Goal: Information Seeking & Learning: Learn about a topic

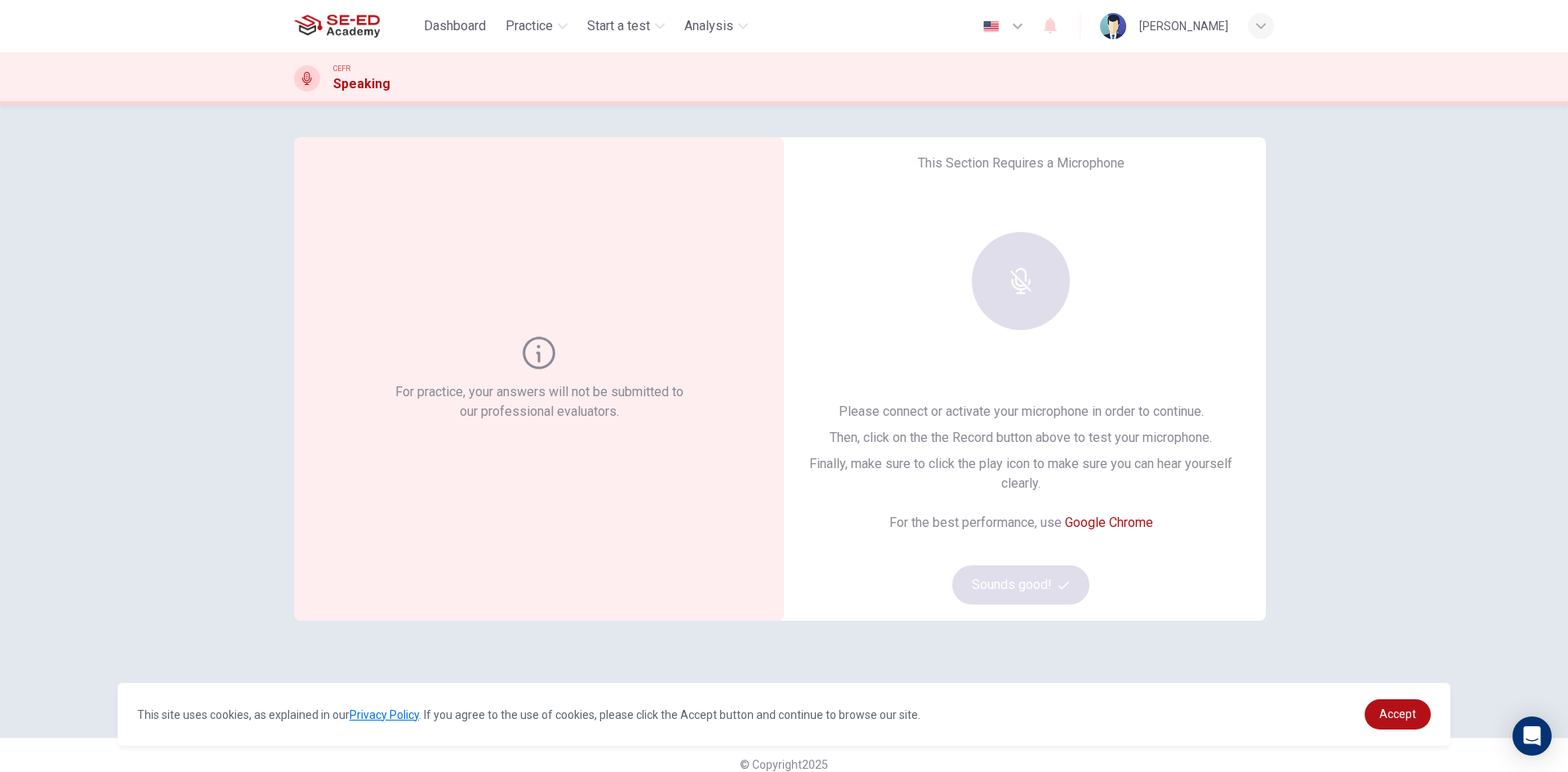
click at [1010, 262] on div at bounding box center [1020, 281] width 177 height 98
click at [515, 297] on div "For practice, your answers will not be submitted to our professional evaluators." at bounding box center [539, 379] width 490 height 483
click at [1373, 711] on link "Accept" at bounding box center [1398, 715] width 66 height 30
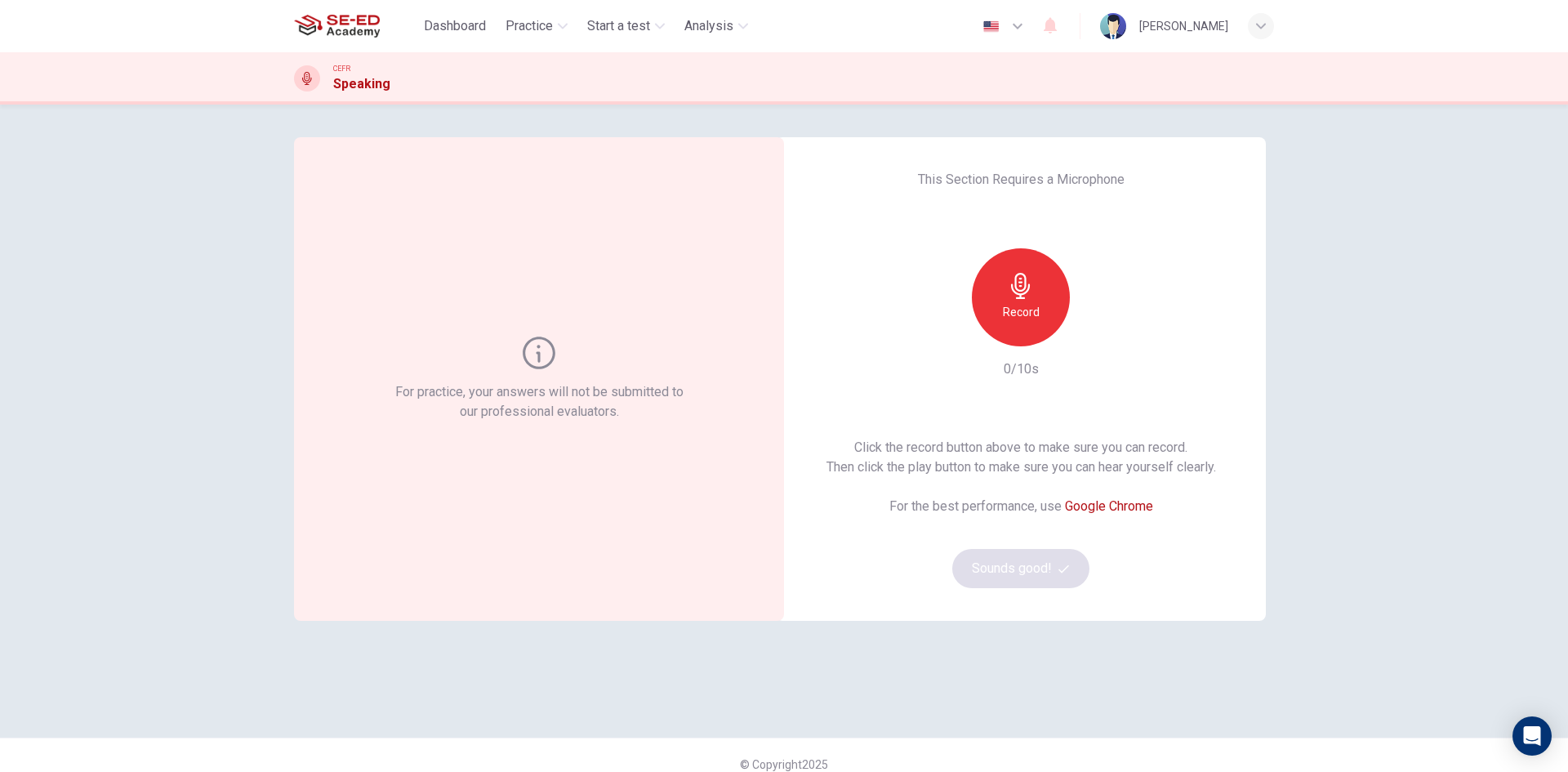
click at [986, 276] on div "Record" at bounding box center [1021, 298] width 98 height 98
click at [992, 275] on div "Stop" at bounding box center [1021, 298] width 98 height 98
click at [1016, 558] on button "Sounds good!" at bounding box center [1021, 568] width 138 height 39
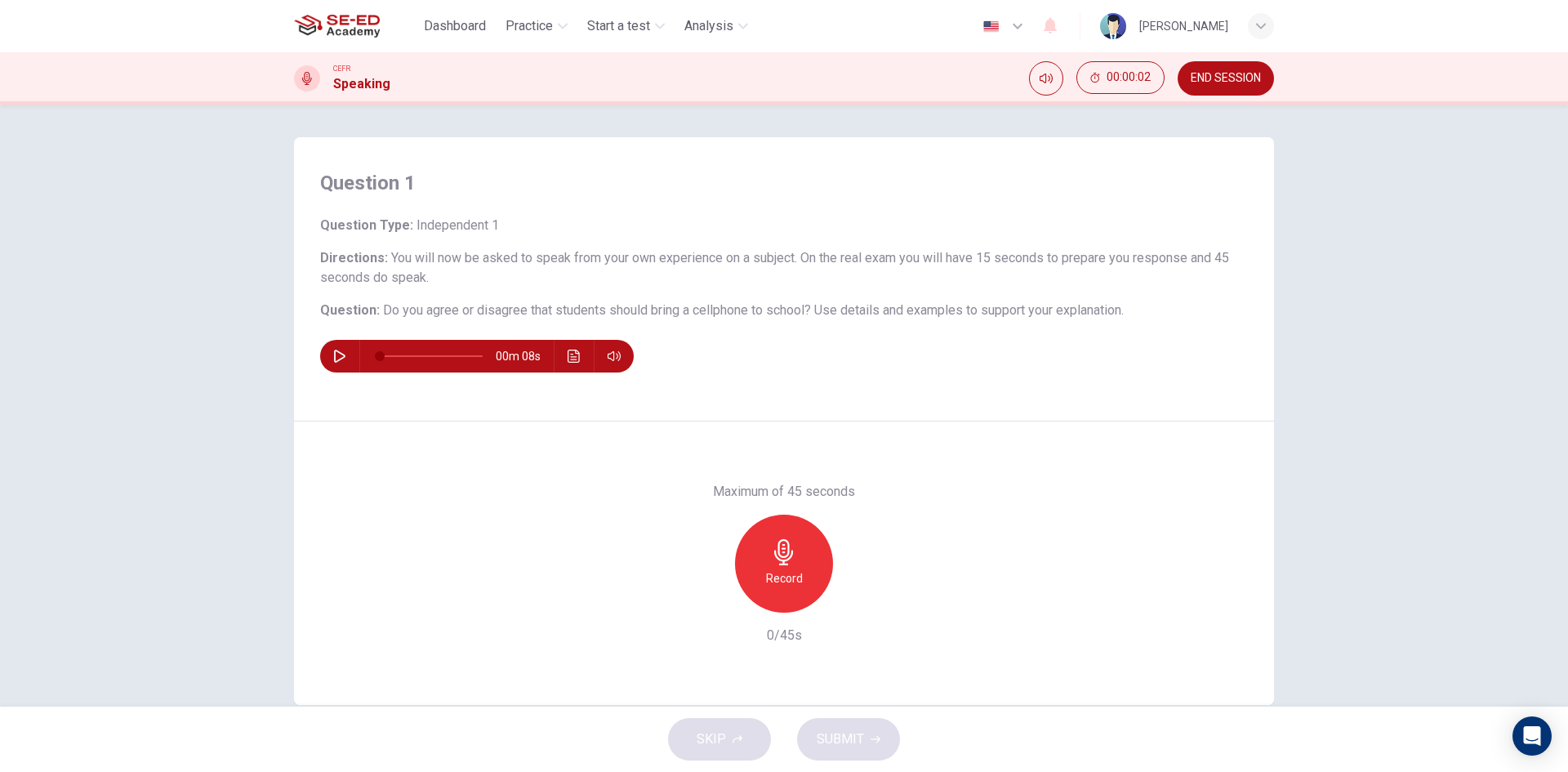
click at [341, 358] on icon "button" at bounding box center [340, 357] width 13 height 13
type input "0"
click at [443, 21] on span "Dashboard" at bounding box center [454, 27] width 62 height 20
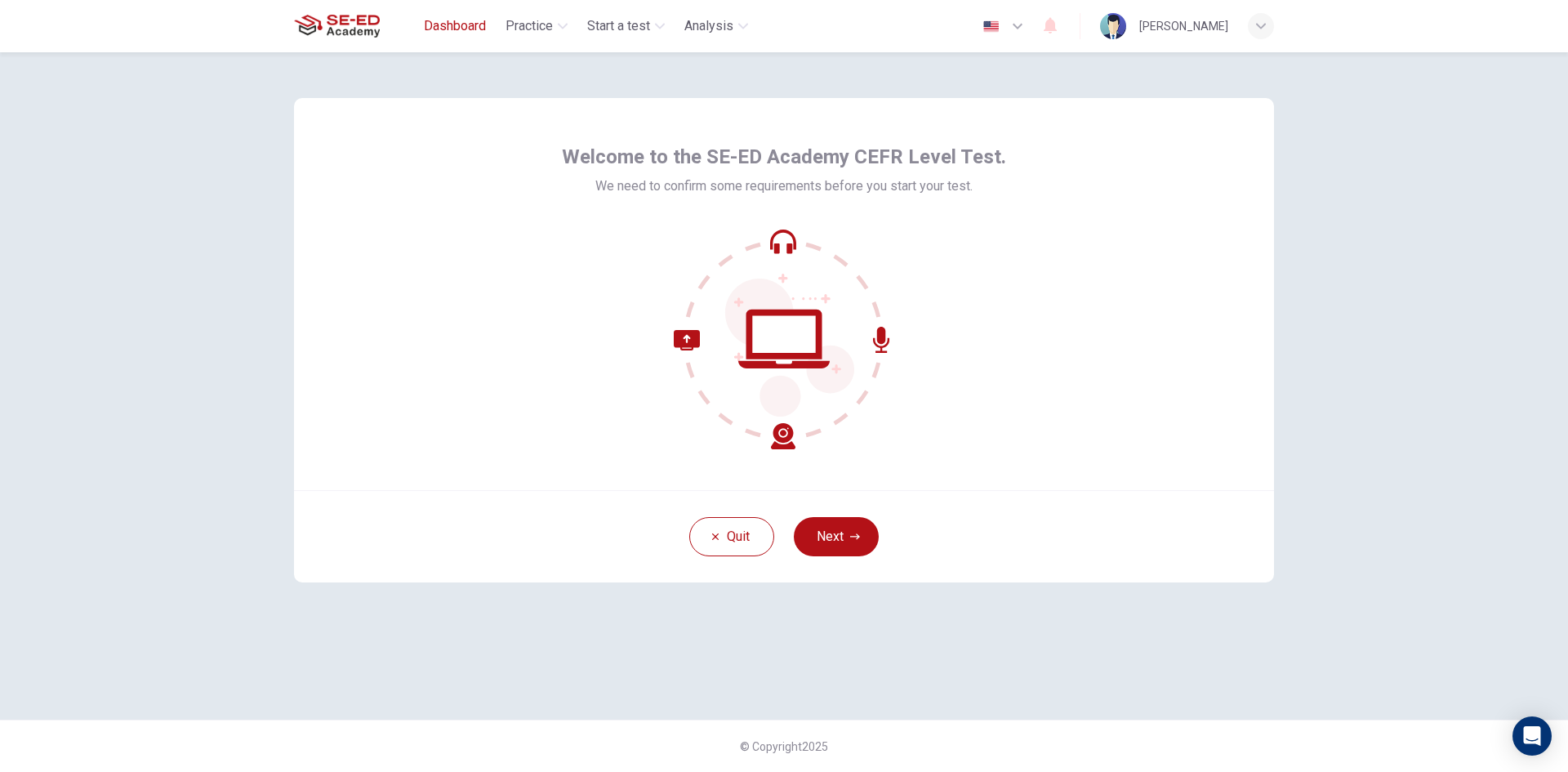
click at [452, 34] on span "Dashboard" at bounding box center [454, 27] width 62 height 20
click at [854, 537] on icon "button" at bounding box center [855, 537] width 10 height 10
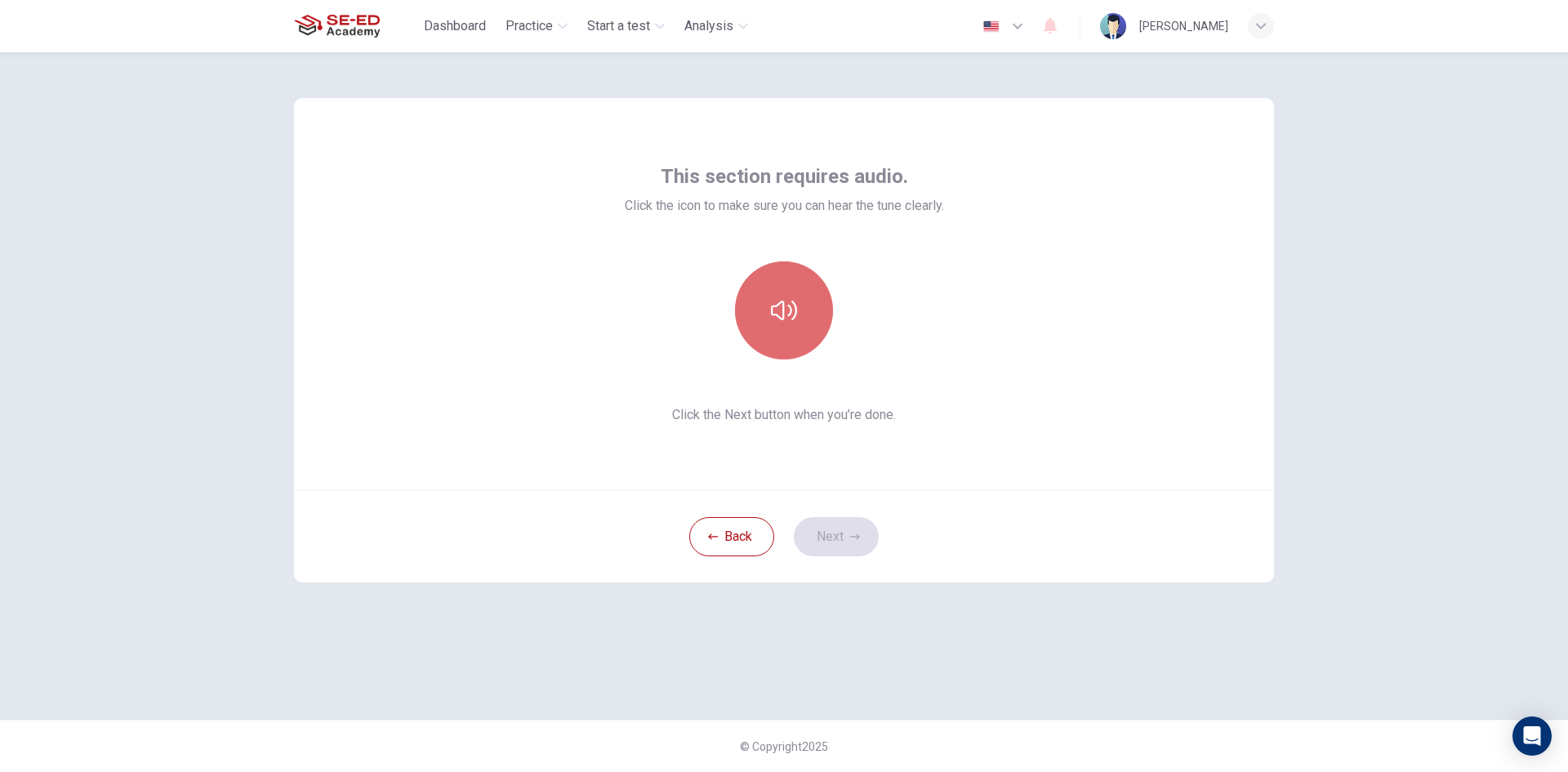
click at [799, 297] on button "button" at bounding box center [784, 310] width 98 height 98
click at [828, 525] on button "Next" at bounding box center [836, 537] width 85 height 39
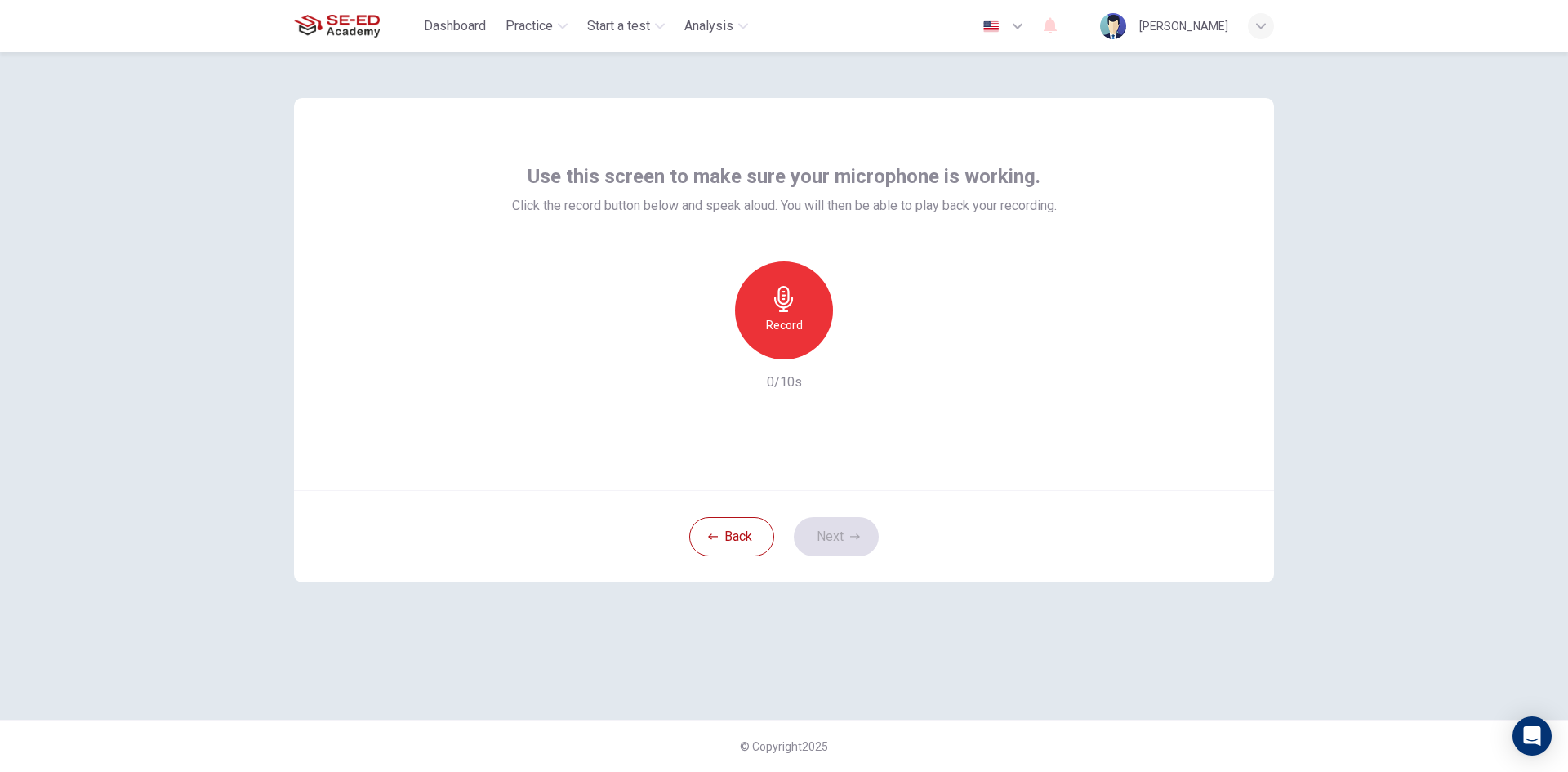
click at [792, 326] on h6 "Record" at bounding box center [784, 325] width 36 height 20
click at [792, 326] on h6 "Stop" at bounding box center [784, 325] width 25 height 20
click at [855, 347] on icon "button" at bounding box center [859, 347] width 17 height 17
click at [709, 340] on icon "button" at bounding box center [709, 347] width 15 height 15
click at [850, 535] on icon "button" at bounding box center [855, 537] width 10 height 10
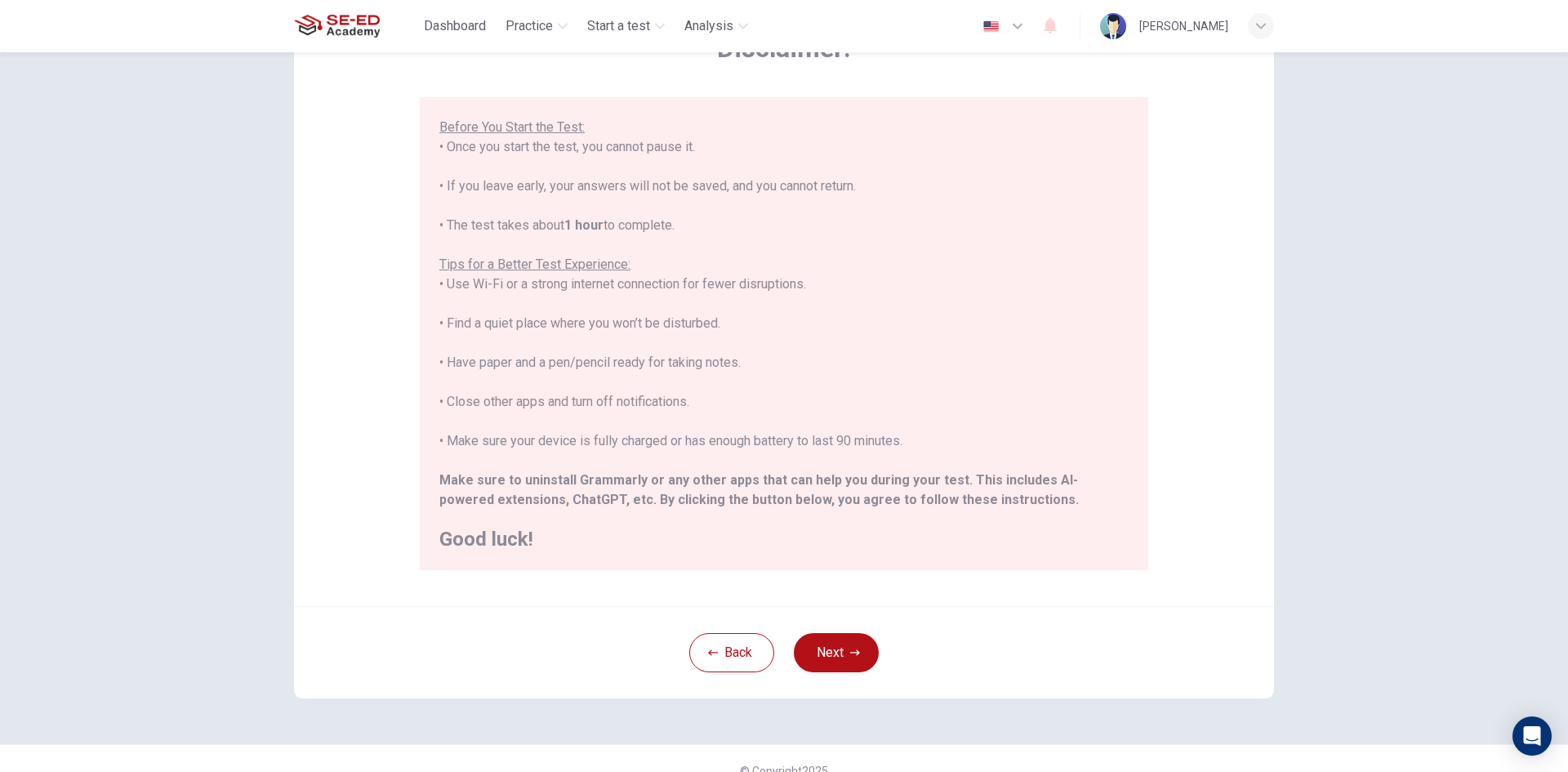
scroll to position [137, 0]
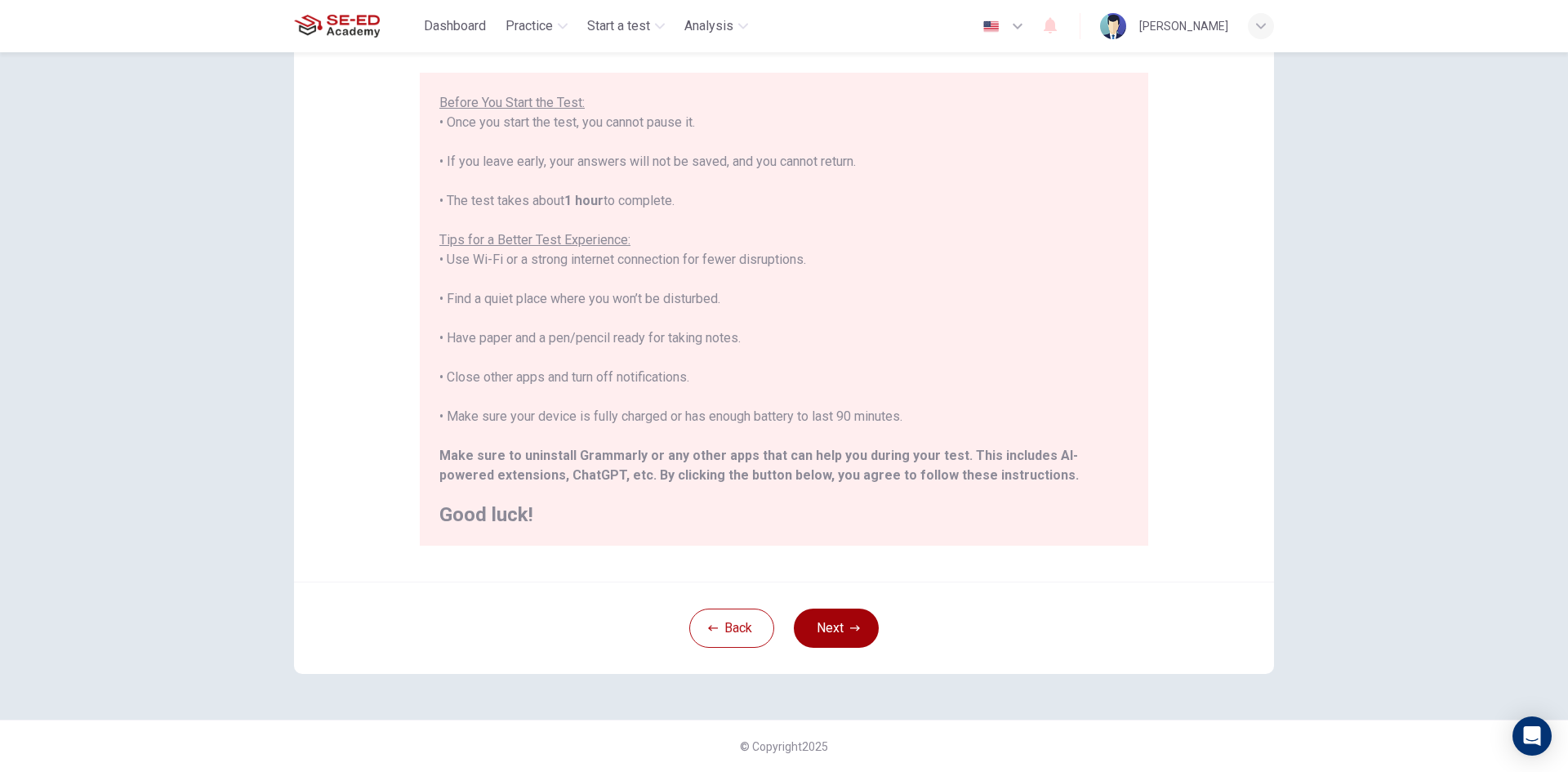
click at [854, 618] on button "Next" at bounding box center [836, 628] width 85 height 39
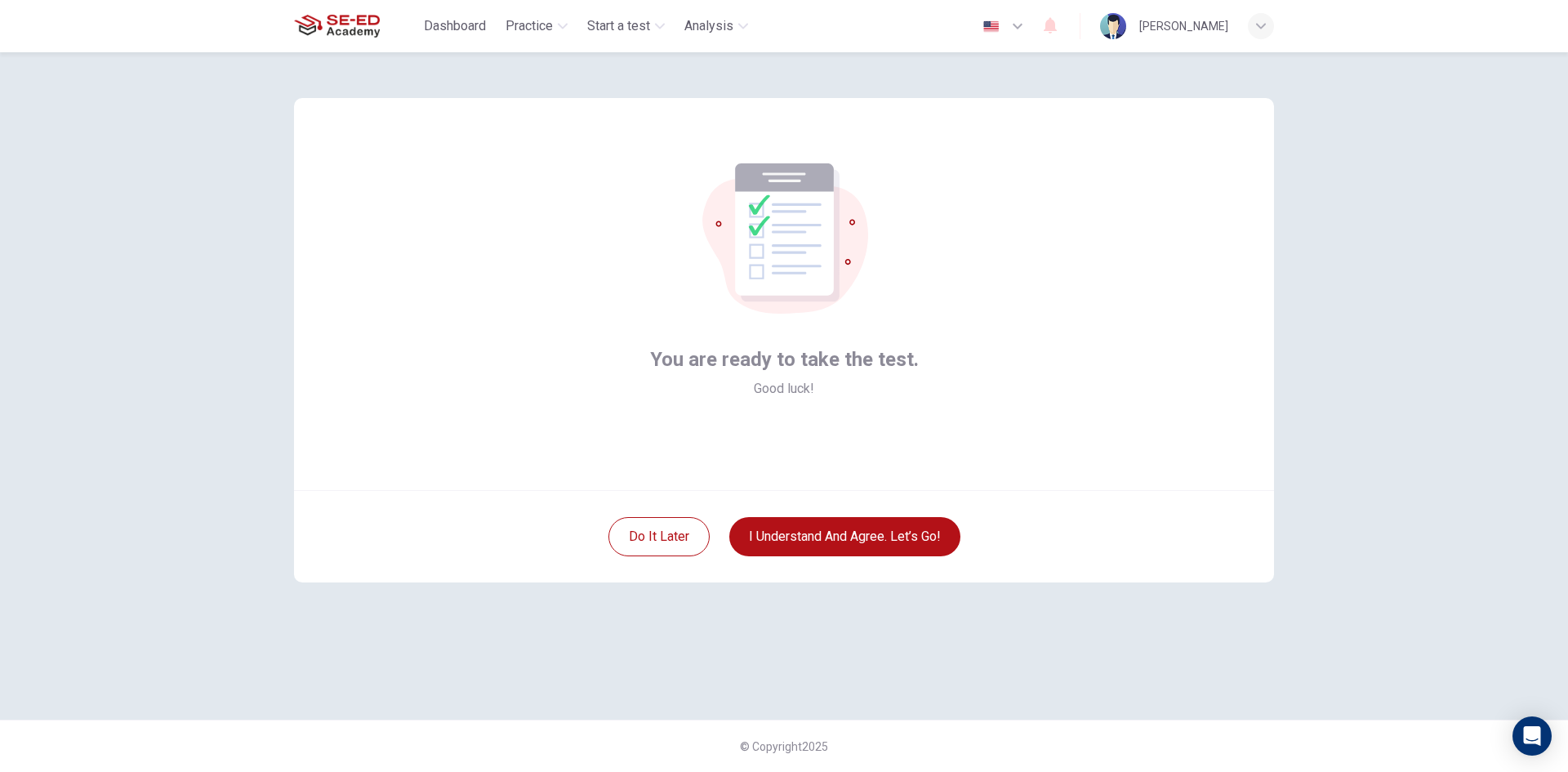
scroll to position [0, 0]
click at [903, 532] on button "I understand and agree. Let’s go!" at bounding box center [844, 537] width 231 height 39
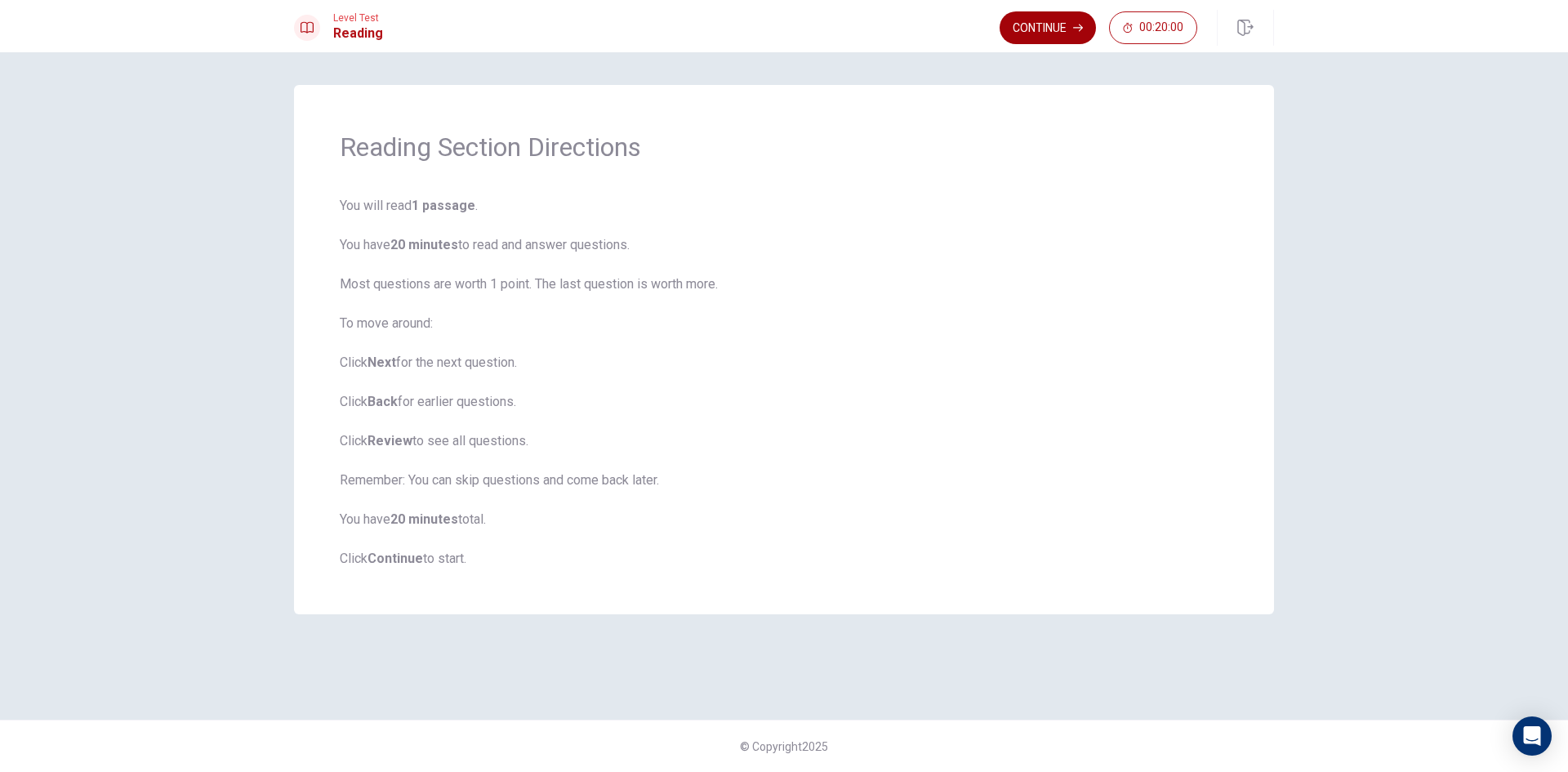
click at [1061, 32] on button "Continue" at bounding box center [1048, 27] width 96 height 32
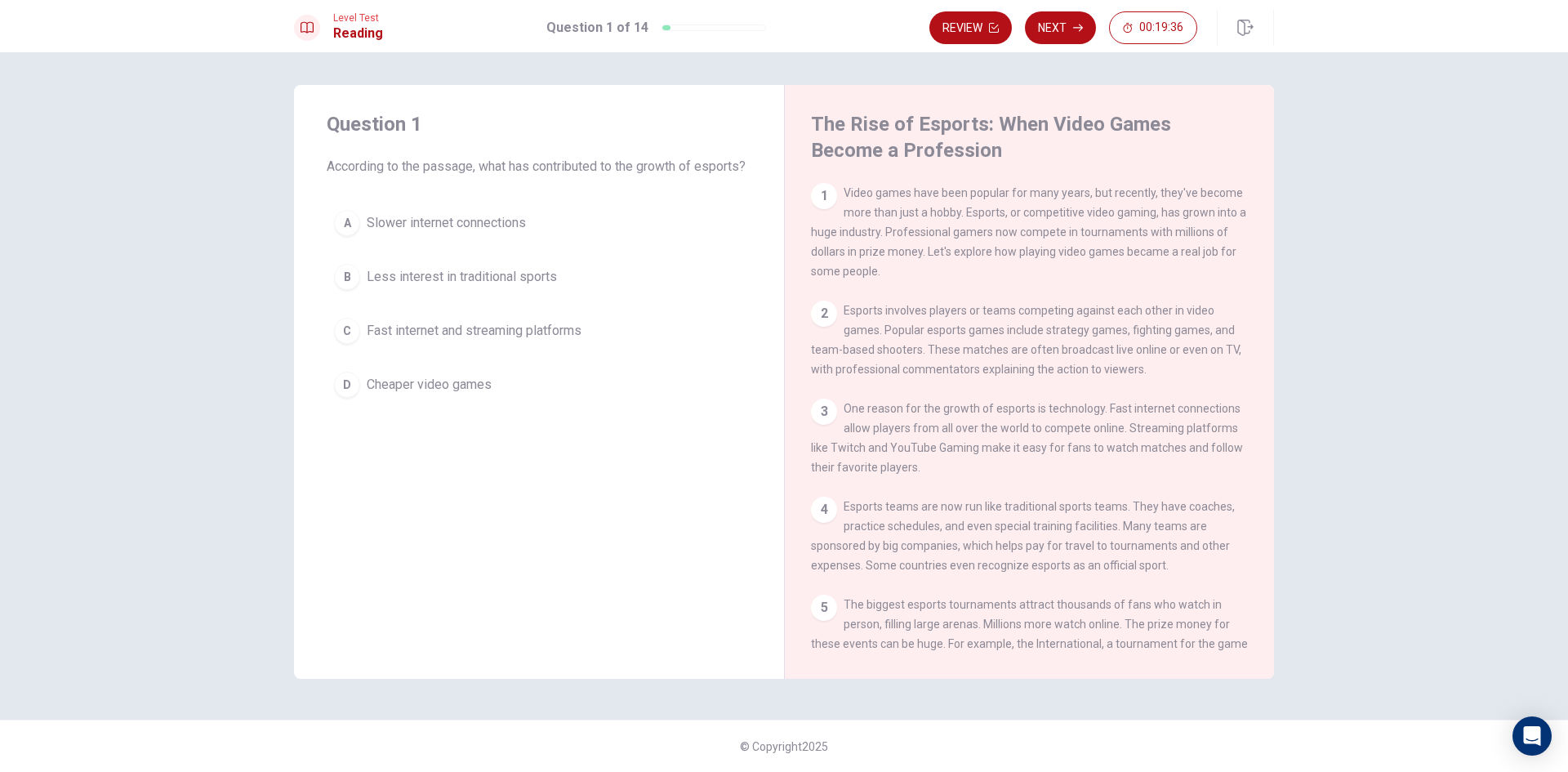
click at [829, 209] on div "1 Video games have been popular for many years, but recently, they've become mo…" at bounding box center [1030, 232] width 438 height 98
drag, startPoint x: 364, startPoint y: 176, endPoint x: 656, endPoint y: 177, distance: 292.0
click at [656, 177] on span "According to the passage, what has contributed to the growth of esports?" at bounding box center [539, 167] width 424 height 20
click at [356, 344] on div "C" at bounding box center [347, 331] width 27 height 27
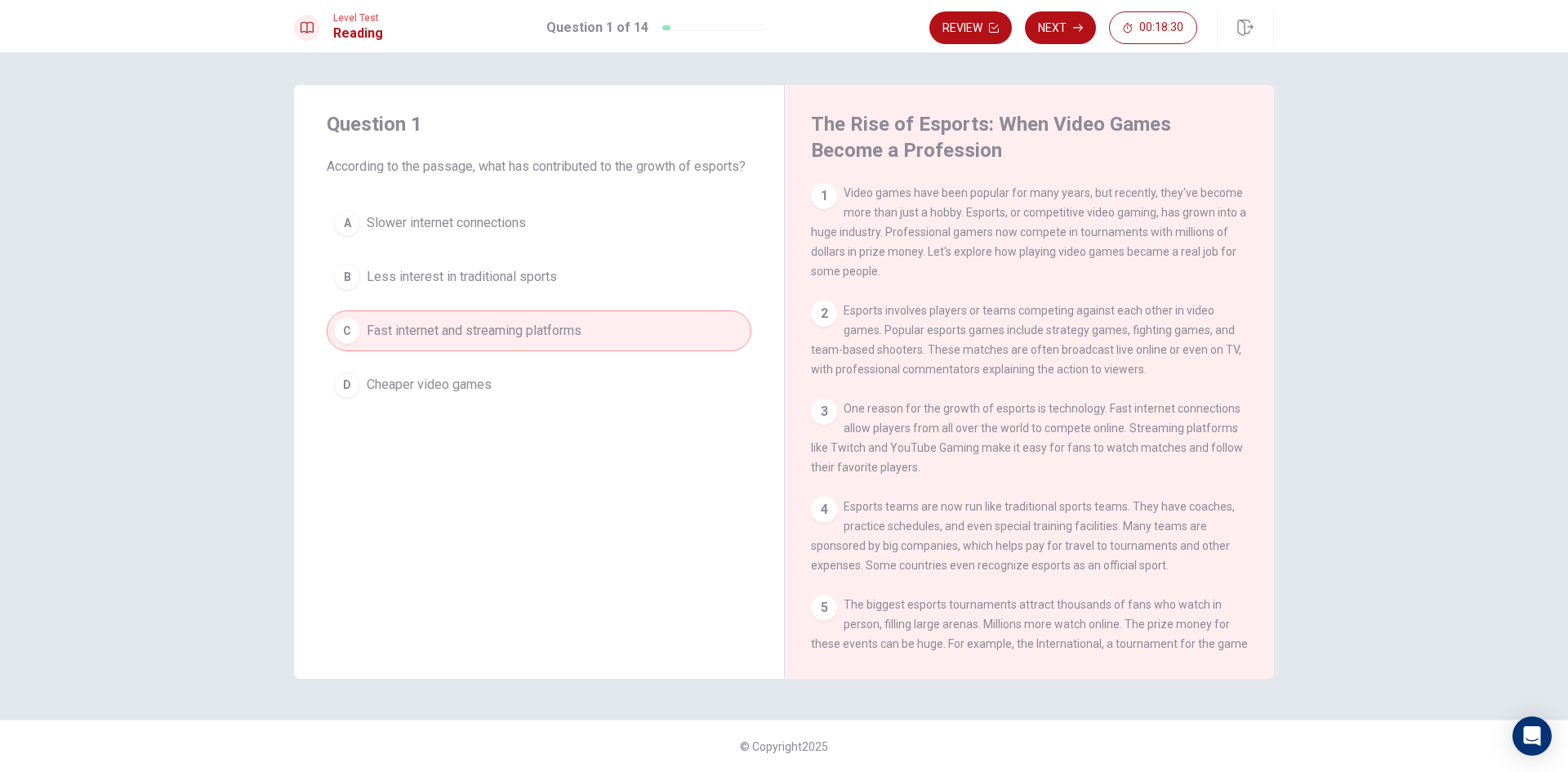
click at [511, 287] on span "Less interest in traditional sports" at bounding box center [462, 277] width 191 height 20
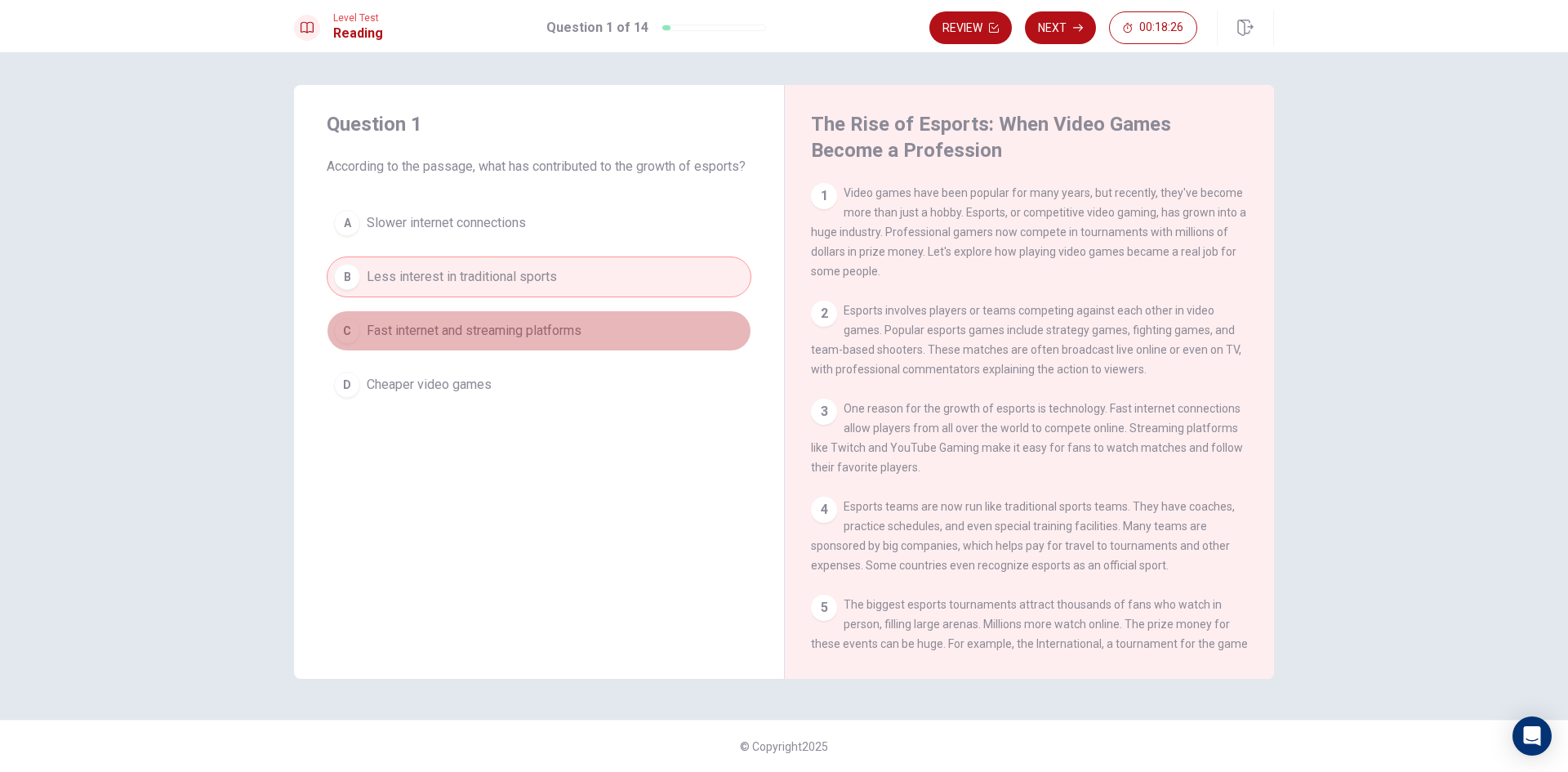
click at [392, 341] on span "Fast internet and streaming platforms" at bounding box center [473, 331] width 215 height 20
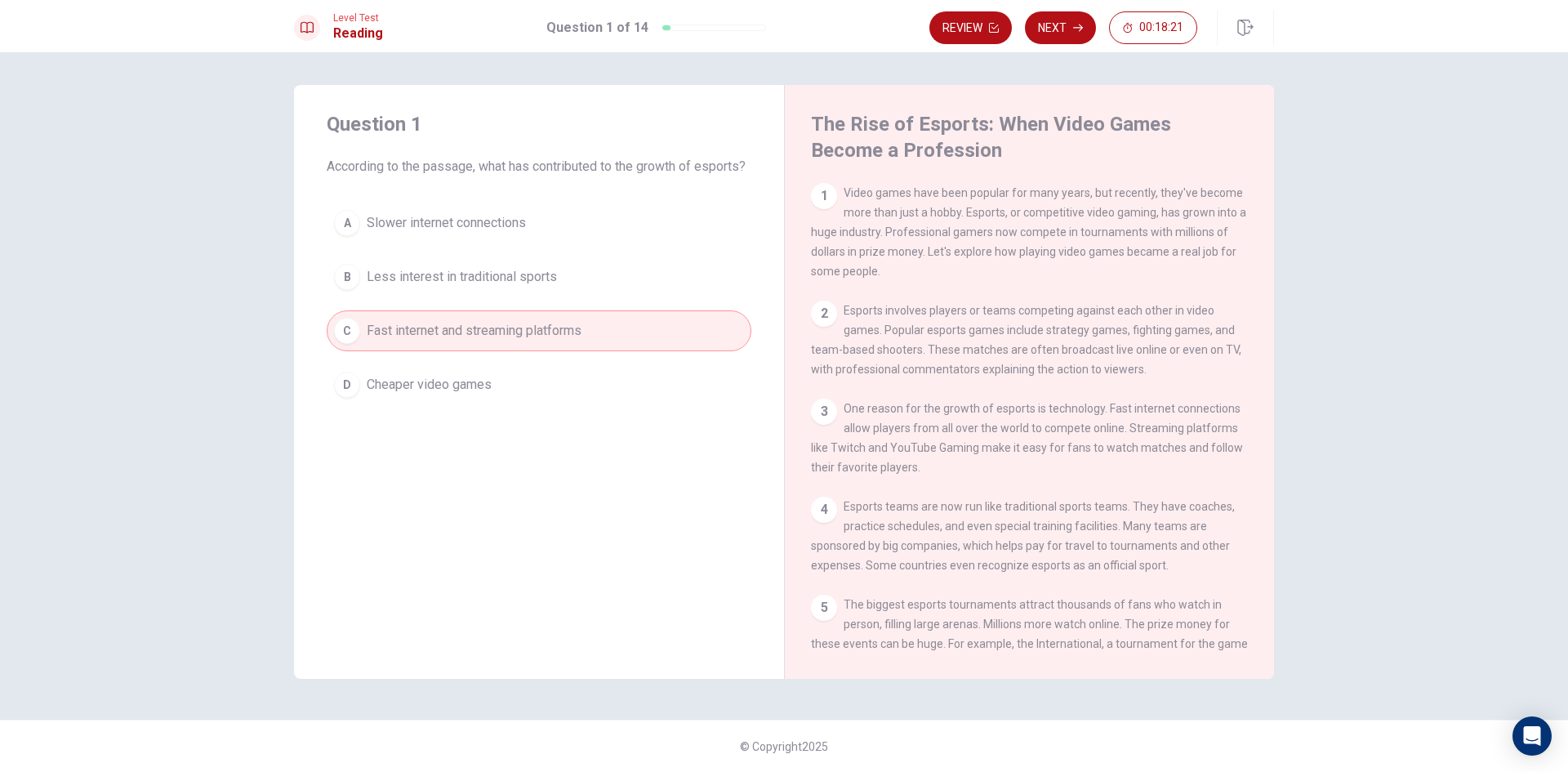
click at [438, 319] on div "A Slower internet connections B Less interest in traditional sports C Fast inte…" at bounding box center [539, 303] width 424 height 202
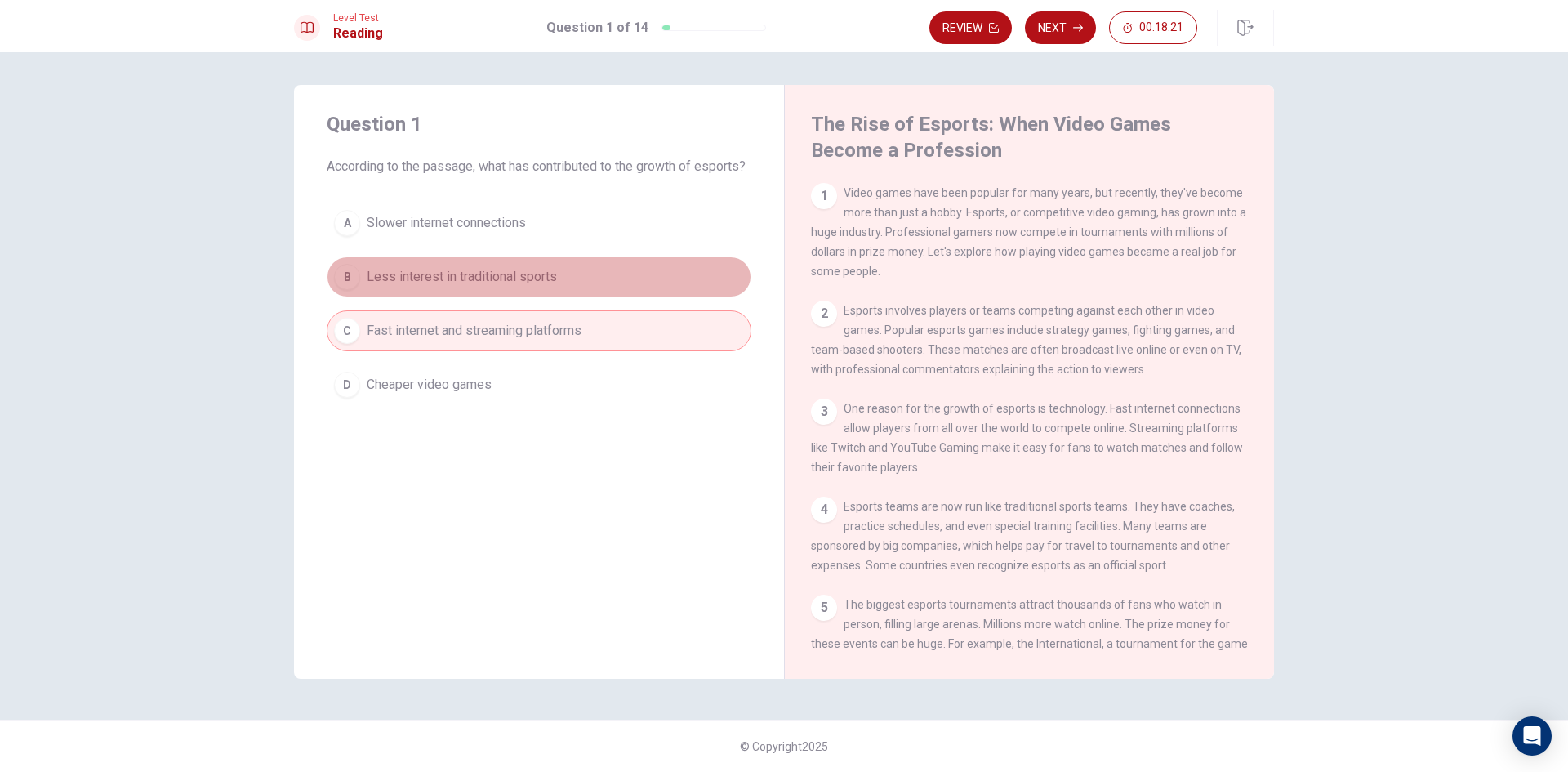
click at [456, 287] on span "Less interest in traditional sports" at bounding box center [462, 277] width 191 height 20
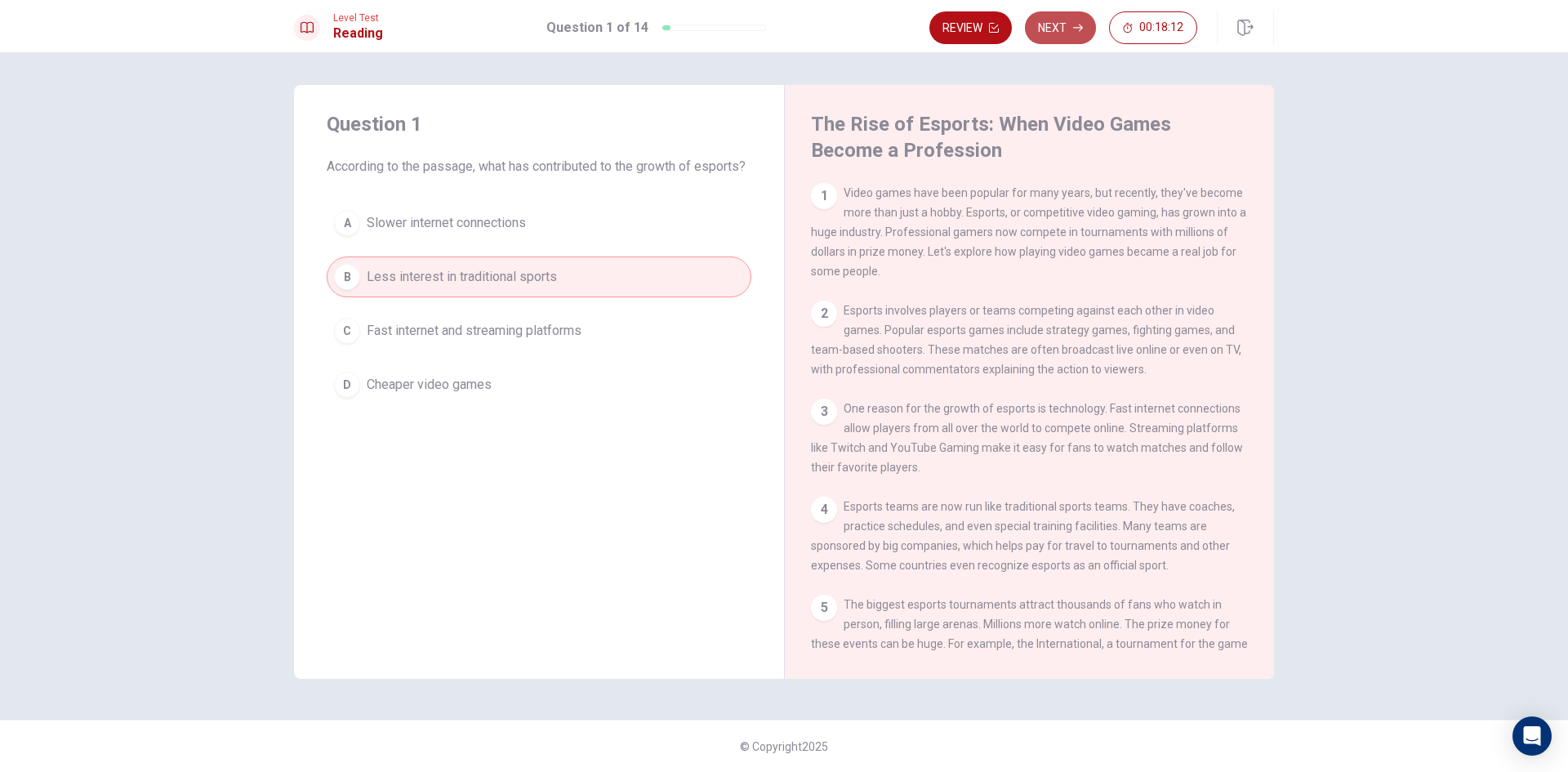
click at [1062, 27] on button "Next" at bounding box center [1061, 27] width 71 height 32
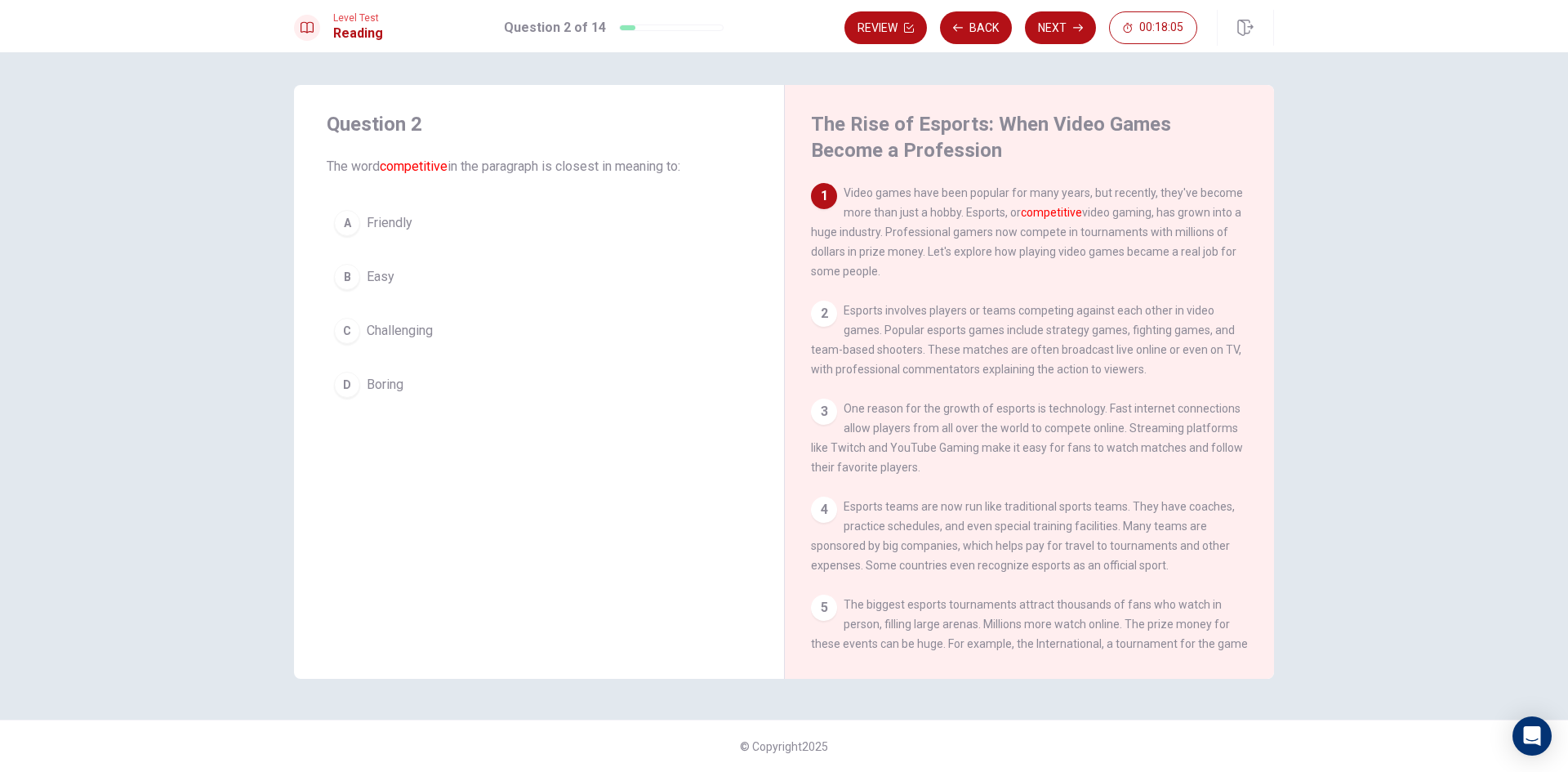
click at [387, 327] on span "Challenging" at bounding box center [399, 331] width 66 height 20
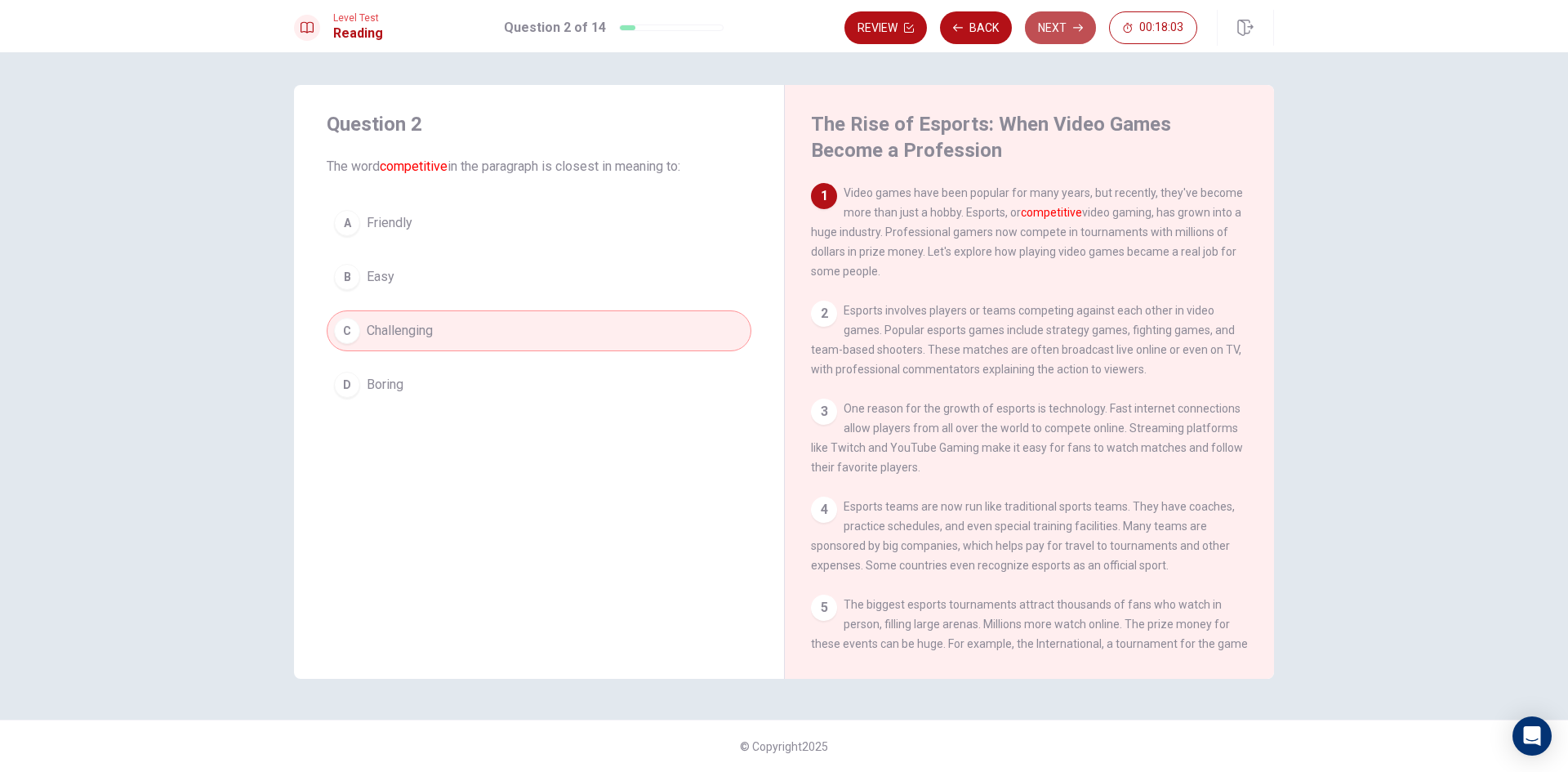
click at [1082, 30] on icon "button" at bounding box center [1078, 28] width 10 height 10
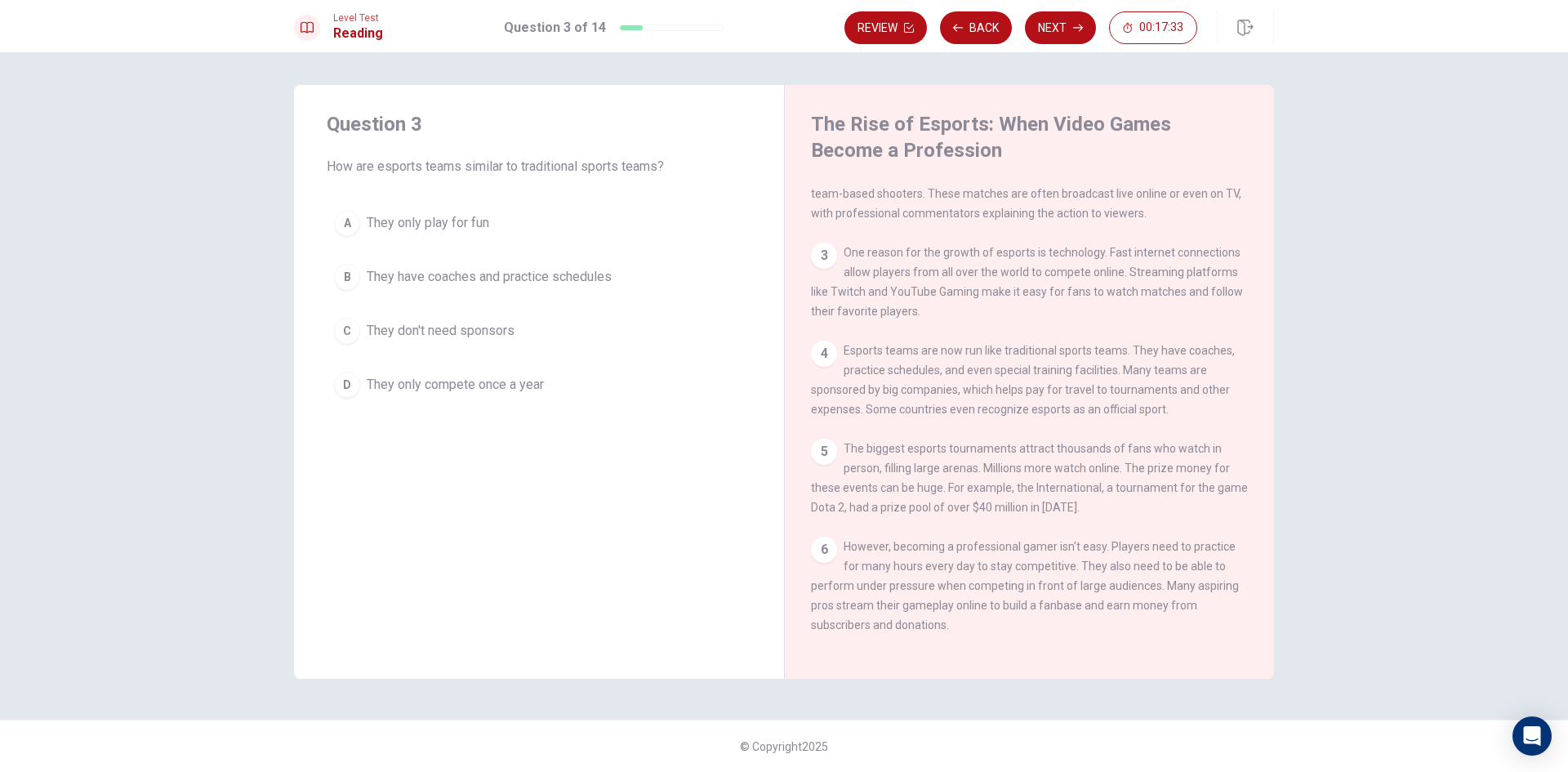
scroll to position [163, 0]
click at [986, 27] on button "Back" at bounding box center [975, 27] width 72 height 32
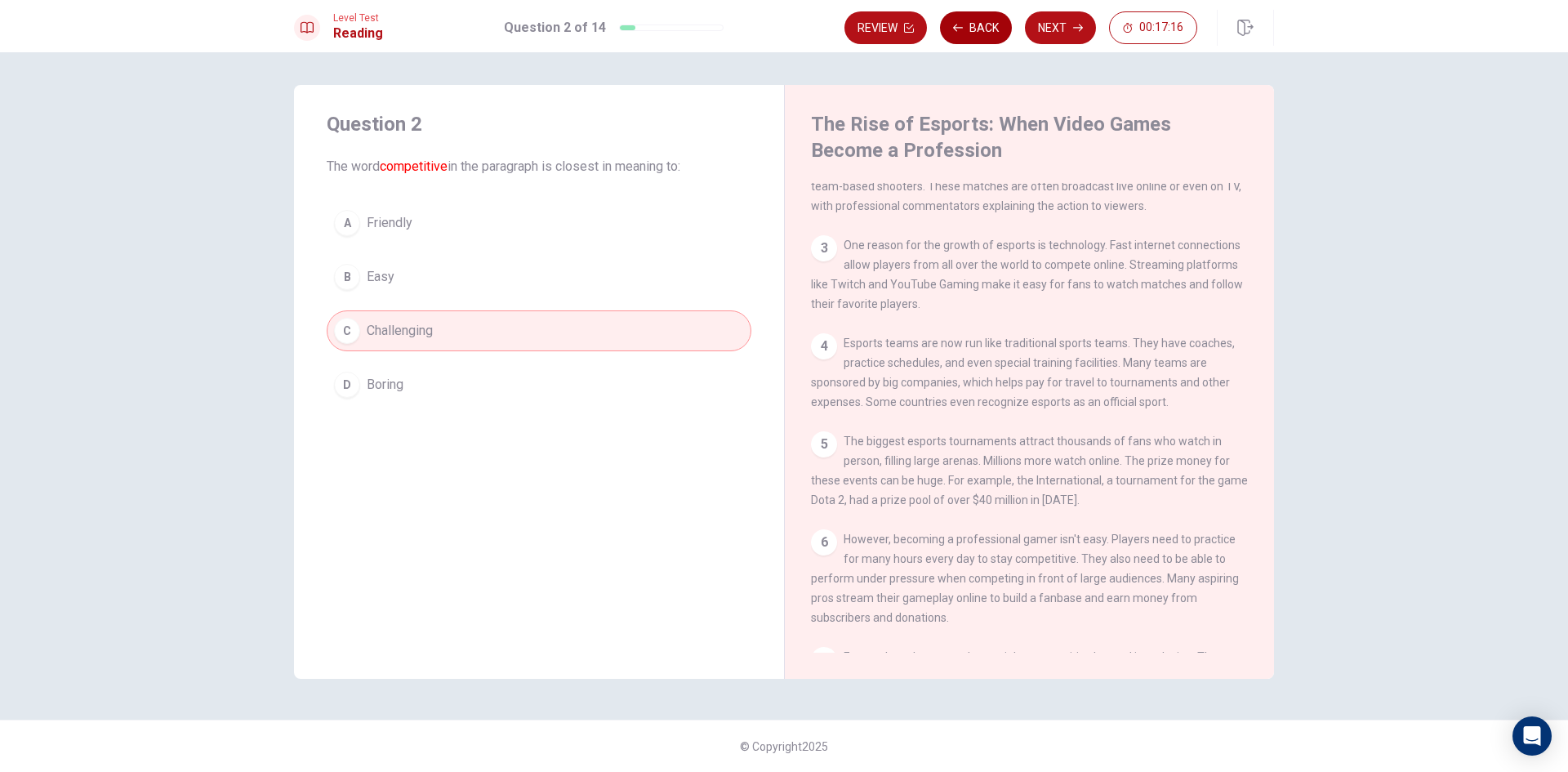
scroll to position [0, 0]
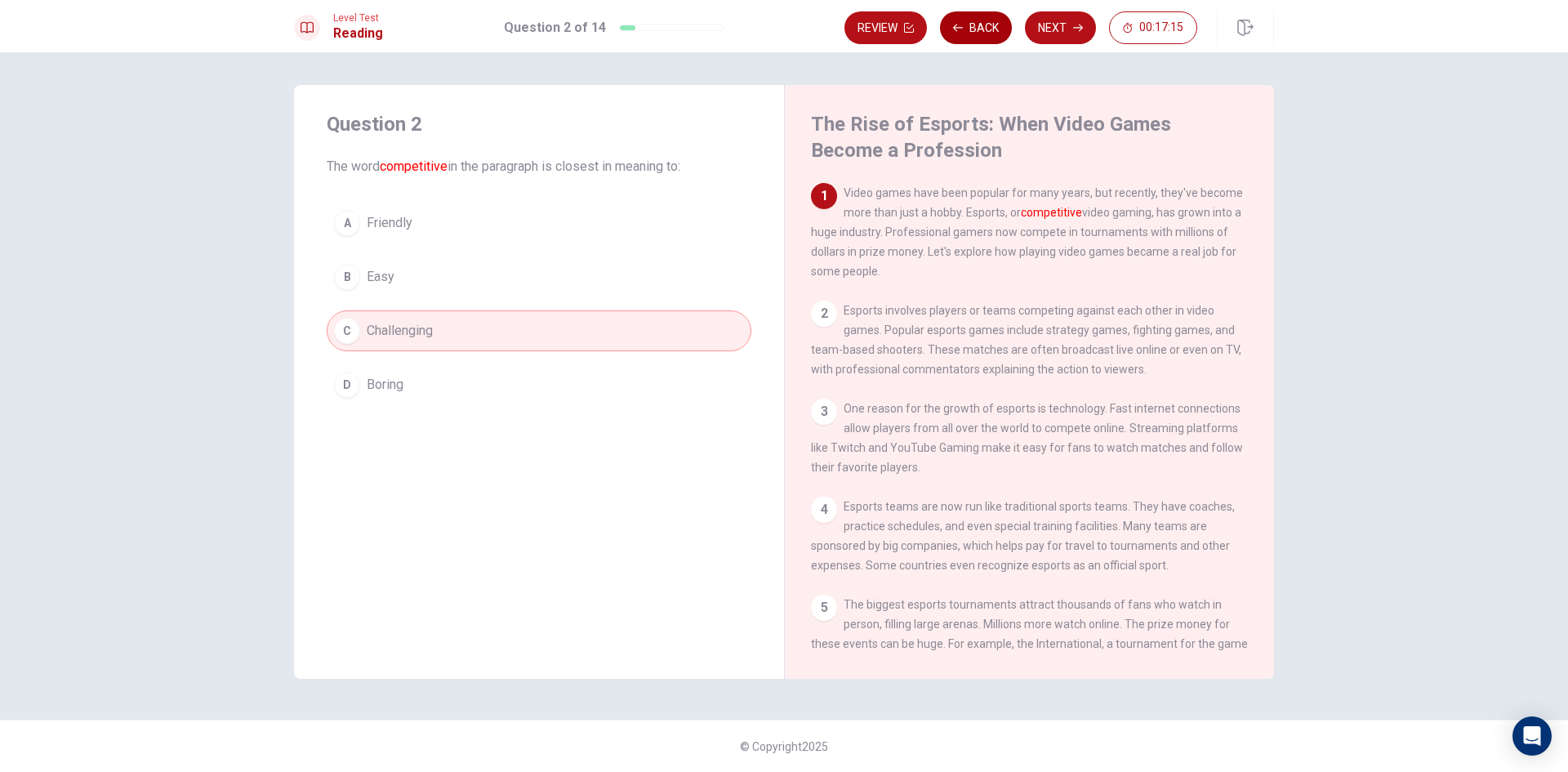
click at [986, 27] on button "Back" at bounding box center [975, 27] width 72 height 32
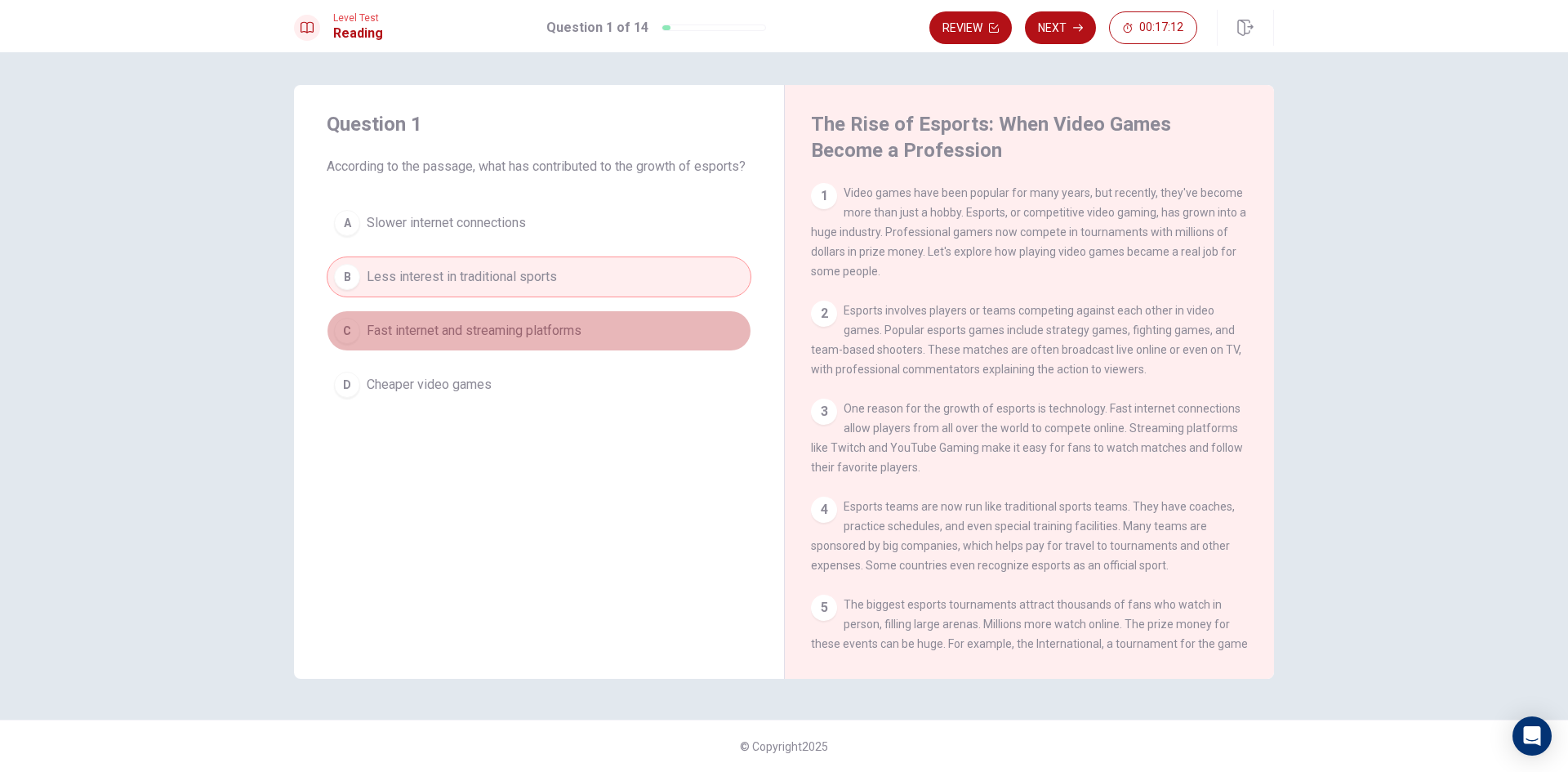
click at [544, 341] on span "Fast internet and streaming platforms" at bounding box center [473, 331] width 215 height 20
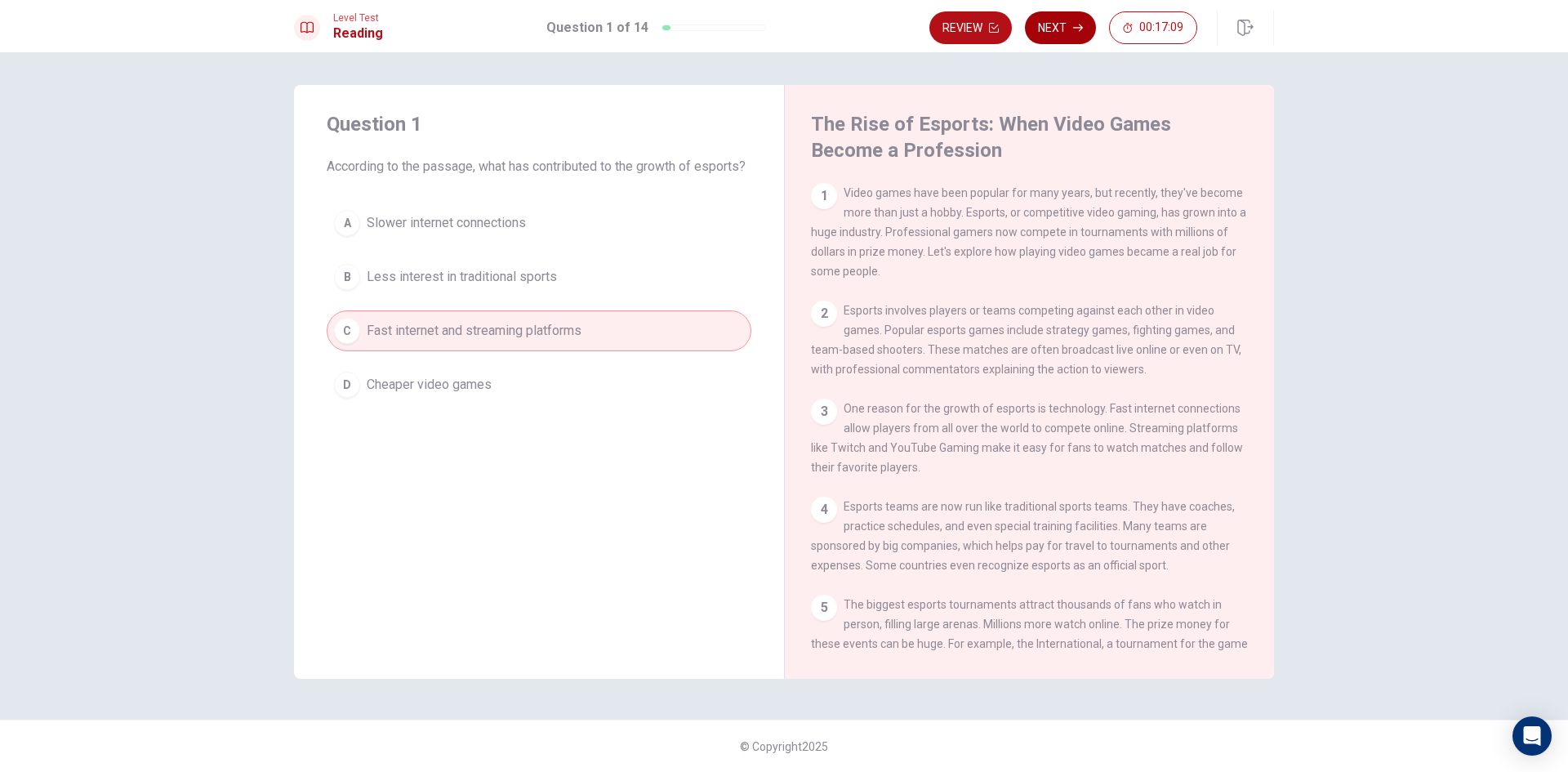
click at [1056, 32] on button "Next" at bounding box center [1061, 27] width 71 height 32
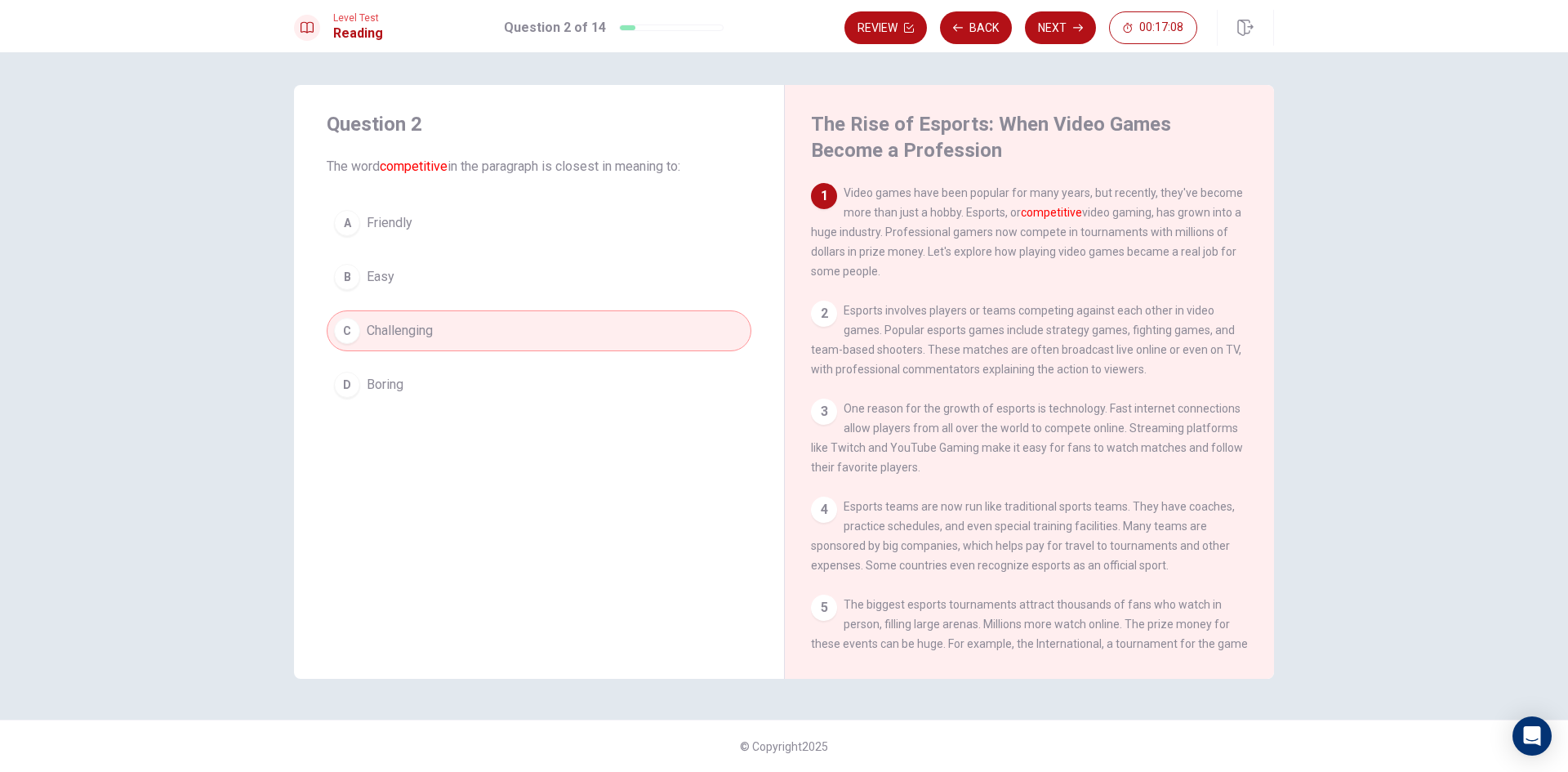
click at [561, 331] on button "C Challenging" at bounding box center [539, 330] width 424 height 41
click at [1078, 21] on button "Next" at bounding box center [1061, 27] width 71 height 32
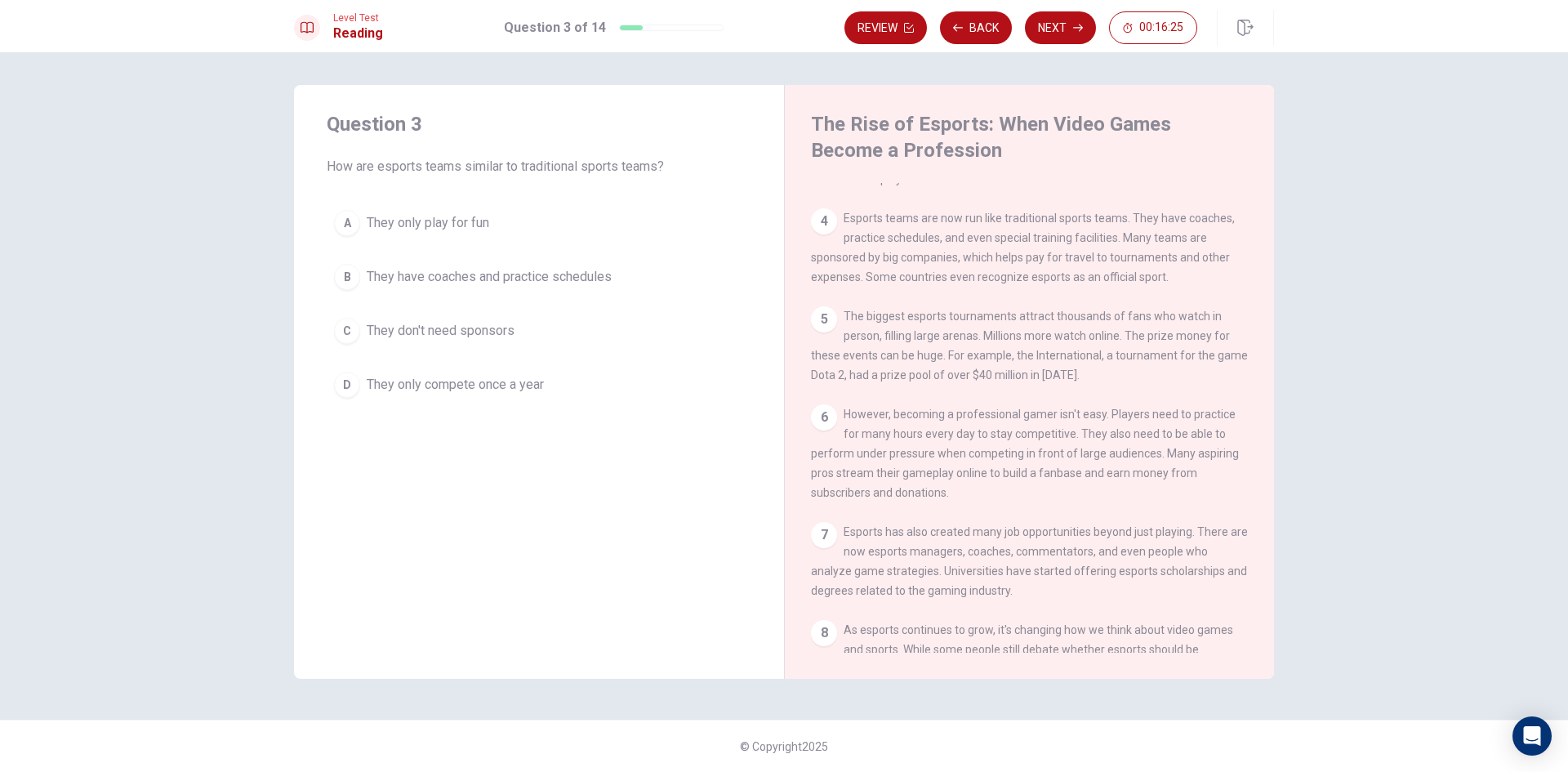
scroll to position [218, 0]
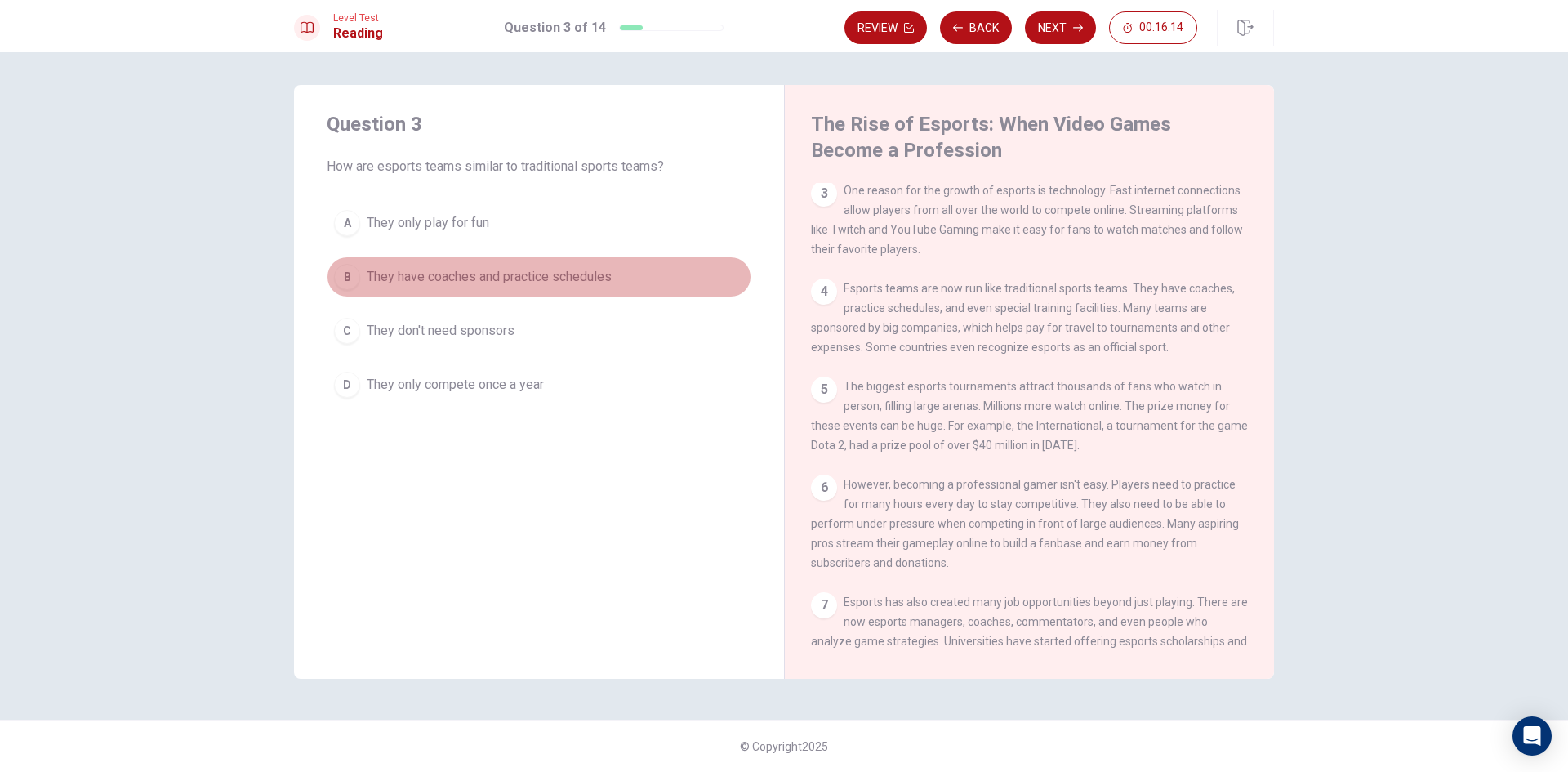
click at [487, 272] on span "They have coaches and practice schedules" at bounding box center [489, 277] width 245 height 20
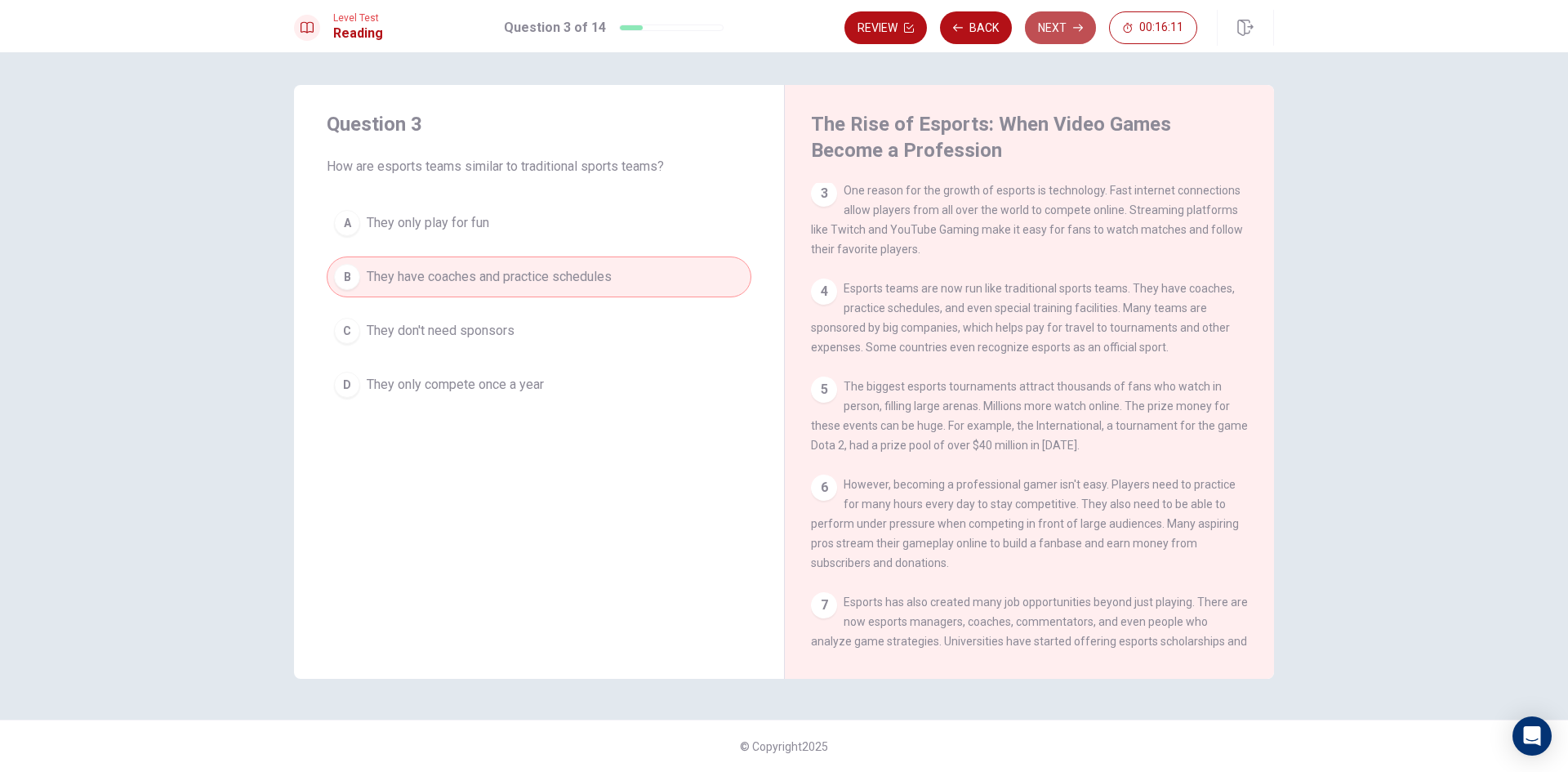
click at [1046, 31] on button "Next" at bounding box center [1061, 27] width 71 height 32
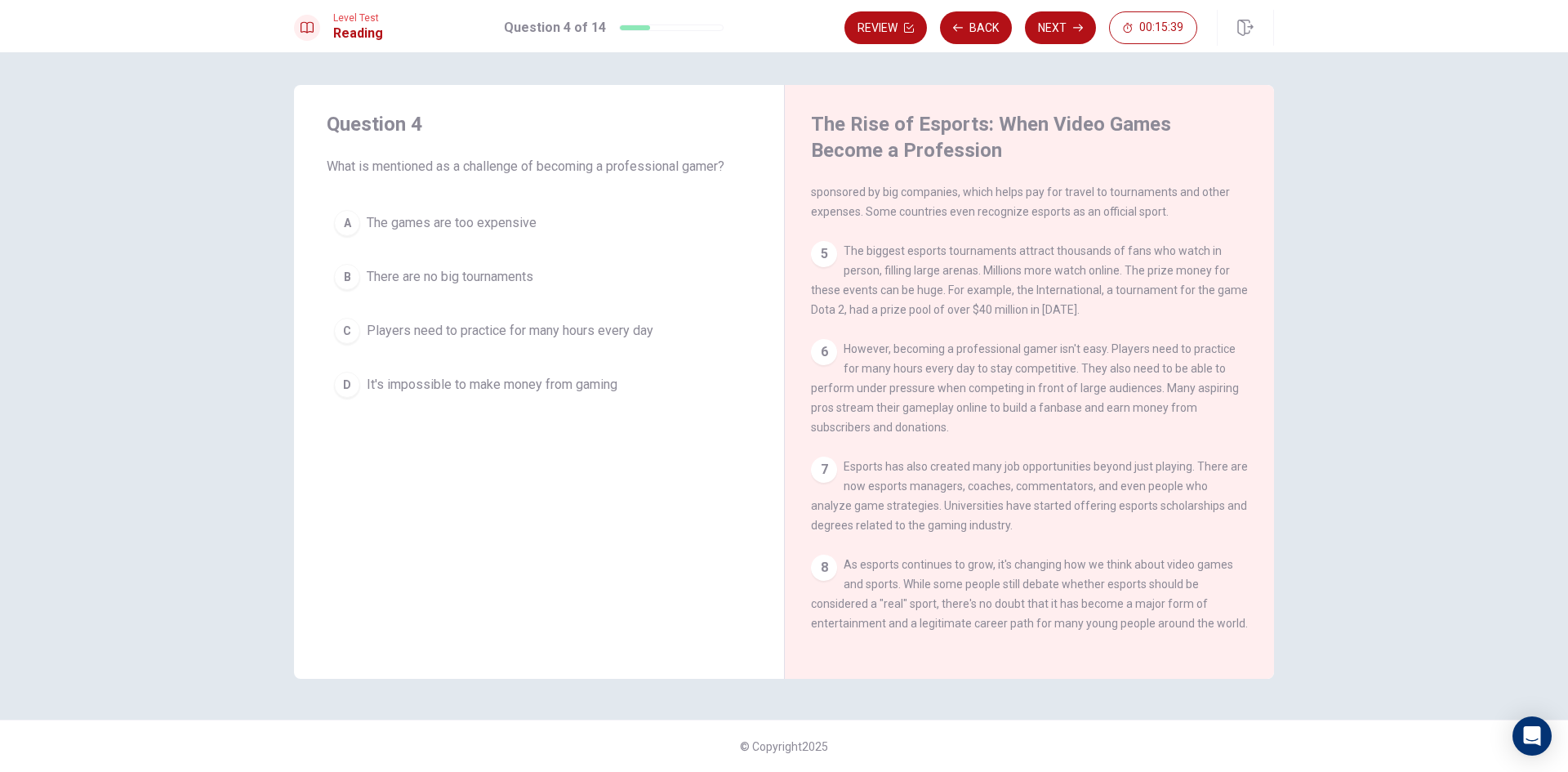
scroll to position [381, 0]
click at [541, 323] on span "Players need to practice for many hours every day" at bounding box center [510, 331] width 287 height 20
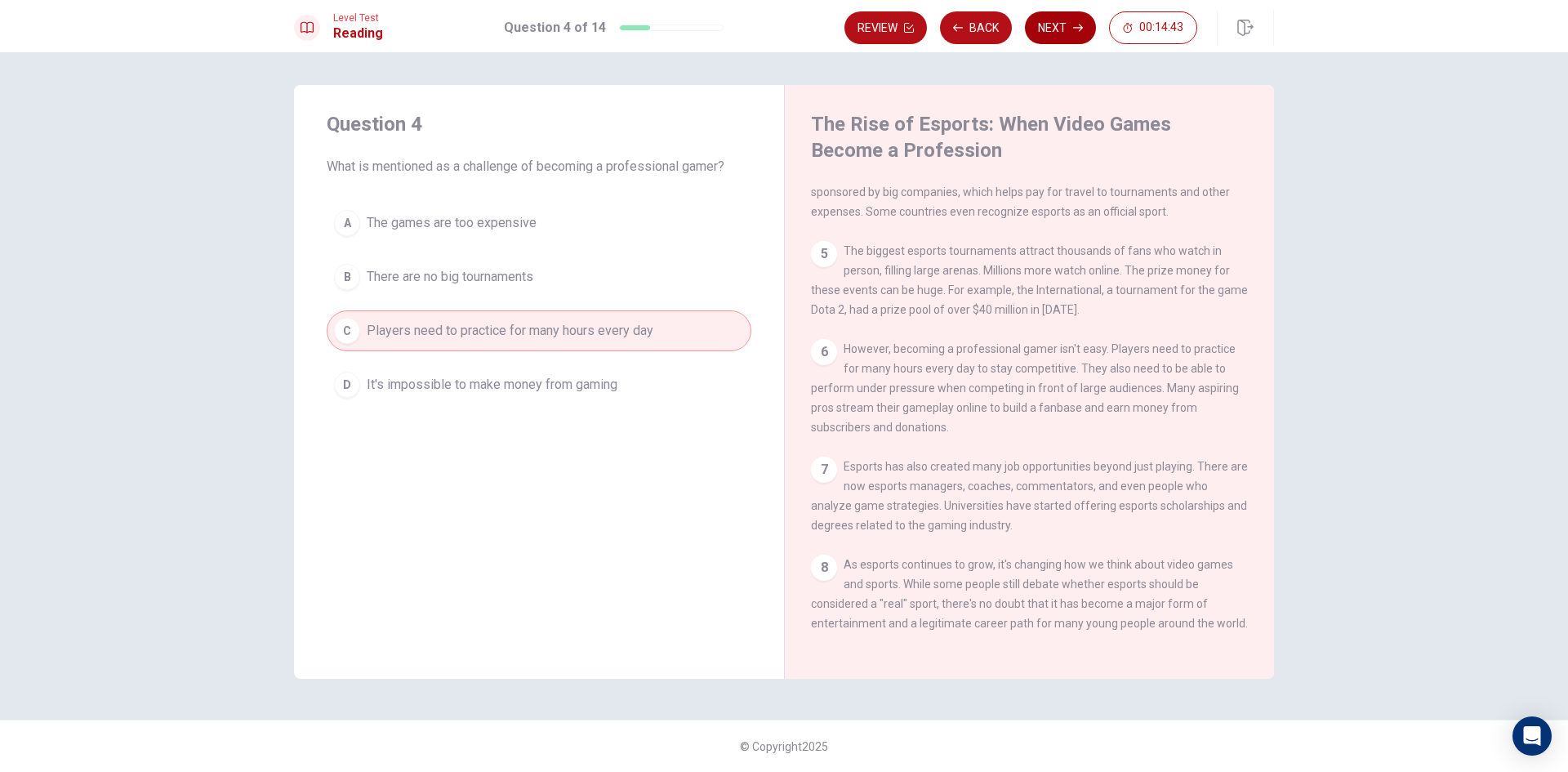
click at [1043, 32] on button "Next" at bounding box center [1061, 27] width 71 height 32
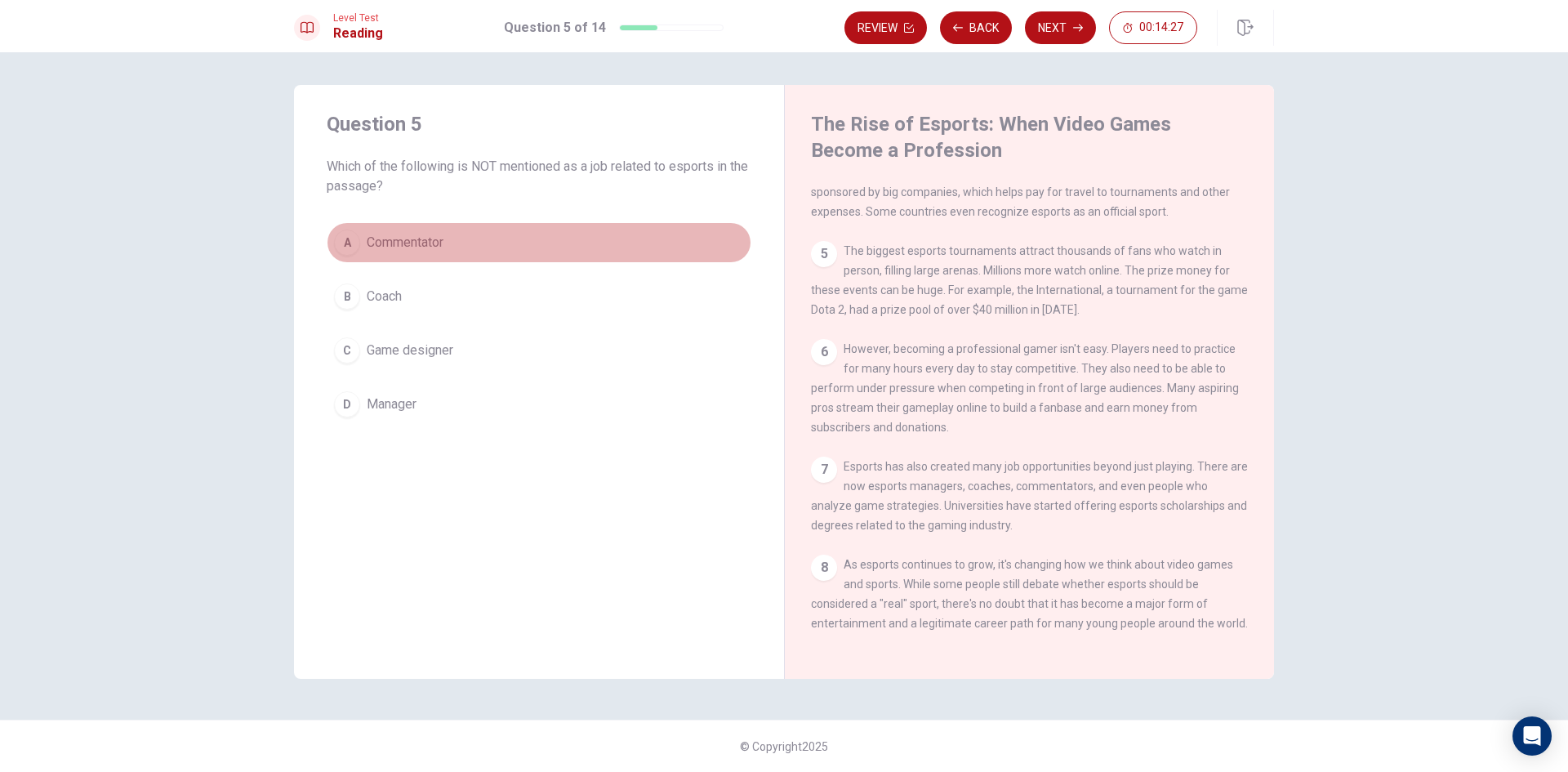
click at [354, 242] on div "A" at bounding box center [347, 243] width 27 height 27
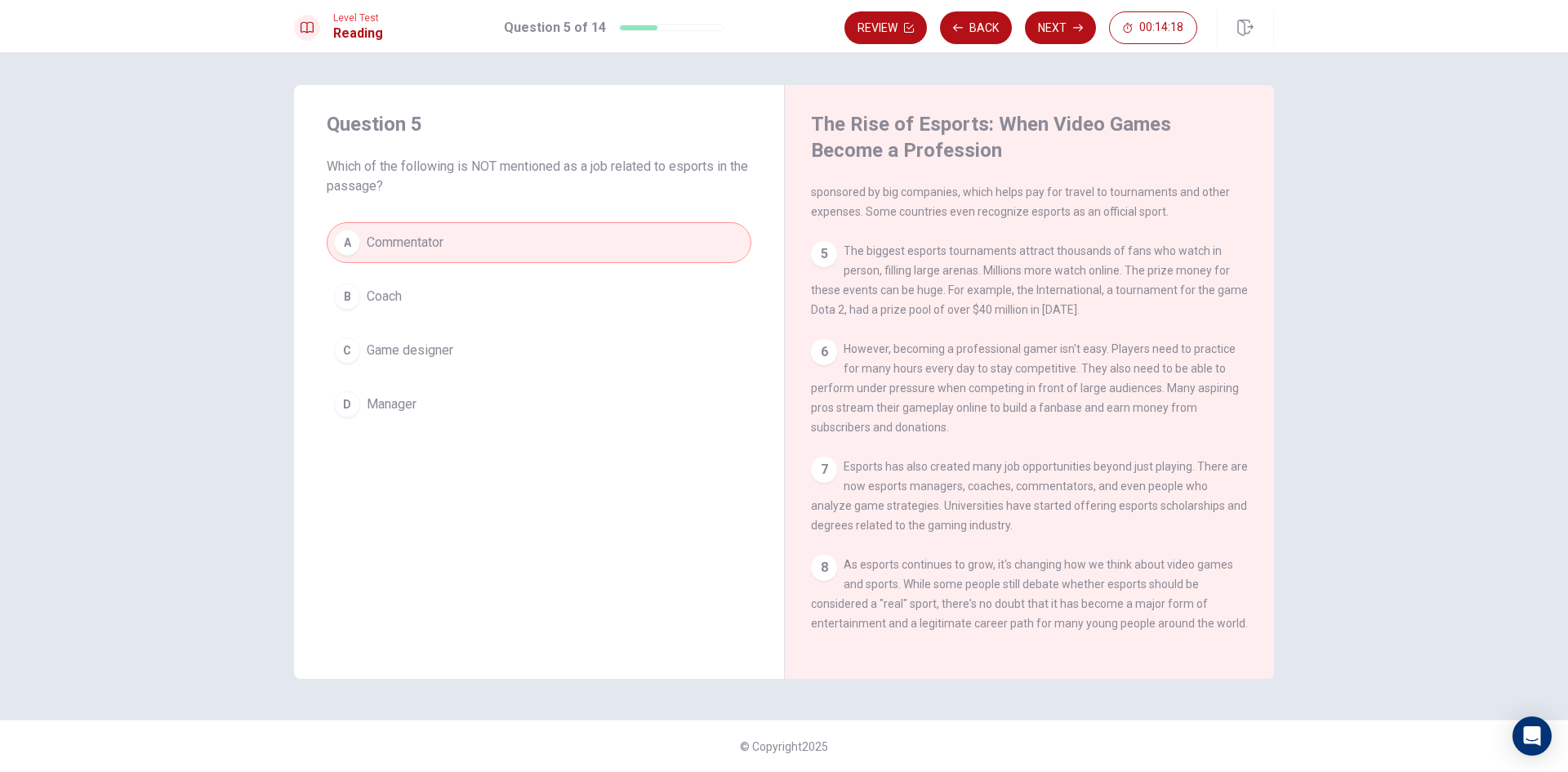
click at [532, 284] on button "B Coach" at bounding box center [539, 296] width 424 height 41
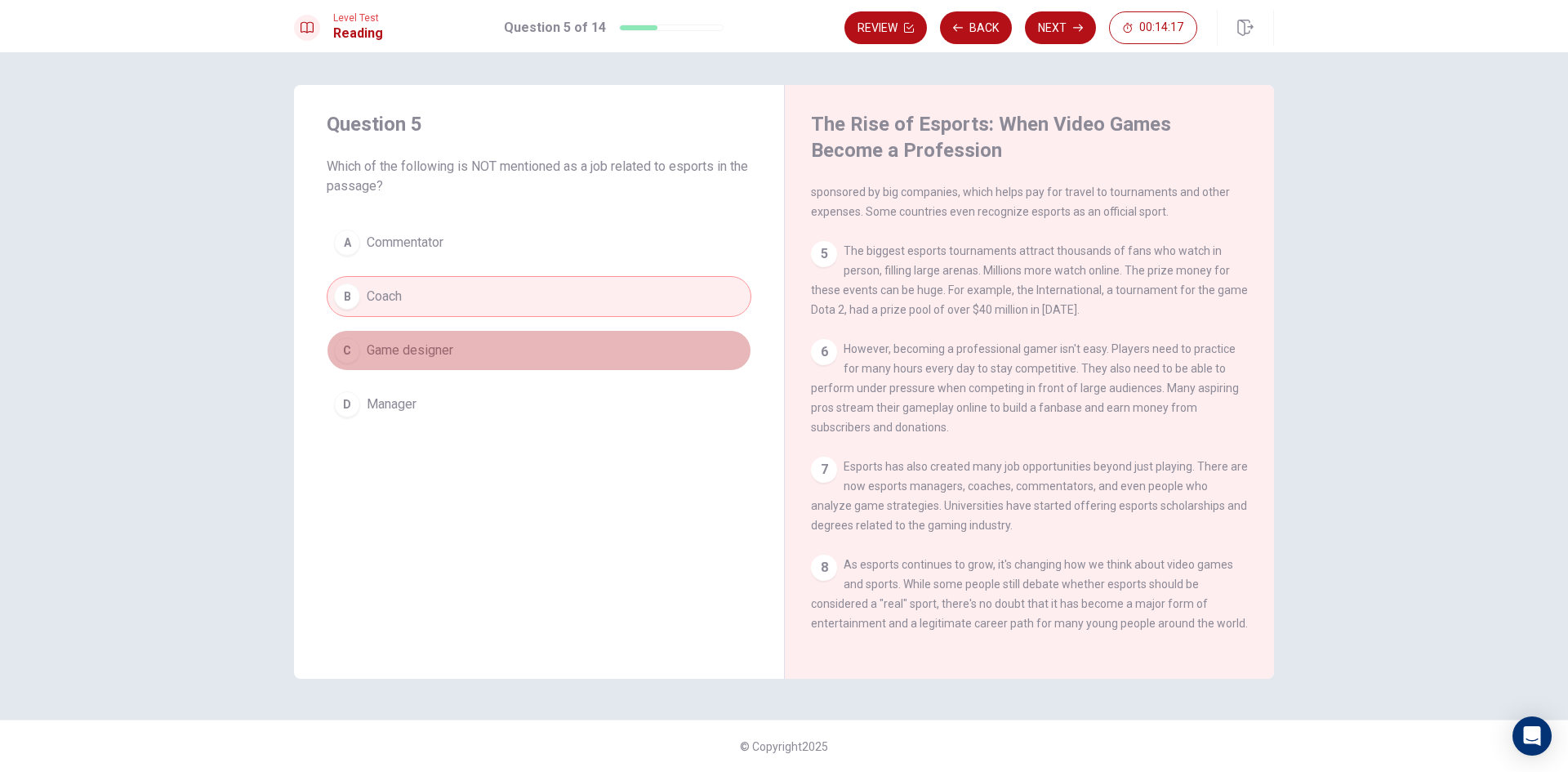
click at [529, 352] on button "C Game designer" at bounding box center [539, 350] width 424 height 41
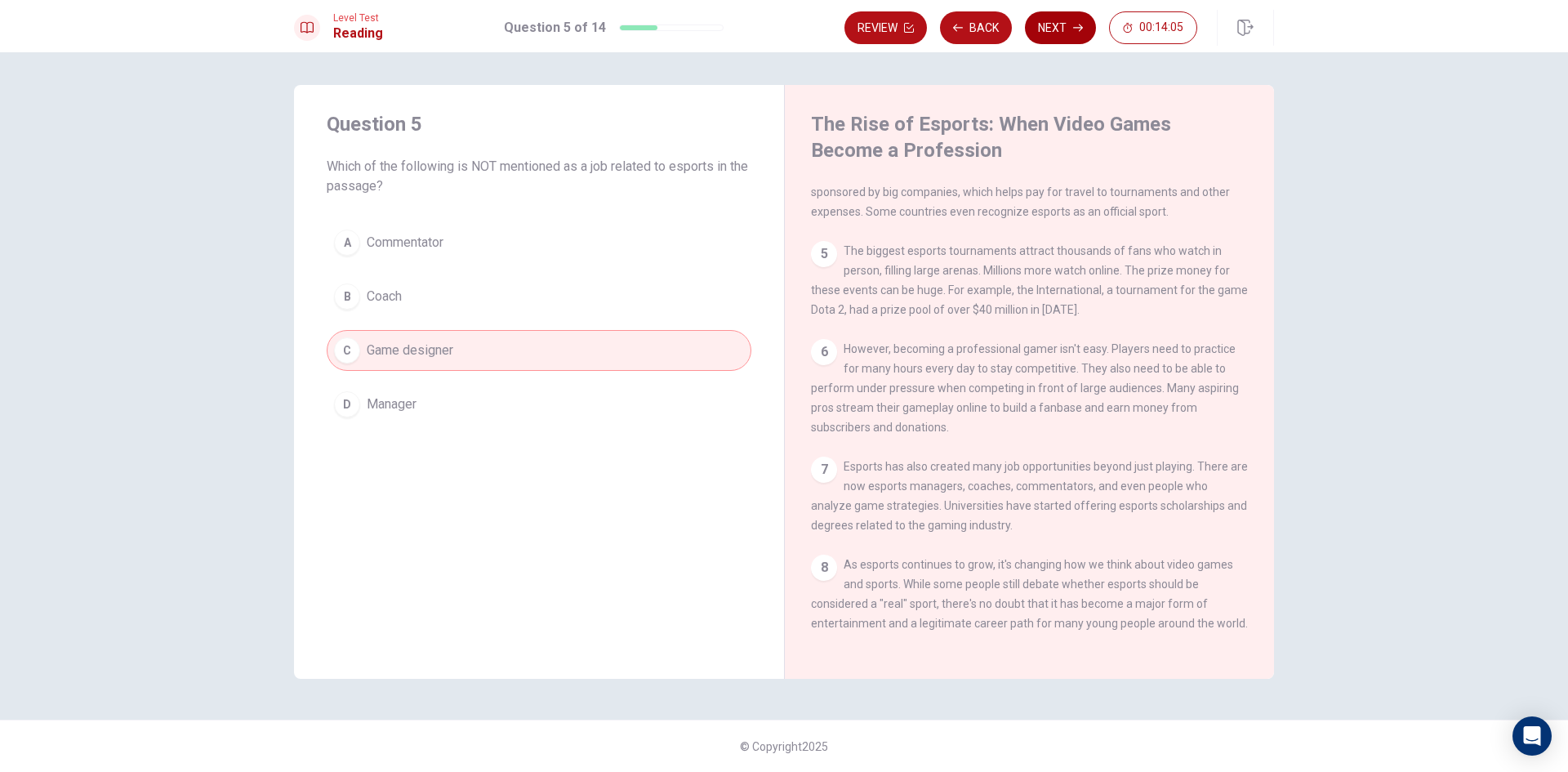
click at [1053, 27] on button "Next" at bounding box center [1061, 27] width 71 height 32
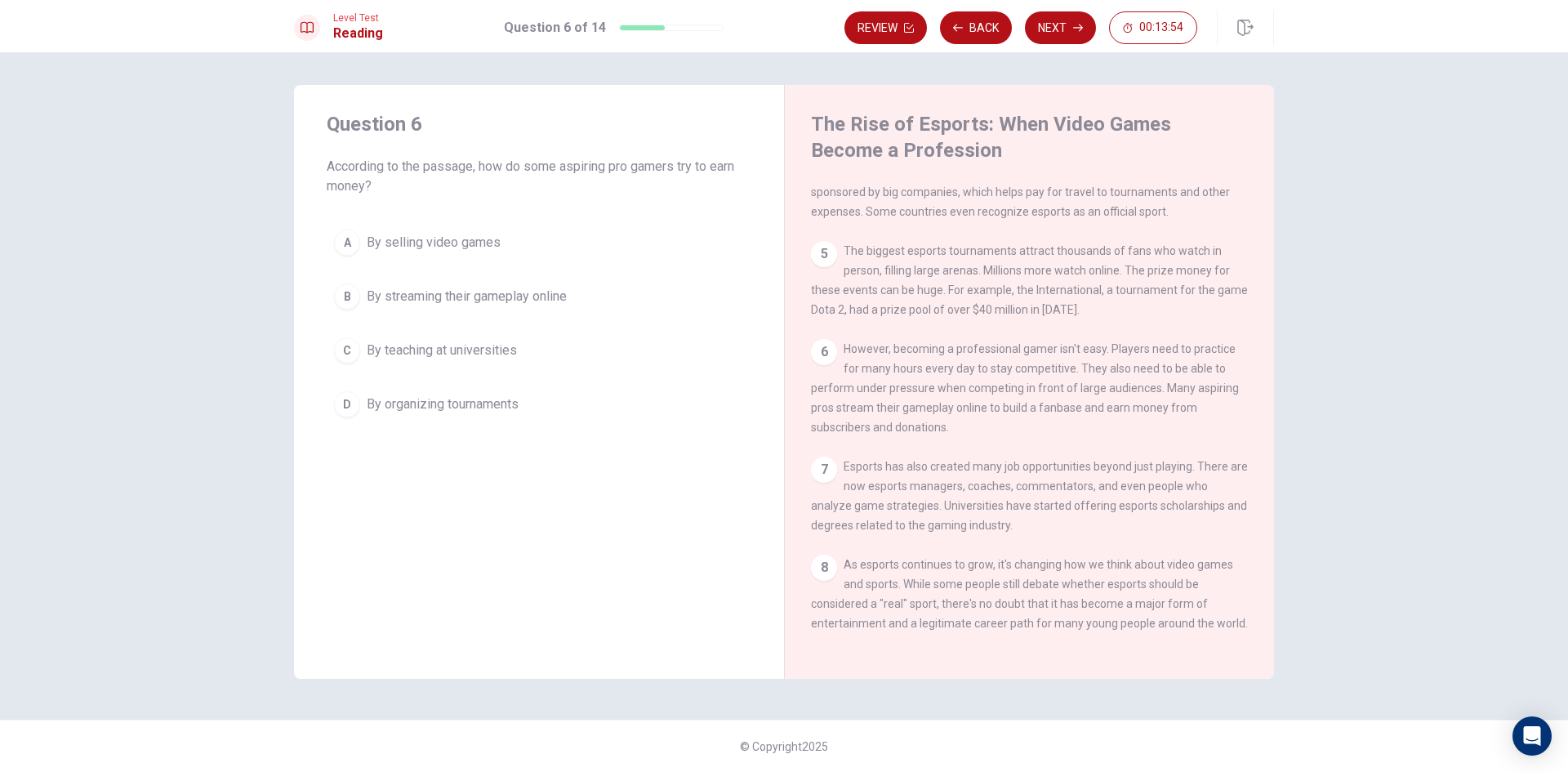
drag, startPoint x: 355, startPoint y: 168, endPoint x: 779, endPoint y: 157, distance: 424.1
click at [736, 158] on span "According to the passage, how do some aspiring pro gamers try to earn money?" at bounding box center [539, 176] width 424 height 39
click at [342, 295] on div "B" at bounding box center [347, 297] width 27 height 27
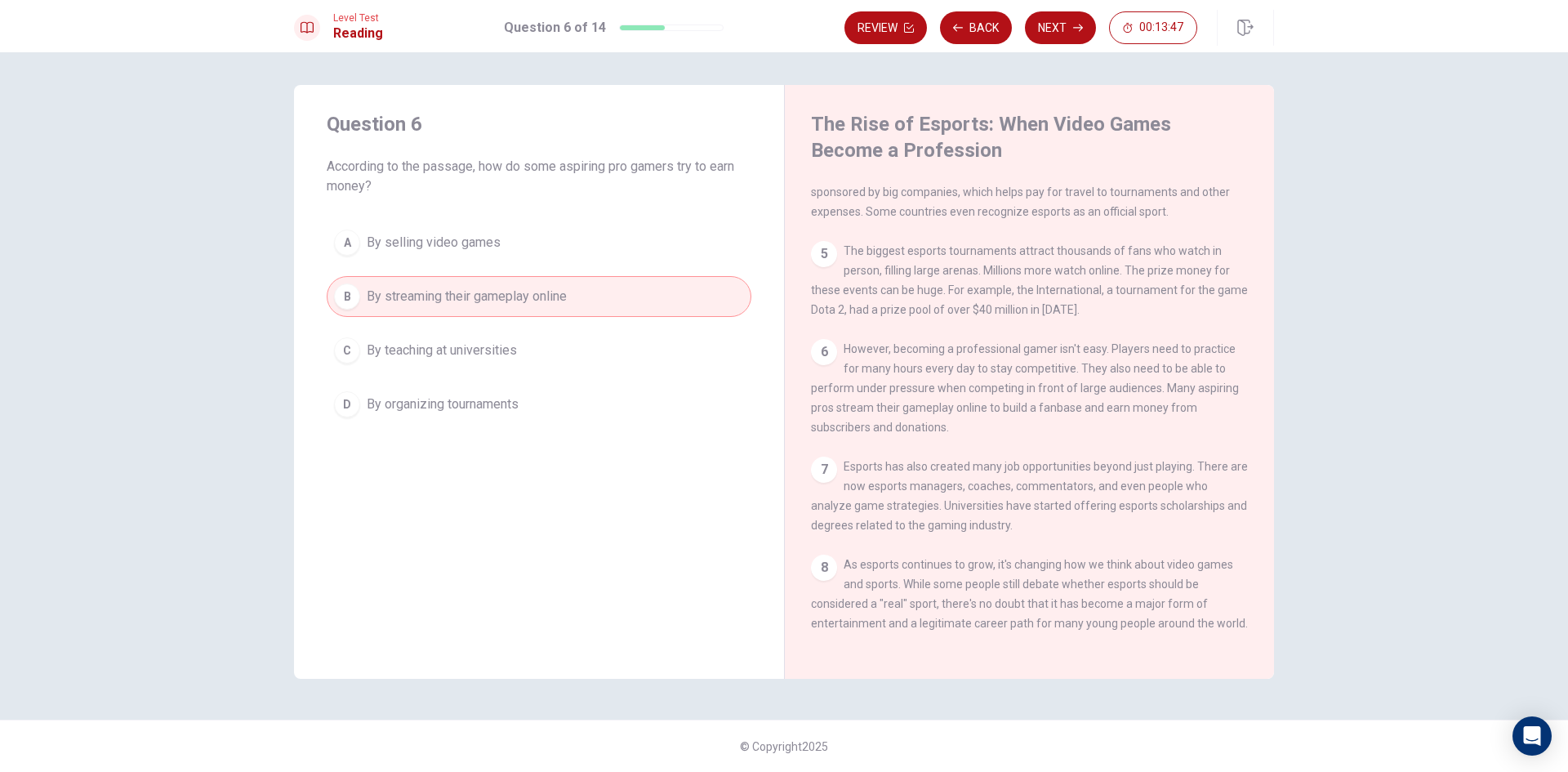
click at [401, 393] on button "D By organizing tournaments" at bounding box center [539, 404] width 424 height 41
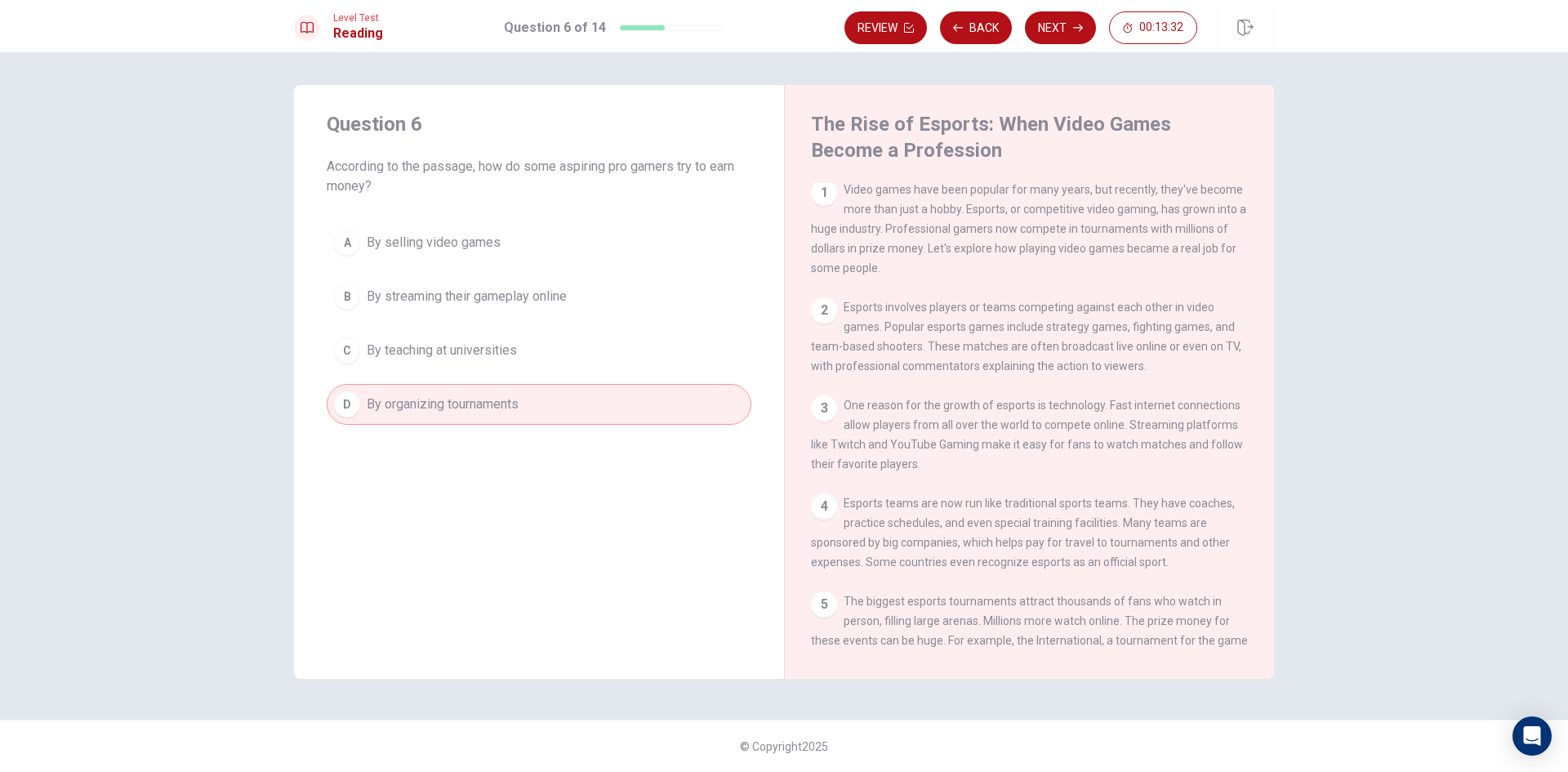
scroll to position [0, 0]
click at [1077, 32] on button "Next" at bounding box center [1061, 27] width 71 height 32
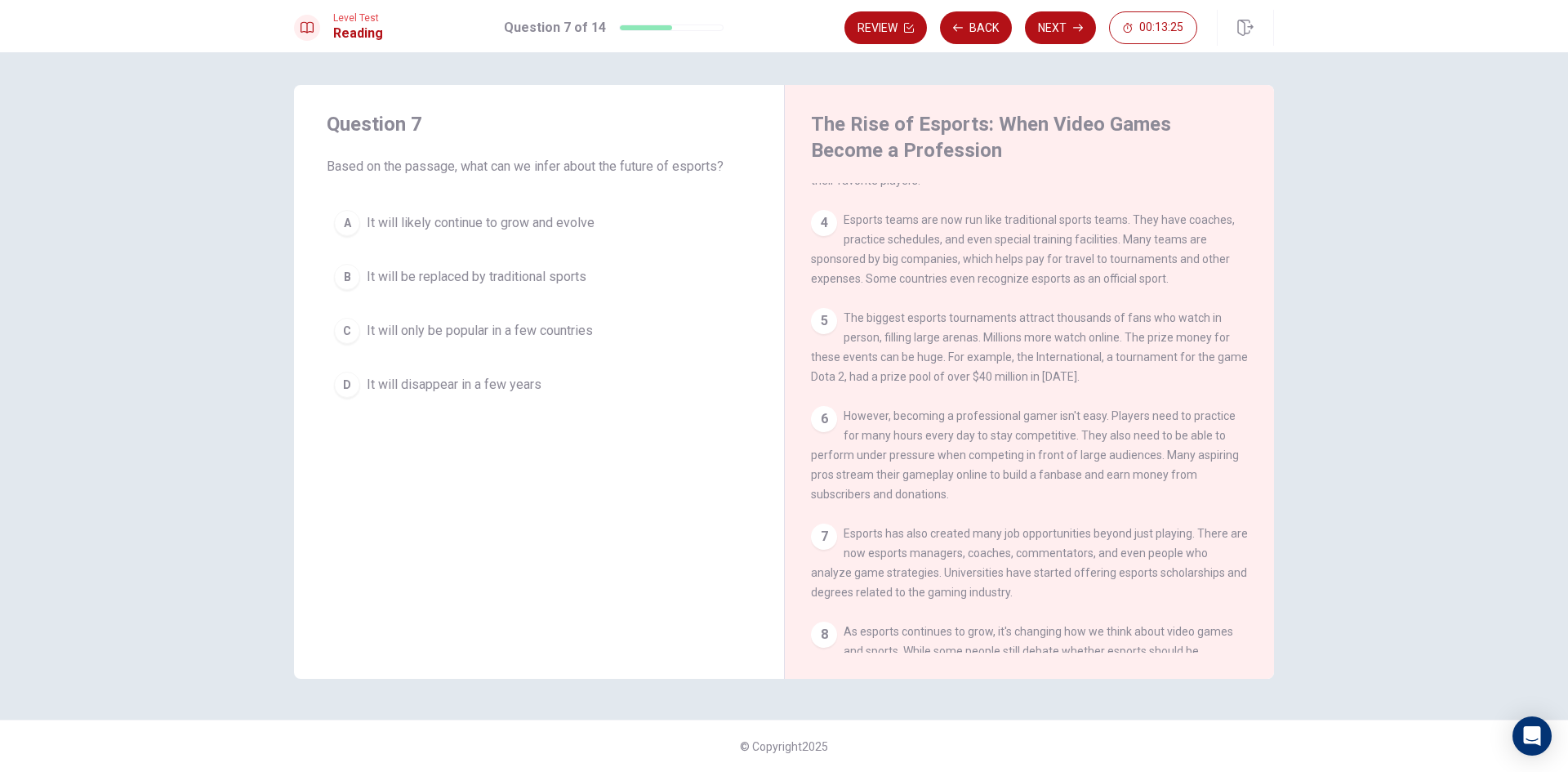
scroll to position [327, 0]
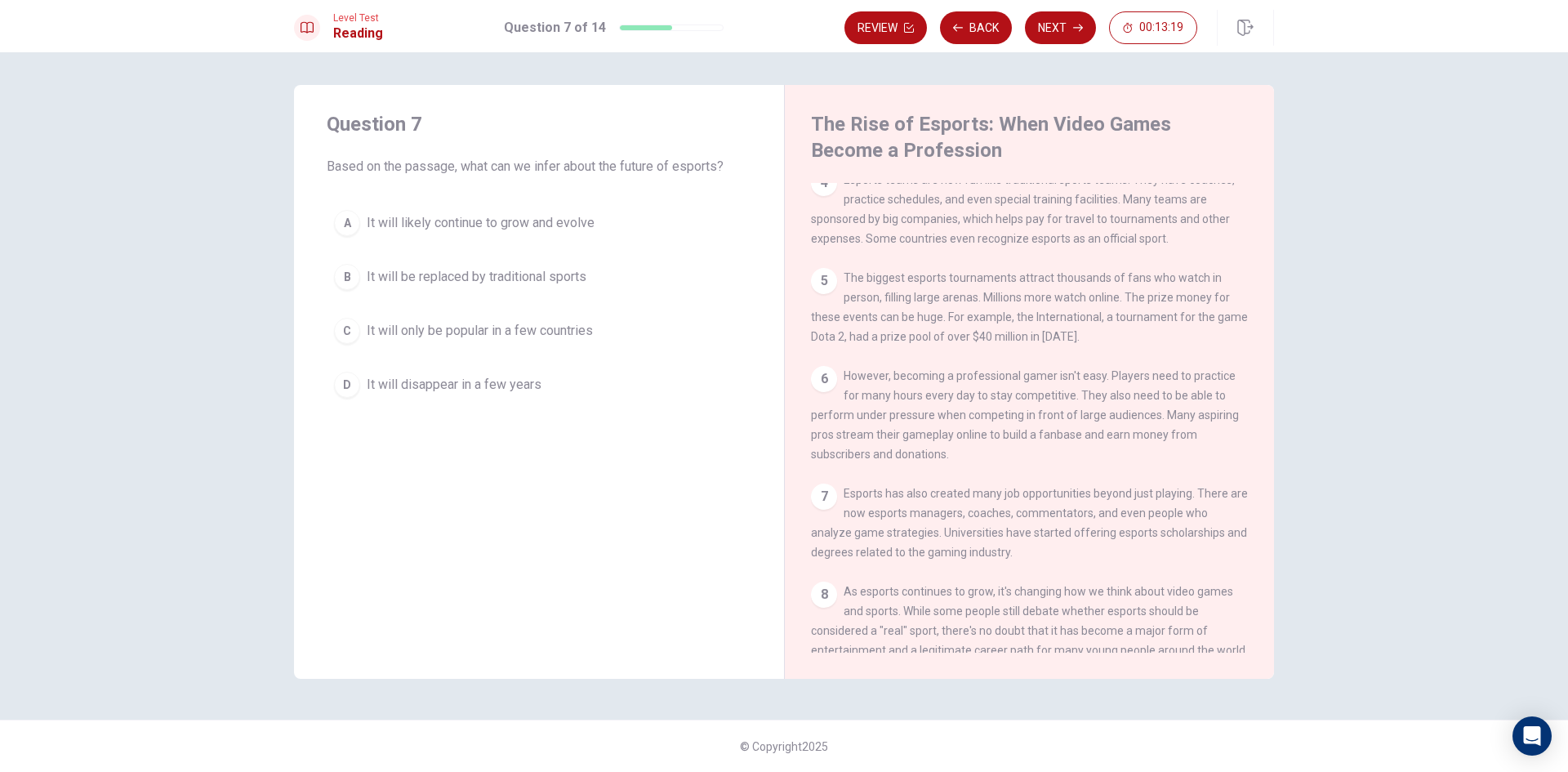
click at [347, 278] on div "B" at bounding box center [347, 277] width 27 height 27
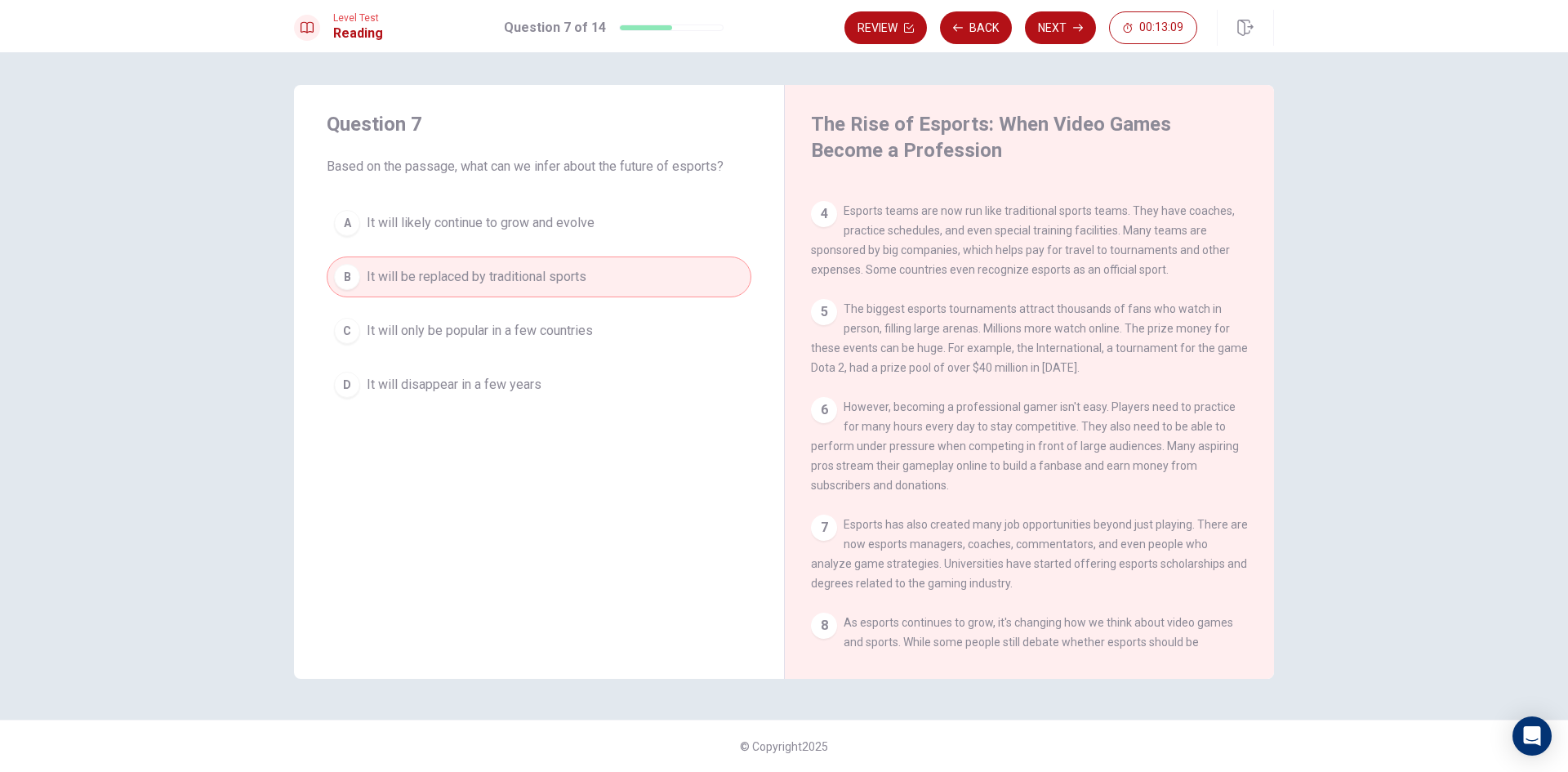
scroll to position [381, 0]
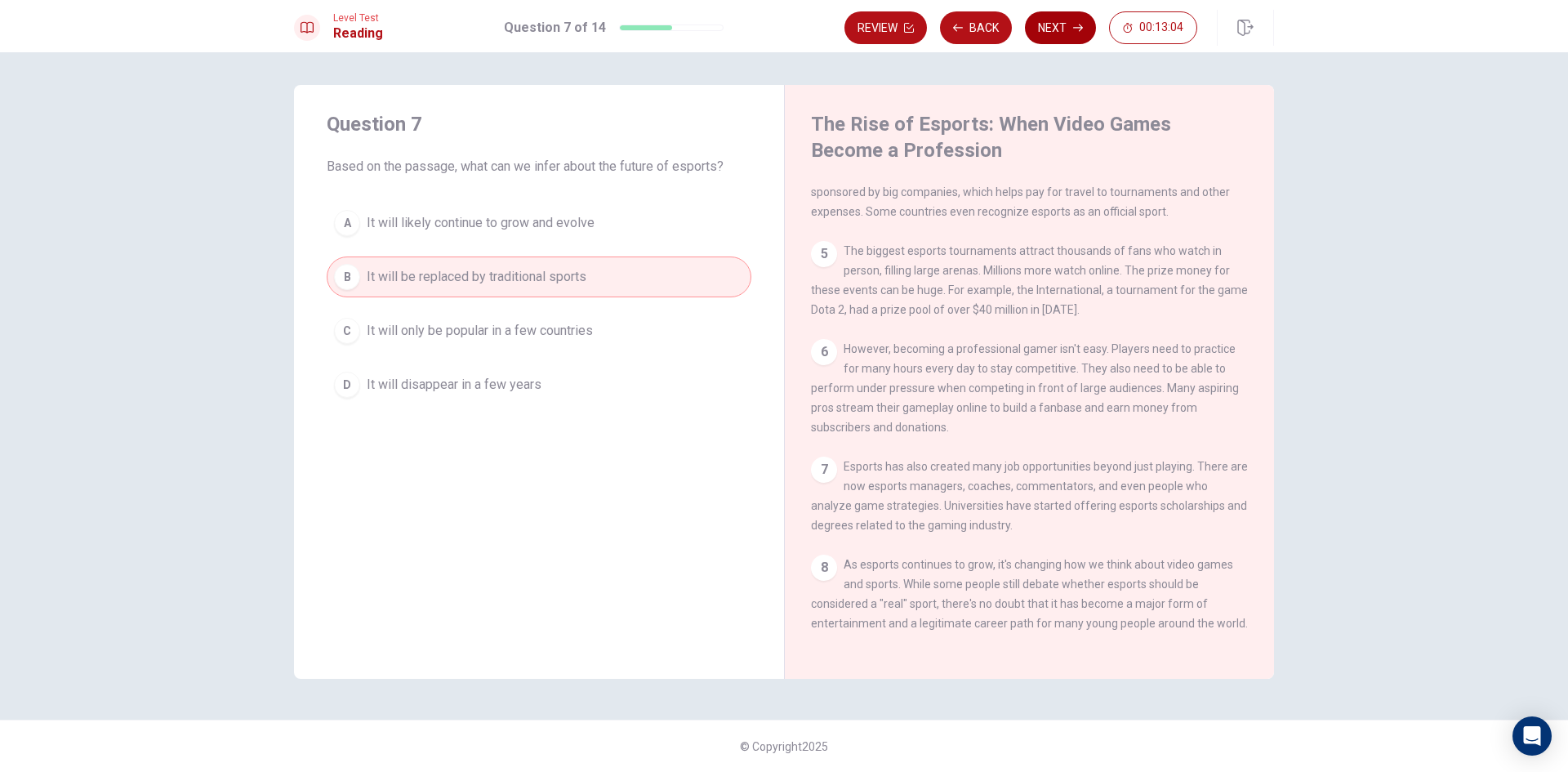
click at [1053, 18] on button "Next" at bounding box center [1061, 27] width 71 height 32
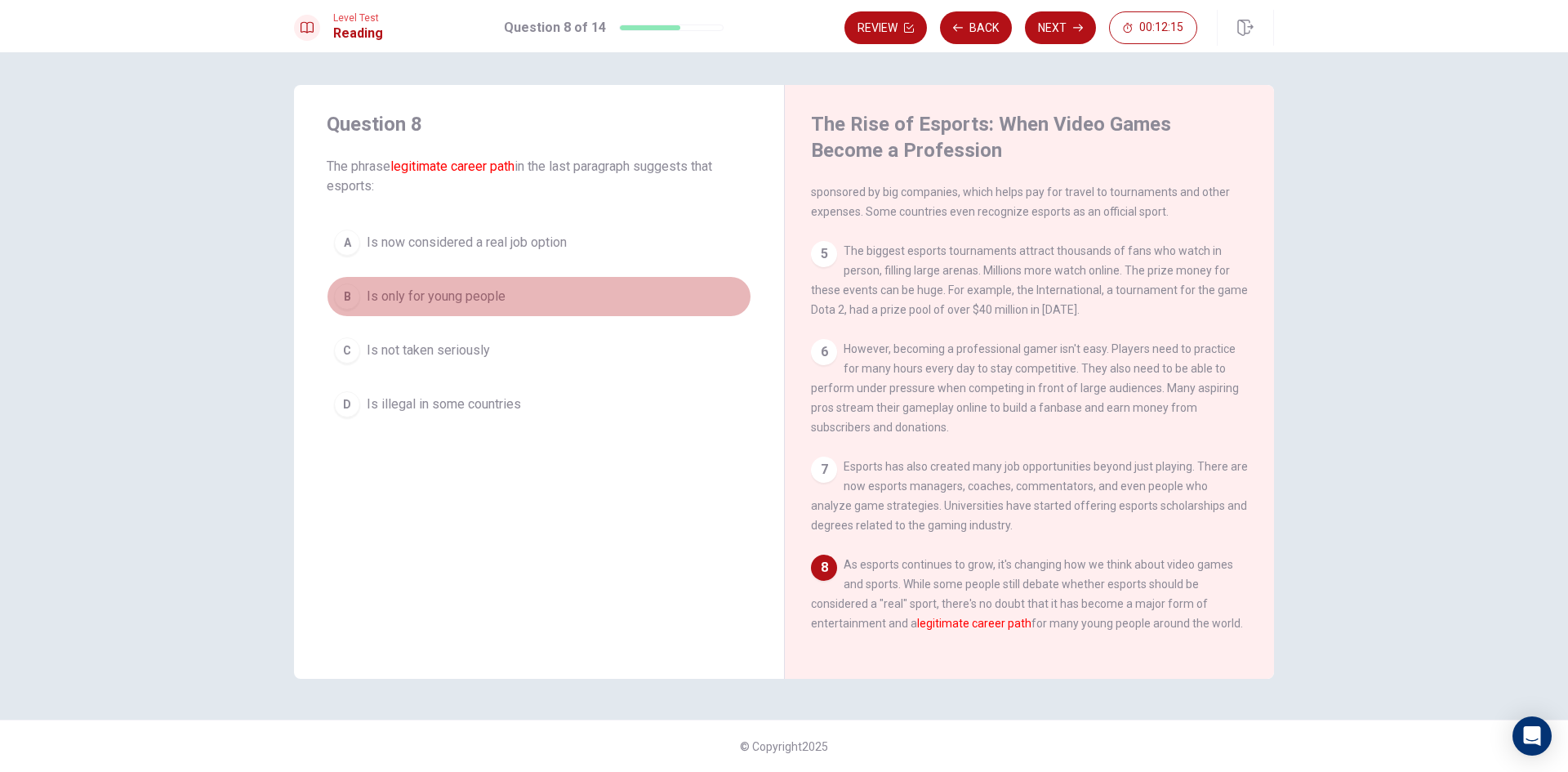
click at [355, 295] on div "B" at bounding box center [347, 297] width 27 height 27
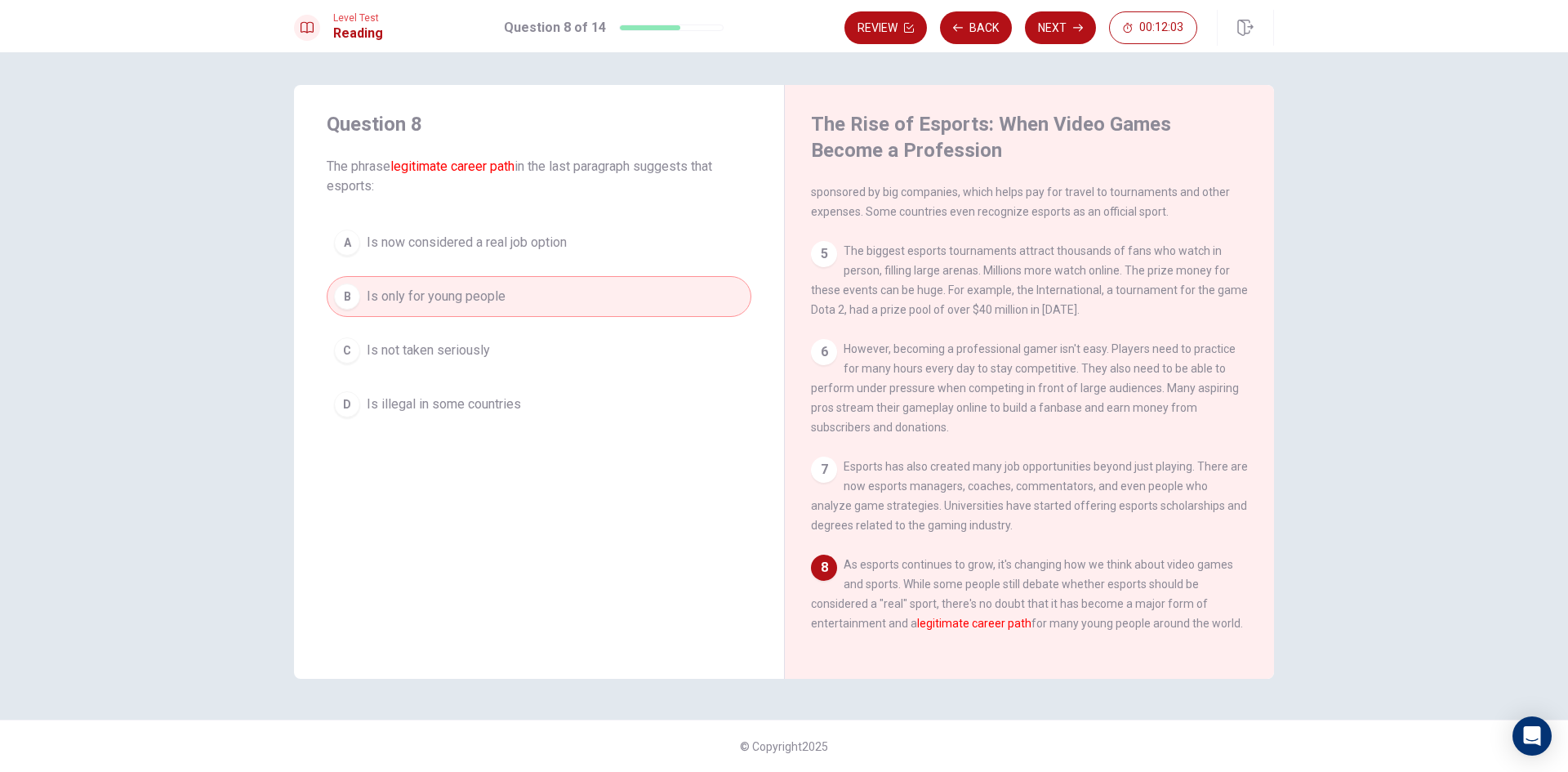
drag, startPoint x: 921, startPoint y: 609, endPoint x: 1028, endPoint y: 614, distance: 107.1
click at [1028, 614] on div "8 As esports continues to grow, it's changing how we think about video games an…" at bounding box center [1030, 594] width 438 height 79
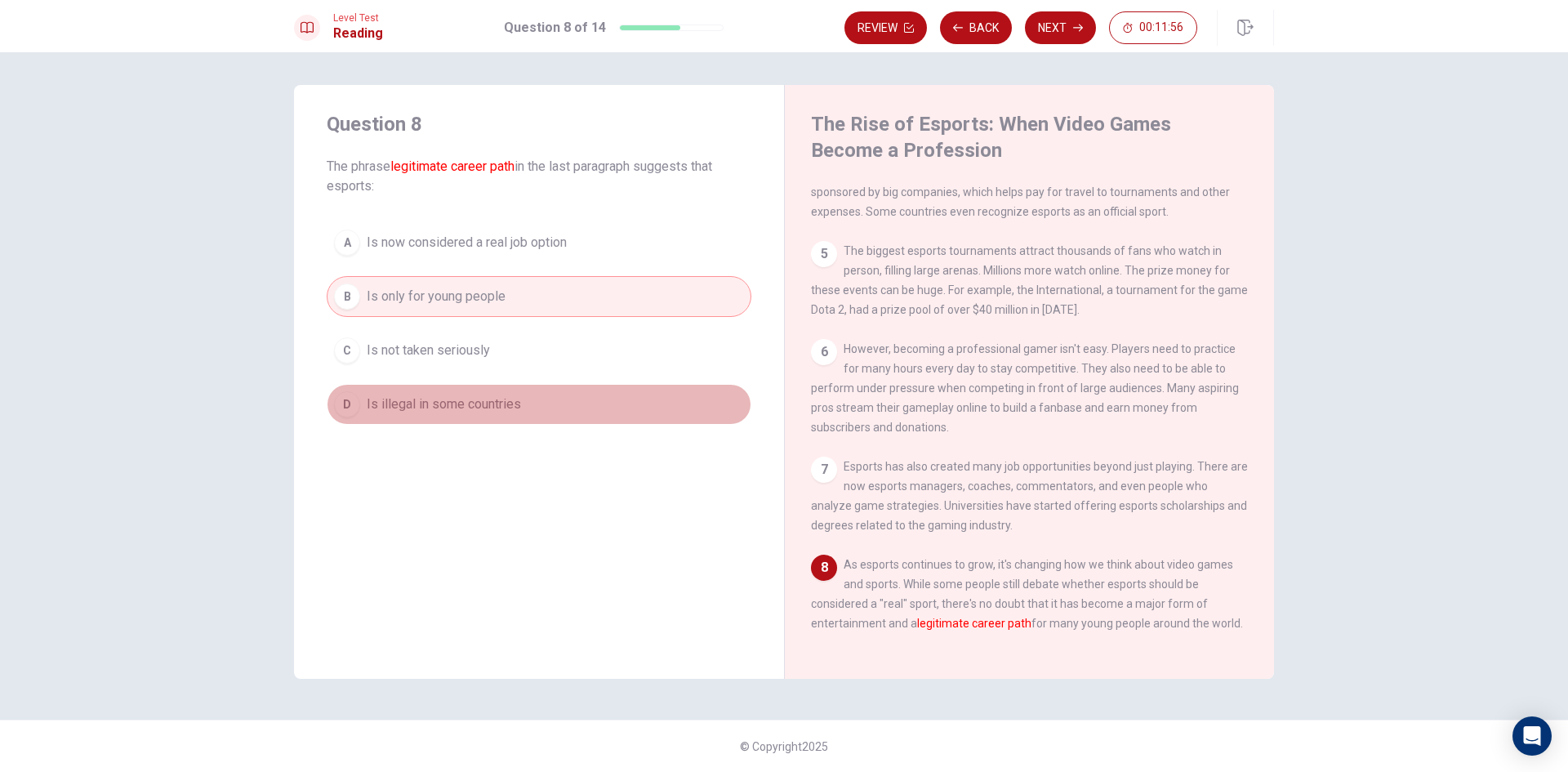
click at [520, 406] on span "Is illegal in some countries" at bounding box center [443, 405] width 154 height 20
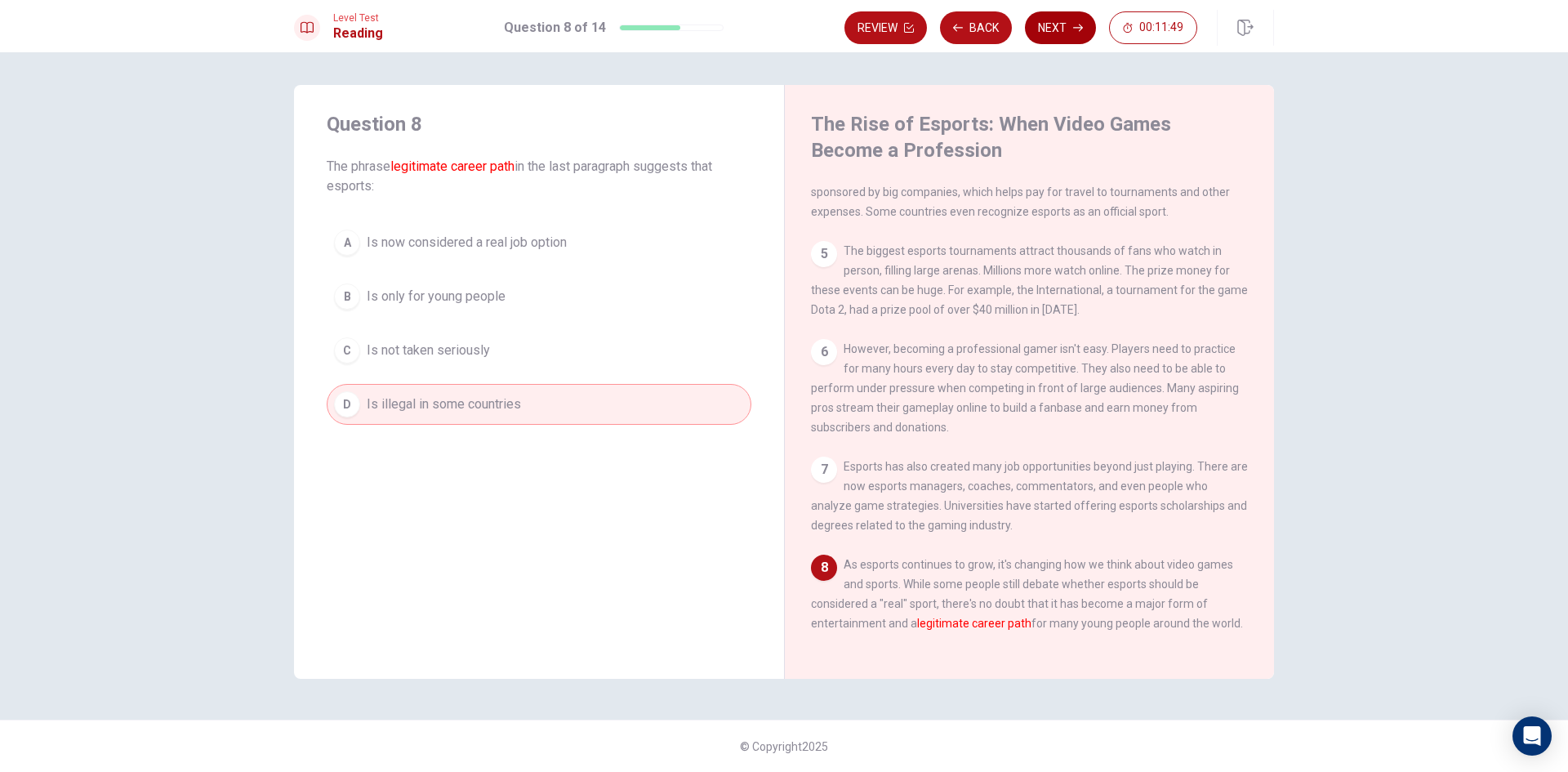
click at [1058, 24] on button "Next" at bounding box center [1061, 27] width 71 height 32
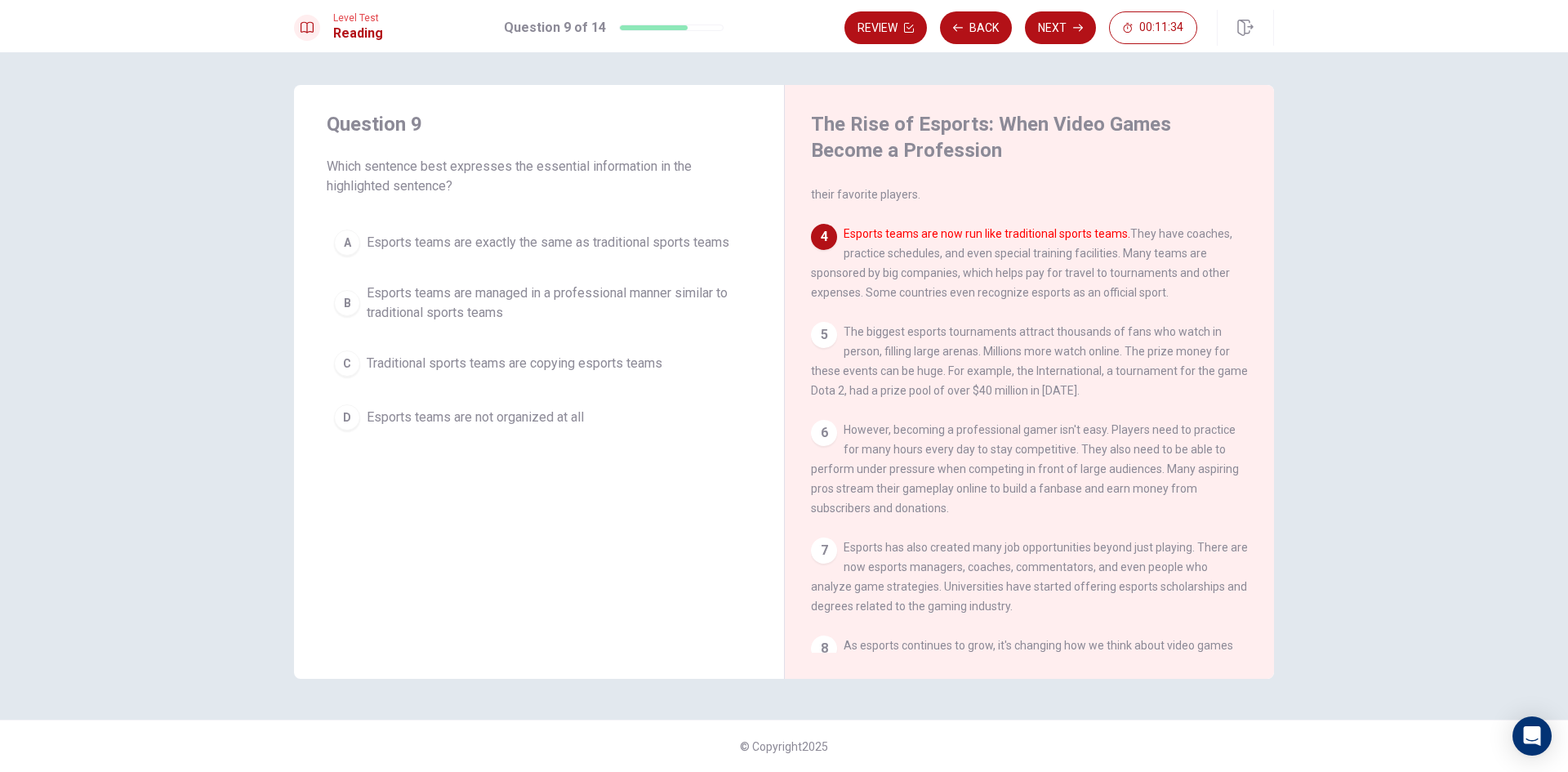
scroll to position [161, 0]
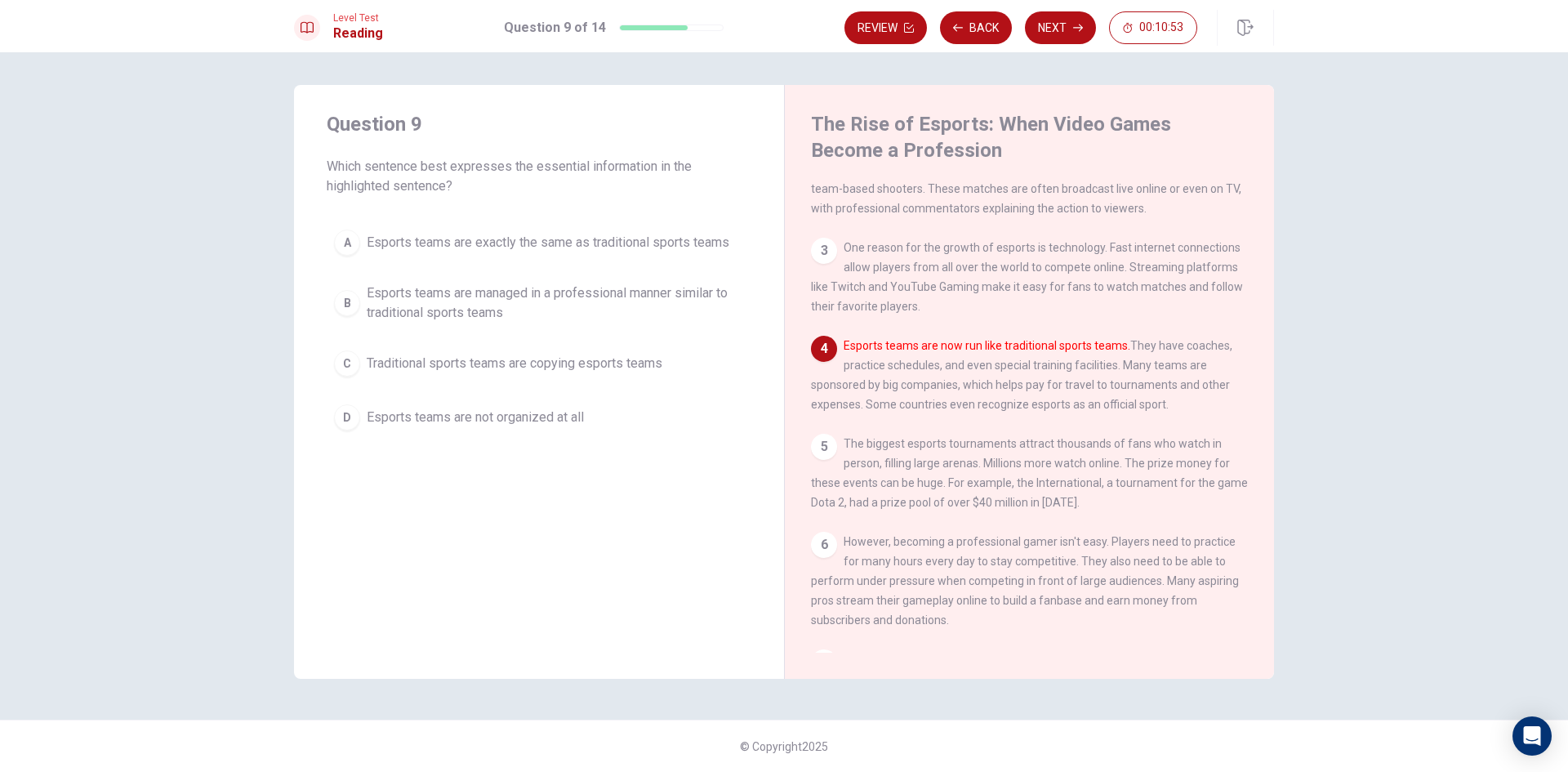
click at [356, 307] on div "B" at bounding box center [347, 303] width 27 height 27
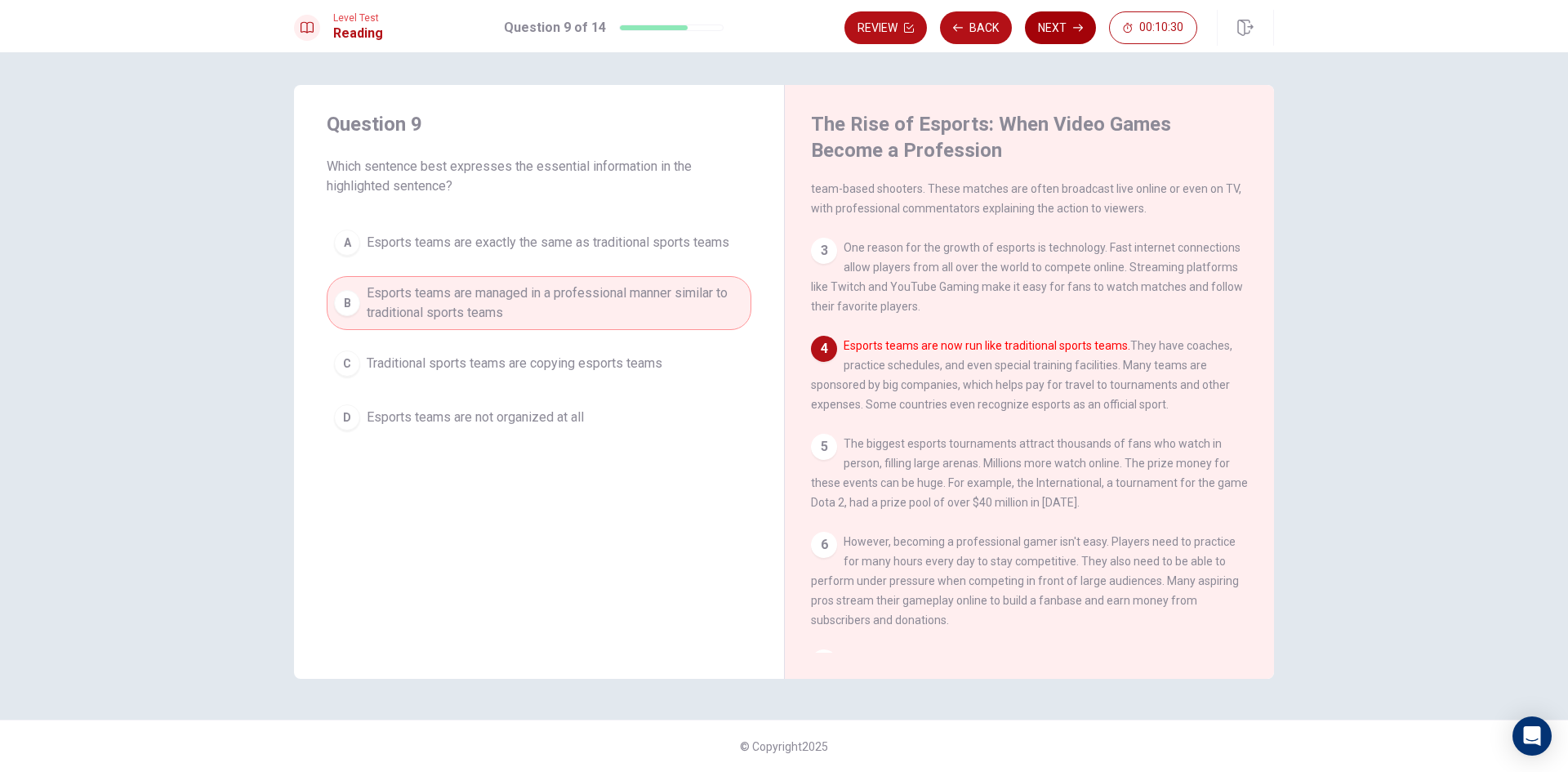
click at [1050, 32] on button "Next" at bounding box center [1061, 27] width 71 height 32
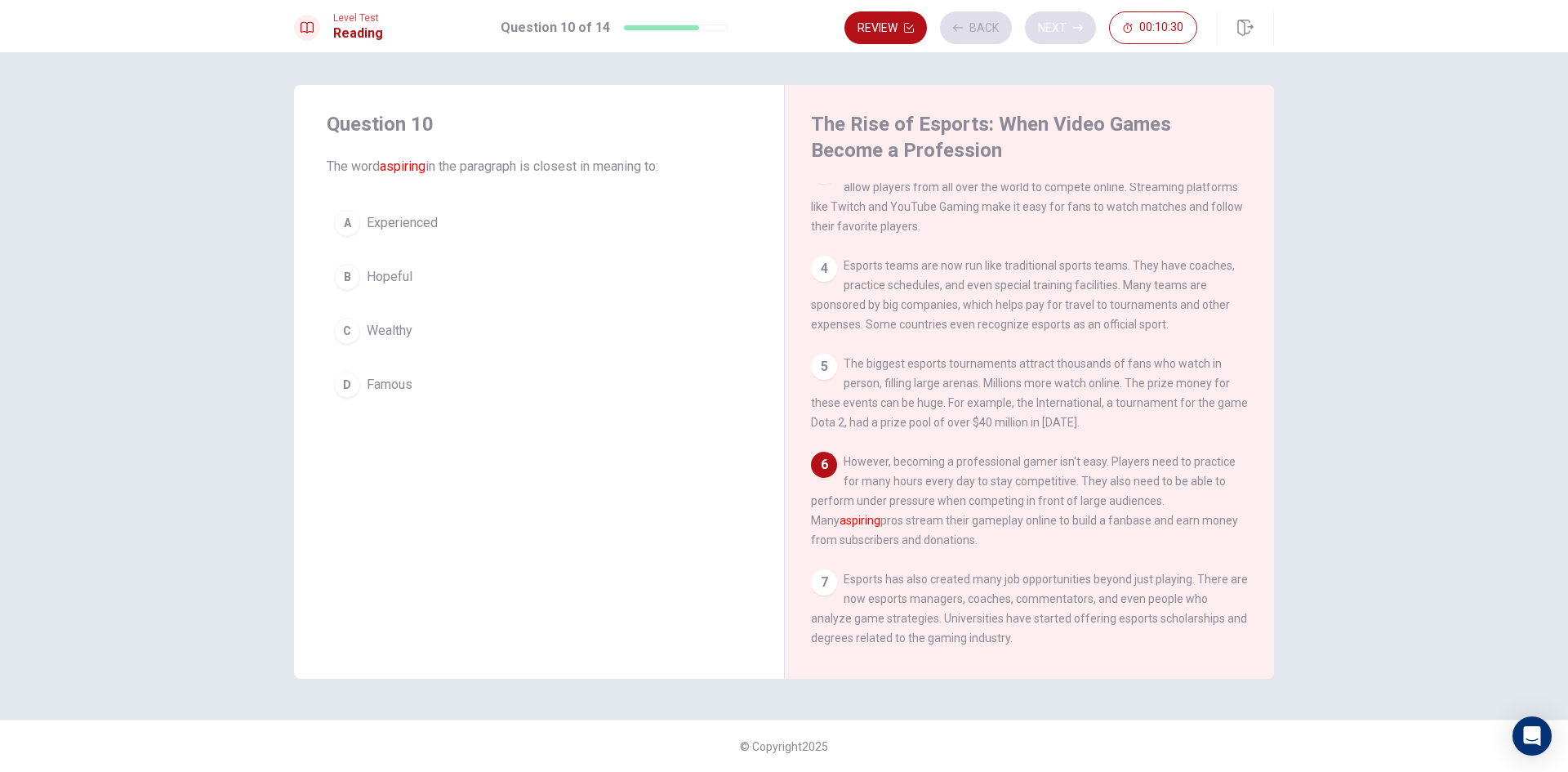
scroll to position [323, 0]
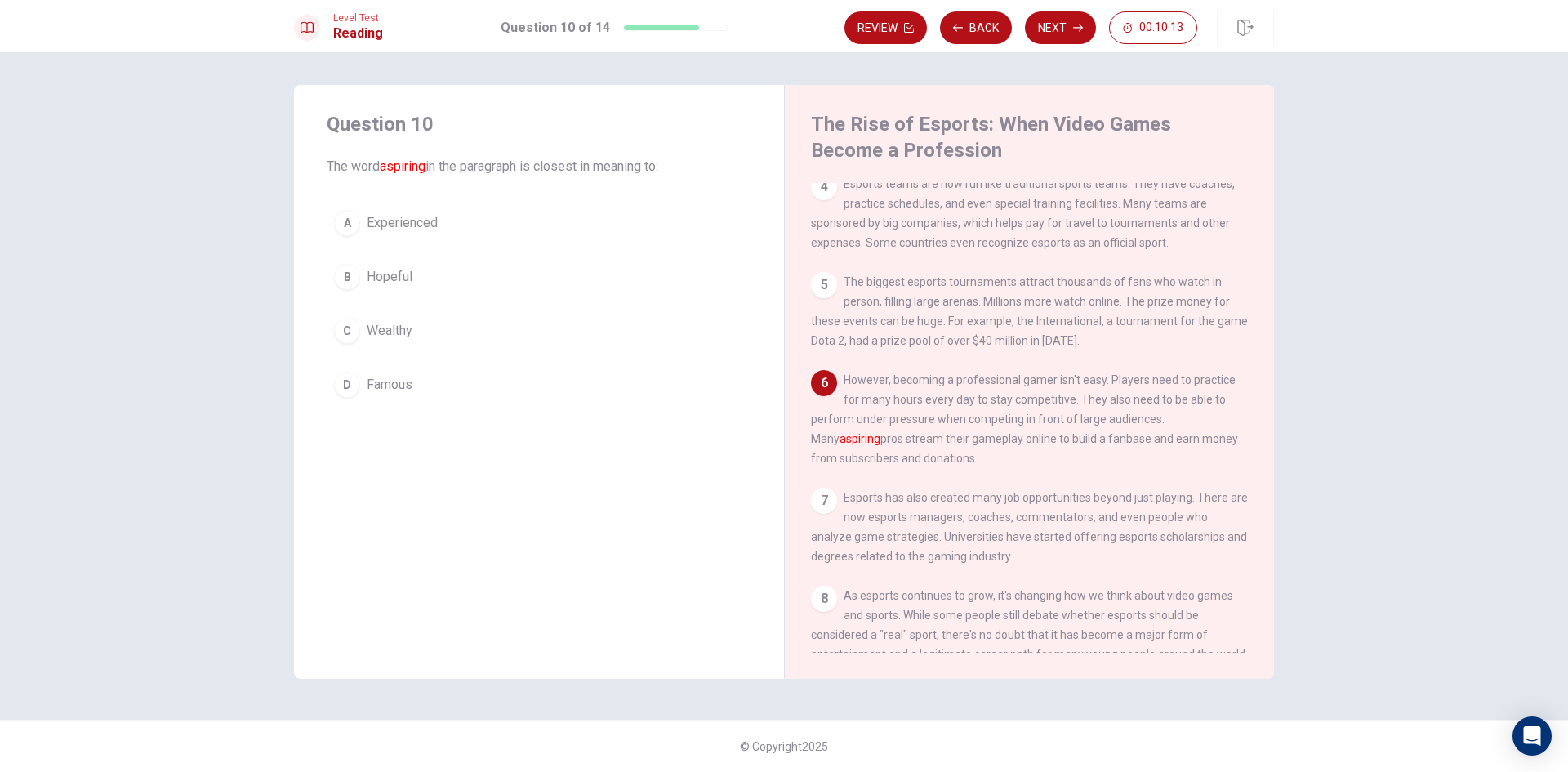
drag, startPoint x: 858, startPoint y: 395, endPoint x: 1028, endPoint y: 410, distance: 170.7
click at [1028, 410] on div "6 However, becoming a professional gamer isn't easy. Players need to practice f…" at bounding box center [1030, 419] width 438 height 98
click at [361, 369] on button "D Famous" at bounding box center [539, 384] width 424 height 41
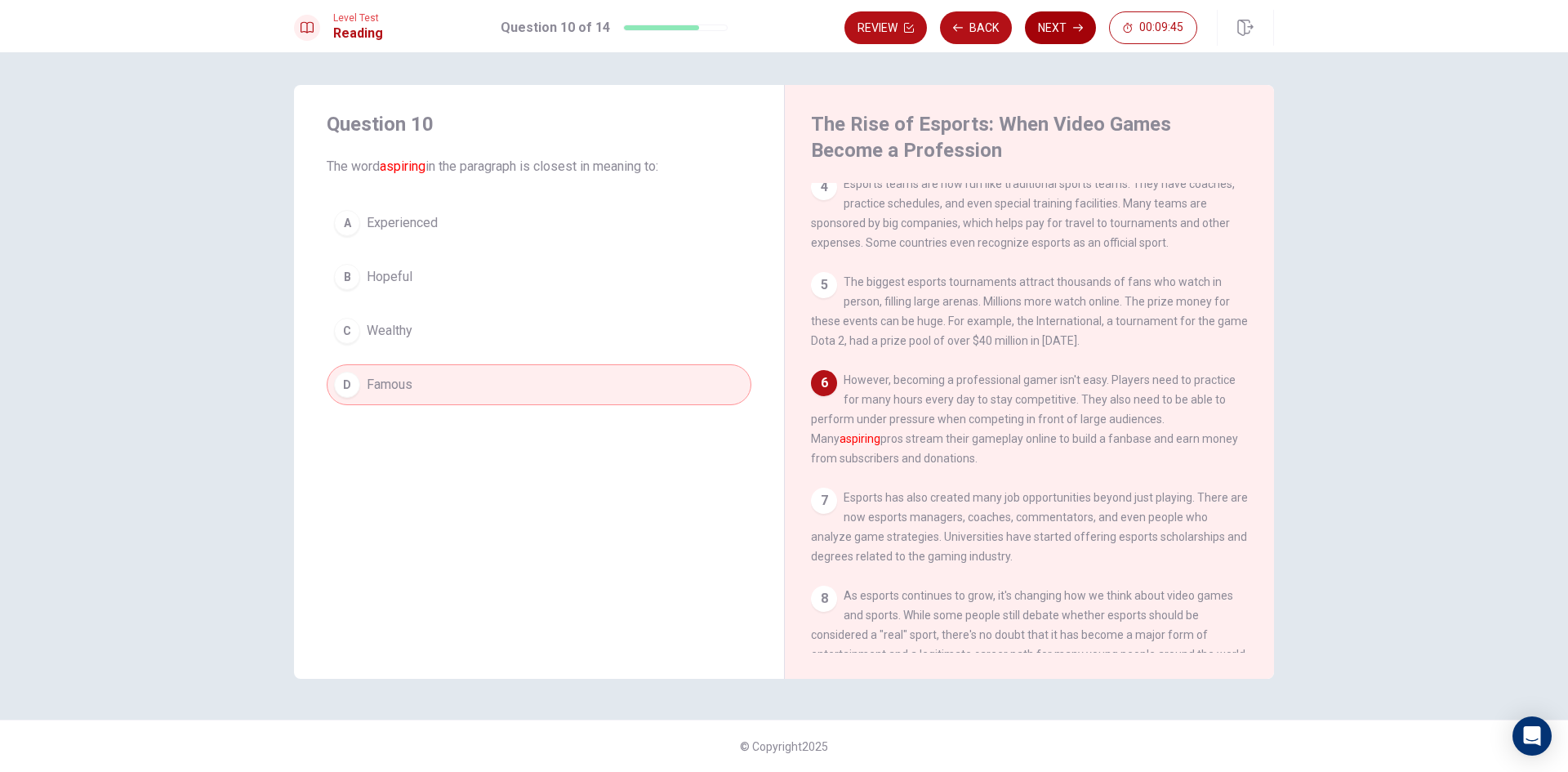
click at [1077, 32] on button "Next" at bounding box center [1061, 27] width 71 height 32
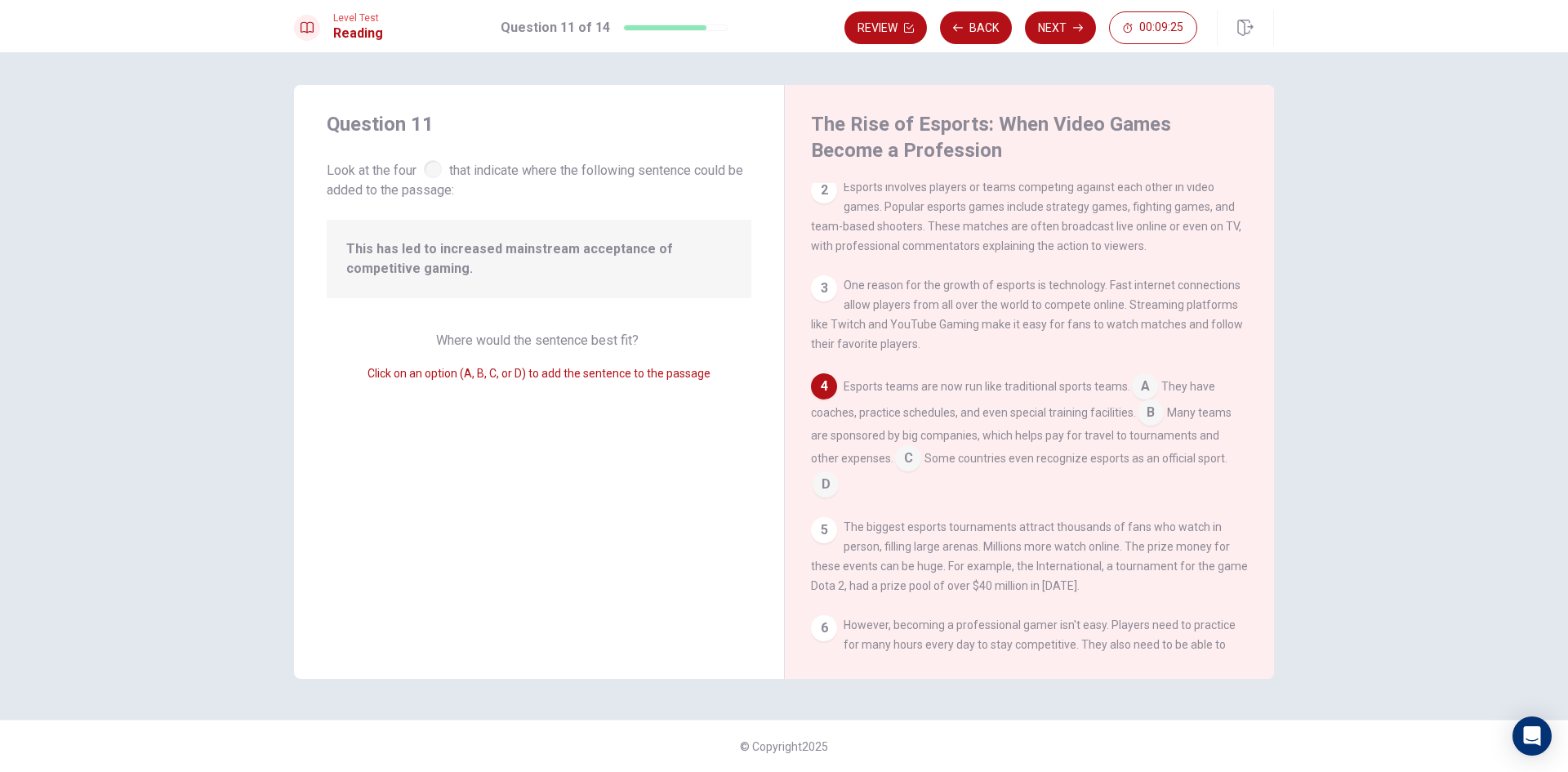
scroll to position [163, 0]
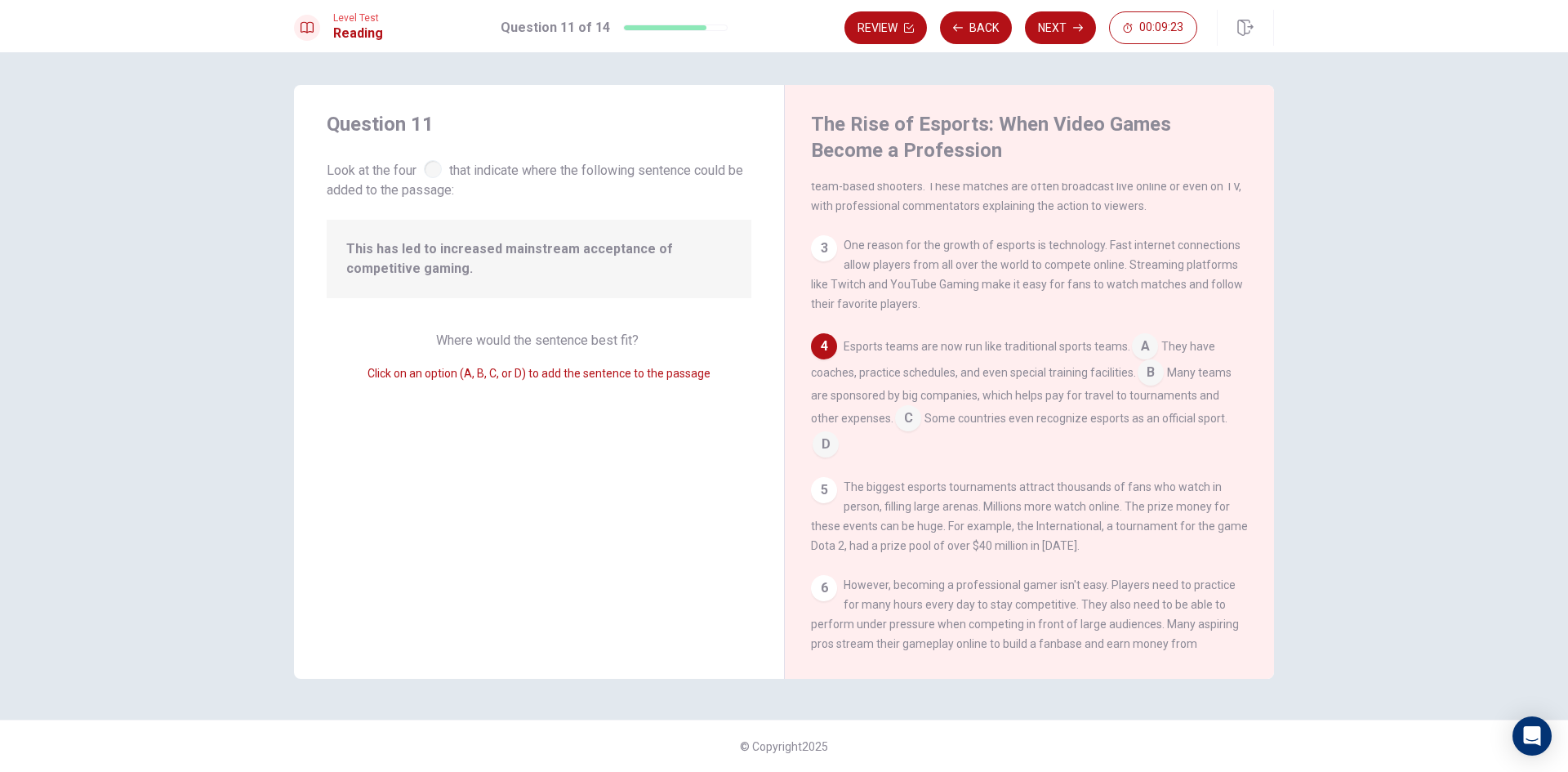
click at [1134, 360] on input at bounding box center [1145, 348] width 27 height 27
click at [1091, 407] on input at bounding box center [1103, 394] width 27 height 27
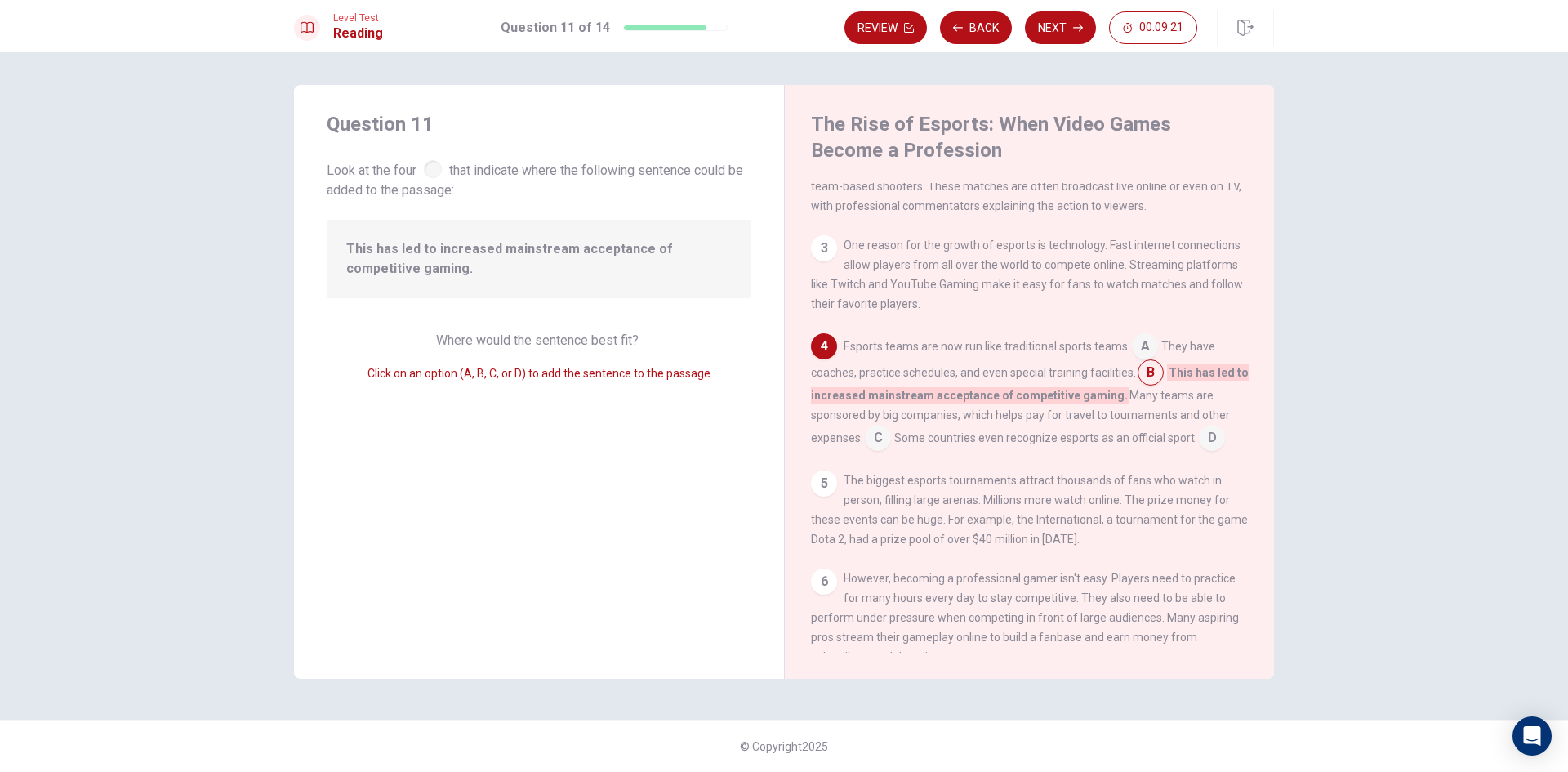
click at [1137, 362] on input at bounding box center [1145, 348] width 27 height 27
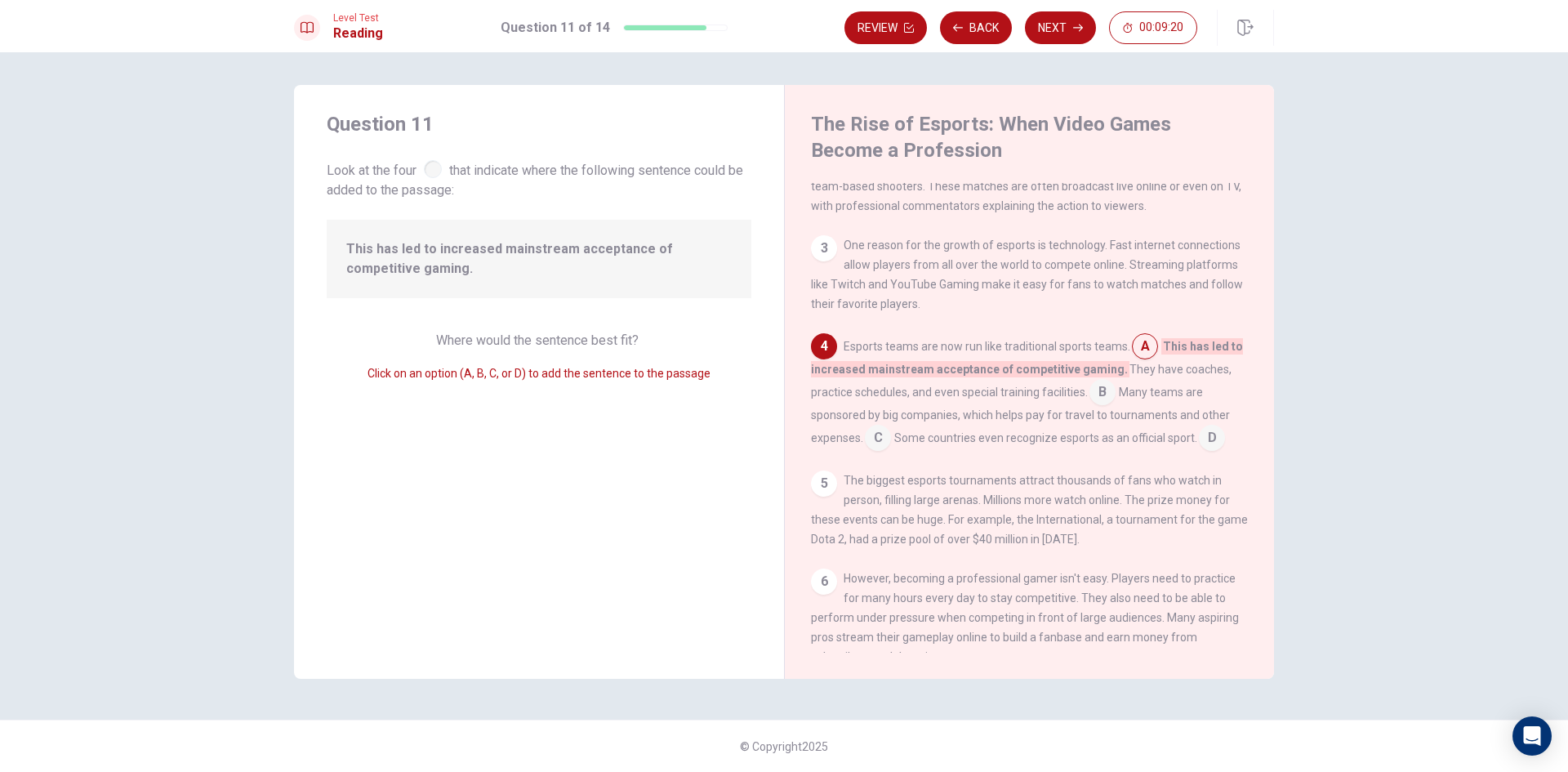
click at [1131, 367] on div "Esports teams are now run like traditional sports teams. A This has led to incr…" at bounding box center [1030, 392] width 438 height 118
click at [1112, 397] on input at bounding box center [1103, 394] width 27 height 27
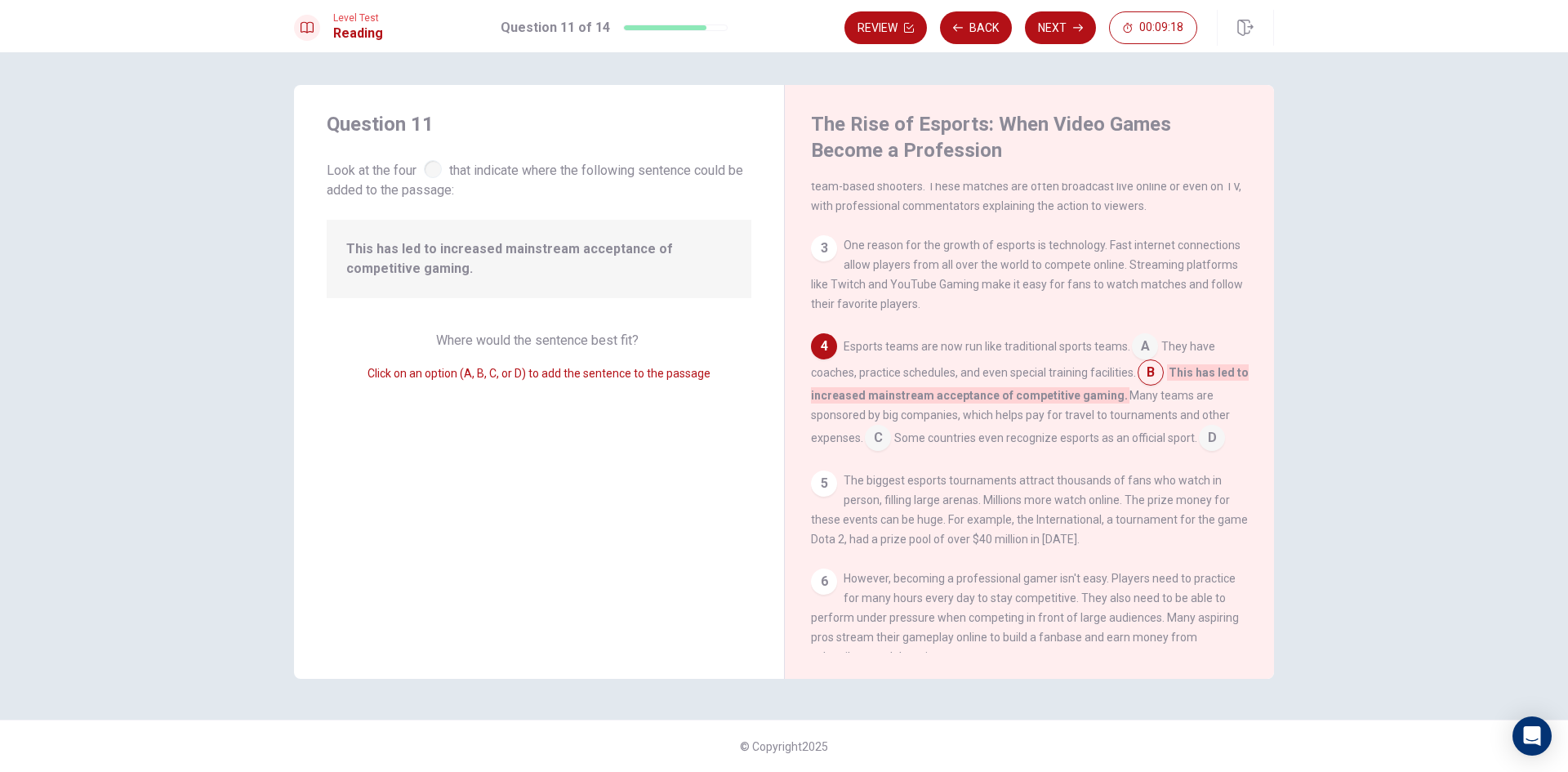
click at [1120, 353] on span "Esports teams are now run like traditional sports teams." at bounding box center [987, 347] width 287 height 13
click at [1133, 359] on input at bounding box center [1145, 348] width 27 height 27
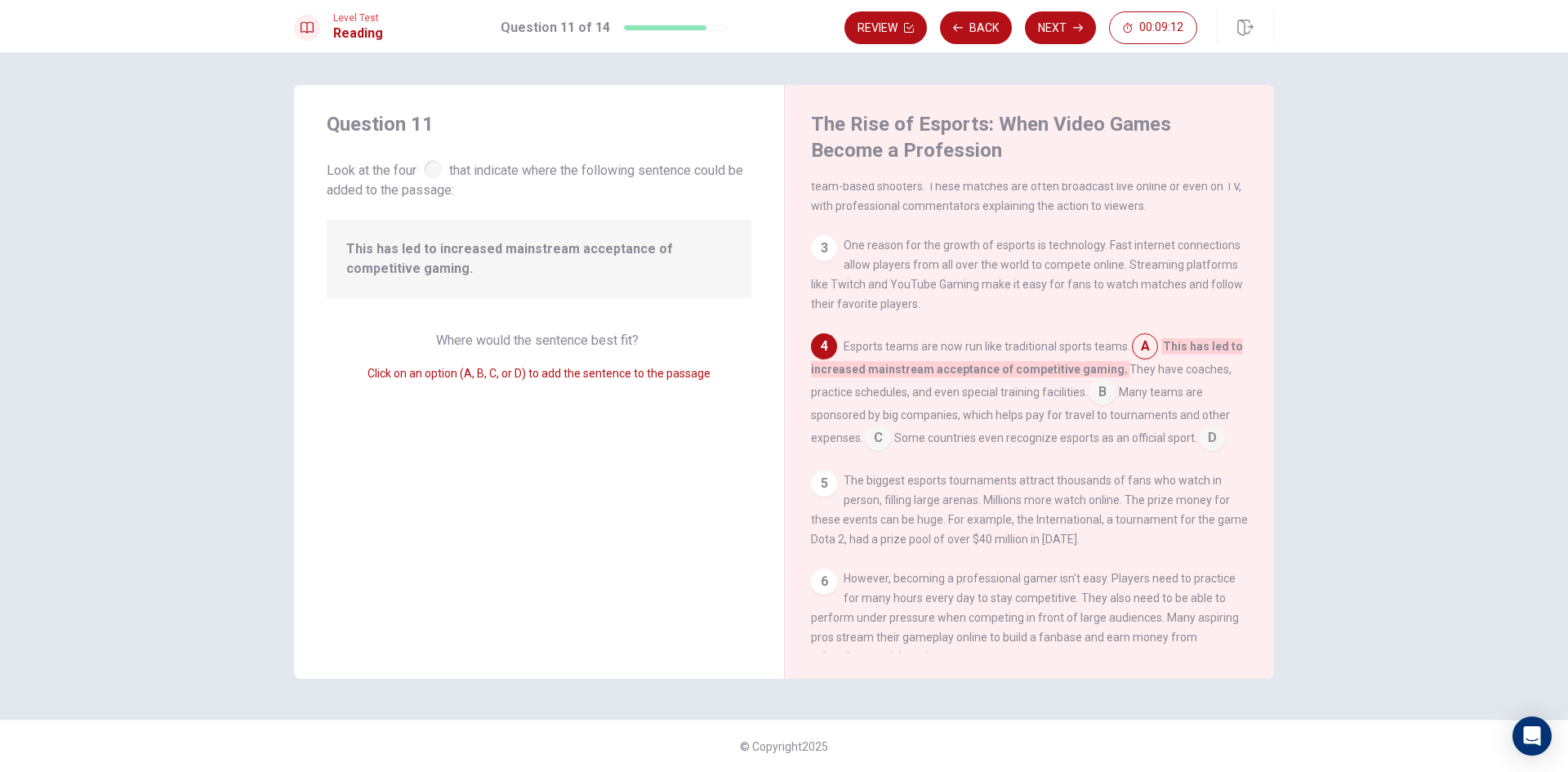
click at [825, 257] on div "3" at bounding box center [825, 249] width 27 height 27
click at [1203, 451] on div "Esports teams are now run like traditional sports teams. A This has led to incr…" at bounding box center [1030, 392] width 438 height 118
click at [1205, 453] on input at bounding box center [1212, 439] width 27 height 27
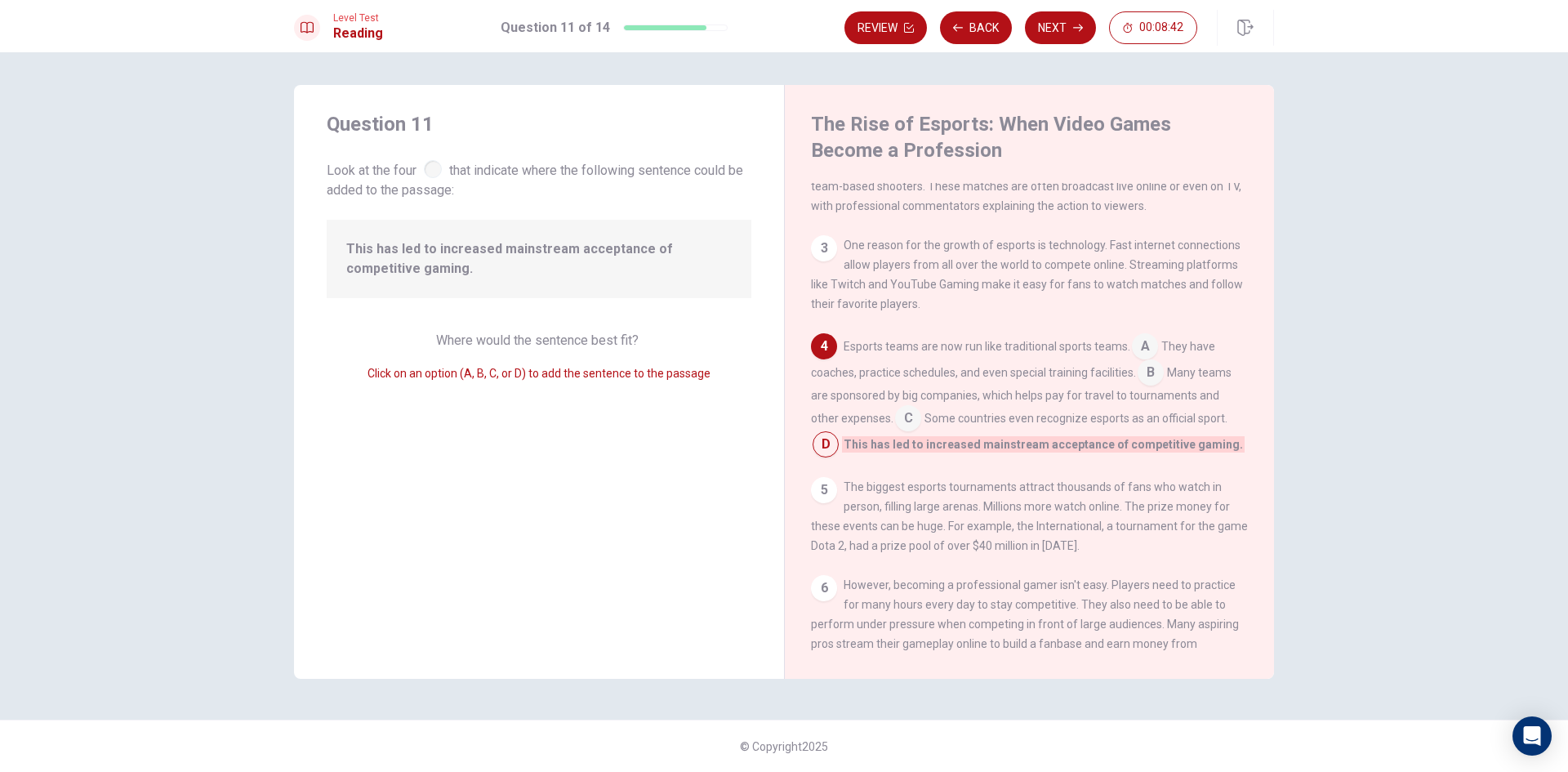
click at [1161, 385] on input at bounding box center [1151, 375] width 27 height 27
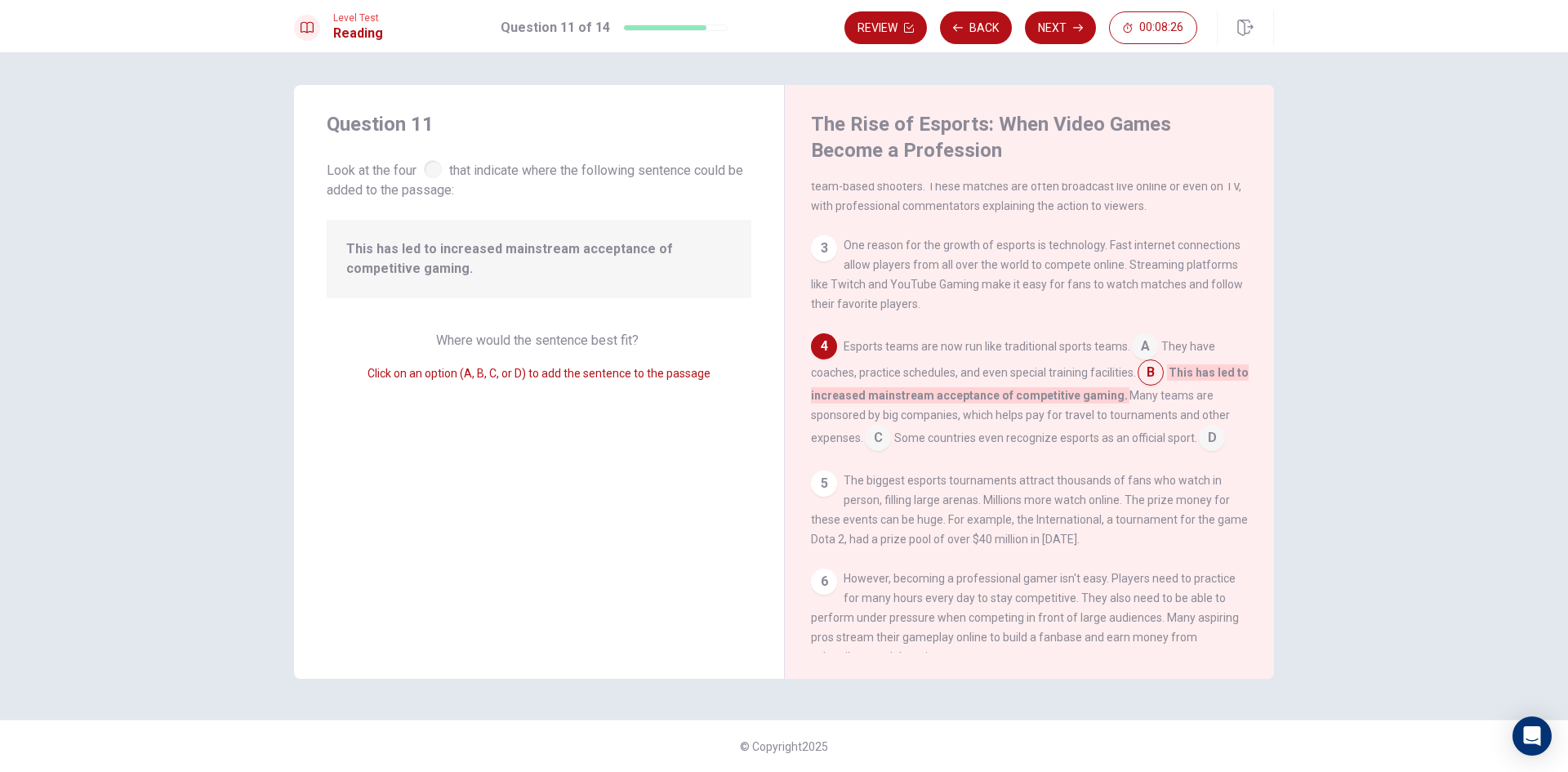
click at [876, 446] on input at bounding box center [878, 439] width 27 height 27
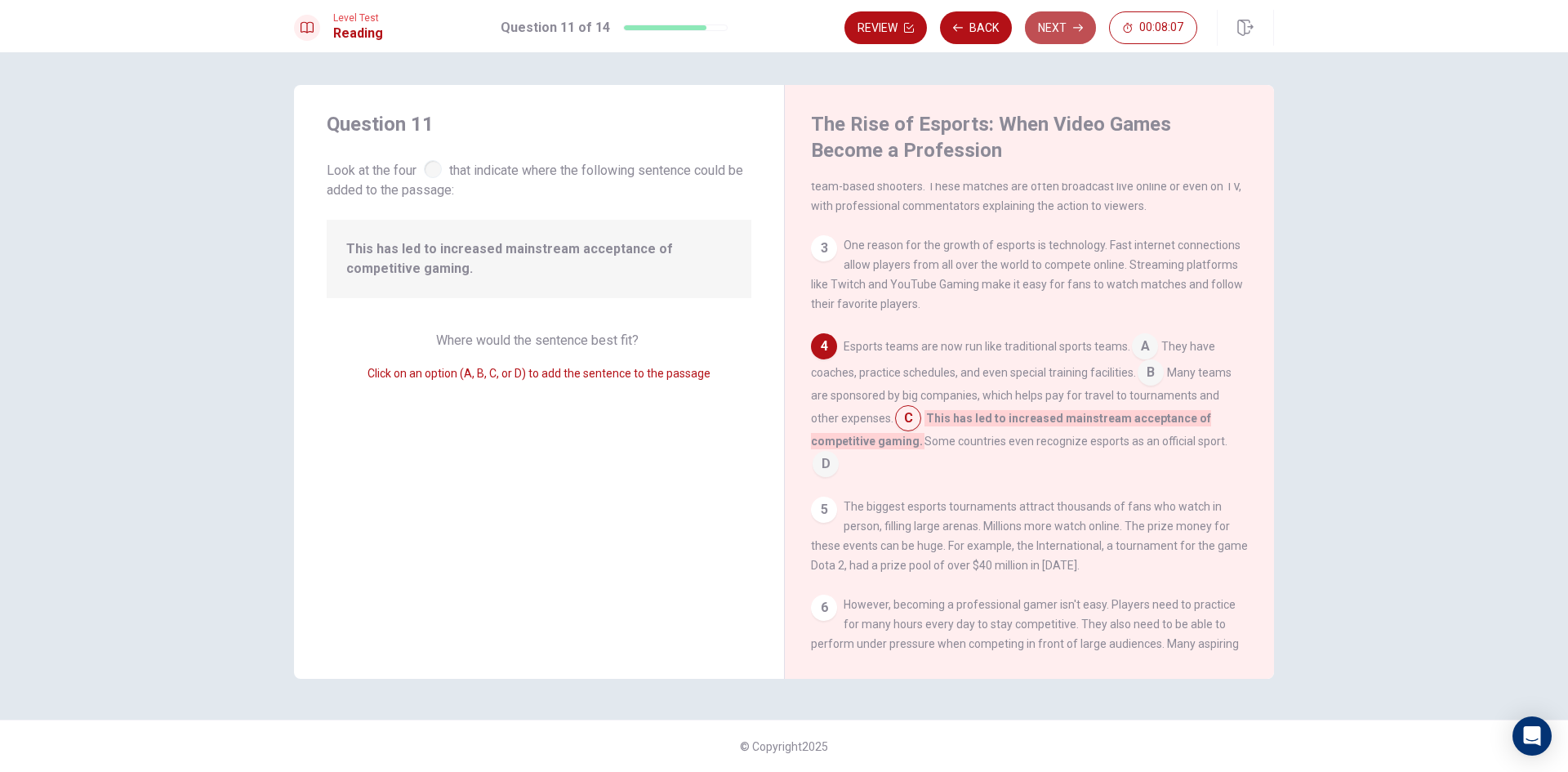
click at [1060, 25] on button "Next" at bounding box center [1061, 27] width 71 height 32
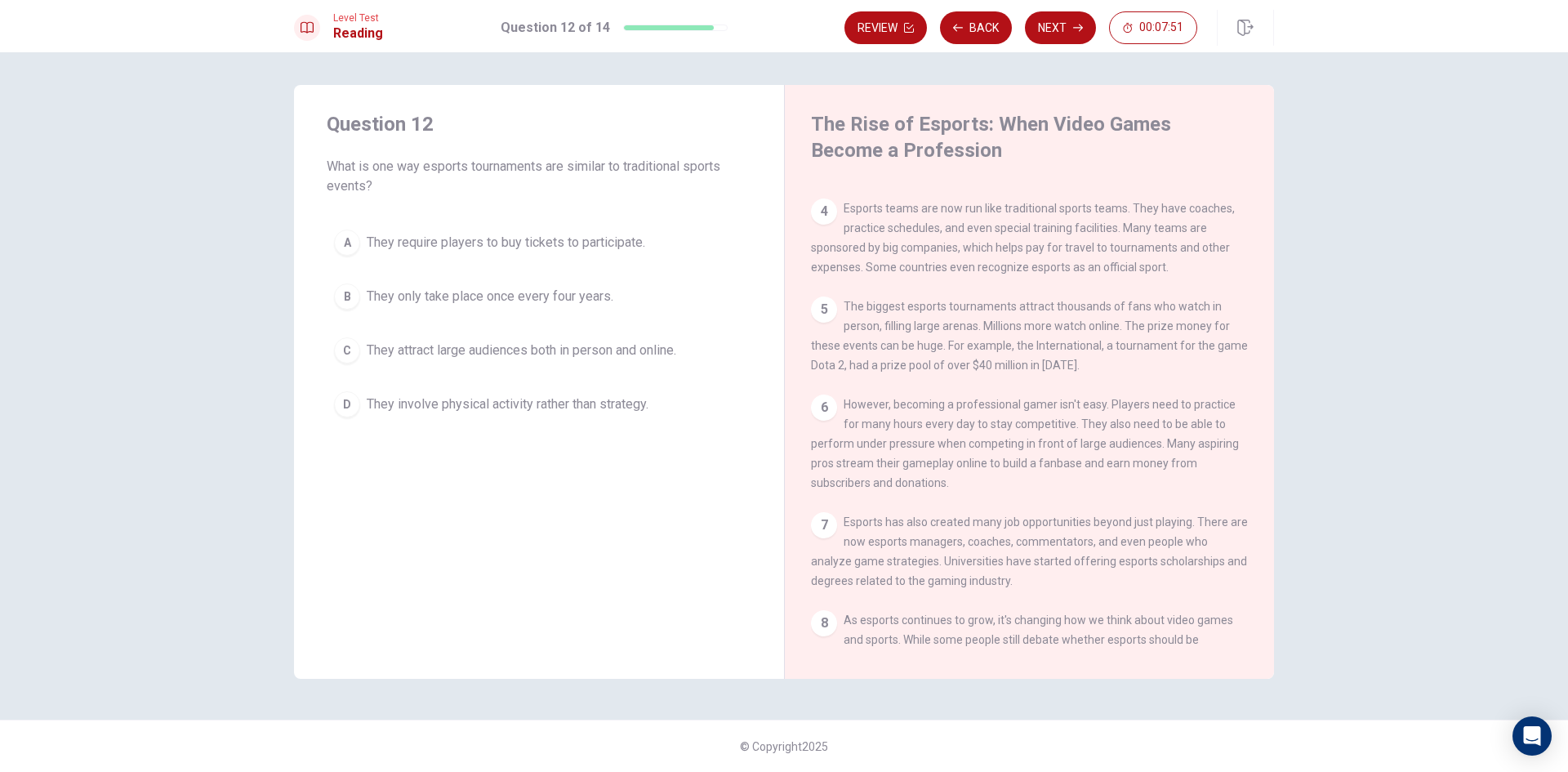
scroll to position [218, 0]
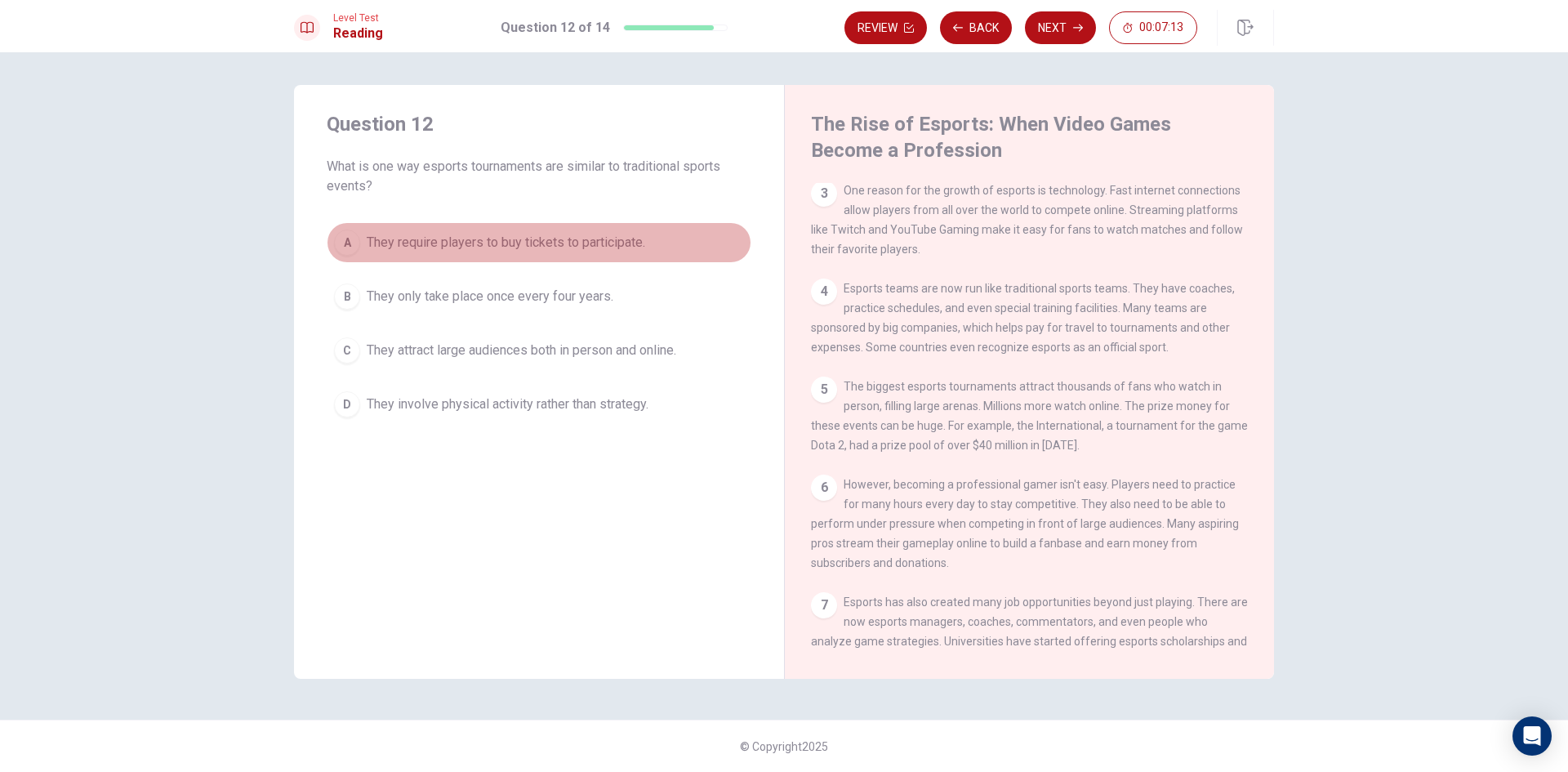
click at [443, 226] on button "A They require players to buy tickets to participate." at bounding box center [539, 242] width 424 height 41
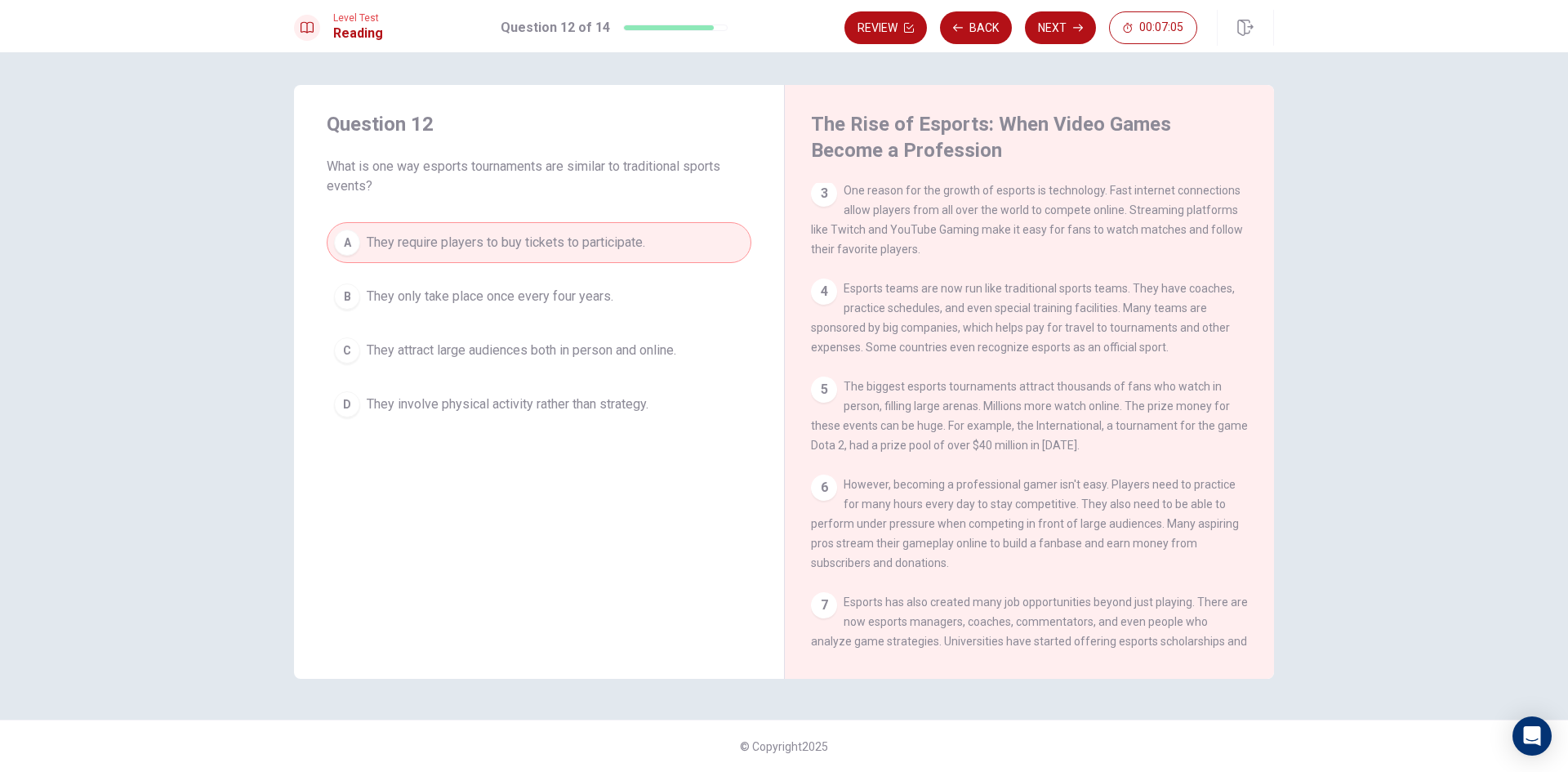
click at [554, 278] on button "B They only take place once every four years." at bounding box center [539, 296] width 424 height 41
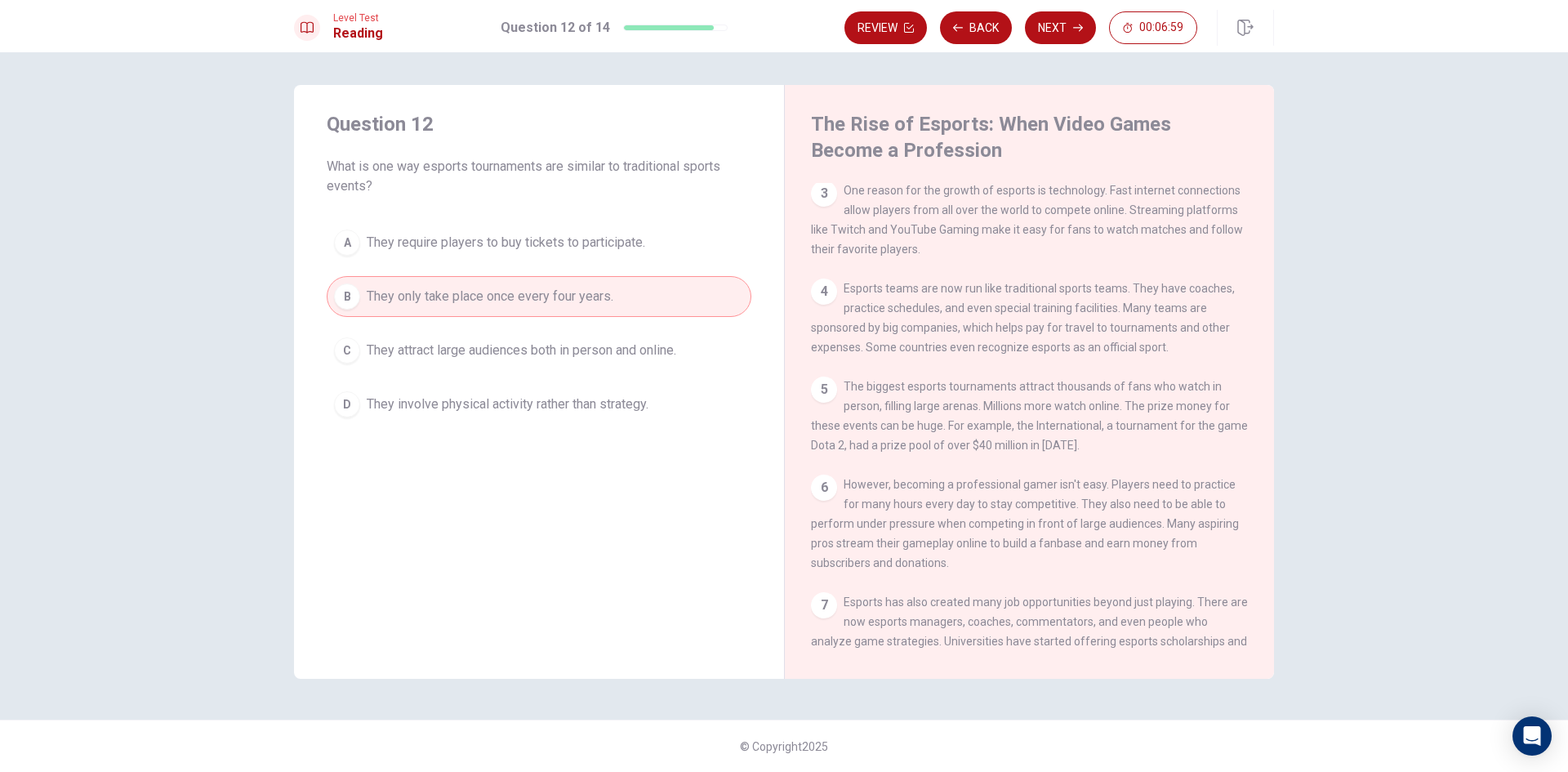
click at [625, 238] on span "They require players to buy tickets to participate." at bounding box center [506, 243] width 278 height 20
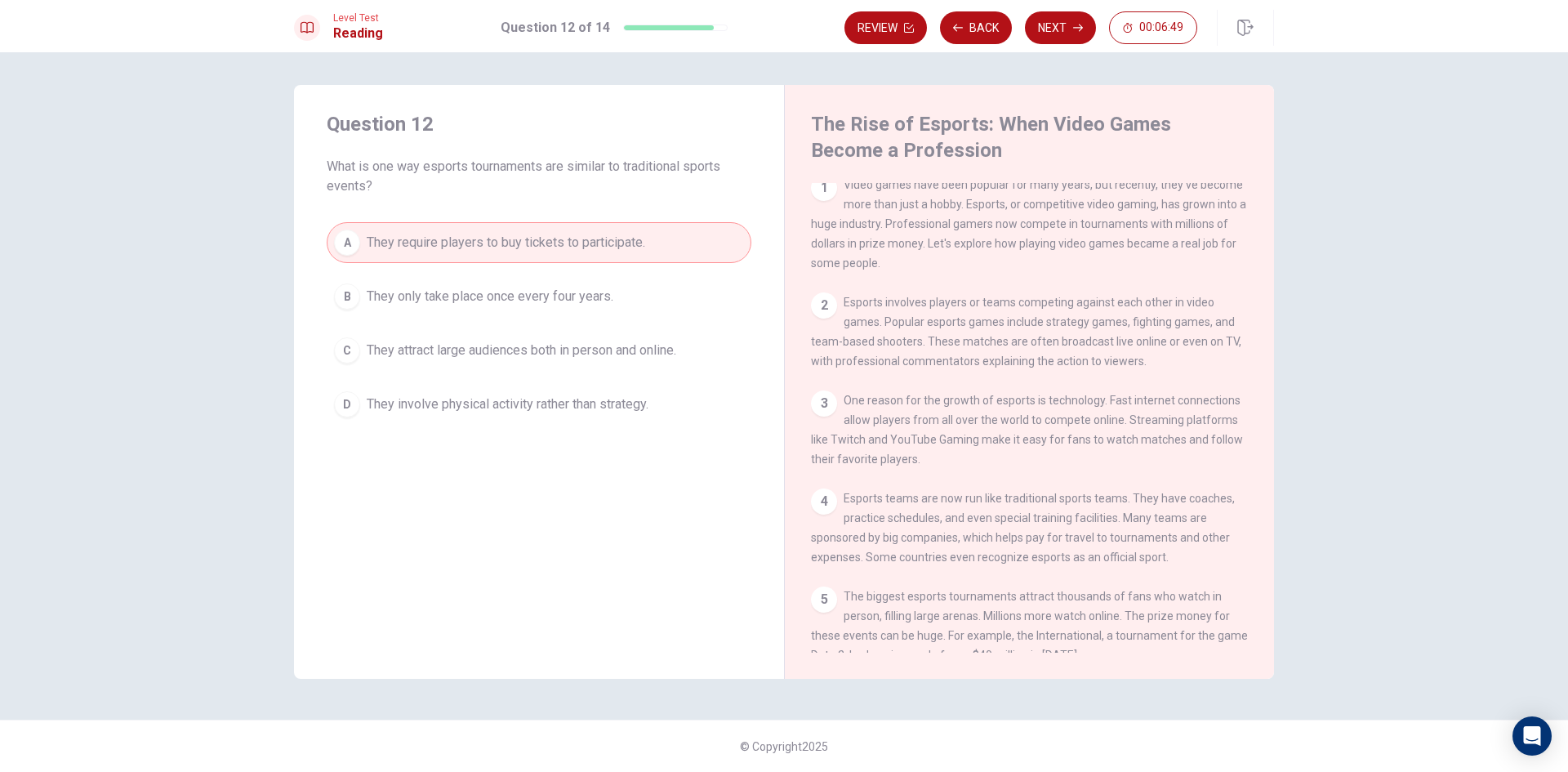
scroll to position [0, 0]
click at [1057, 19] on button "Next" at bounding box center [1061, 27] width 71 height 32
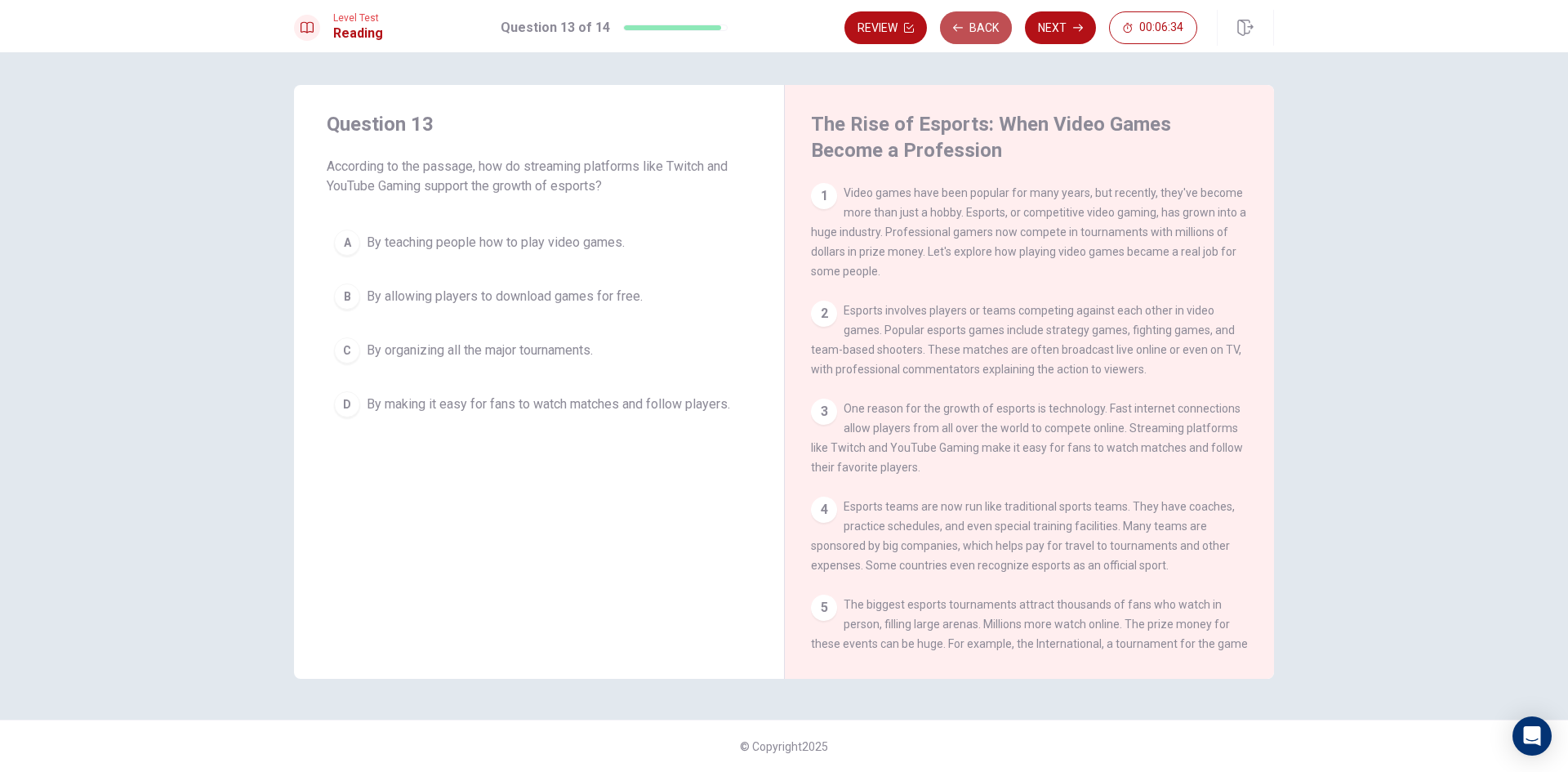
click at [1001, 22] on button "Back" at bounding box center [975, 27] width 72 height 32
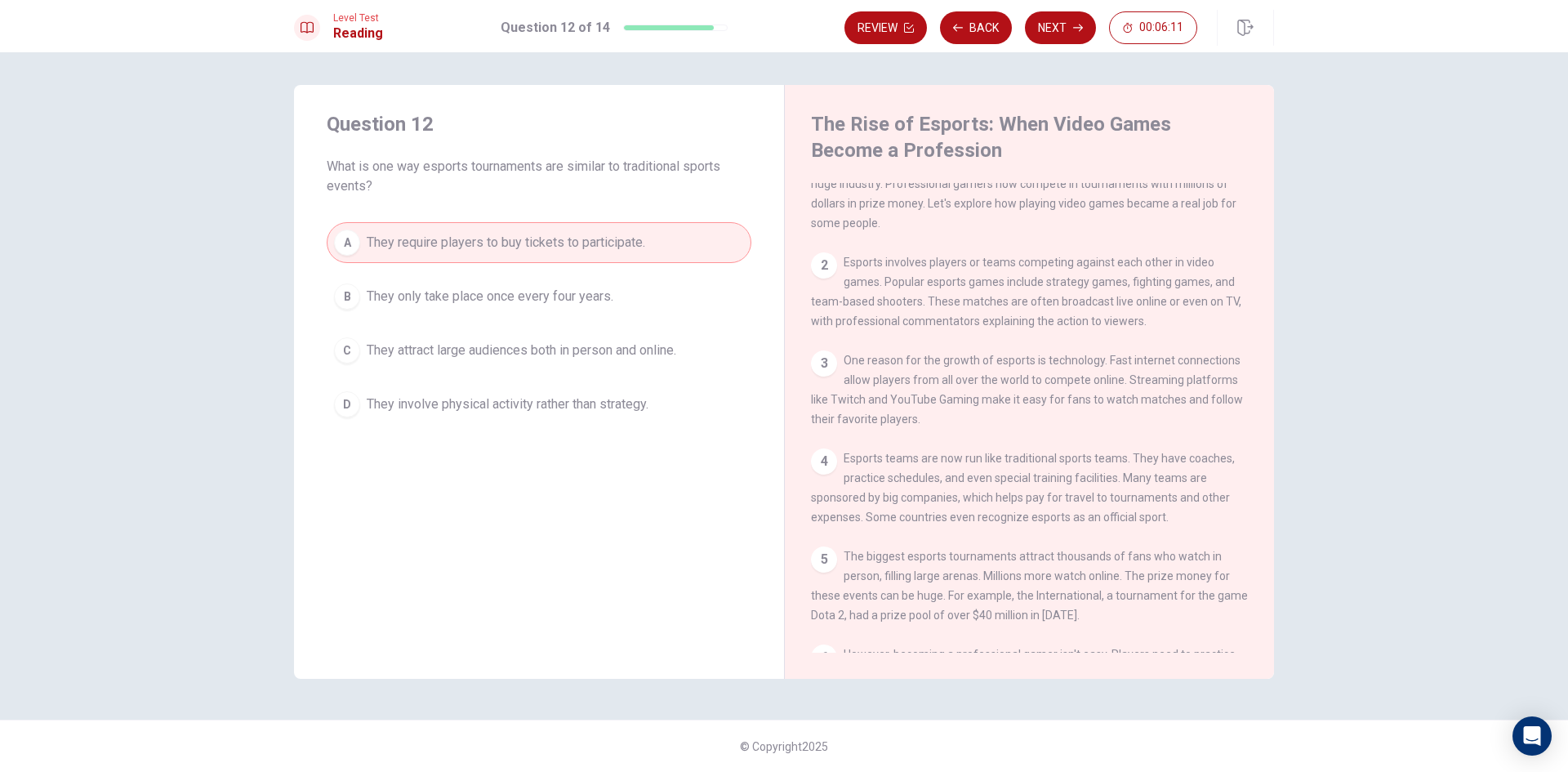
scroll to position [82, 0]
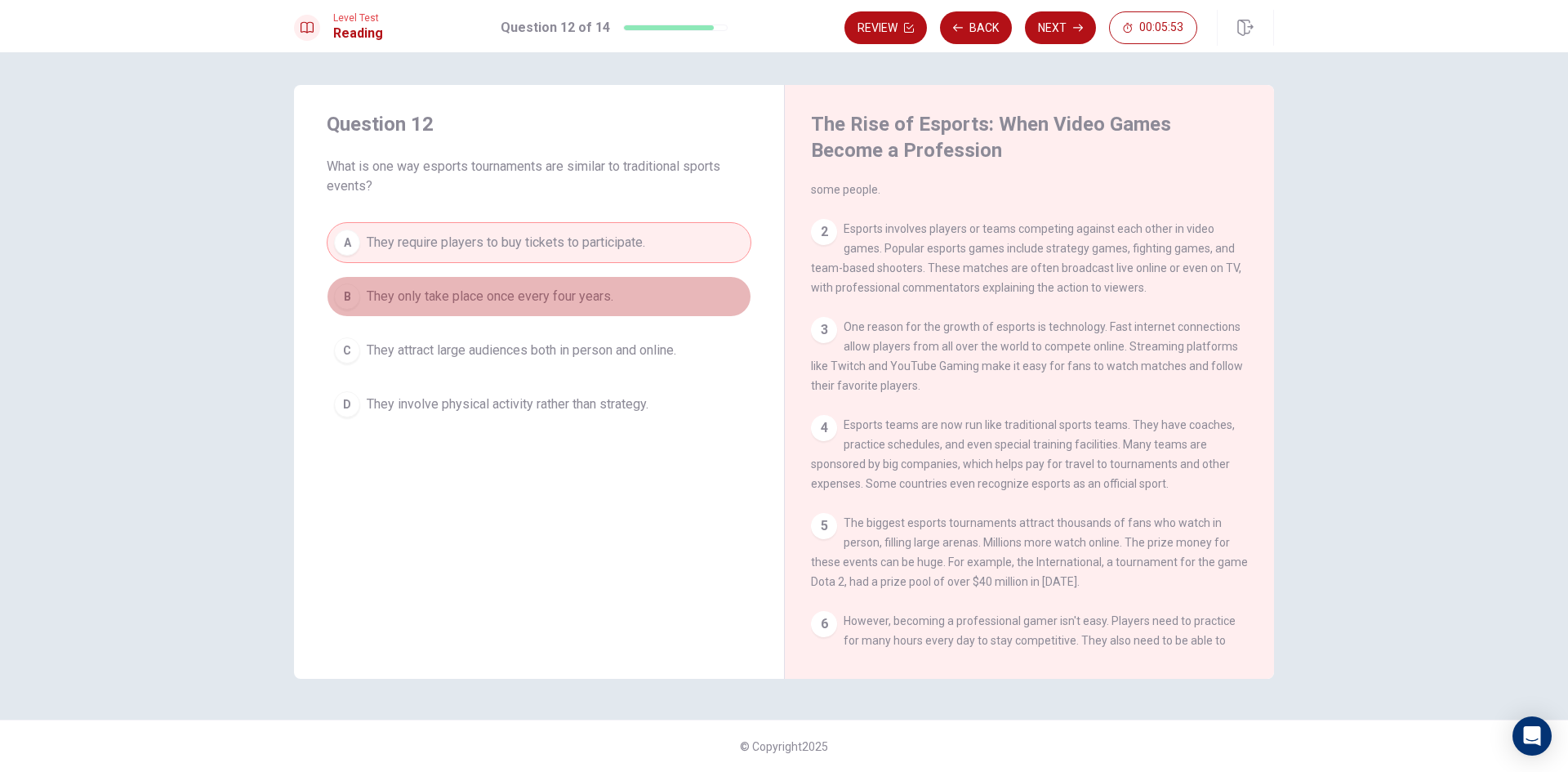
drag, startPoint x: 584, startPoint y: 301, endPoint x: 652, endPoint y: 300, distance: 68.0
click at [652, 300] on button "B They only take place once every four years." at bounding box center [539, 296] width 424 height 41
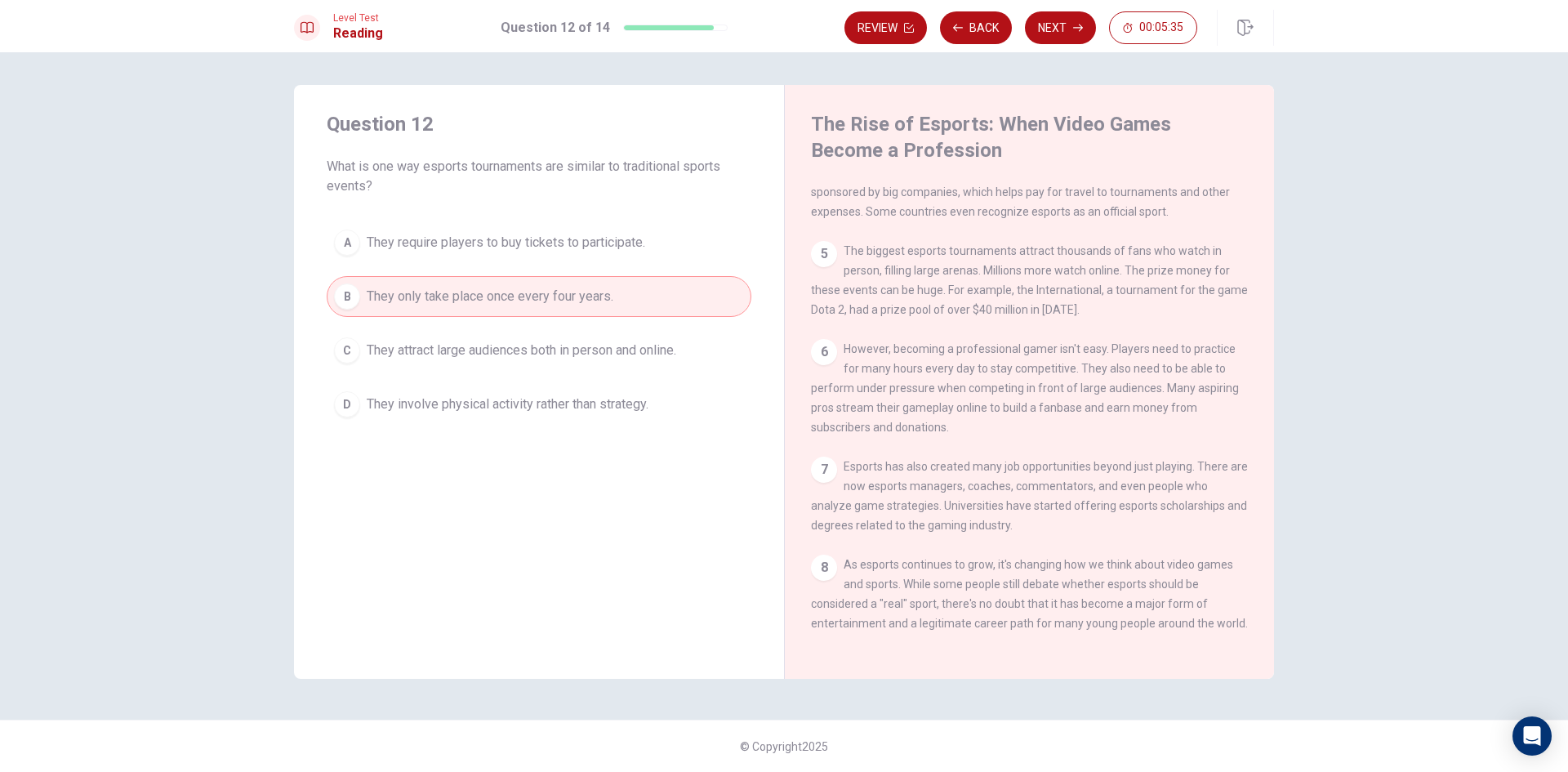
scroll to position [381, 0]
click at [1061, 32] on button "Next" at bounding box center [1061, 27] width 71 height 32
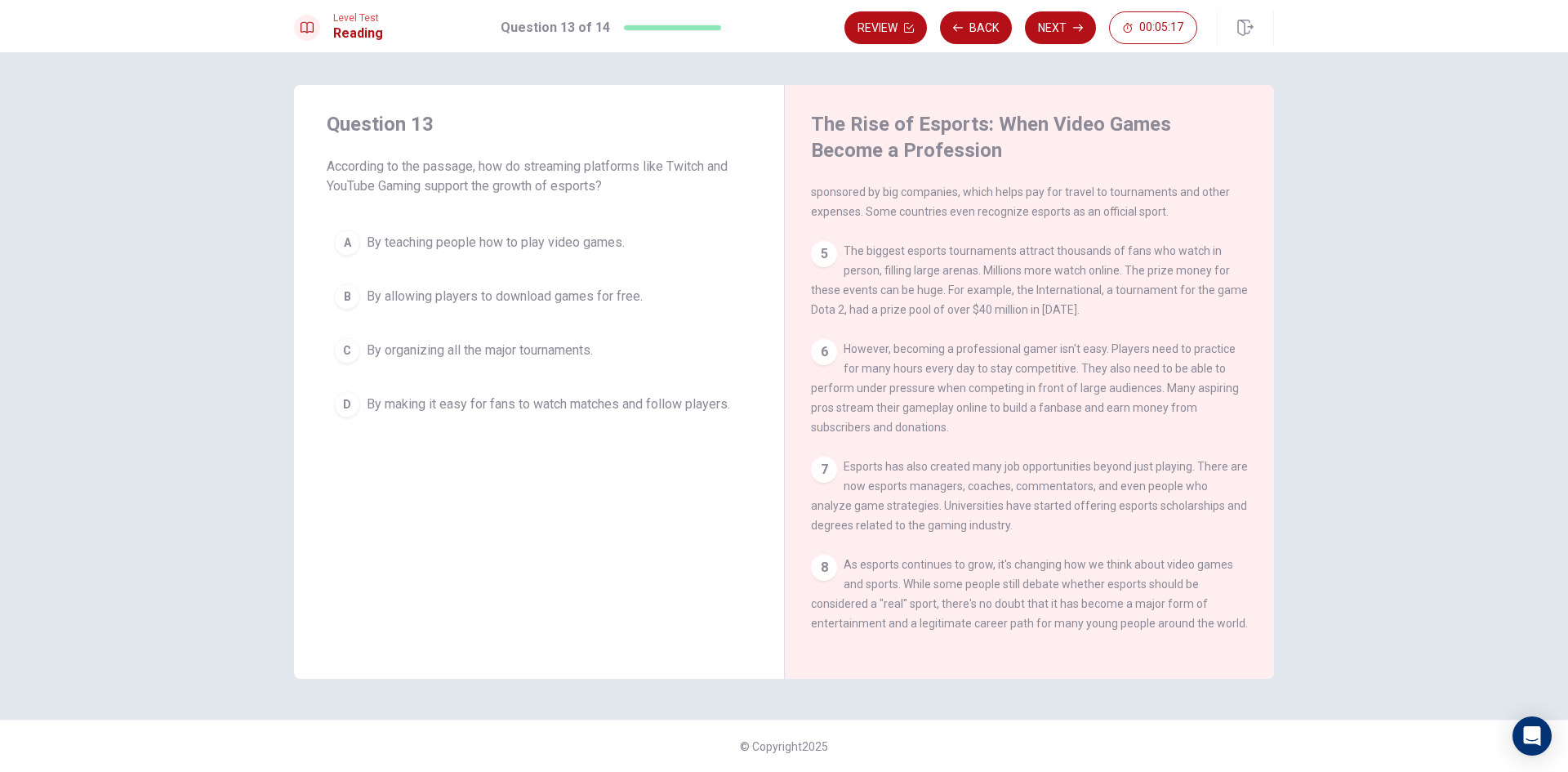
click at [588, 240] on span "By teaching people how to play video games." at bounding box center [495, 243] width 258 height 20
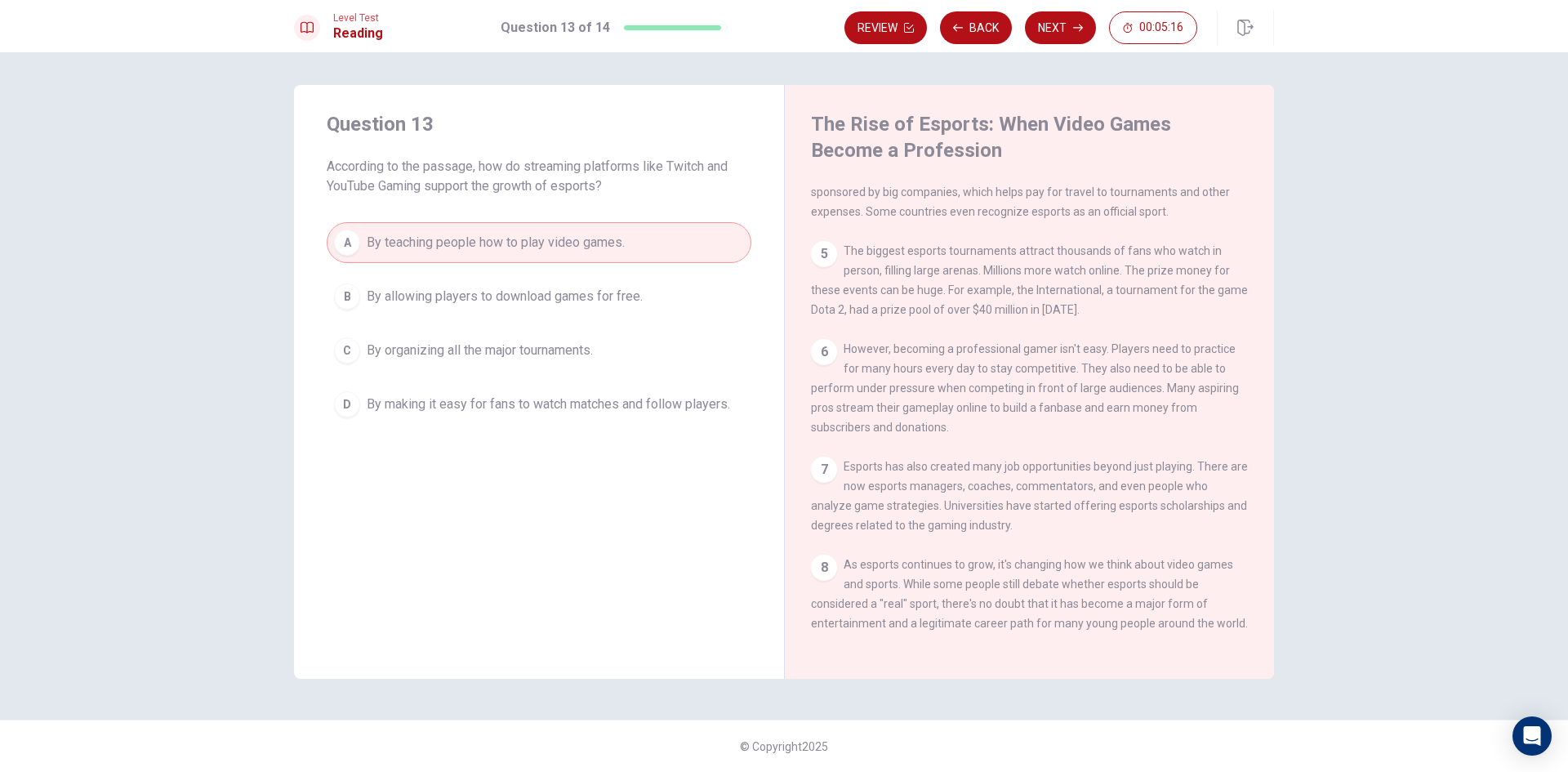
click at [631, 291] on span "By allowing players to download games for free." at bounding box center [504, 297] width 276 height 20
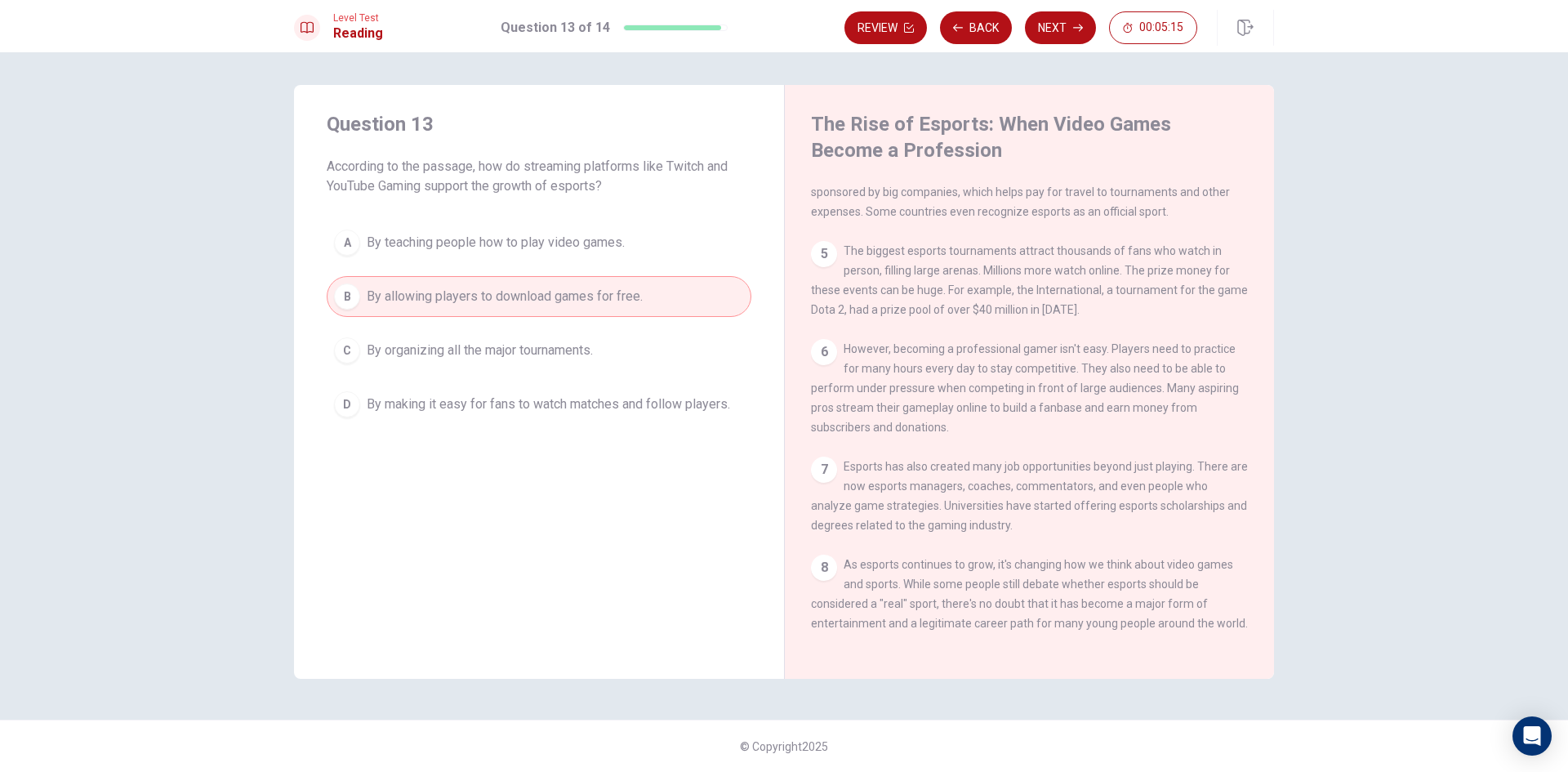
click at [678, 242] on button "A By teaching people how to play video games." at bounding box center [539, 242] width 424 height 41
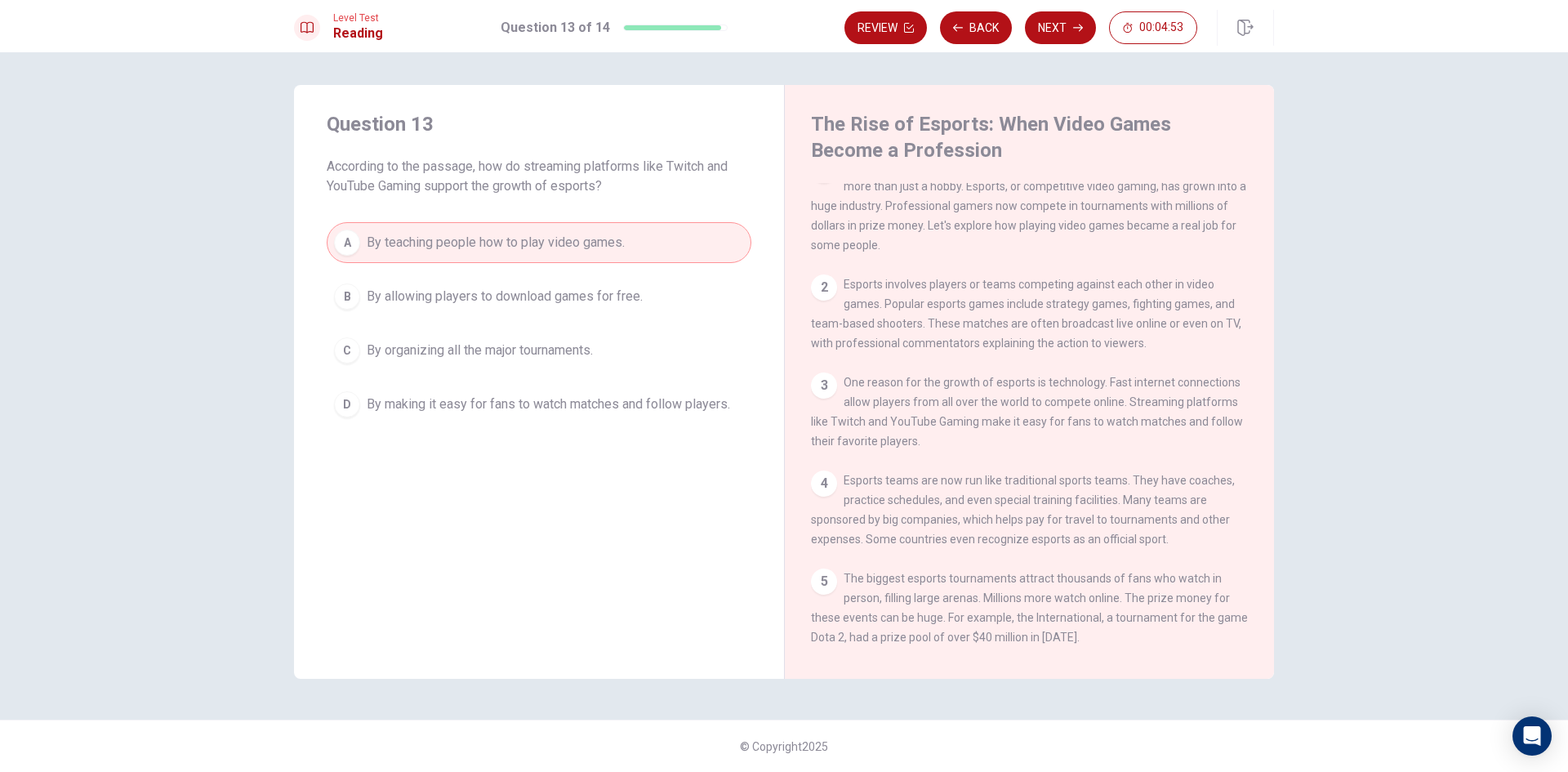
scroll to position [0, 0]
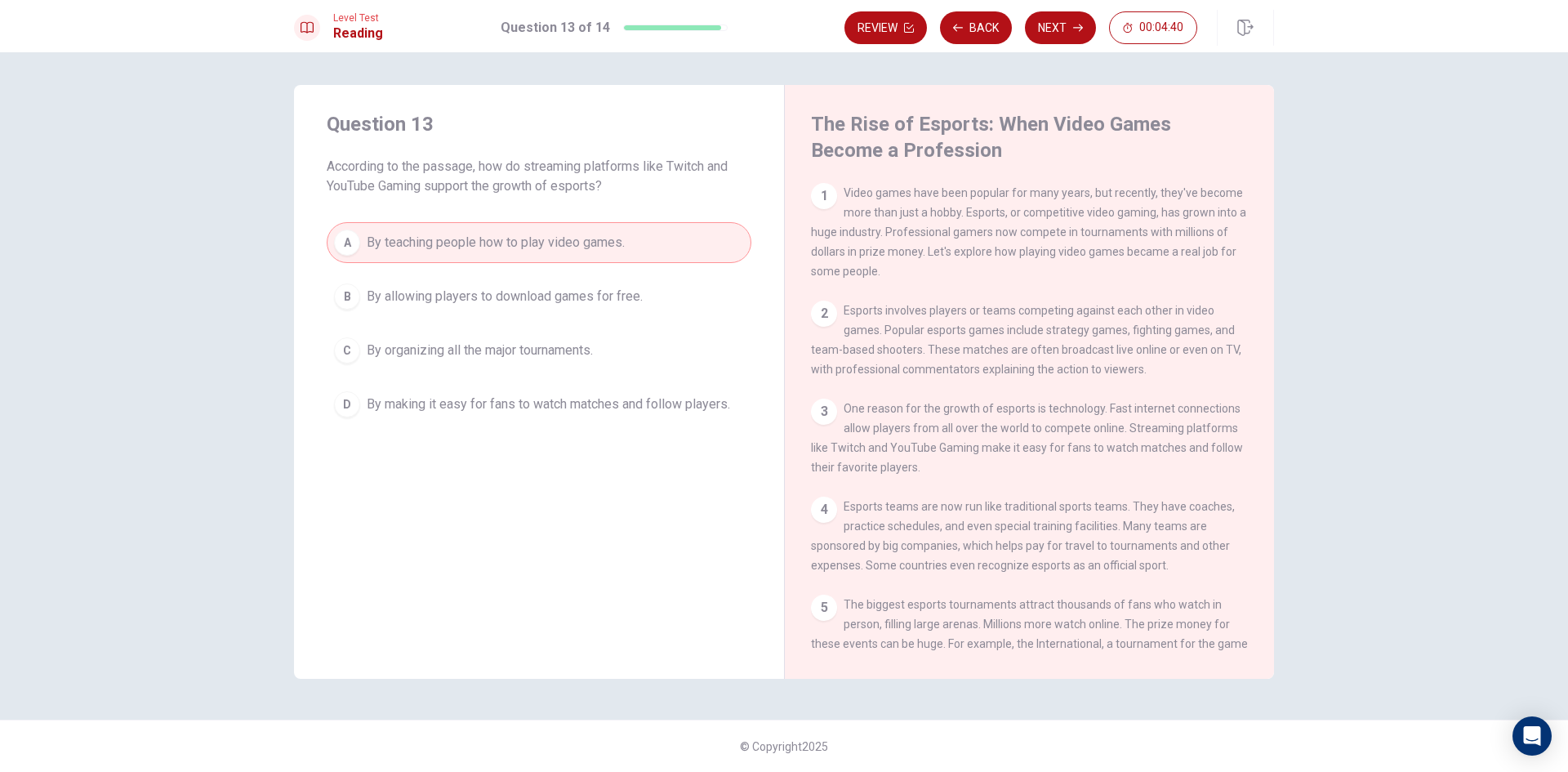
click at [443, 409] on span "By making it easy for fans to watch matches and follow players." at bounding box center [548, 405] width 364 height 20
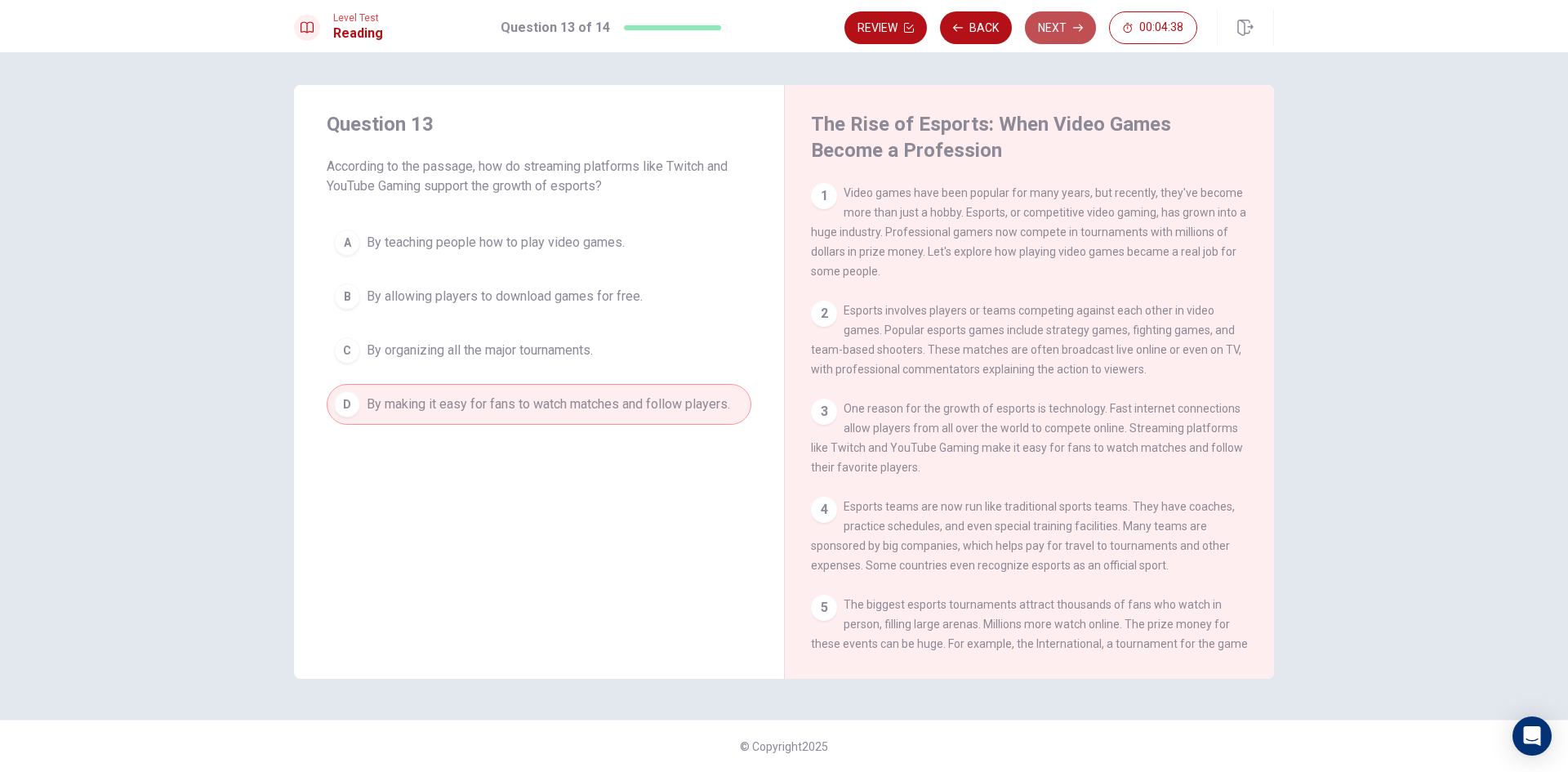
click at [1073, 29] on icon "button" at bounding box center [1078, 28] width 10 height 10
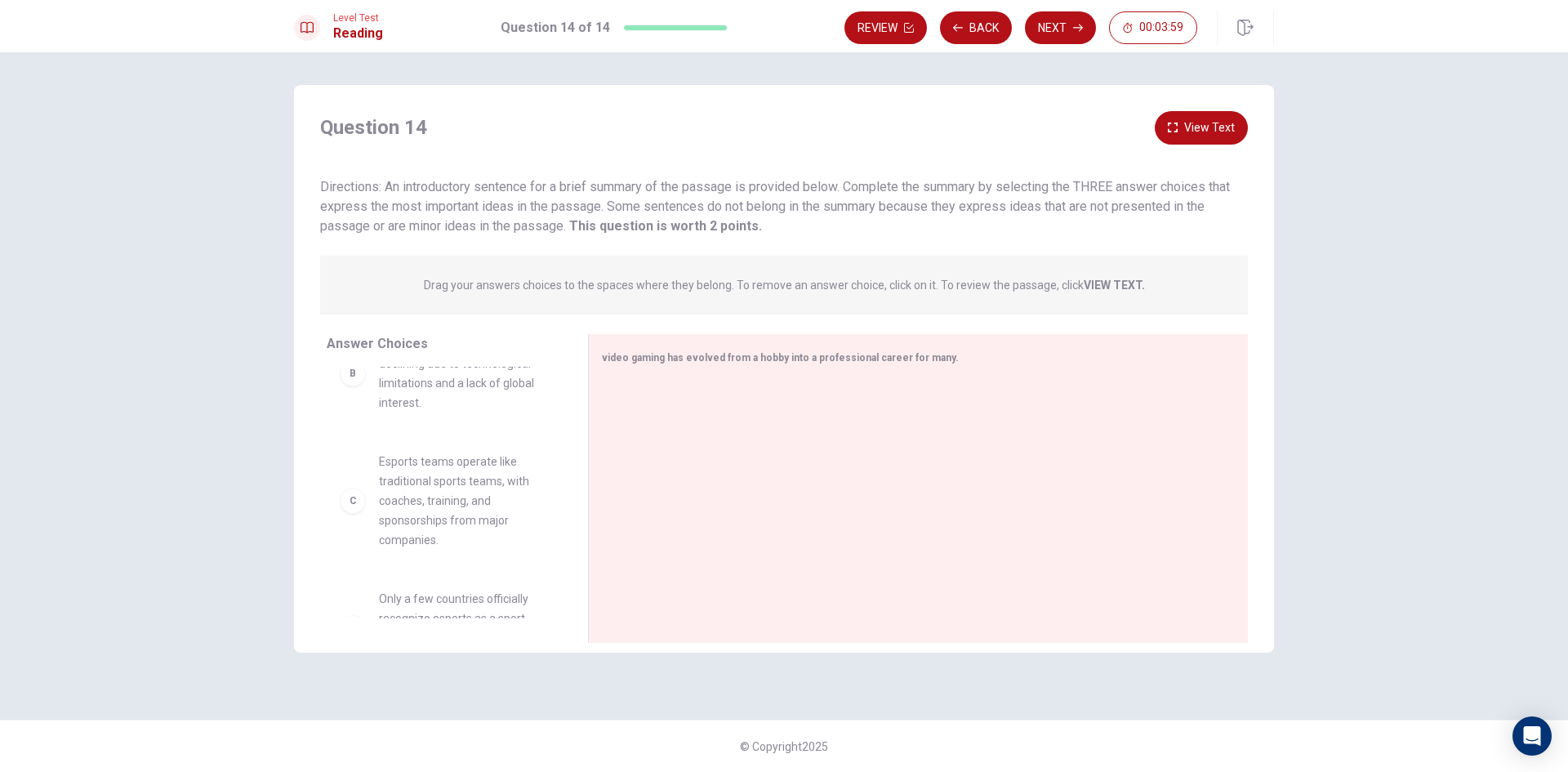
scroll to position [245, 0]
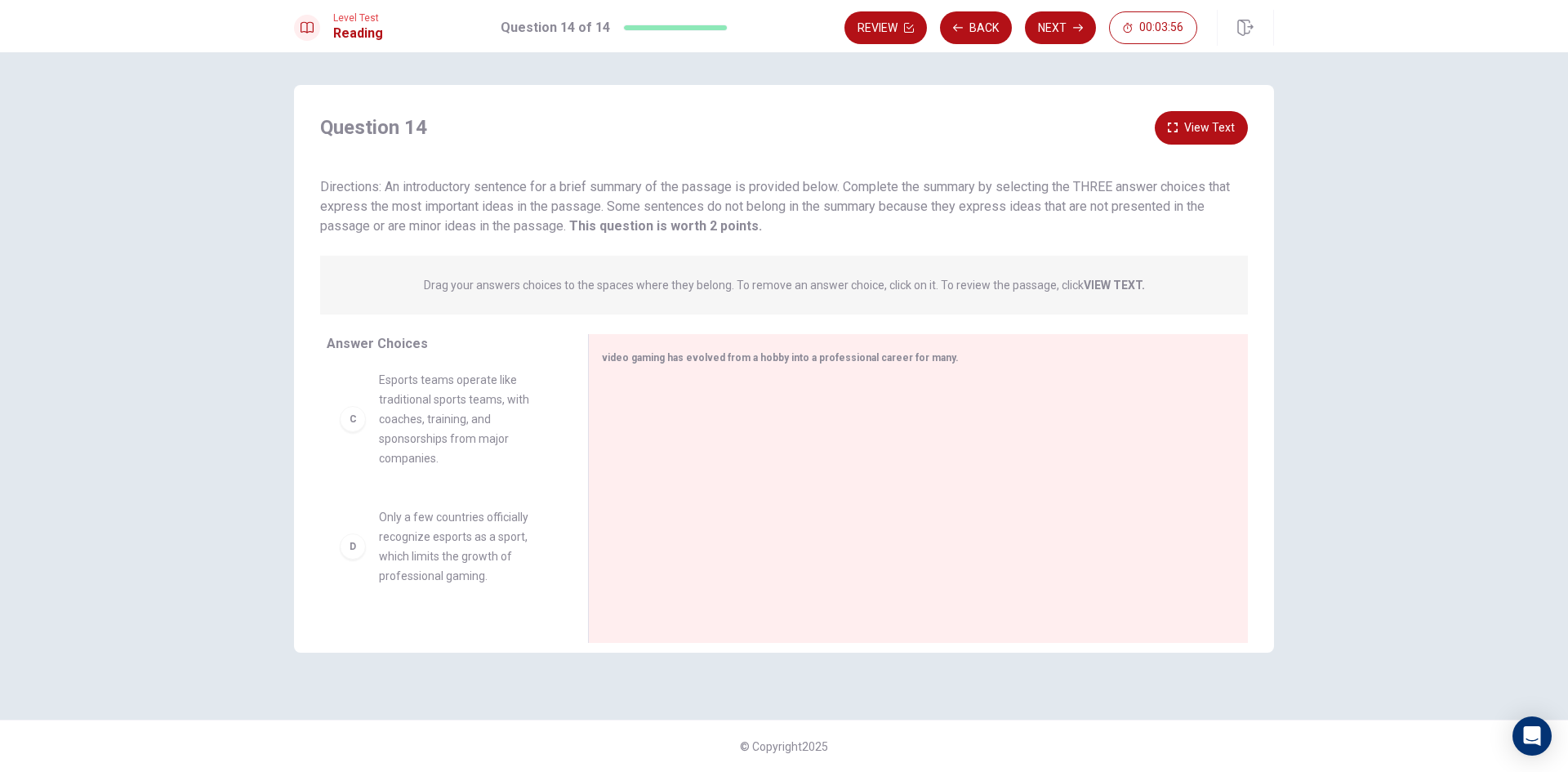
click at [364, 432] on div "C" at bounding box center [353, 420] width 27 height 27
click at [358, 432] on div "C" at bounding box center [353, 420] width 27 height 27
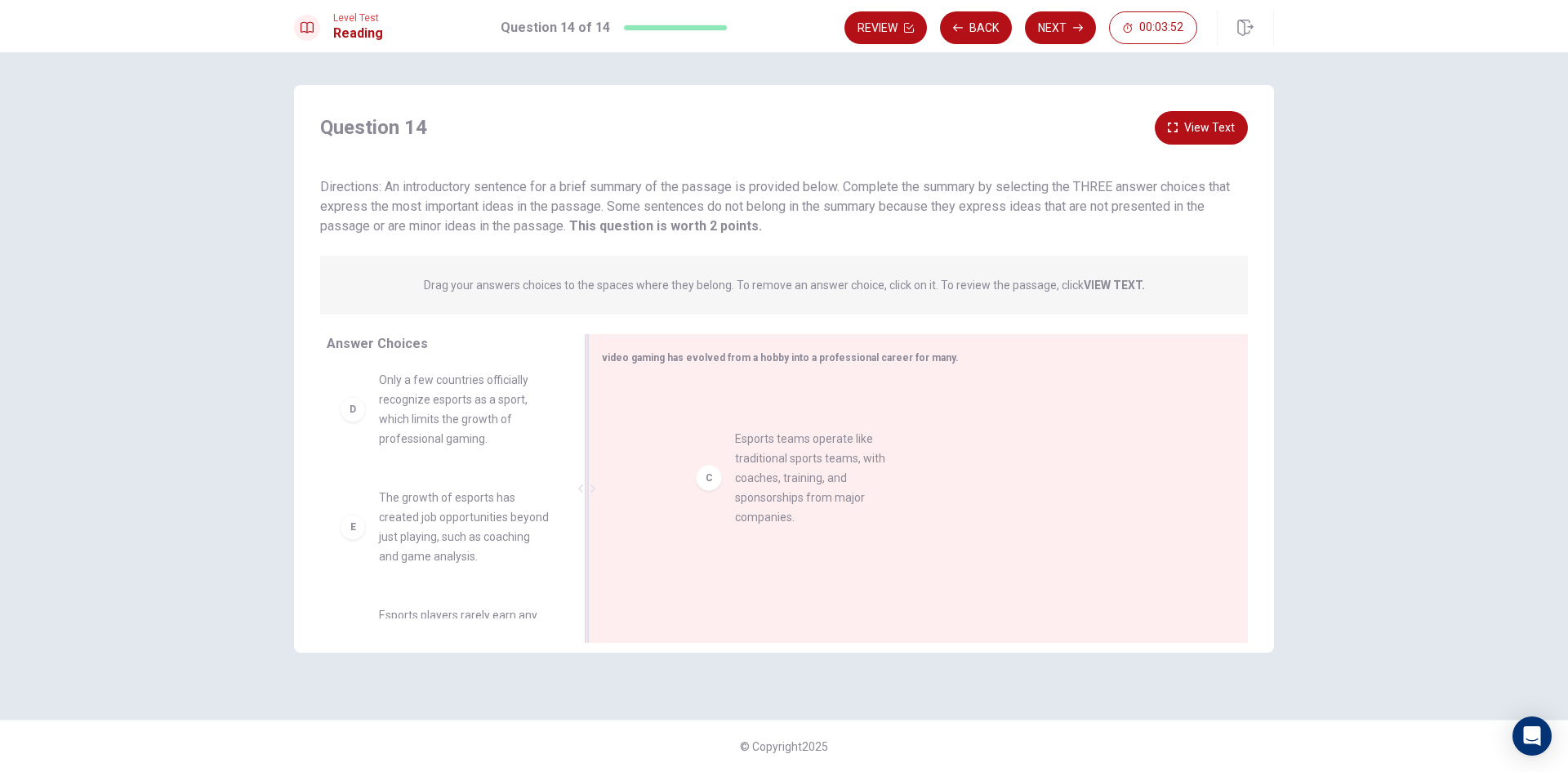
drag, startPoint x: 358, startPoint y: 443, endPoint x: 733, endPoint y: 484, distance: 377.2
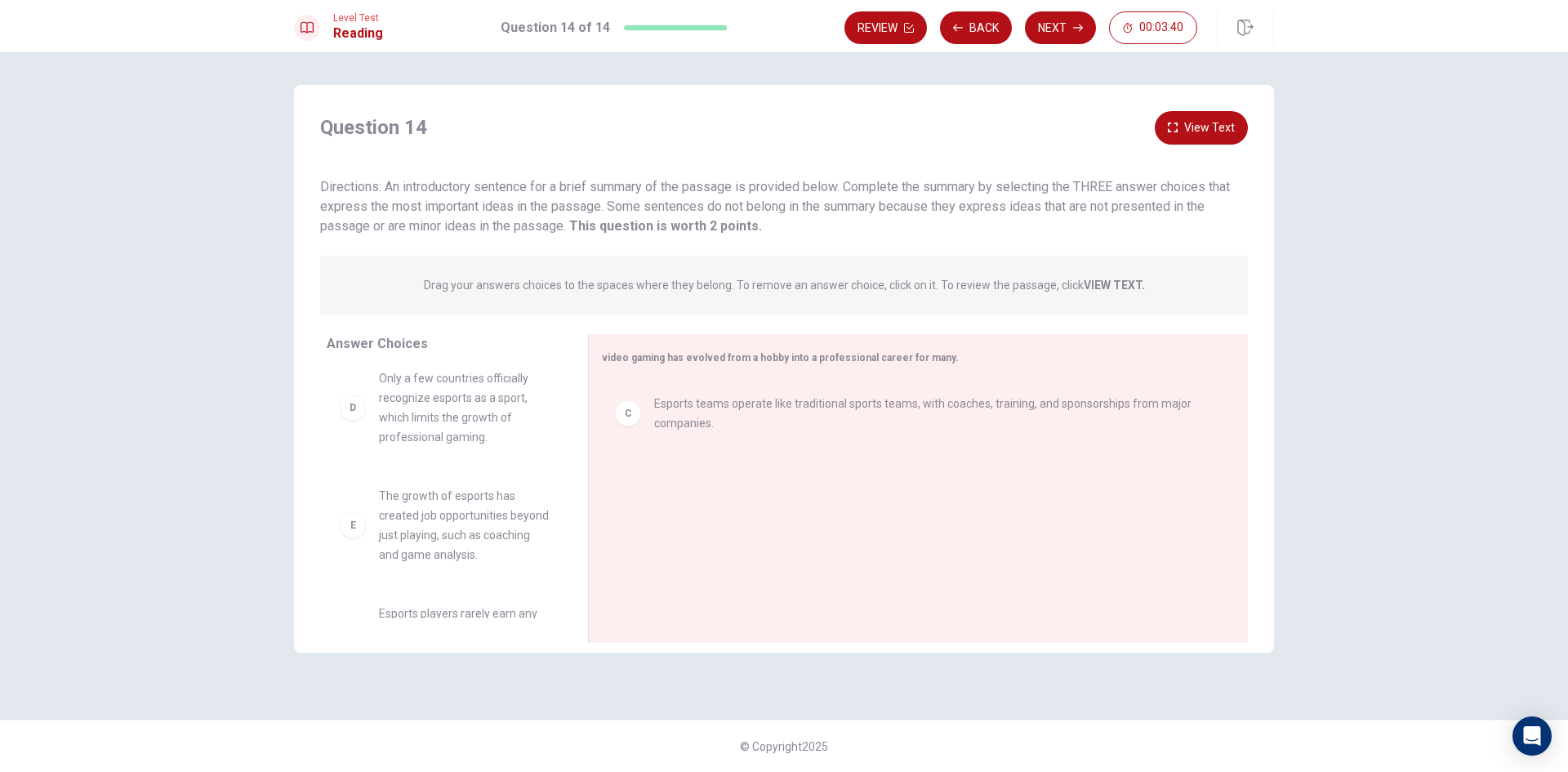
scroll to position [235, 0]
drag, startPoint x: 425, startPoint y: 556, endPoint x: 680, endPoint y: 551, distance: 255.0
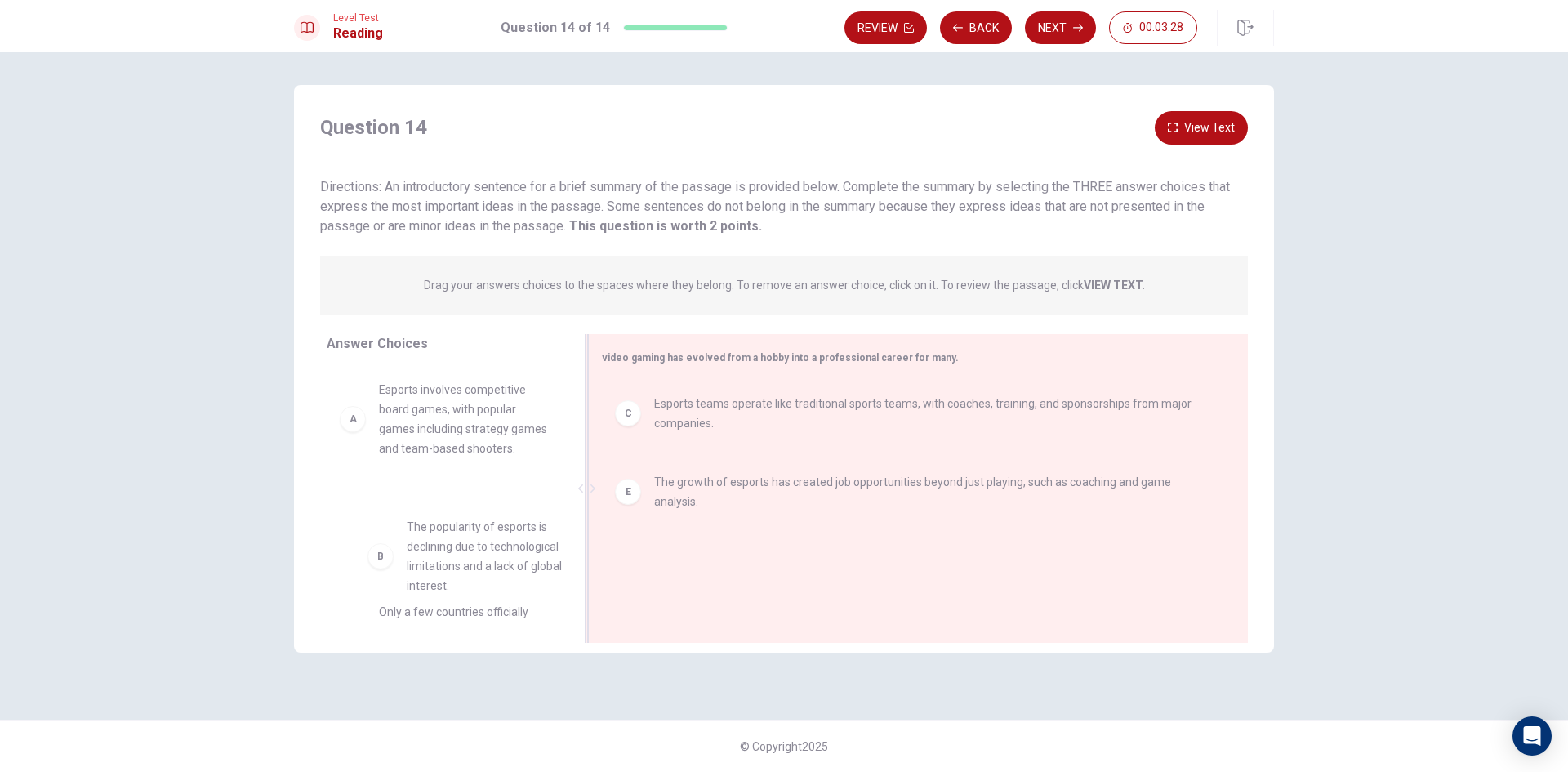
scroll to position [2, 0]
drag, startPoint x: 500, startPoint y: 550, endPoint x: 764, endPoint y: 585, distance: 266.3
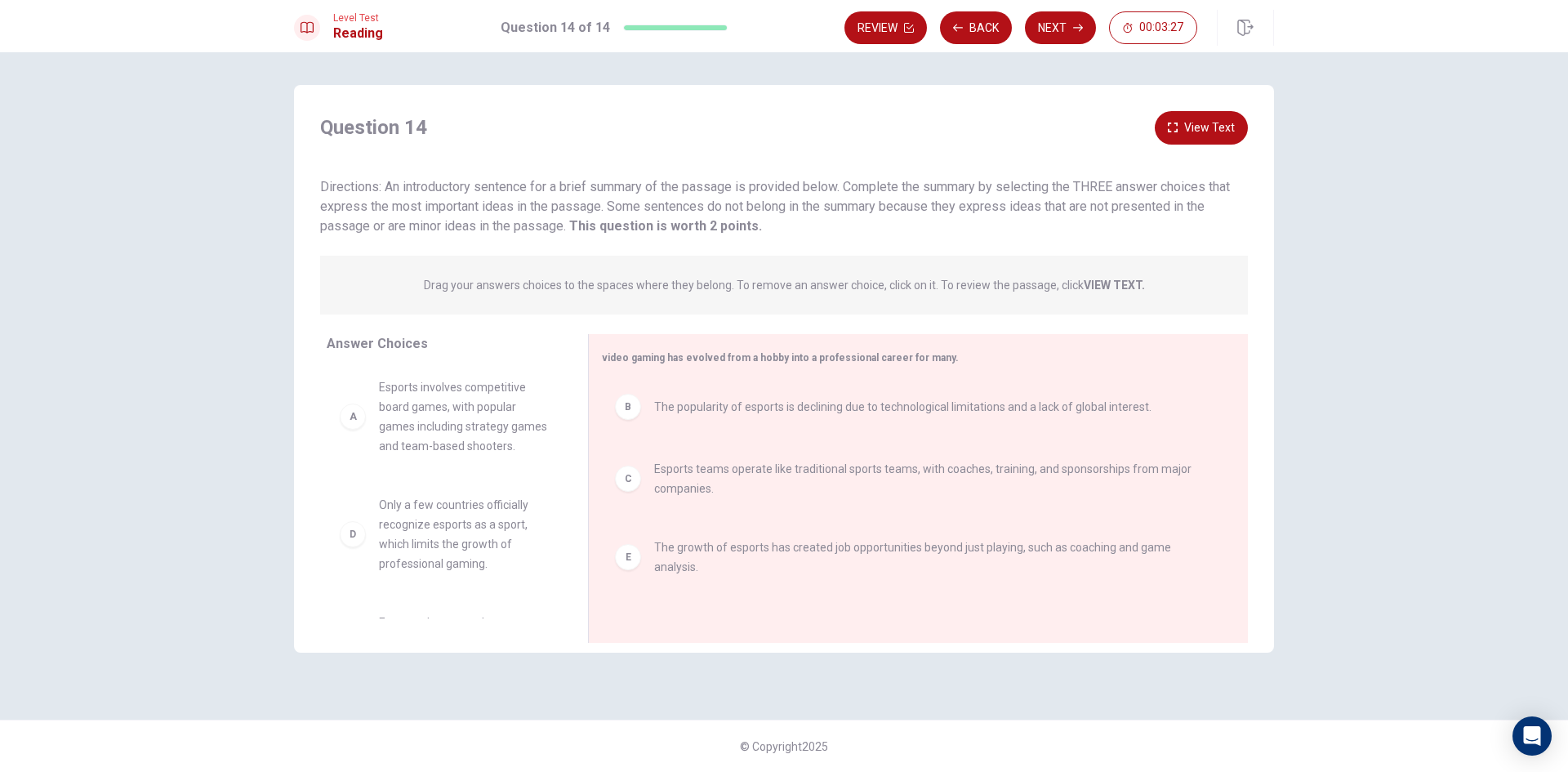
scroll to position [0, 0]
click at [1063, 27] on button "Next" at bounding box center [1061, 27] width 71 height 32
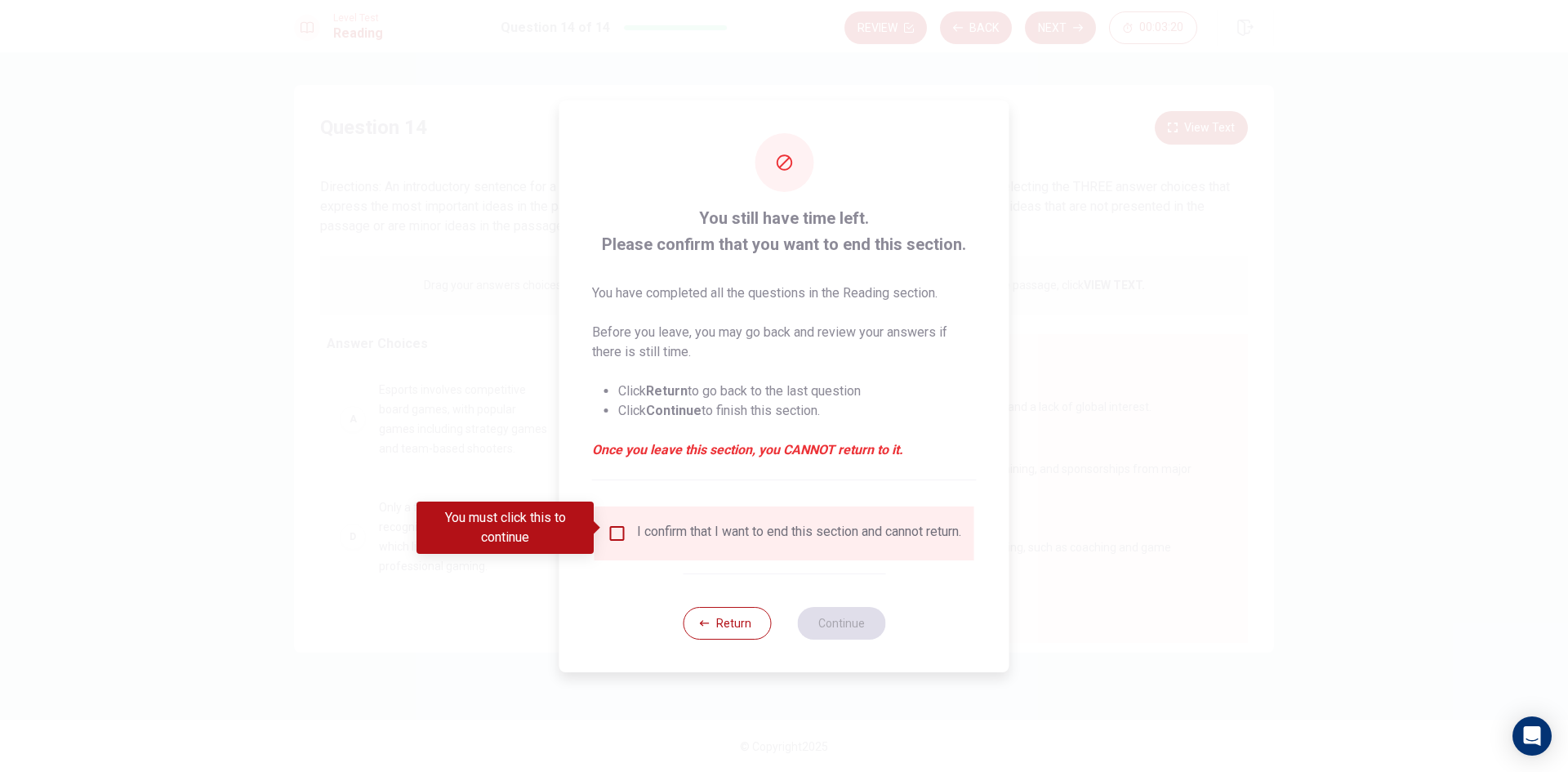
click at [628, 524] on div "I confirm that I want to end this section and cannot return." at bounding box center [784, 534] width 354 height 20
click at [617, 525] on input "You must click this to continue" at bounding box center [617, 534] width 20 height 20
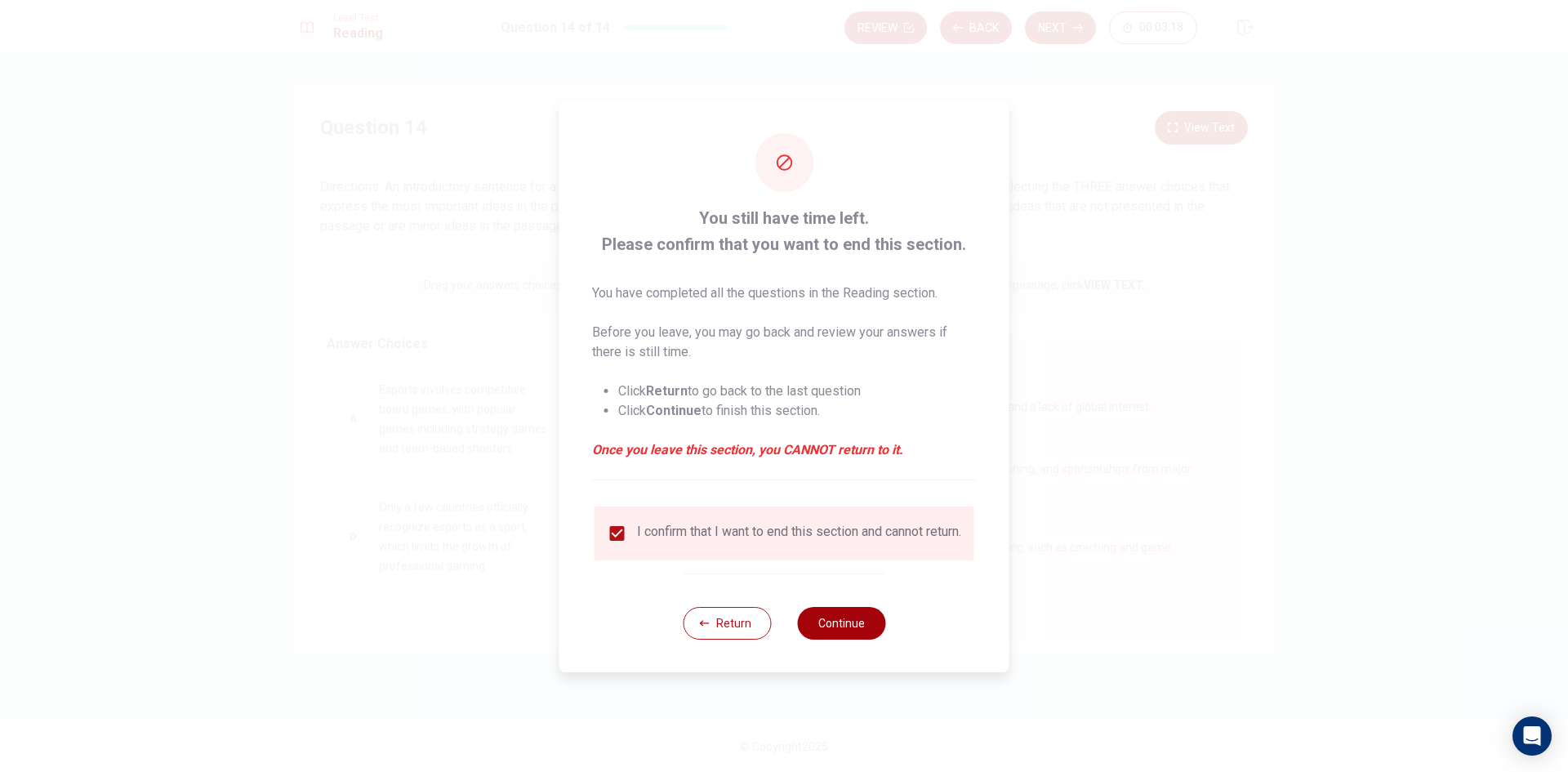
click at [820, 625] on button "Continue" at bounding box center [841, 623] width 88 height 32
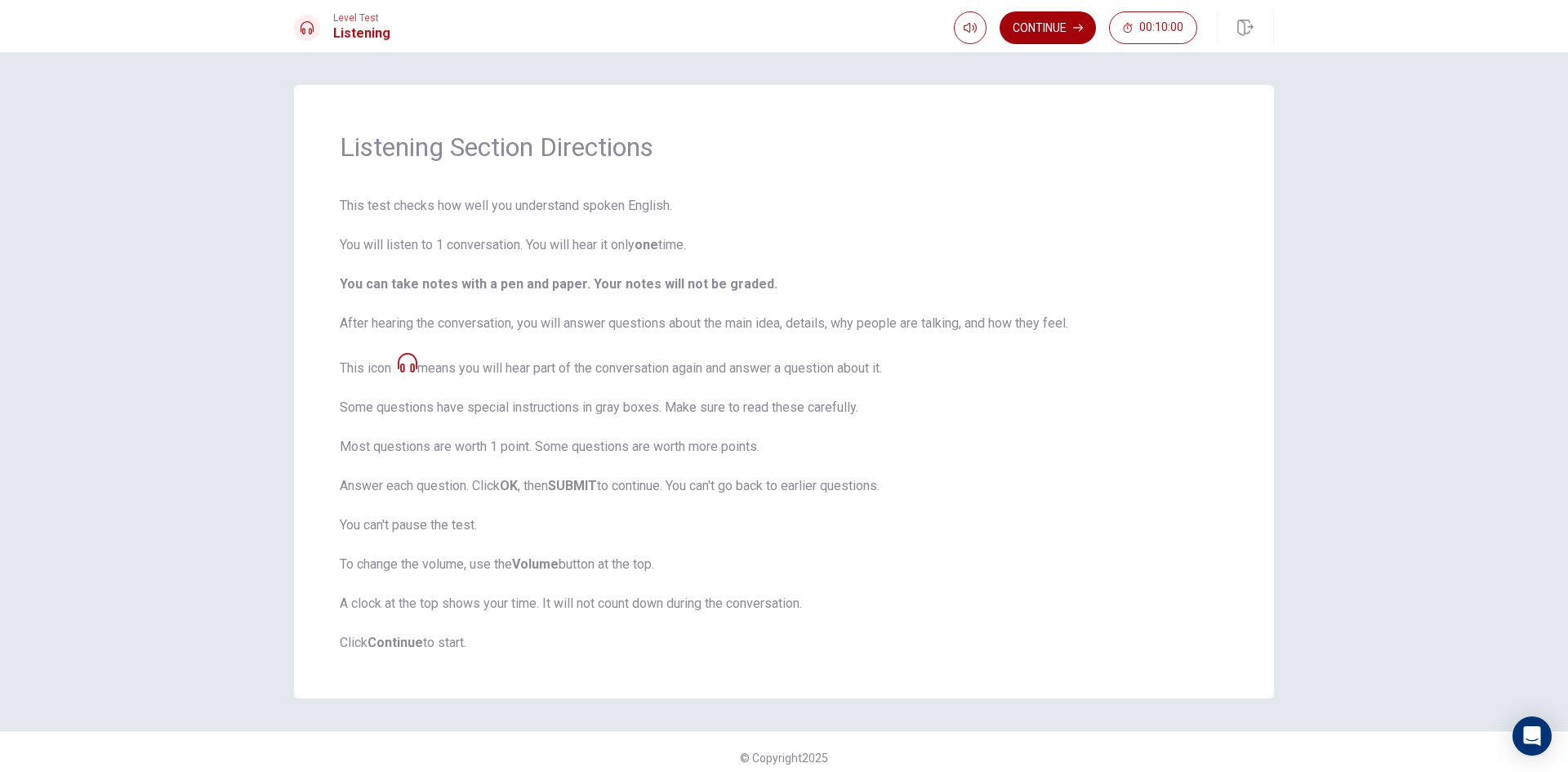
click at [1024, 38] on button "Continue" at bounding box center [1048, 27] width 96 height 32
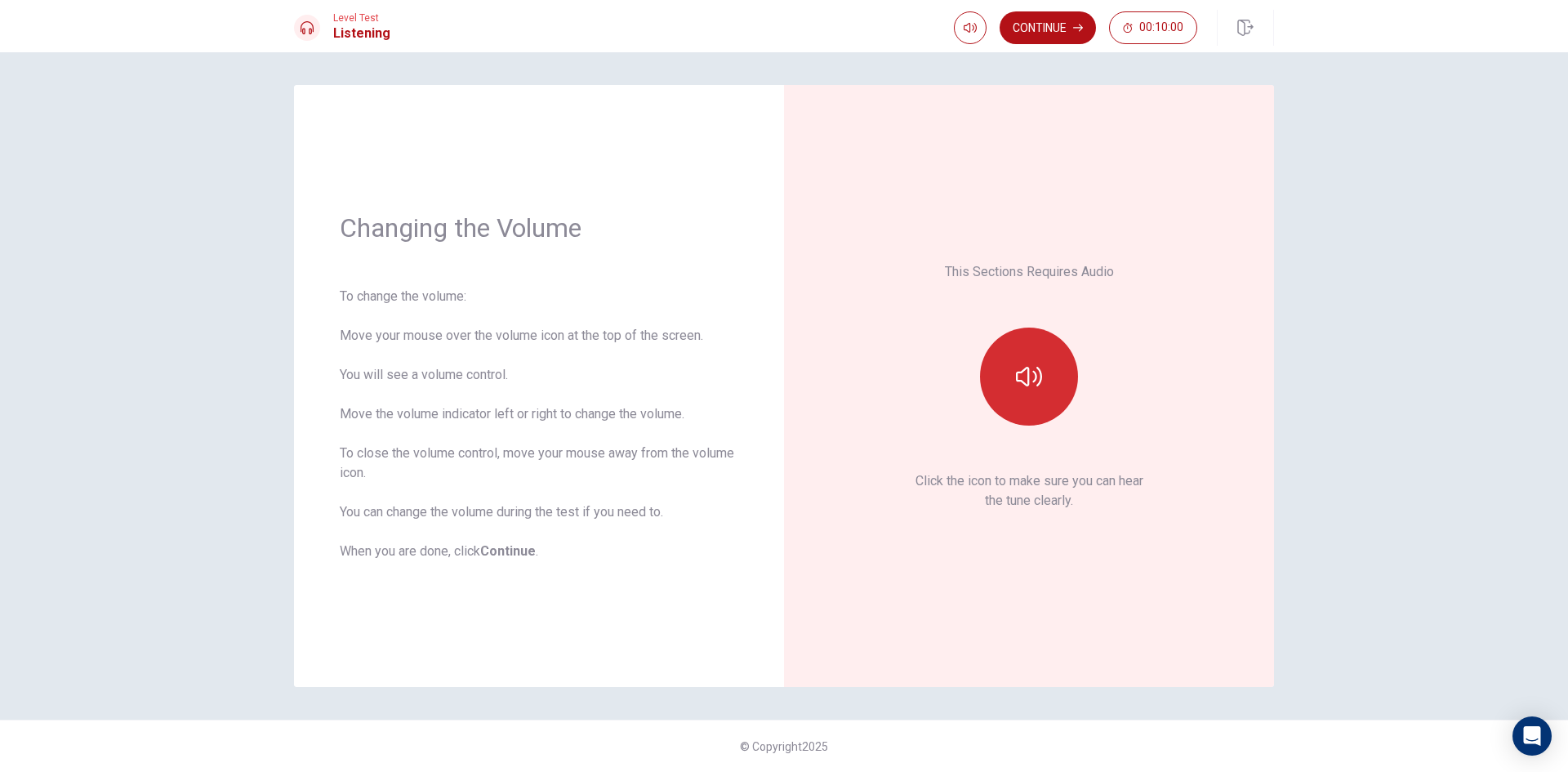
click at [1021, 362] on button "button" at bounding box center [1028, 376] width 98 height 98
click at [1033, 373] on icon "button" at bounding box center [1029, 377] width 27 height 27
click at [1054, 27] on button "Continue" at bounding box center [1048, 27] width 96 height 32
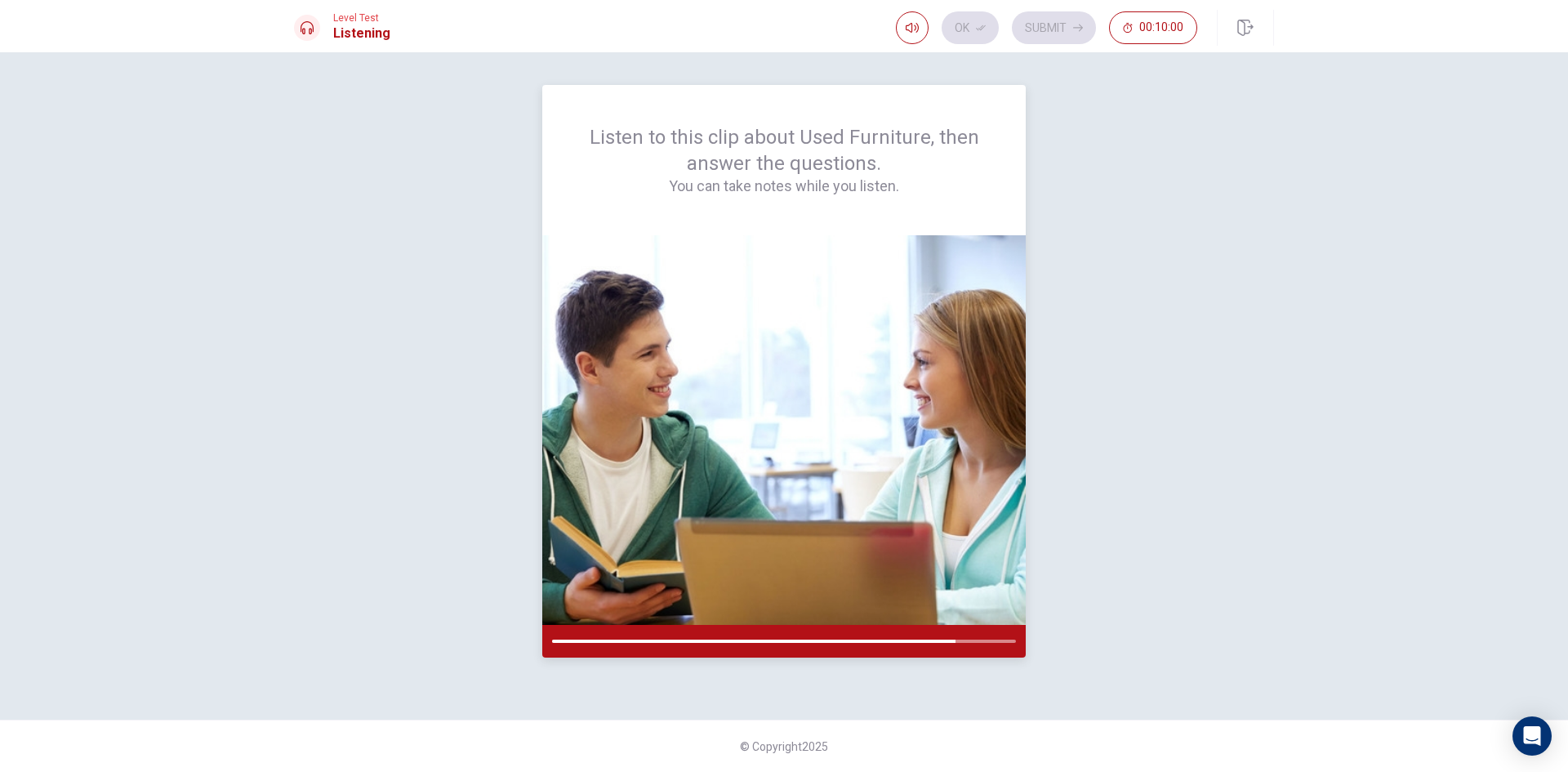
drag, startPoint x: 954, startPoint y: 641, endPoint x: 938, endPoint y: 642, distance: 16.0
click at [939, 642] on div at bounding box center [753, 642] width 404 height 3
drag, startPoint x: 936, startPoint y: 642, endPoint x: 769, endPoint y: 636, distance: 167.1
click at [823, 642] on div at bounding box center [754, 642] width 405 height 3
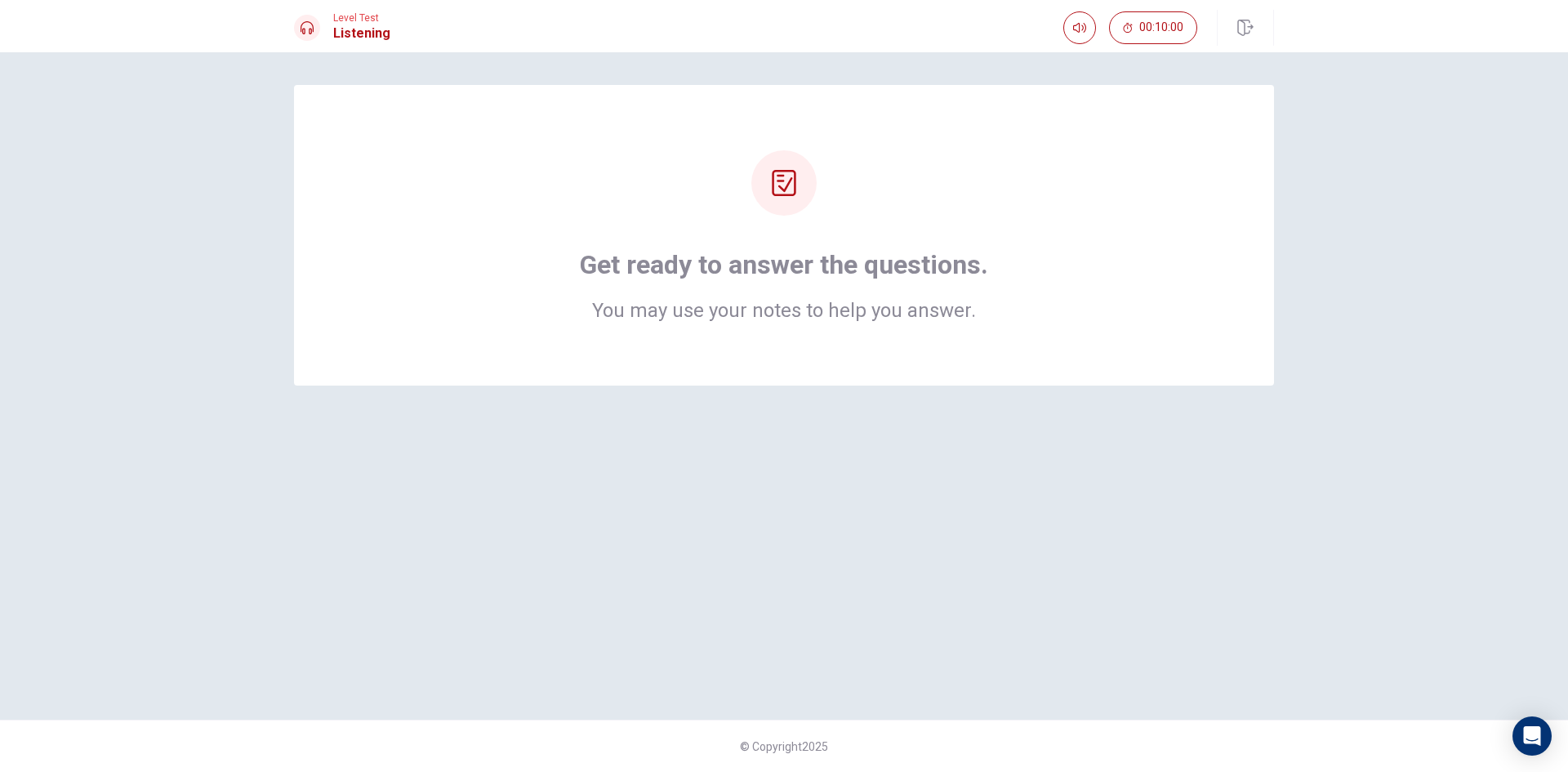
click at [806, 190] on div at bounding box center [784, 182] width 65 height 66
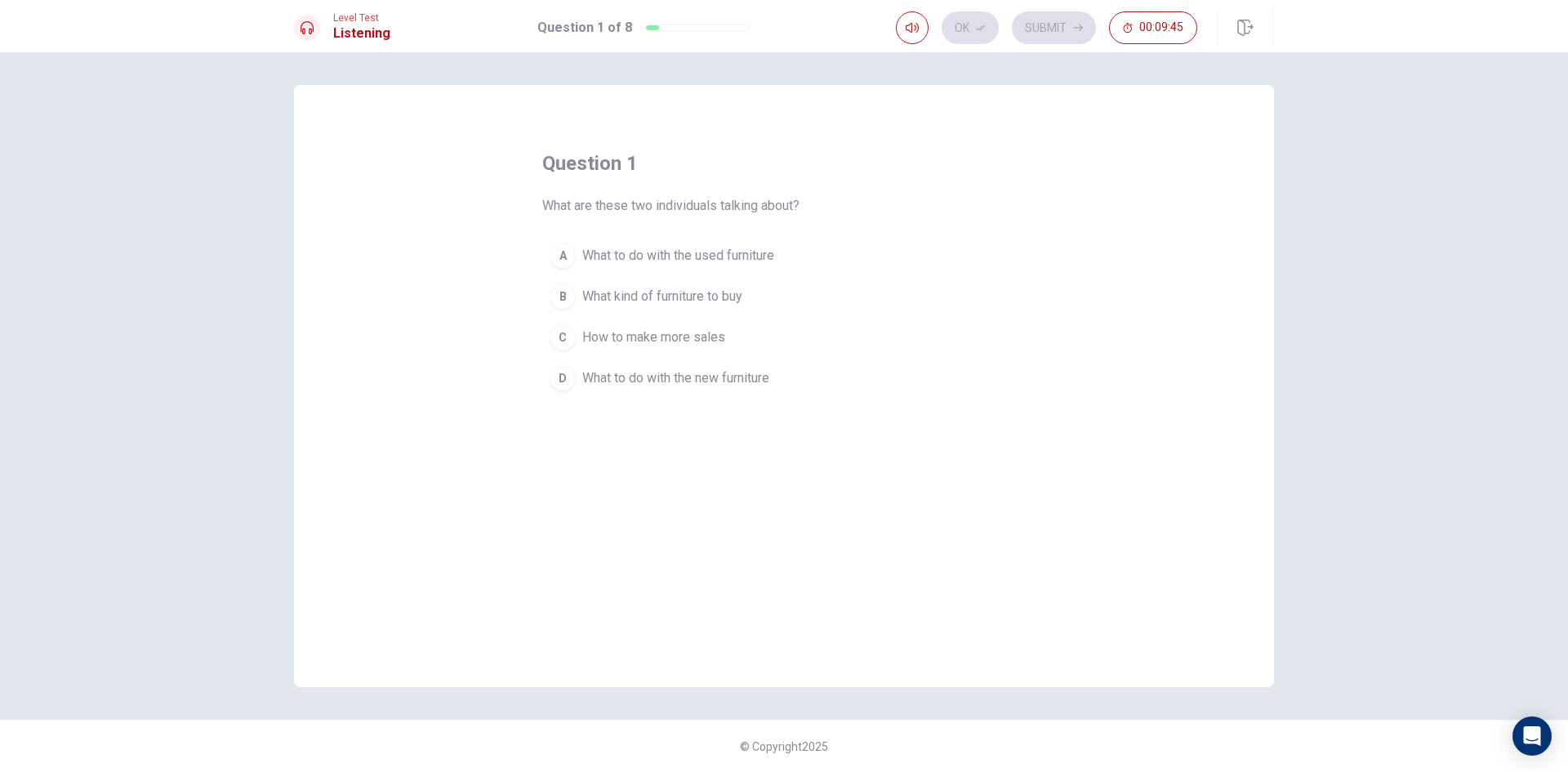
click at [564, 294] on div "B" at bounding box center [563, 297] width 27 height 27
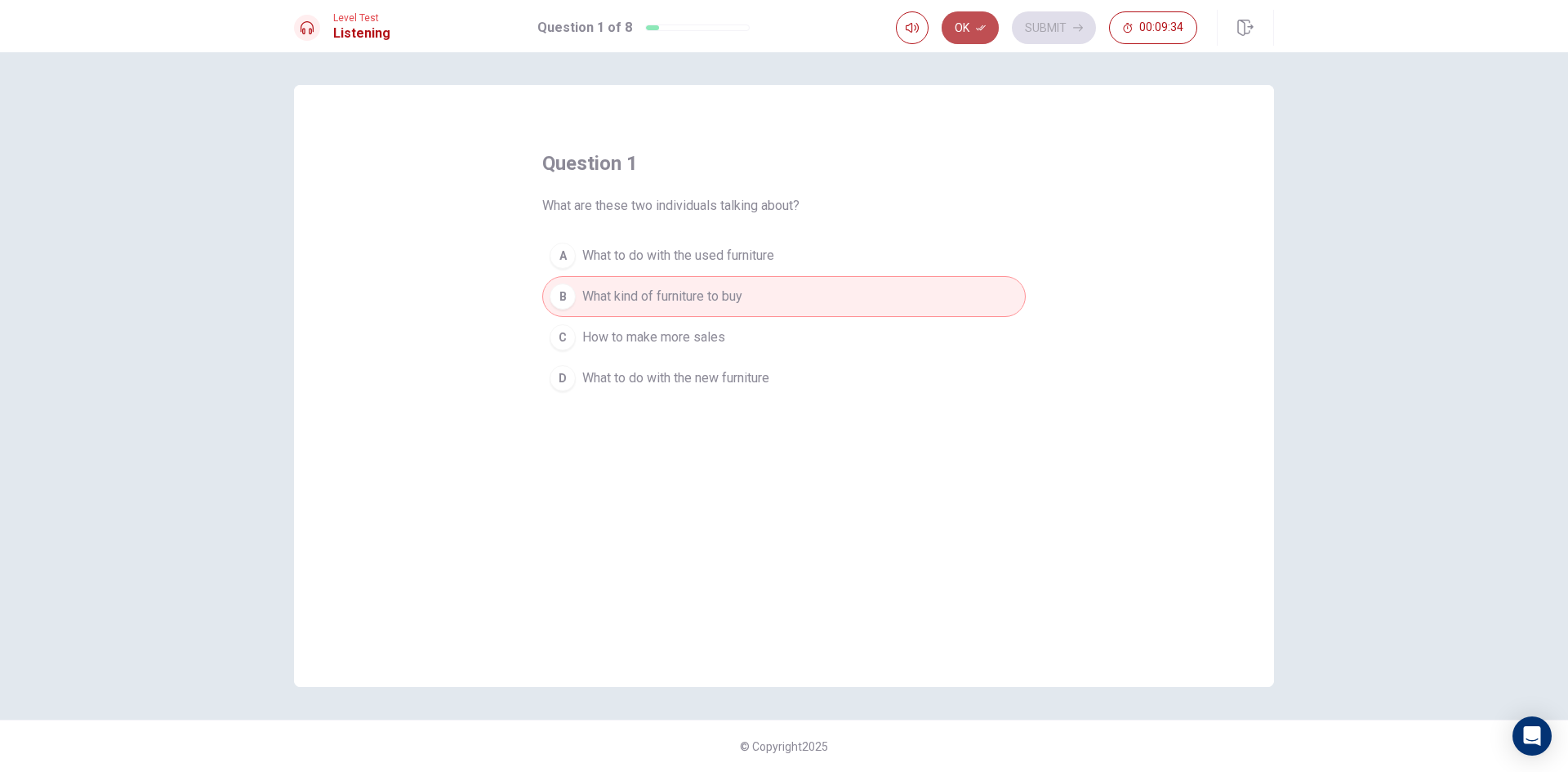
click at [970, 36] on button "Ok" at bounding box center [970, 27] width 57 height 32
click at [823, 290] on button "B What kind of furniture to buy" at bounding box center [783, 296] width 483 height 41
click at [949, 27] on button "Ok" at bounding box center [970, 27] width 57 height 32
click at [1034, 26] on button "Submit" at bounding box center [1053, 27] width 84 height 32
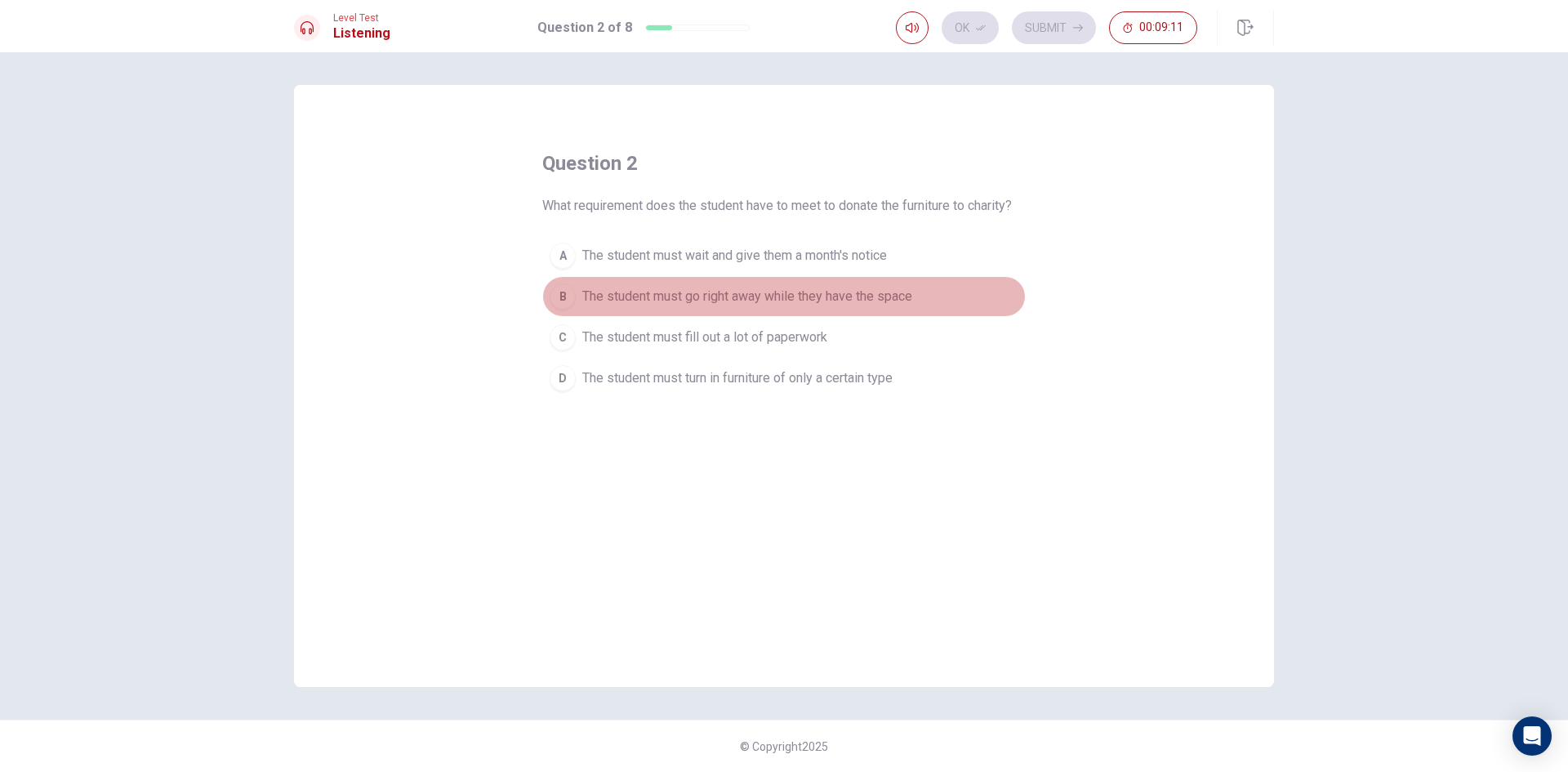
click at [567, 296] on div "B" at bounding box center [563, 297] width 27 height 27
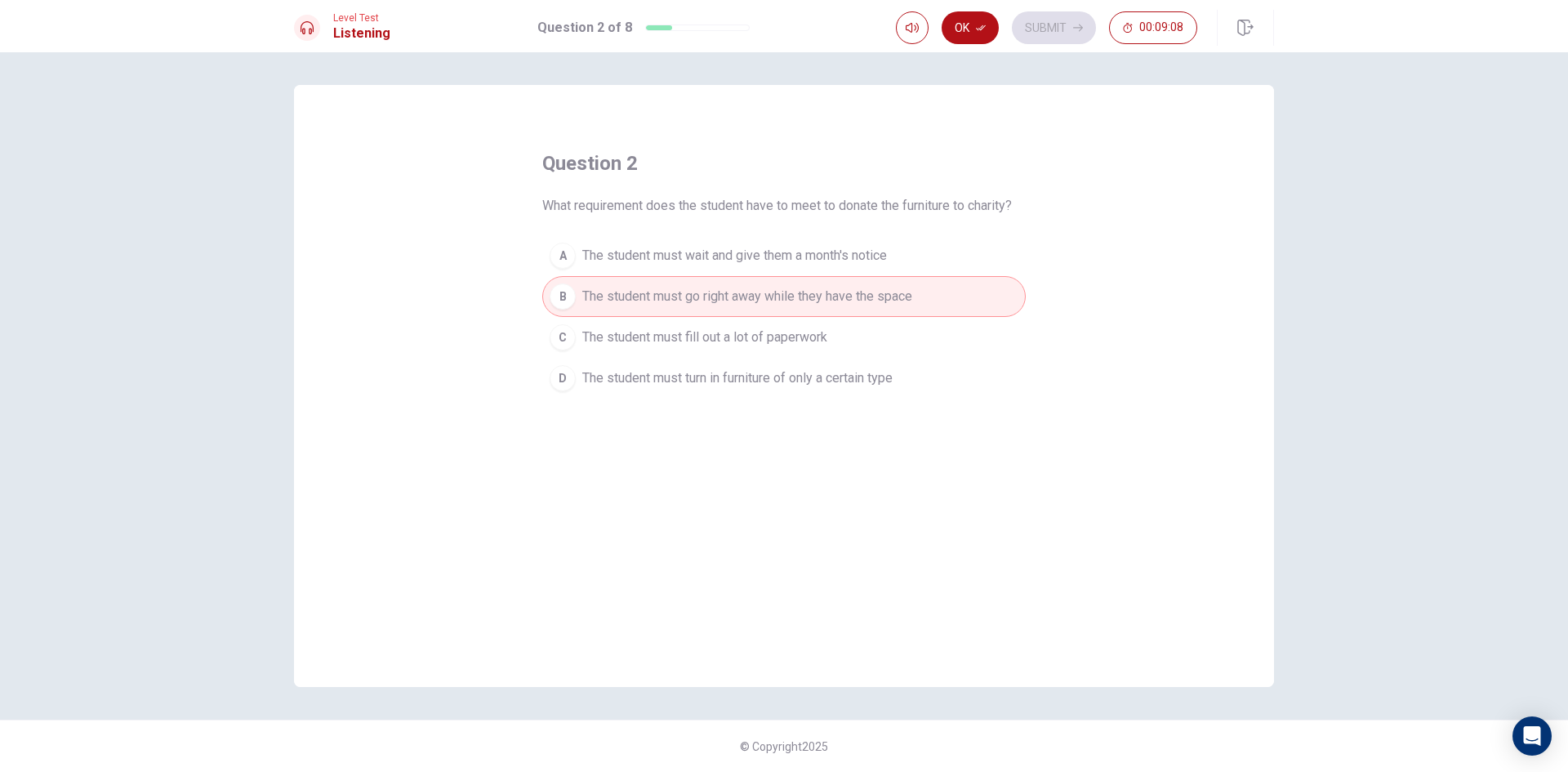
click at [738, 341] on span "The student must fill out a lot of paperwork" at bounding box center [705, 337] width 245 height 20
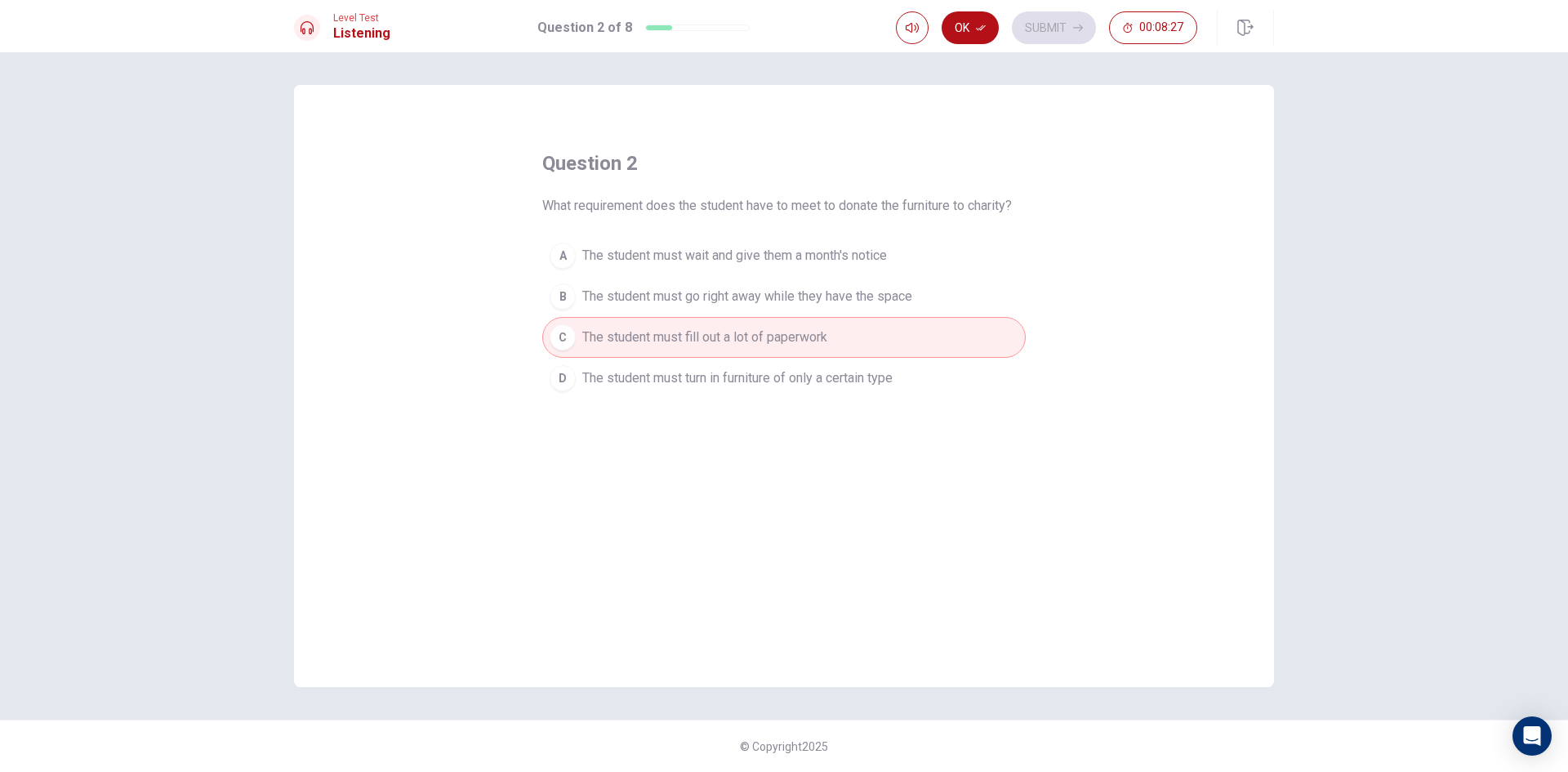
click at [847, 293] on span "The student must go right away while they have the space" at bounding box center [748, 297] width 330 height 20
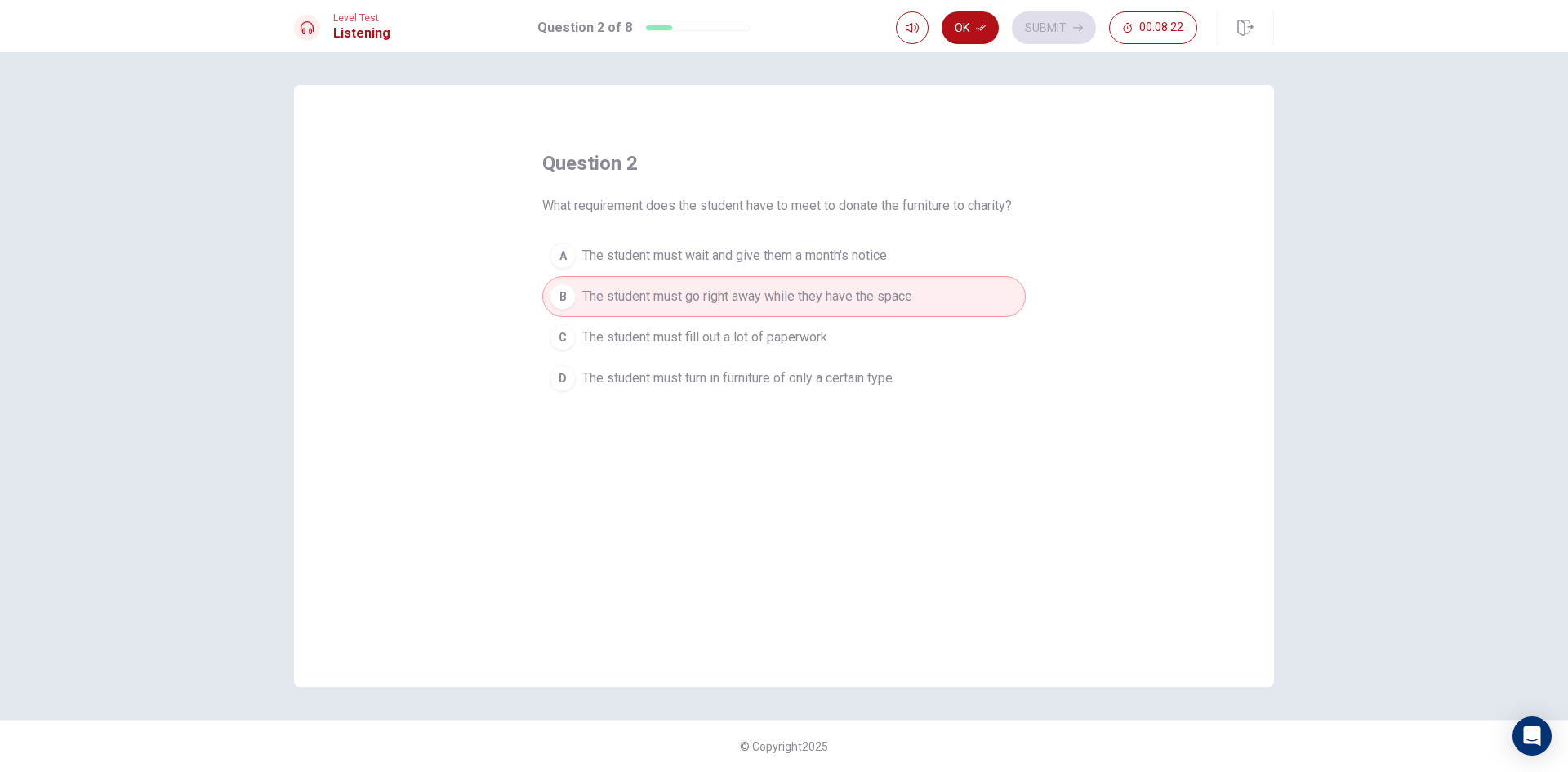
click at [838, 334] on button "C The student must fill out a lot of paperwork" at bounding box center [783, 337] width 483 height 41
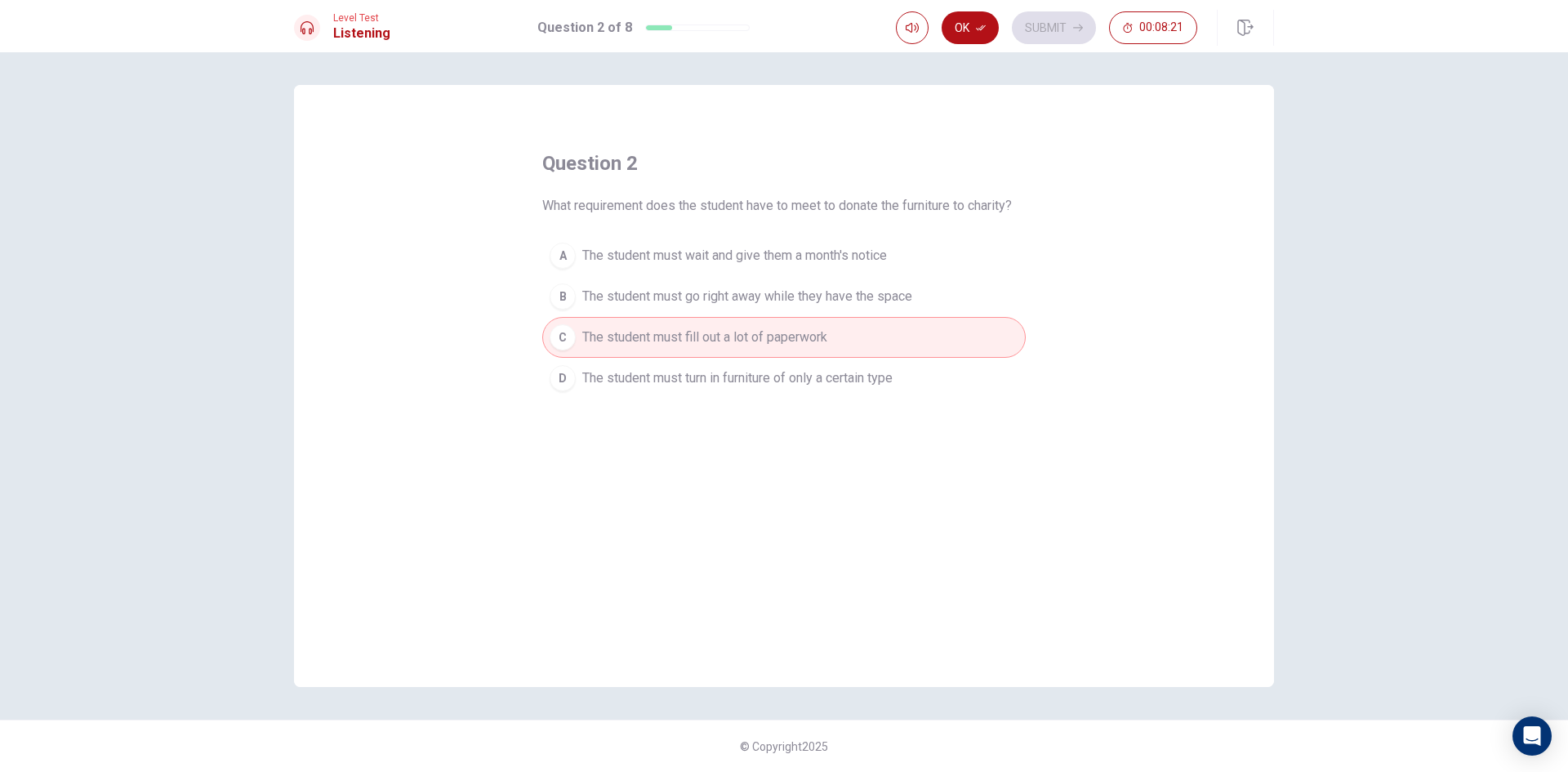
click at [967, 32] on button "Ok" at bounding box center [970, 27] width 57 height 32
click at [1034, 33] on button "Submit" at bounding box center [1053, 27] width 84 height 32
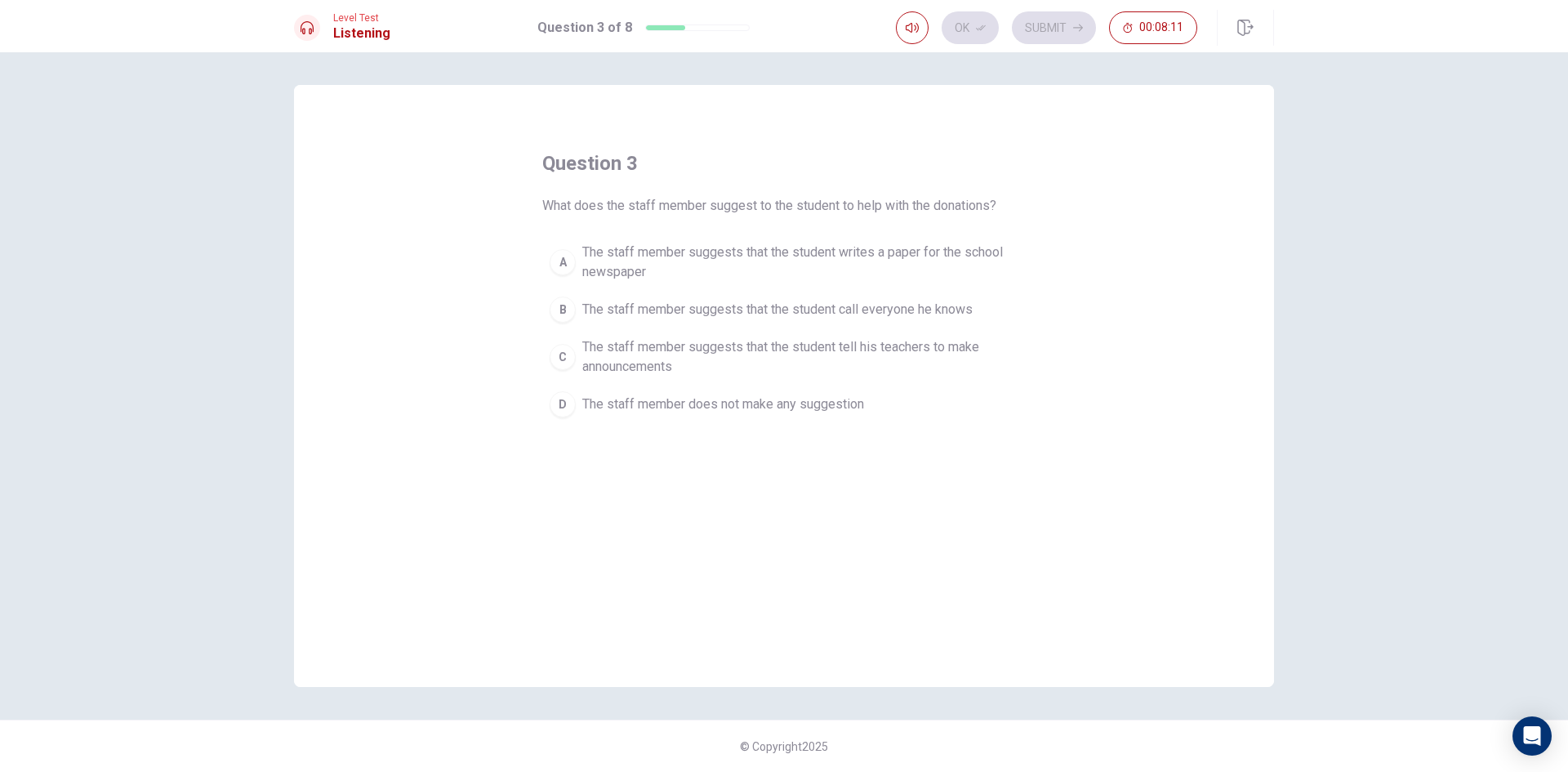
click at [581, 264] on button "A The staff member suggests that the student writes a paper for the school news…" at bounding box center [783, 262] width 483 height 54
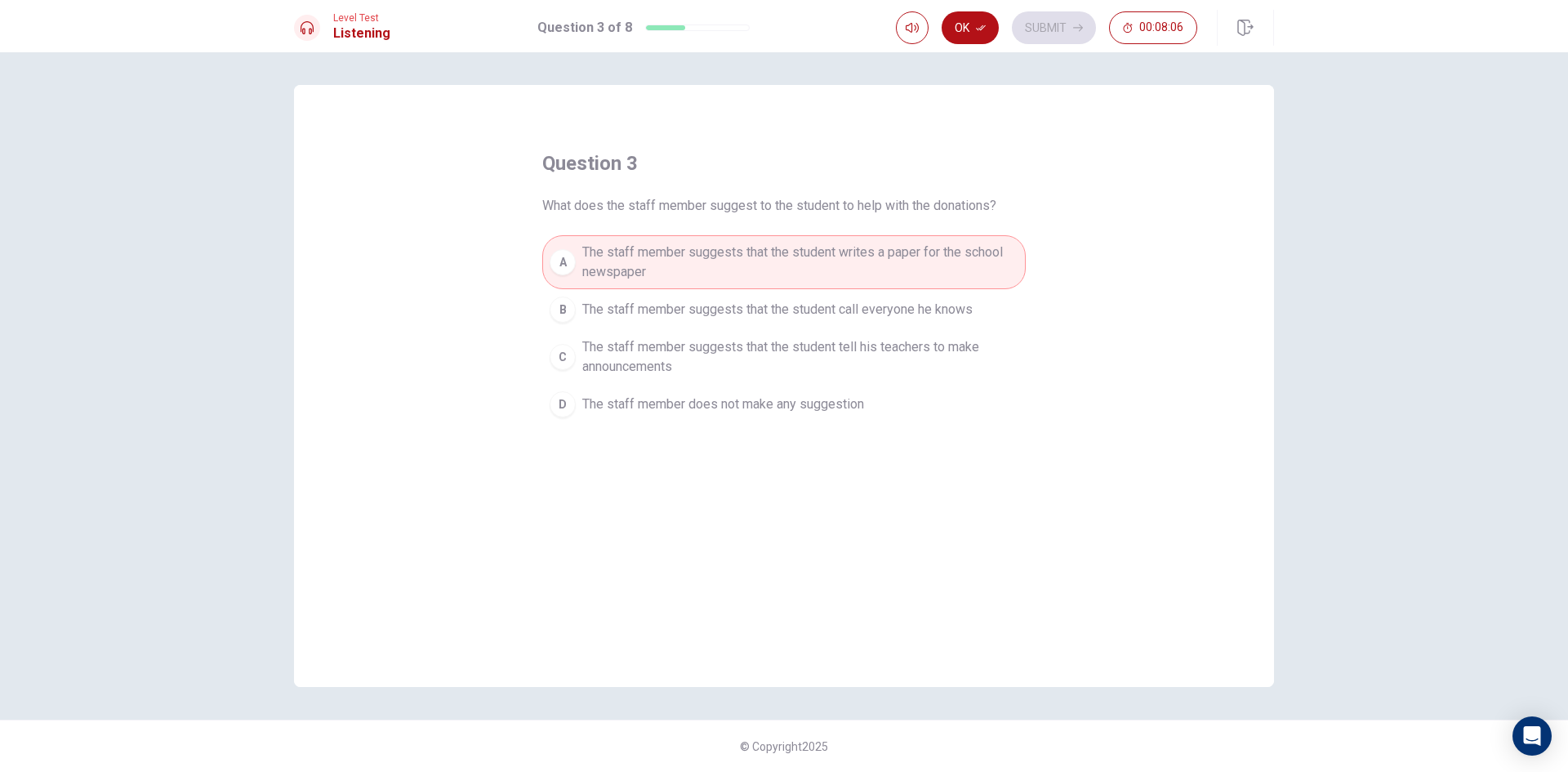
click at [615, 357] on span "The staff member suggests that the student tell his teachers to make announceme…" at bounding box center [801, 357] width 436 height 39
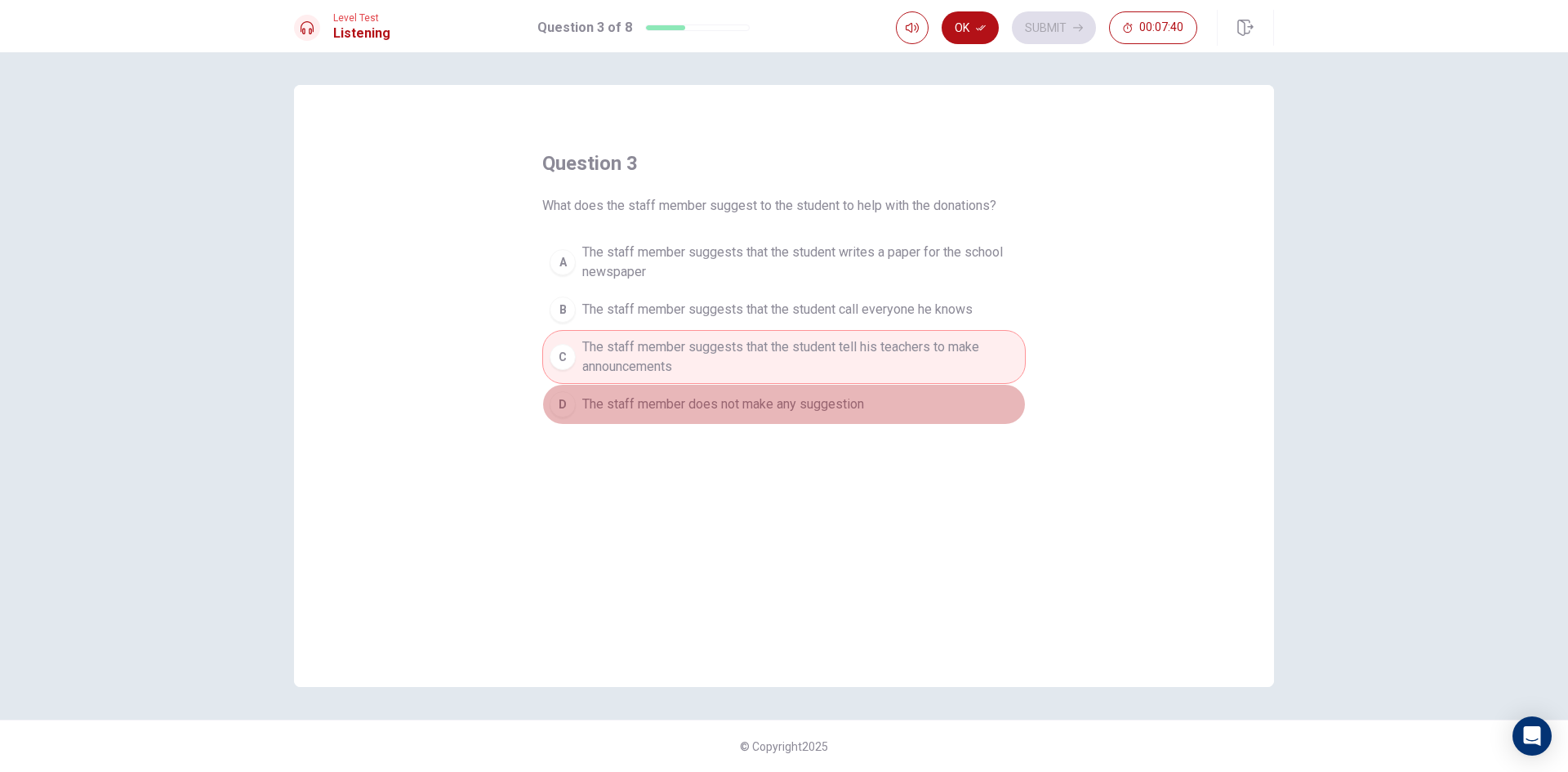
click at [627, 406] on span "The staff member does not make any suggestion" at bounding box center [724, 405] width 282 height 20
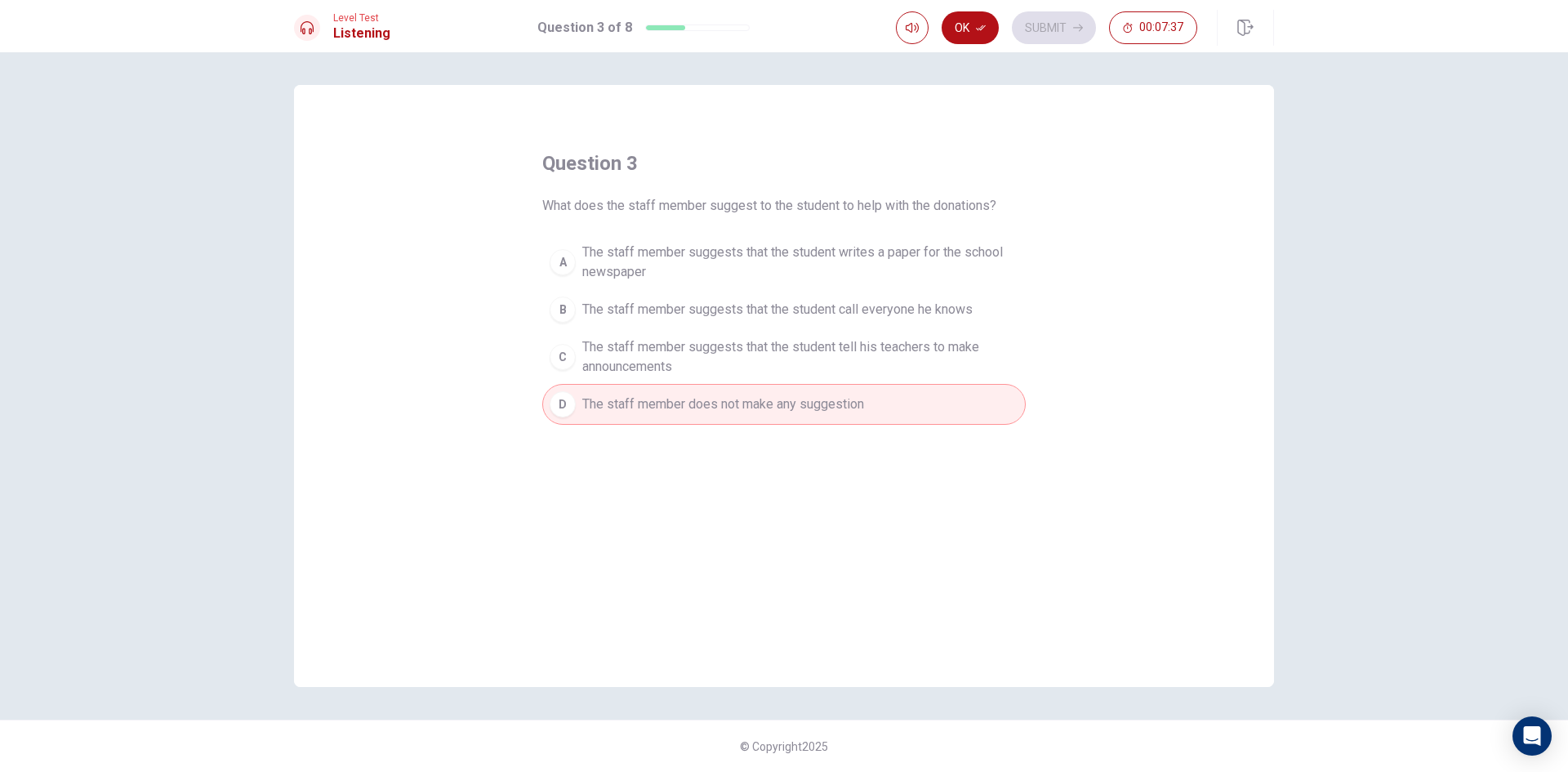
click at [724, 353] on span "The staff member suggests that the student tell his teachers to make announceme…" at bounding box center [801, 357] width 436 height 39
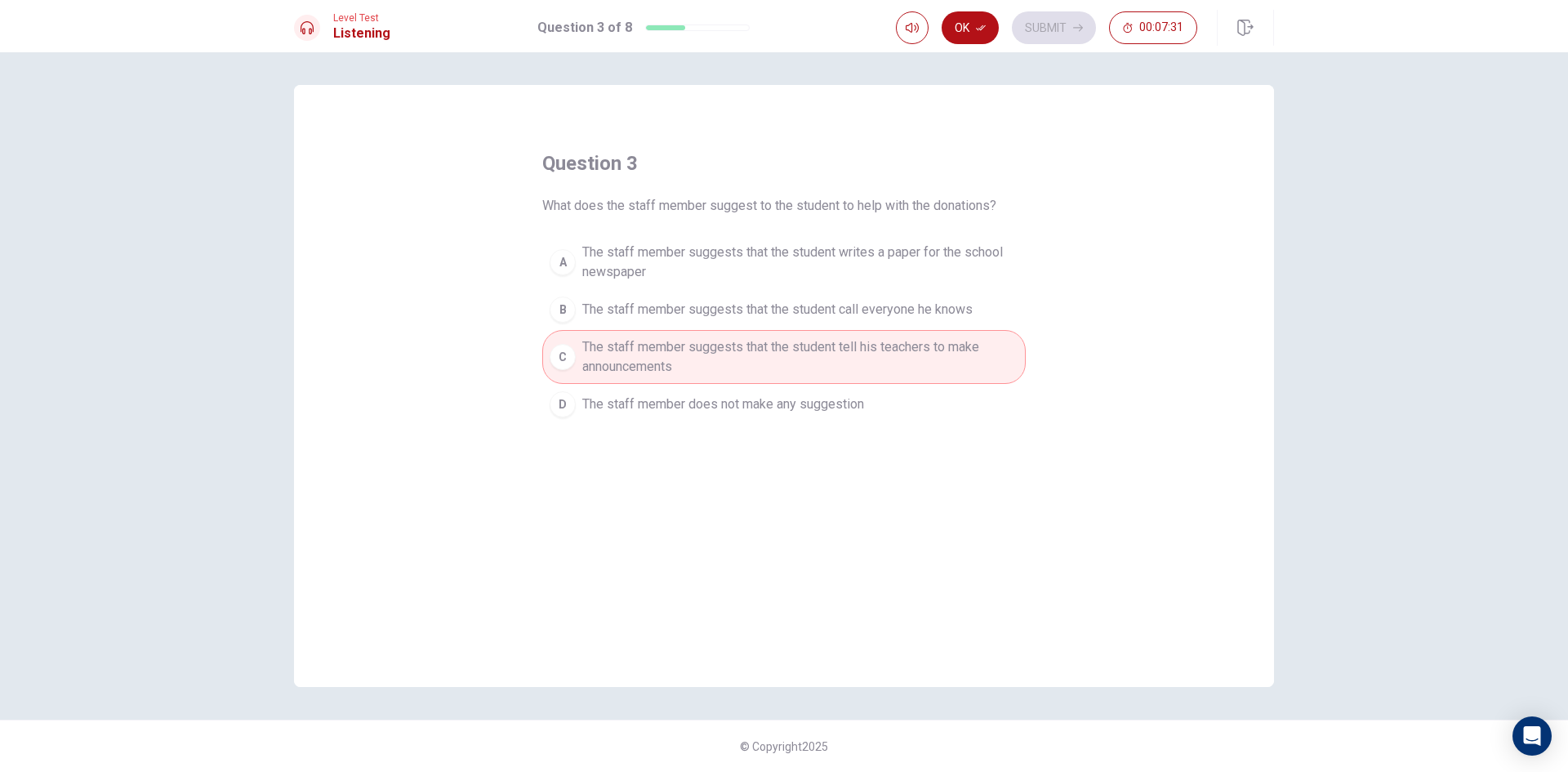
click at [912, 263] on span "The staff member suggests that the student writes a paper for the school newspa…" at bounding box center [801, 262] width 436 height 39
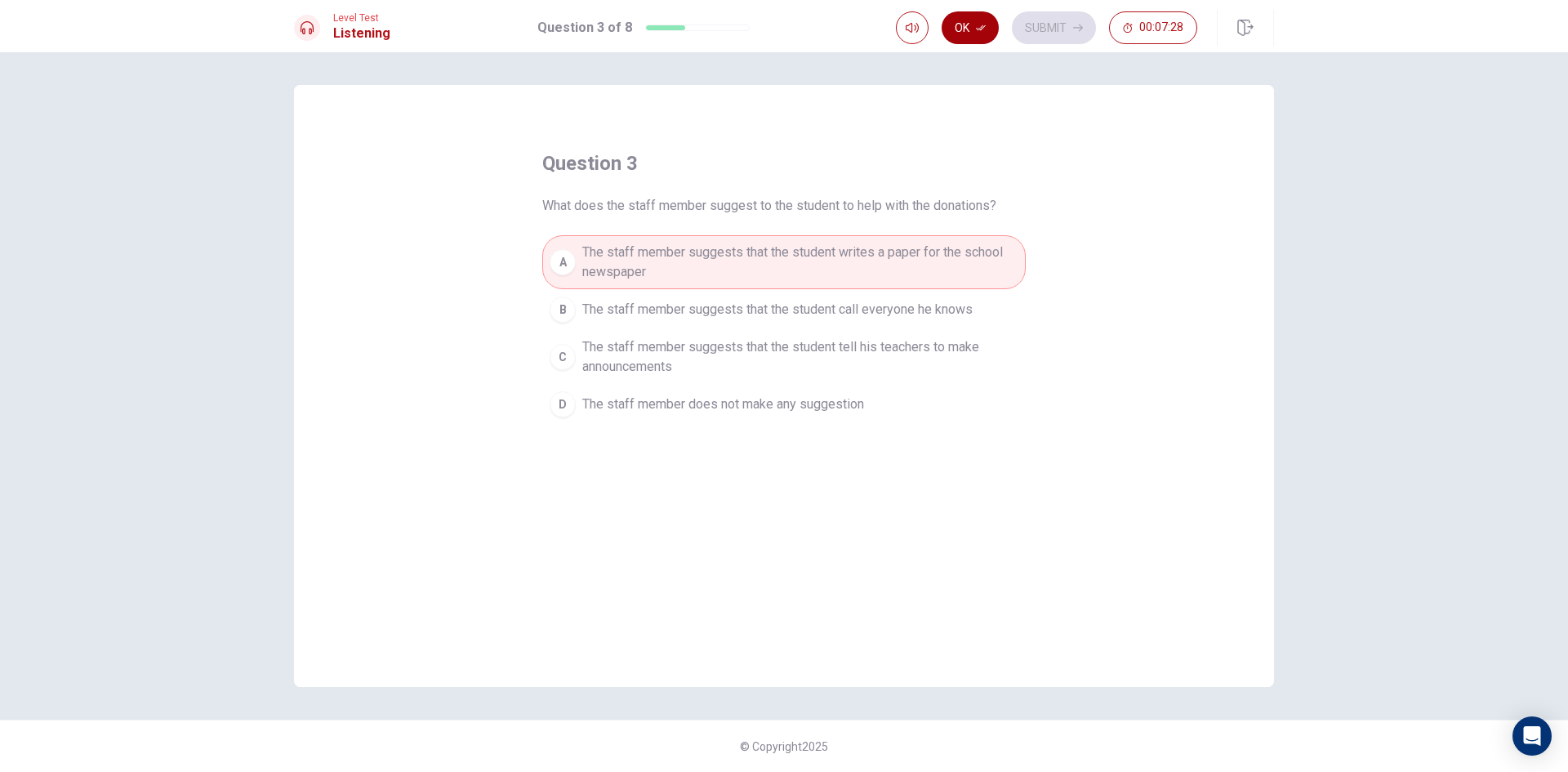
click at [987, 23] on button "Ok" at bounding box center [970, 27] width 57 height 32
click at [1015, 18] on div "Ok Submit 00:07:28" at bounding box center [1047, 27] width 302 height 32
click at [1032, 26] on button "Submit" at bounding box center [1053, 27] width 84 height 32
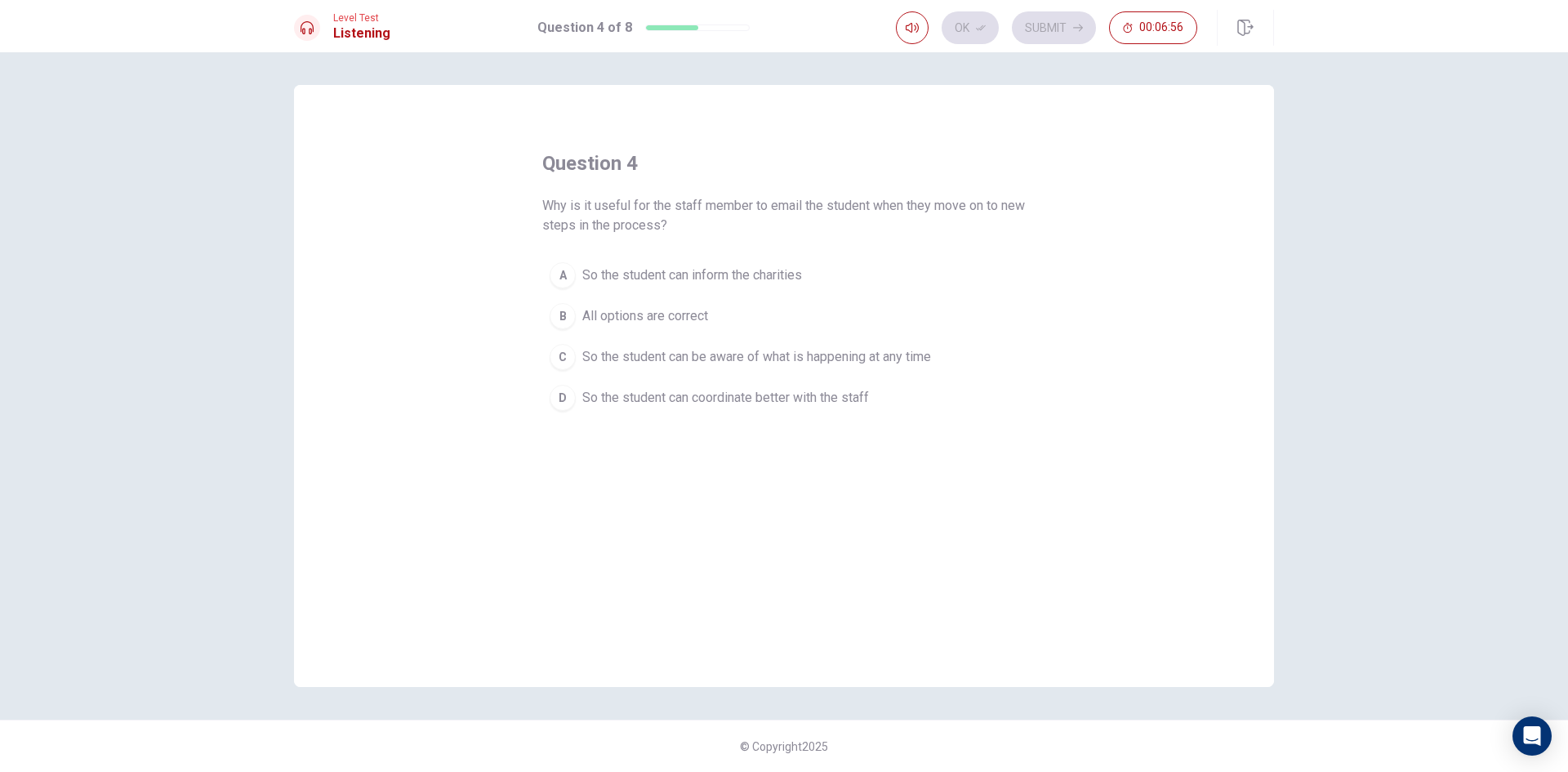
click at [663, 319] on span "All options are correct" at bounding box center [646, 317] width 126 height 20
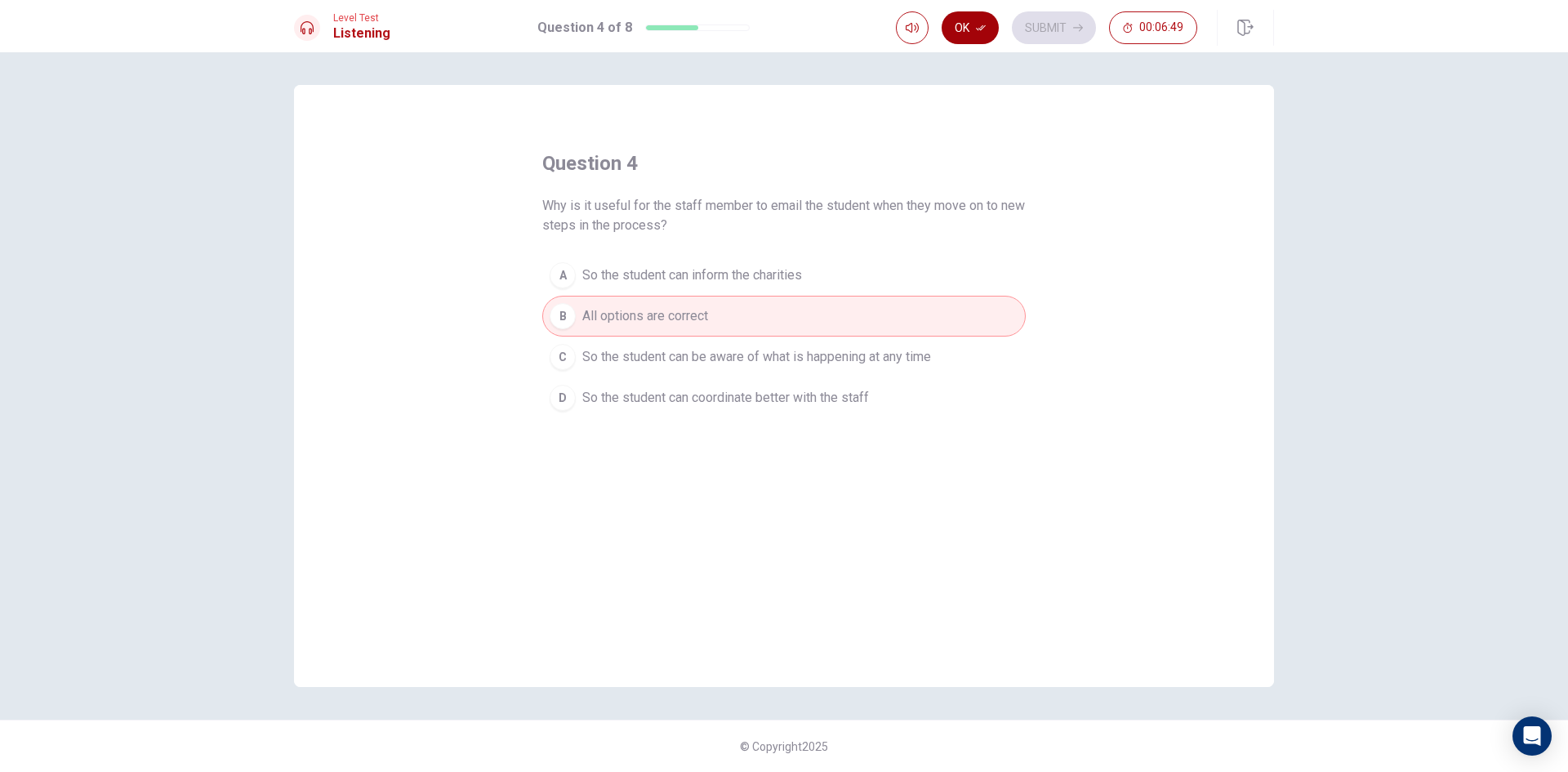
click at [985, 41] on button "Ok" at bounding box center [970, 27] width 57 height 32
click at [1035, 22] on button "Submit" at bounding box center [1053, 27] width 84 height 32
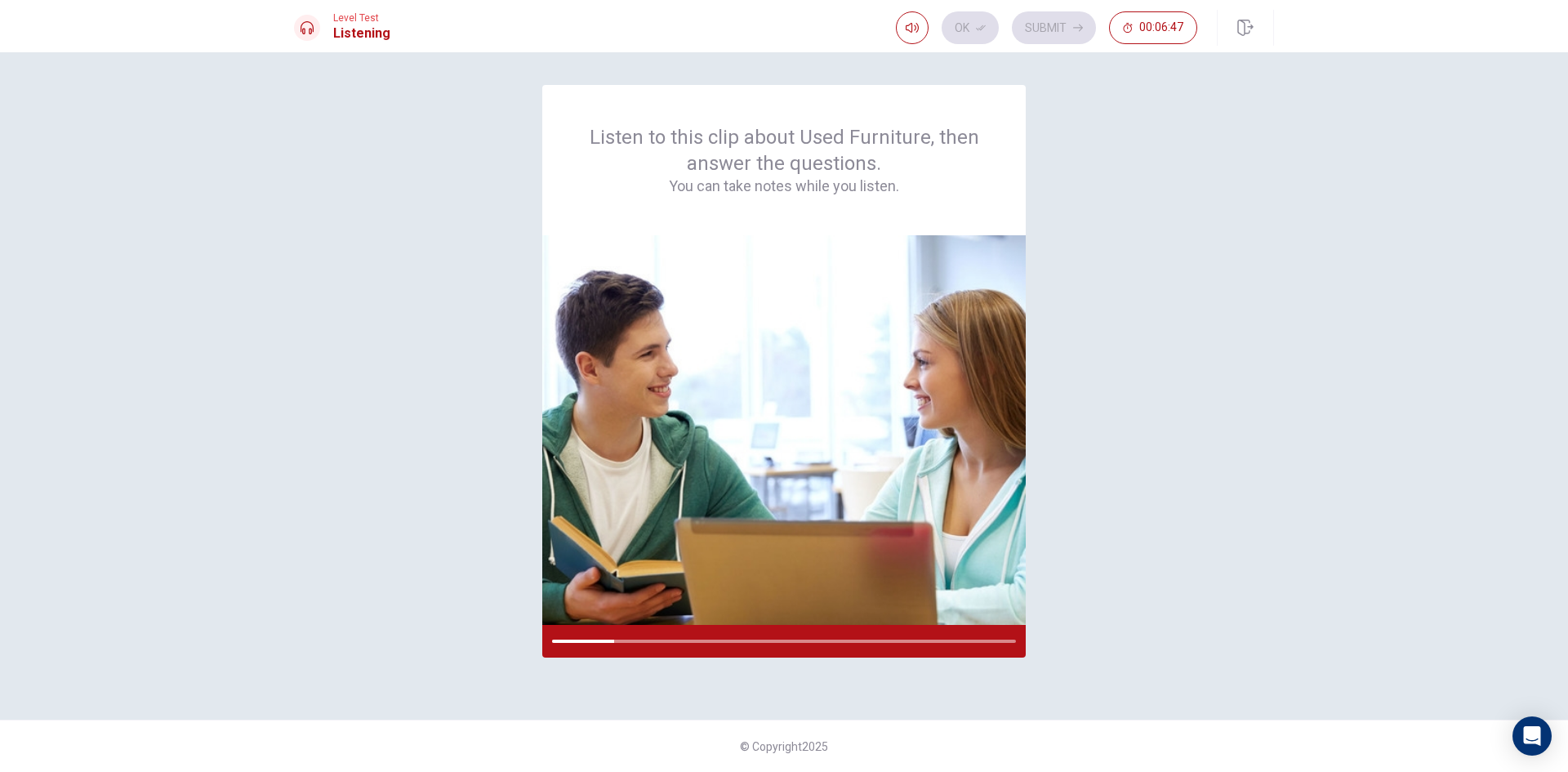
click at [981, 39] on div "Ok Submit 00:06:47" at bounding box center [1047, 27] width 302 height 32
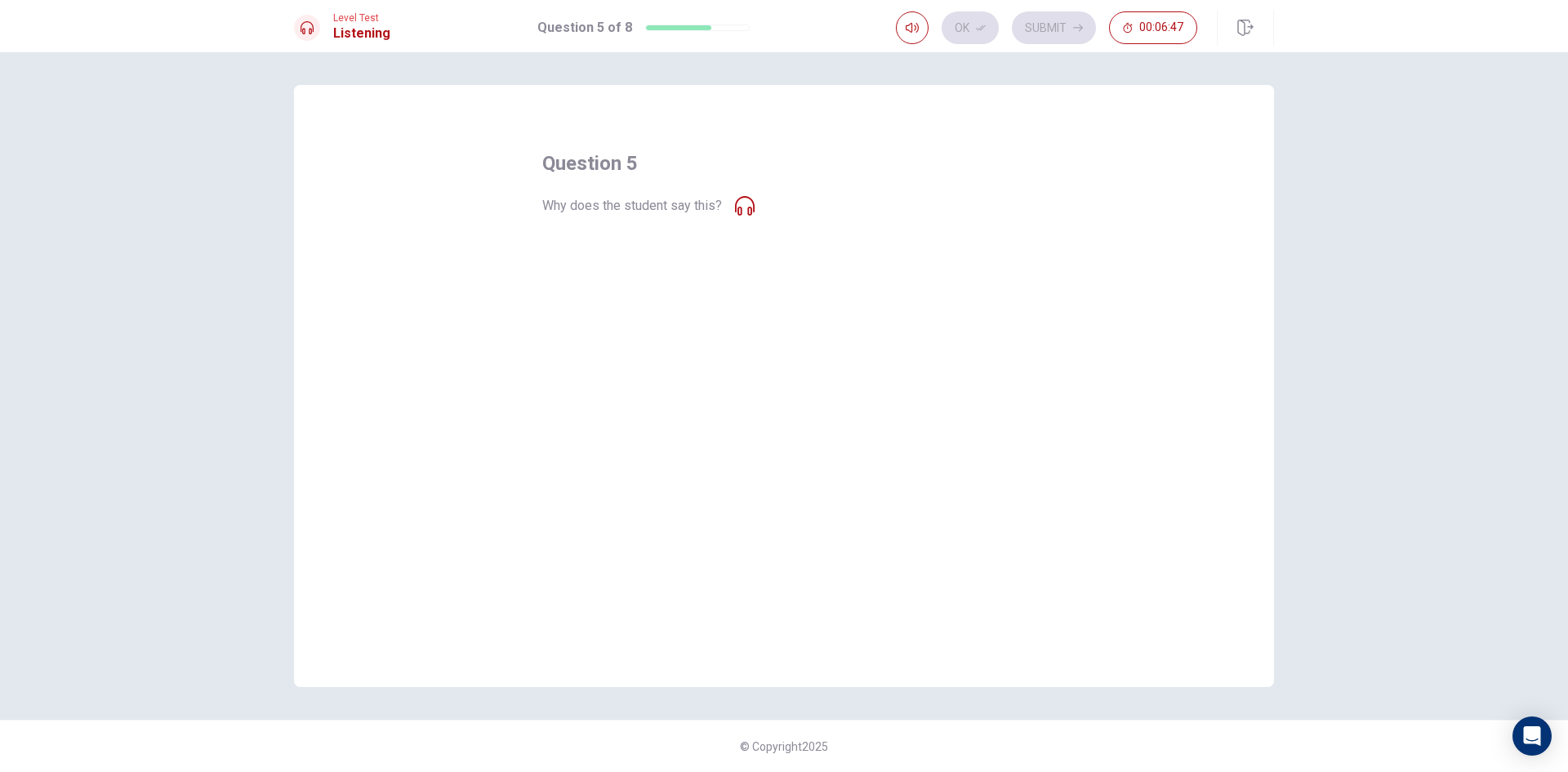
click at [748, 211] on icon at bounding box center [745, 206] width 20 height 20
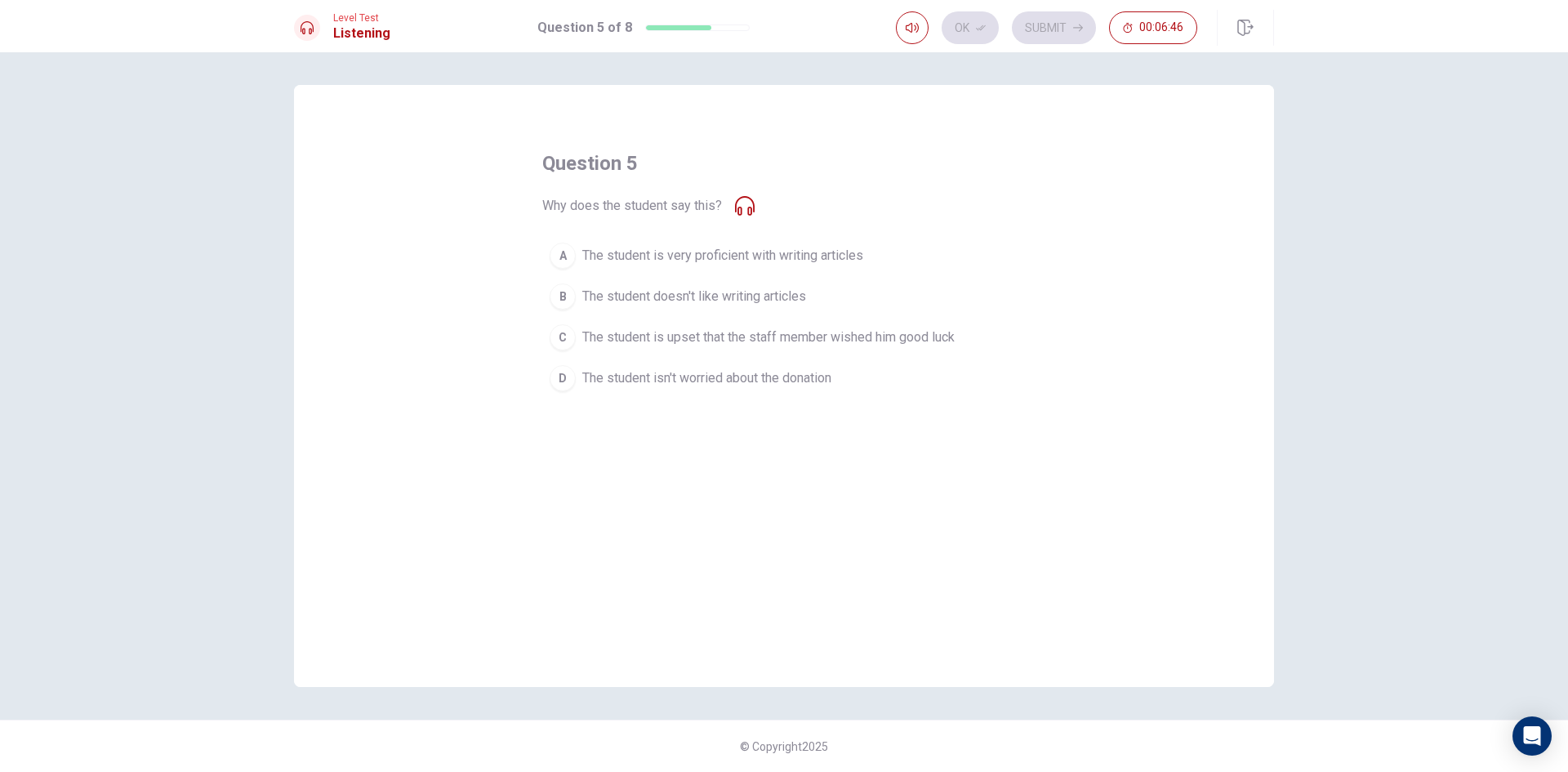
click at [748, 211] on icon at bounding box center [745, 206] width 20 height 20
click at [750, 210] on icon at bounding box center [745, 206] width 20 height 20
click at [754, 203] on icon at bounding box center [745, 206] width 20 height 20
click at [752, 201] on icon at bounding box center [745, 206] width 20 height 20
click at [744, 199] on icon at bounding box center [745, 206] width 20 height 20
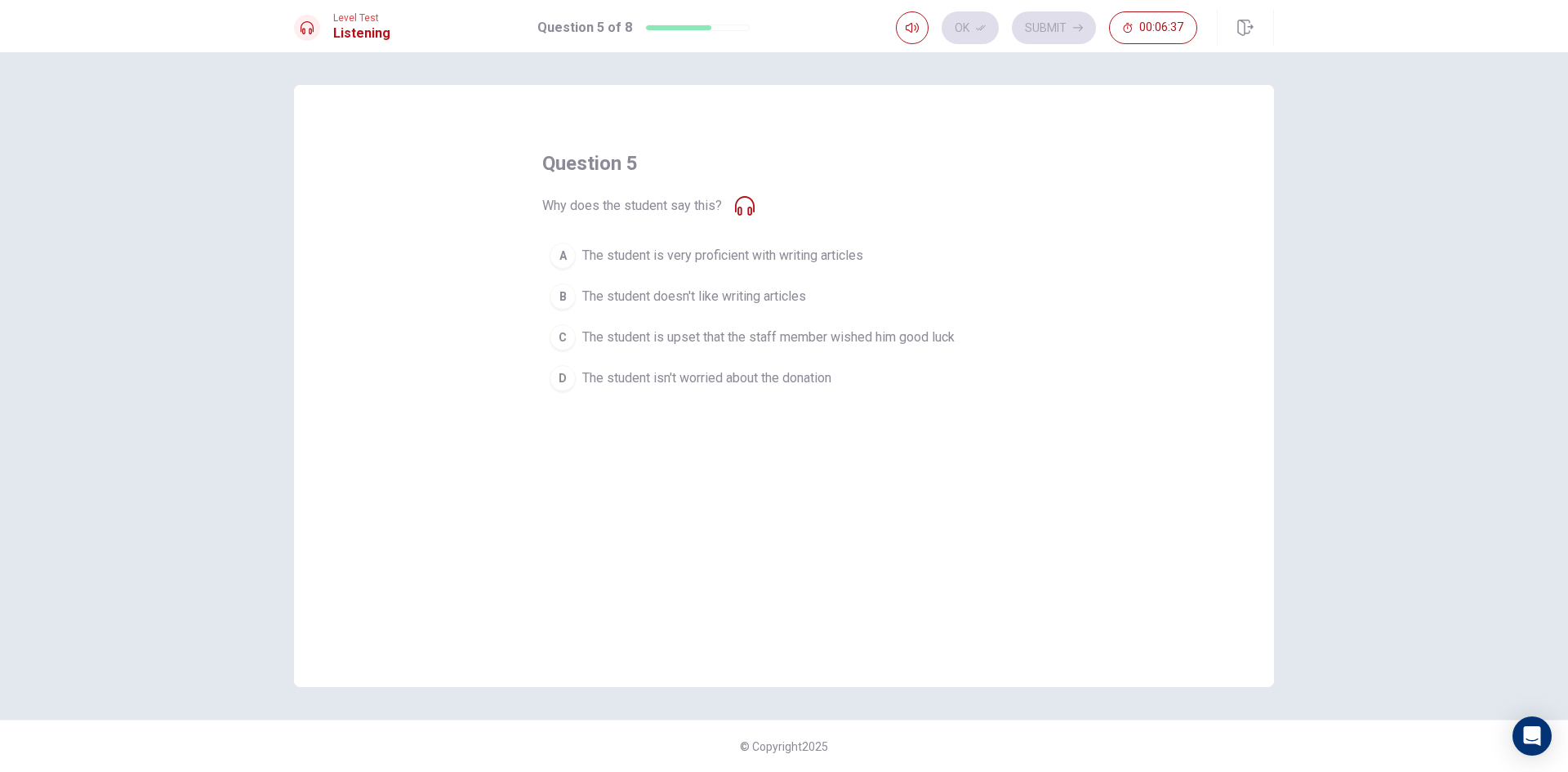
click at [749, 193] on div "question 5 Why does the student say this? A The student is very proficient with…" at bounding box center [783, 274] width 483 height 249
click at [742, 195] on div "question 5 Why does the student say this? A The student is very proficient with…" at bounding box center [783, 274] width 483 height 249
click at [641, 377] on span "The student isn't worried about the donation" at bounding box center [707, 378] width 249 height 20
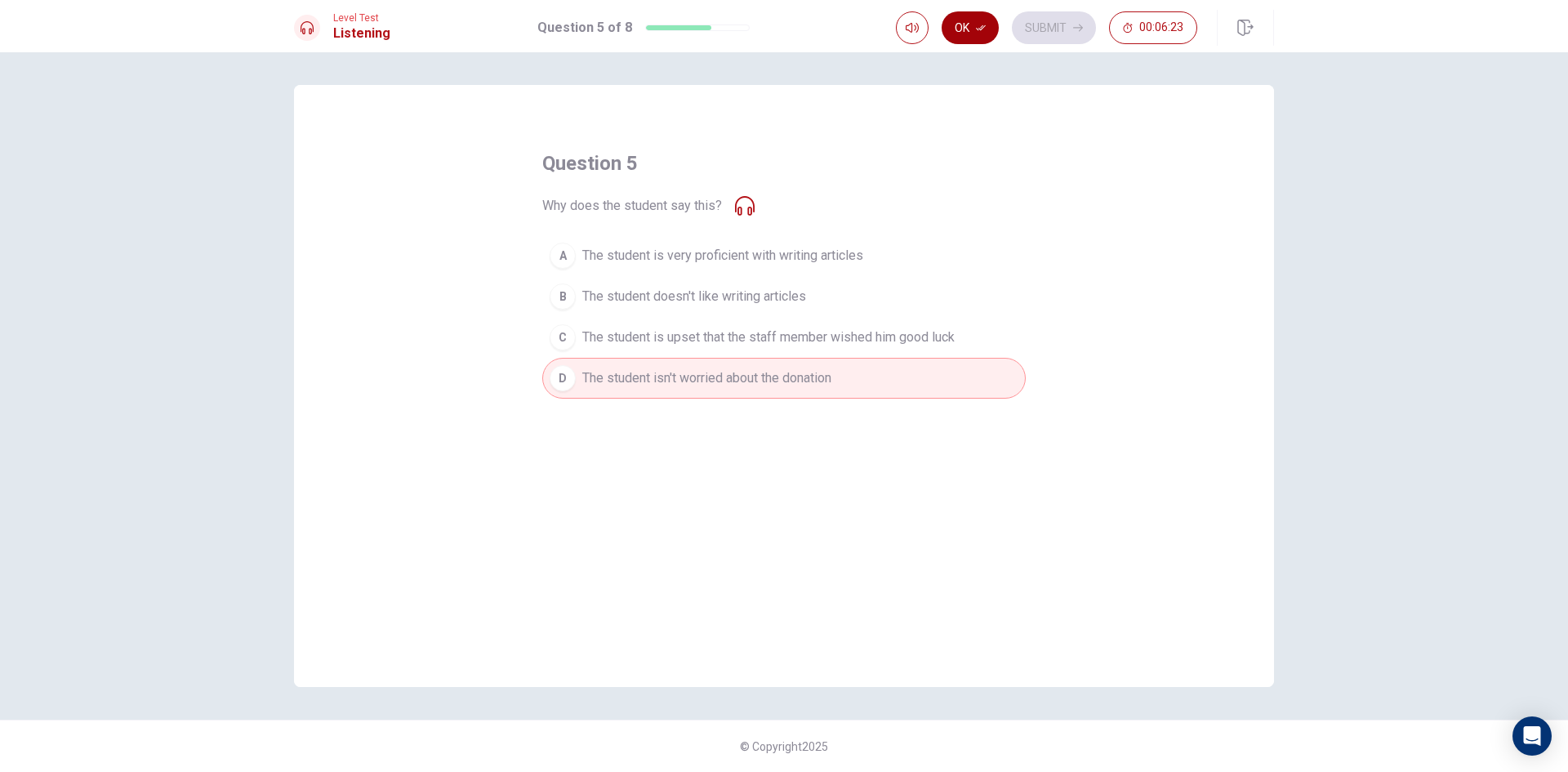
click at [971, 35] on button "Ok" at bounding box center [970, 27] width 57 height 32
drag, startPoint x: 1052, startPoint y: 17, endPoint x: 1062, endPoint y: 17, distance: 10.0
click at [1062, 17] on button "Submit" at bounding box center [1053, 27] width 84 height 32
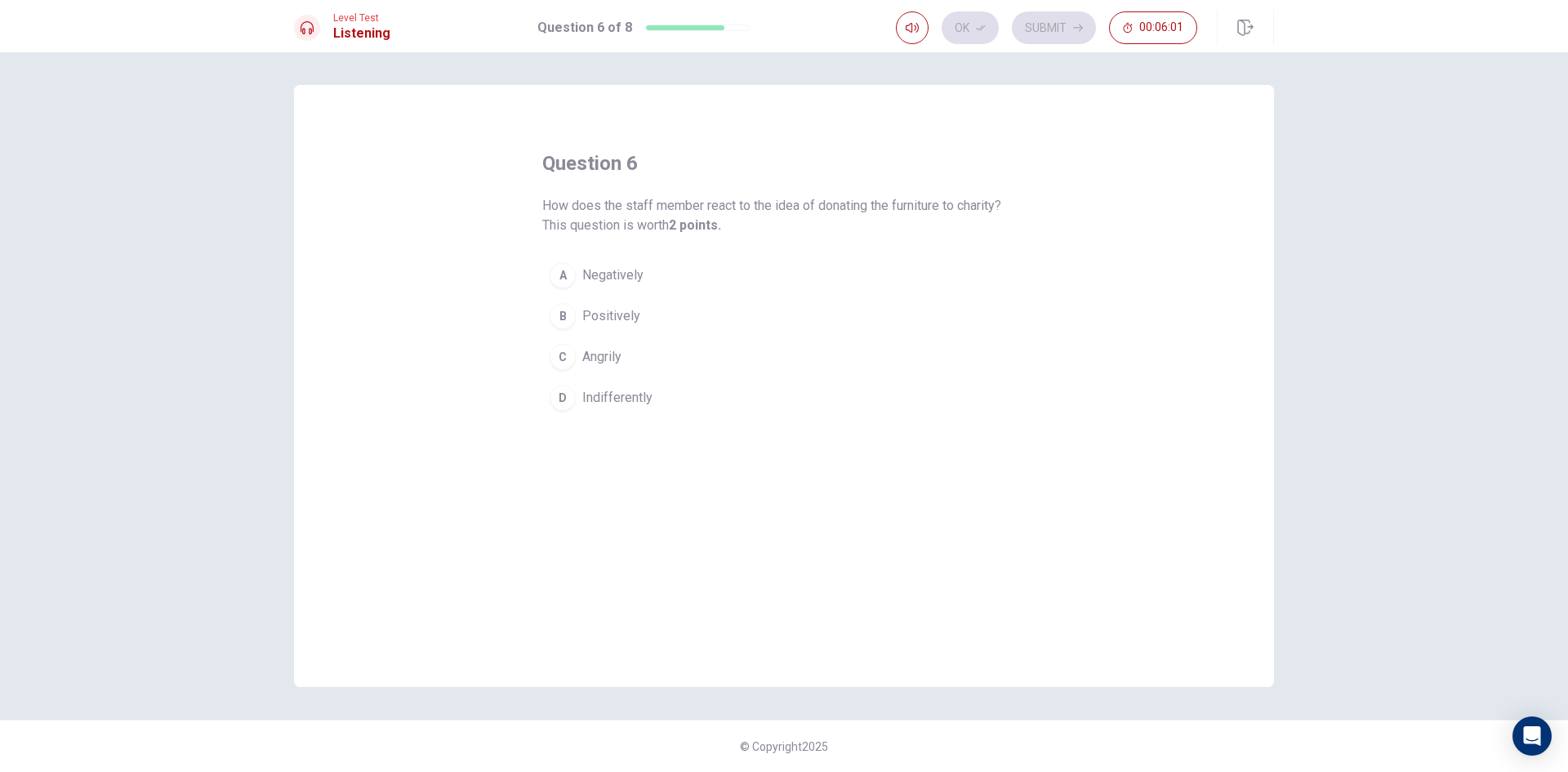
click at [565, 306] on div "B" at bounding box center [563, 317] width 27 height 27
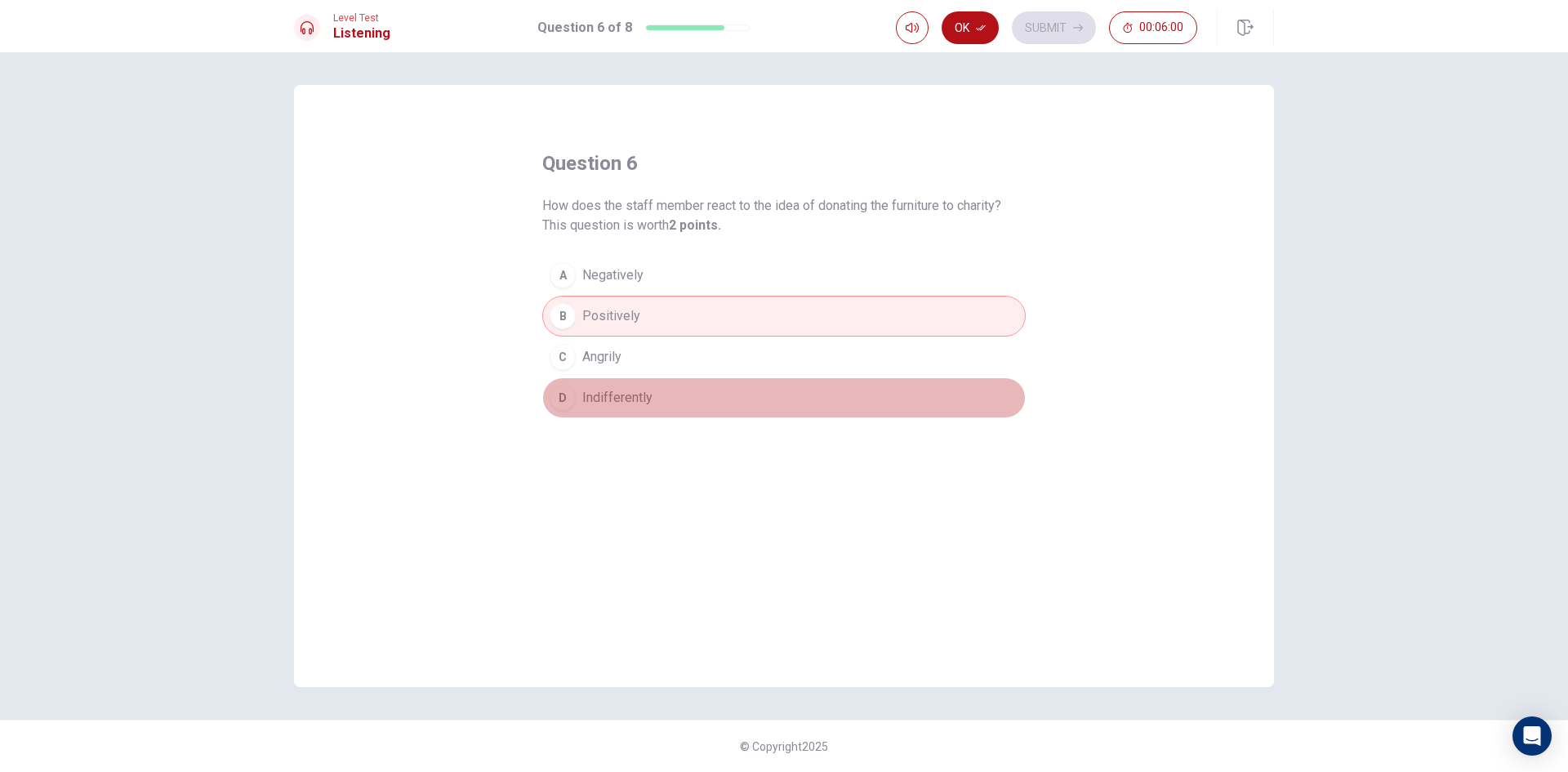
click at [563, 390] on div "D" at bounding box center [563, 398] width 27 height 27
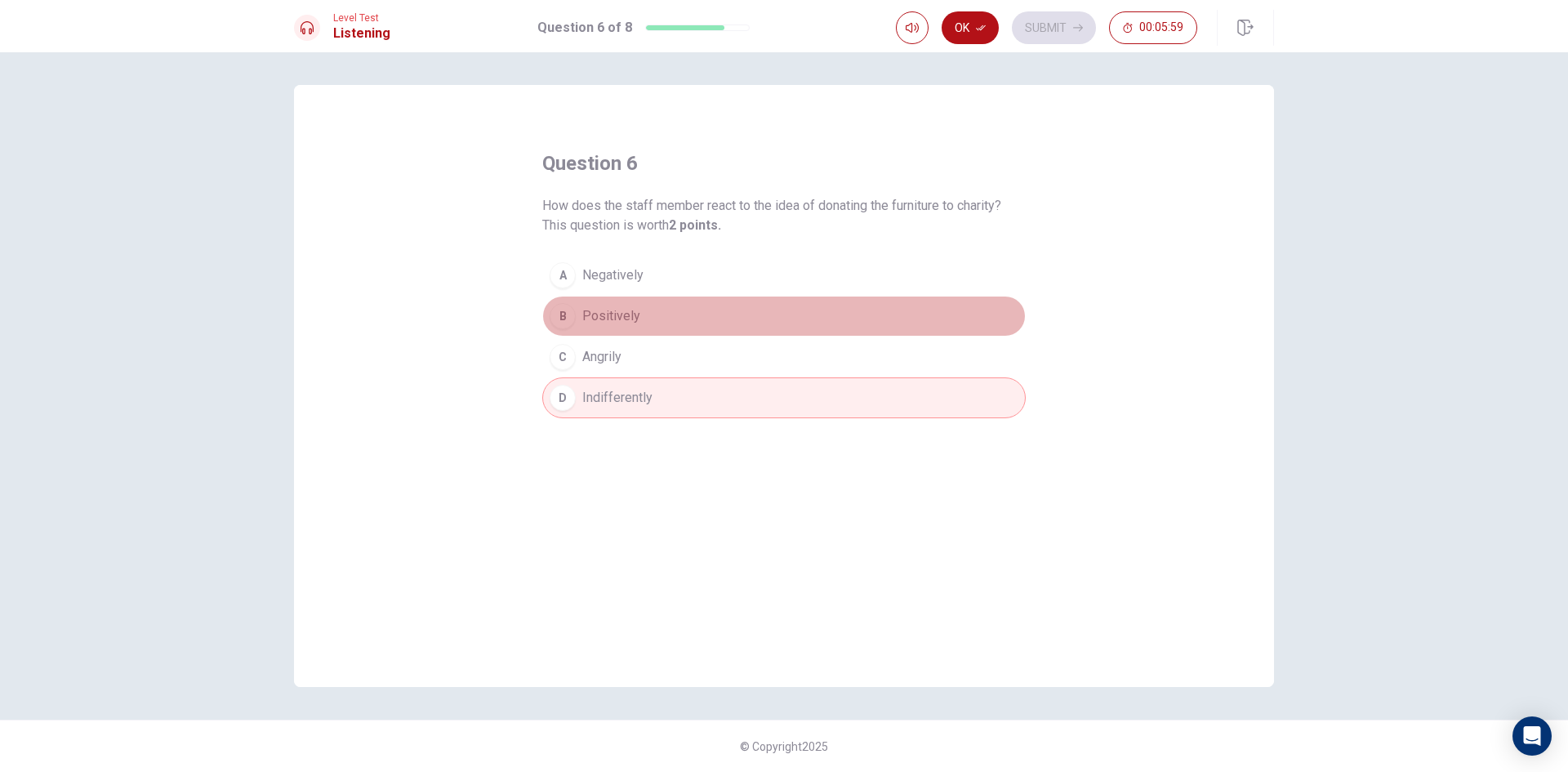
click at [581, 314] on button "B Positively" at bounding box center [783, 316] width 483 height 41
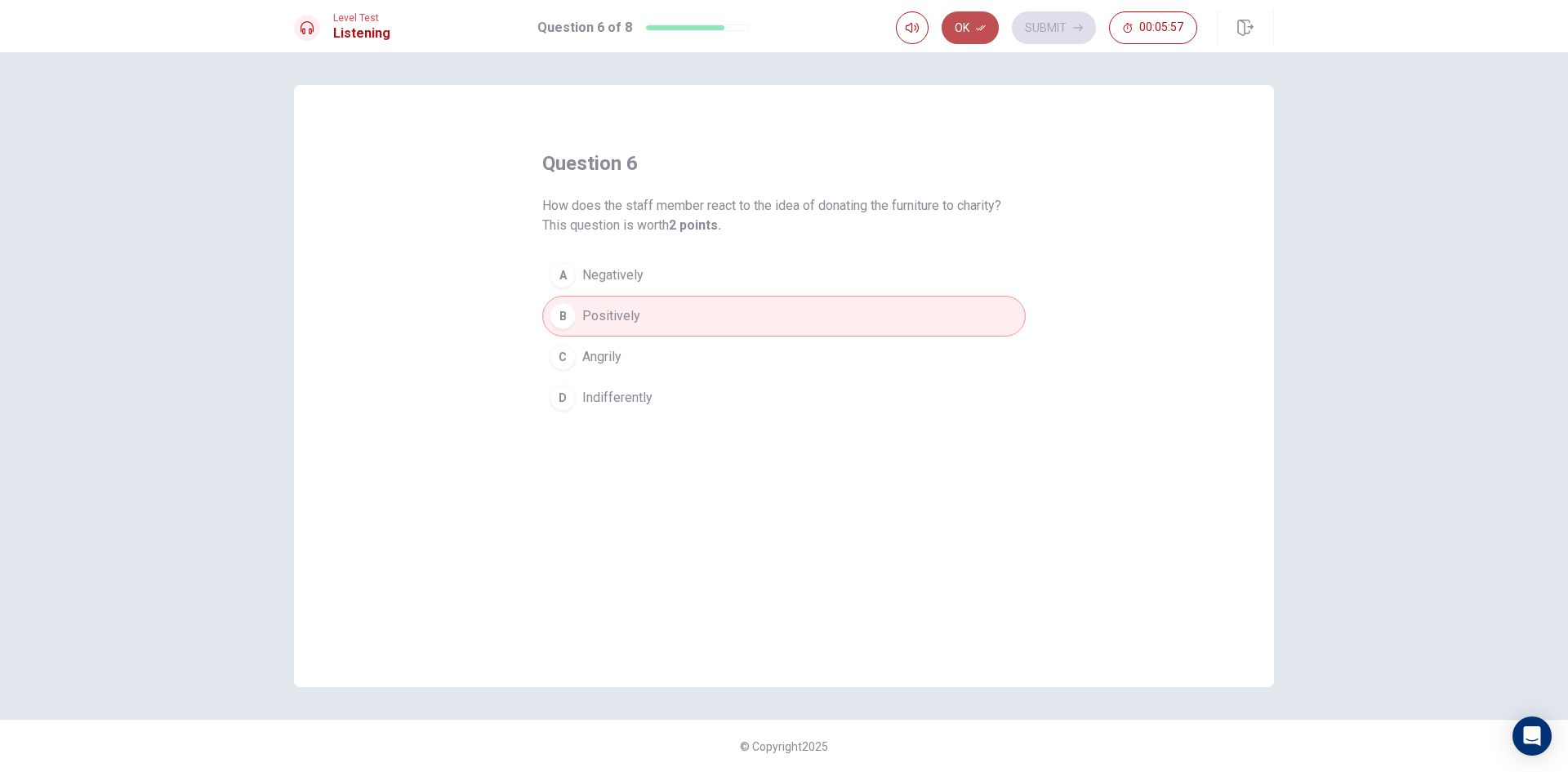
click at [969, 30] on button "Ok" at bounding box center [970, 27] width 57 height 32
click at [578, 411] on button "D Indifferently" at bounding box center [783, 397] width 483 height 41
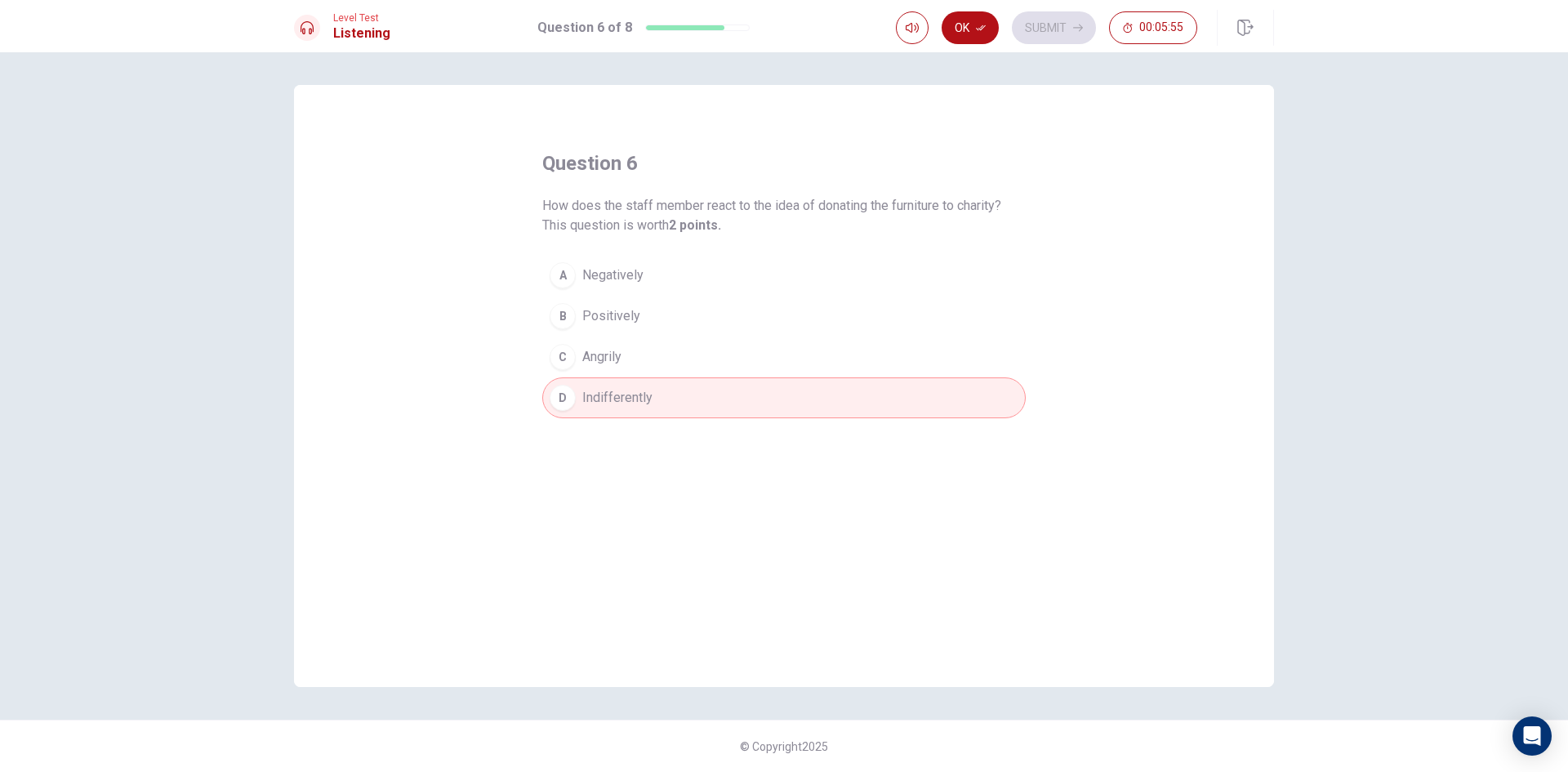
click at [641, 313] on button "B Positively" at bounding box center [783, 316] width 483 height 41
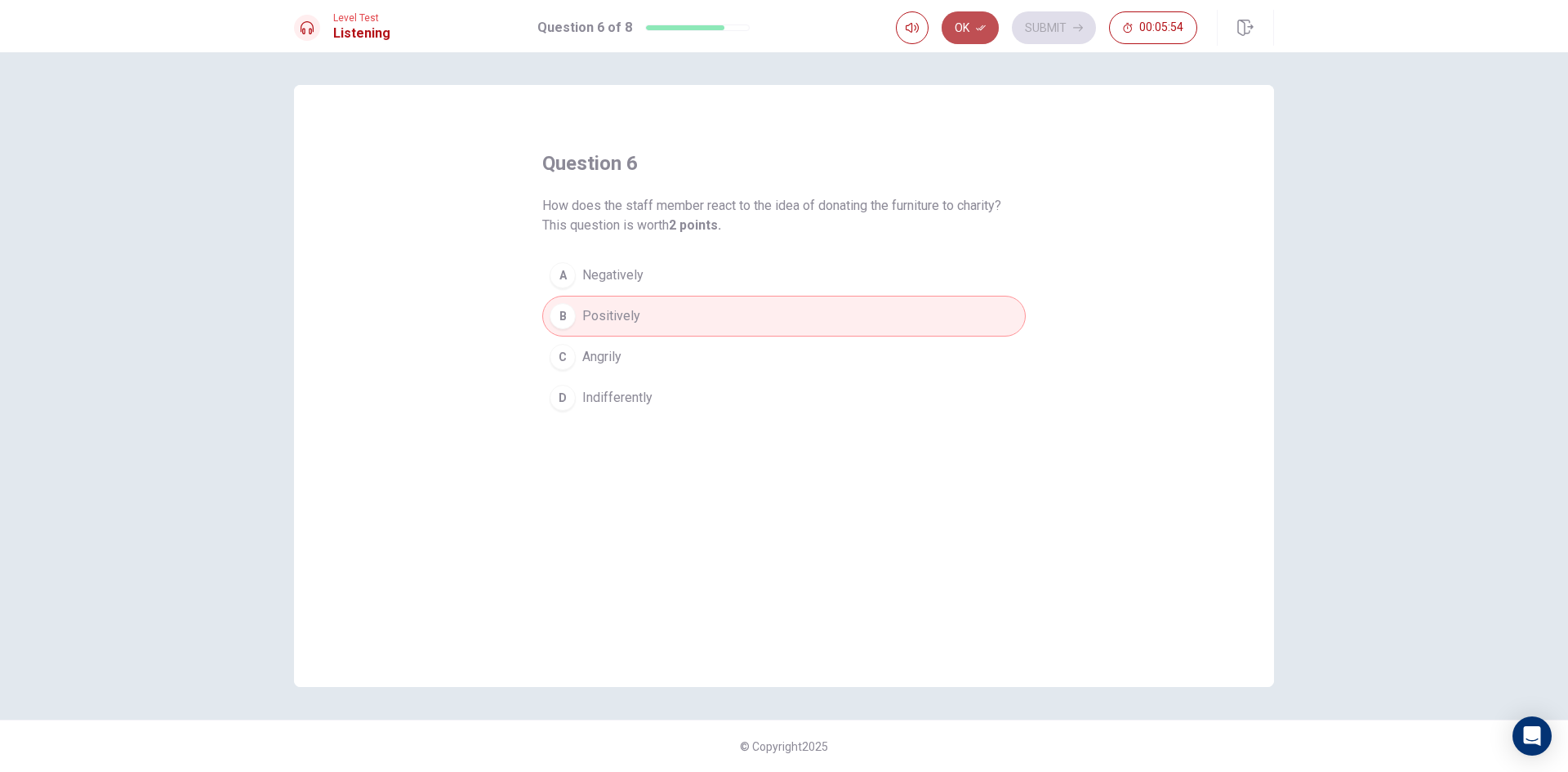
click at [991, 31] on button "Ok" at bounding box center [970, 27] width 57 height 32
click at [1048, 17] on button "Submit" at bounding box center [1053, 27] width 84 height 32
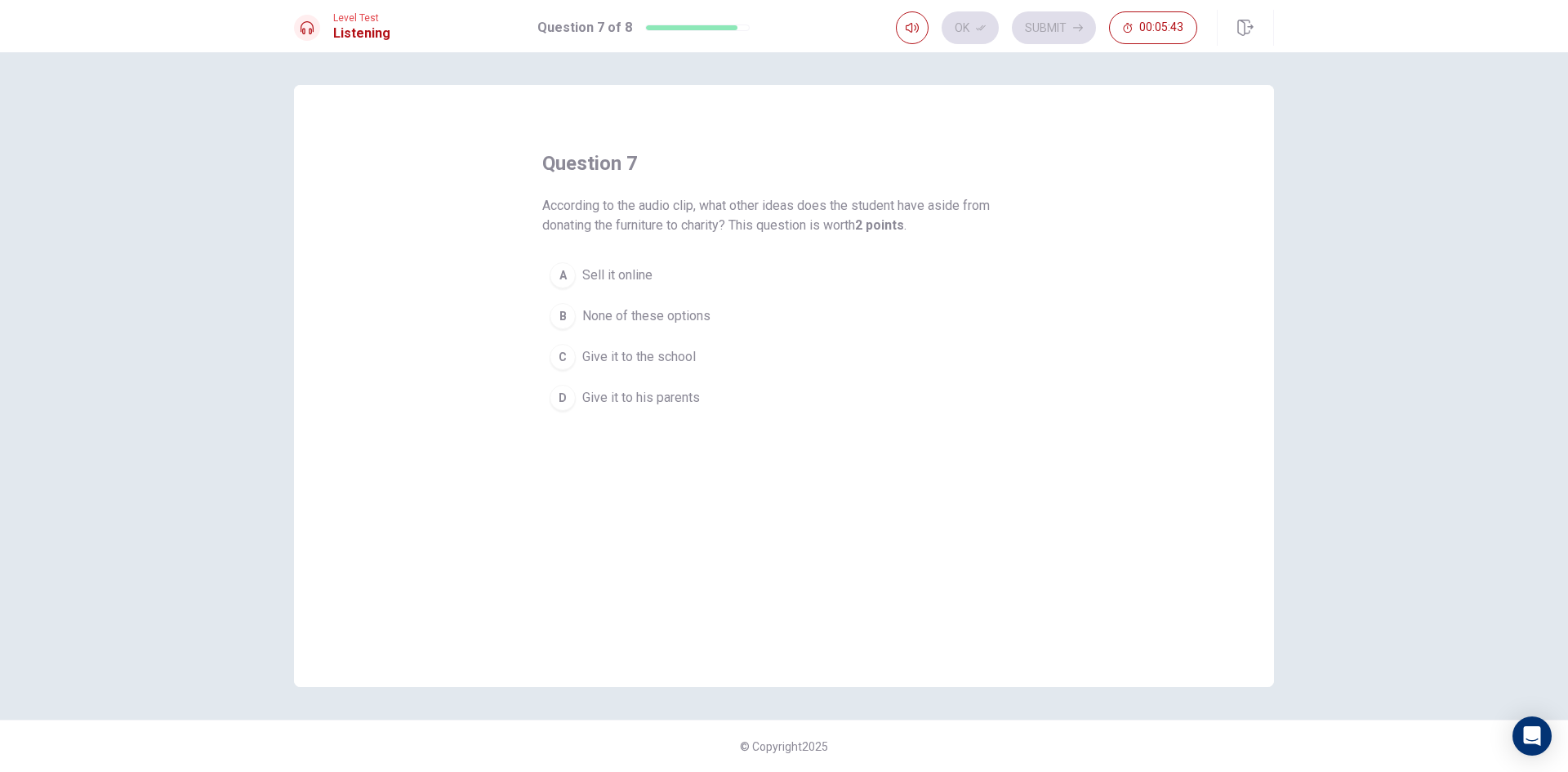
click at [577, 355] on button "C Give it to the school" at bounding box center [783, 357] width 483 height 41
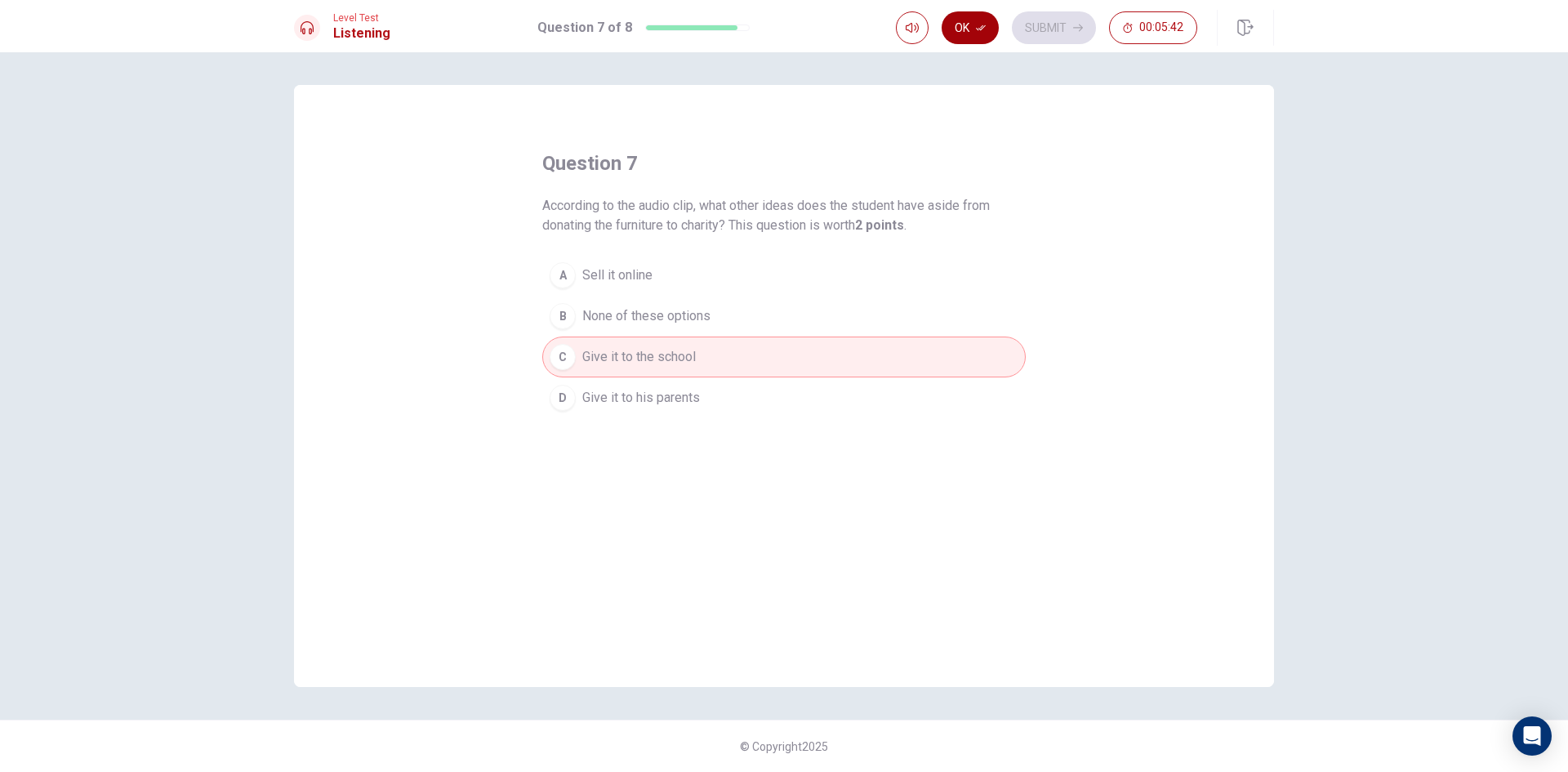
click at [965, 34] on button "Ok" at bounding box center [970, 27] width 57 height 32
click at [1029, 21] on button "Submit" at bounding box center [1053, 27] width 84 height 32
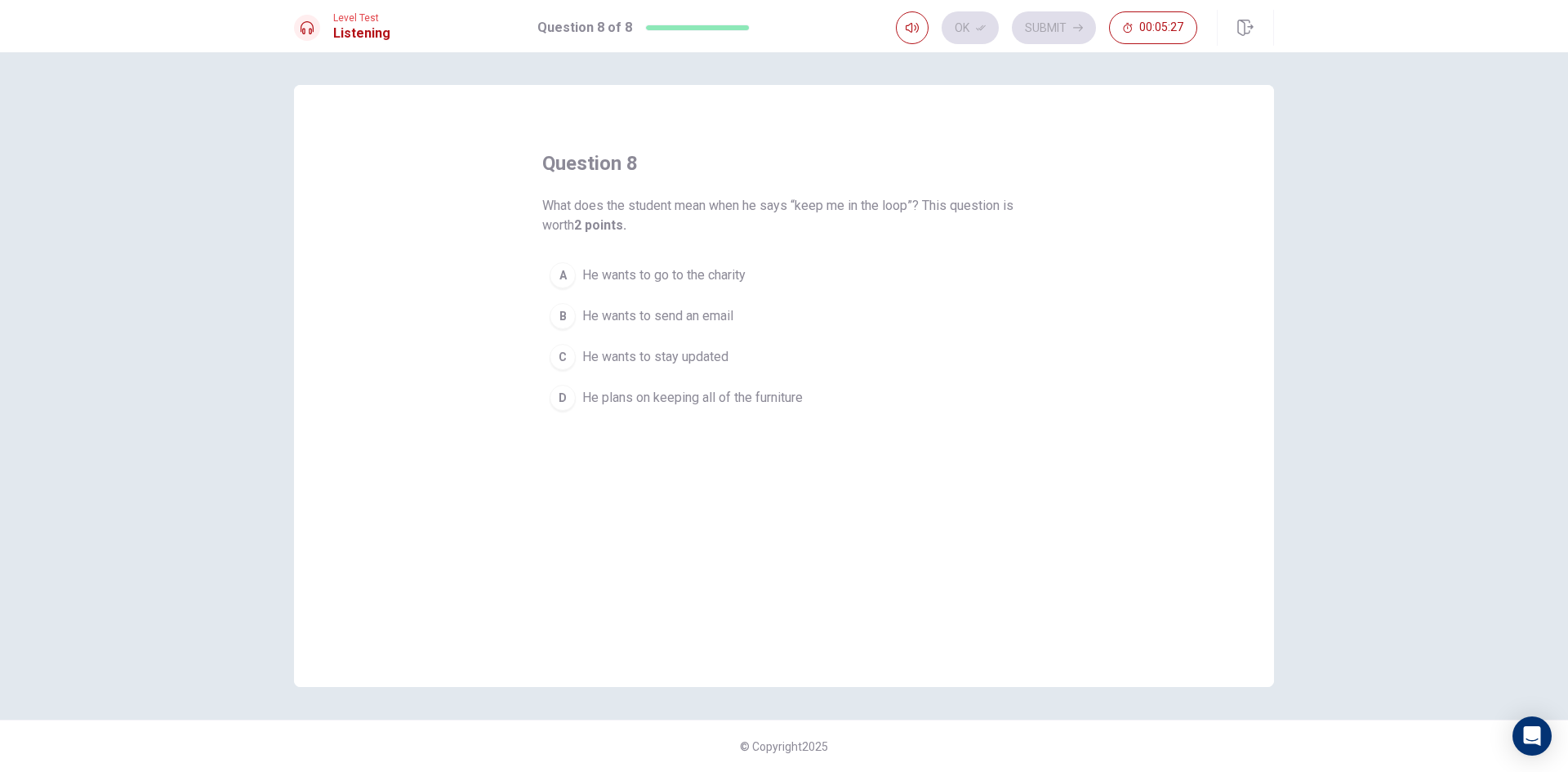
click at [710, 399] on span "He plans on keeping all of the furniture" at bounding box center [693, 398] width 220 height 20
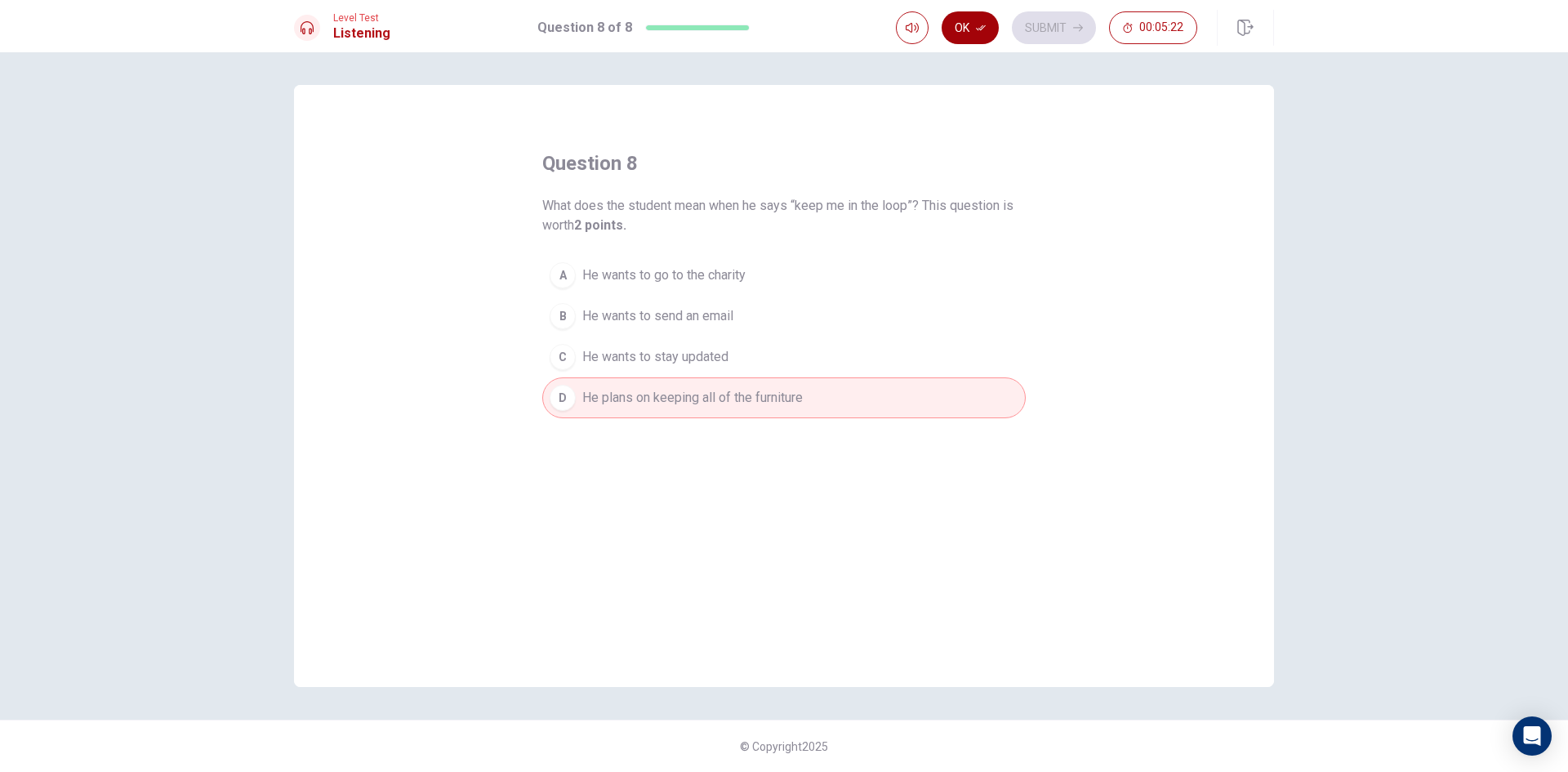
click at [987, 32] on button "Ok" at bounding box center [970, 27] width 57 height 32
click at [1030, 21] on button "Submit" at bounding box center [1053, 27] width 84 height 32
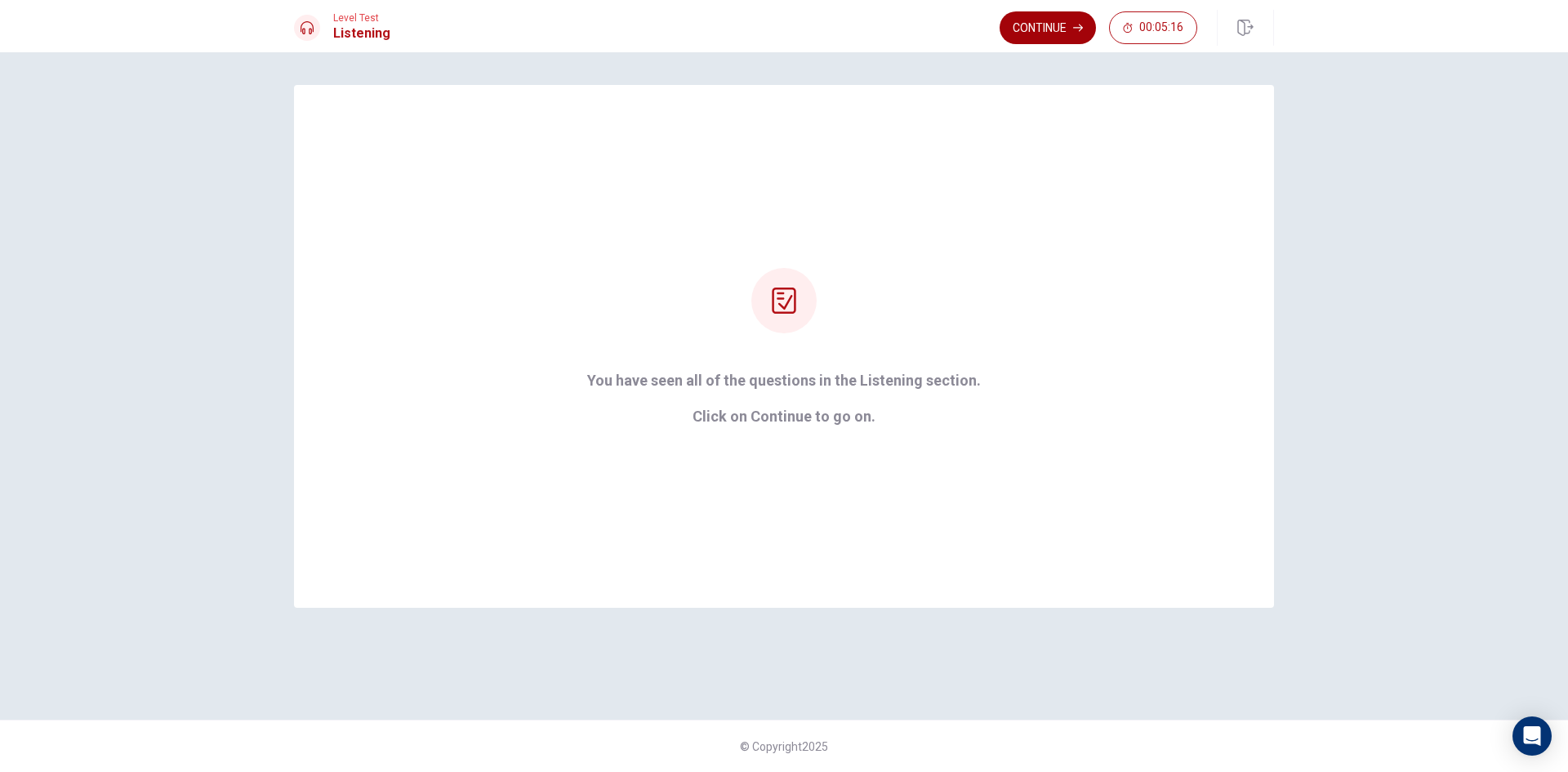
click at [1024, 21] on button "Continue" at bounding box center [1048, 27] width 96 height 32
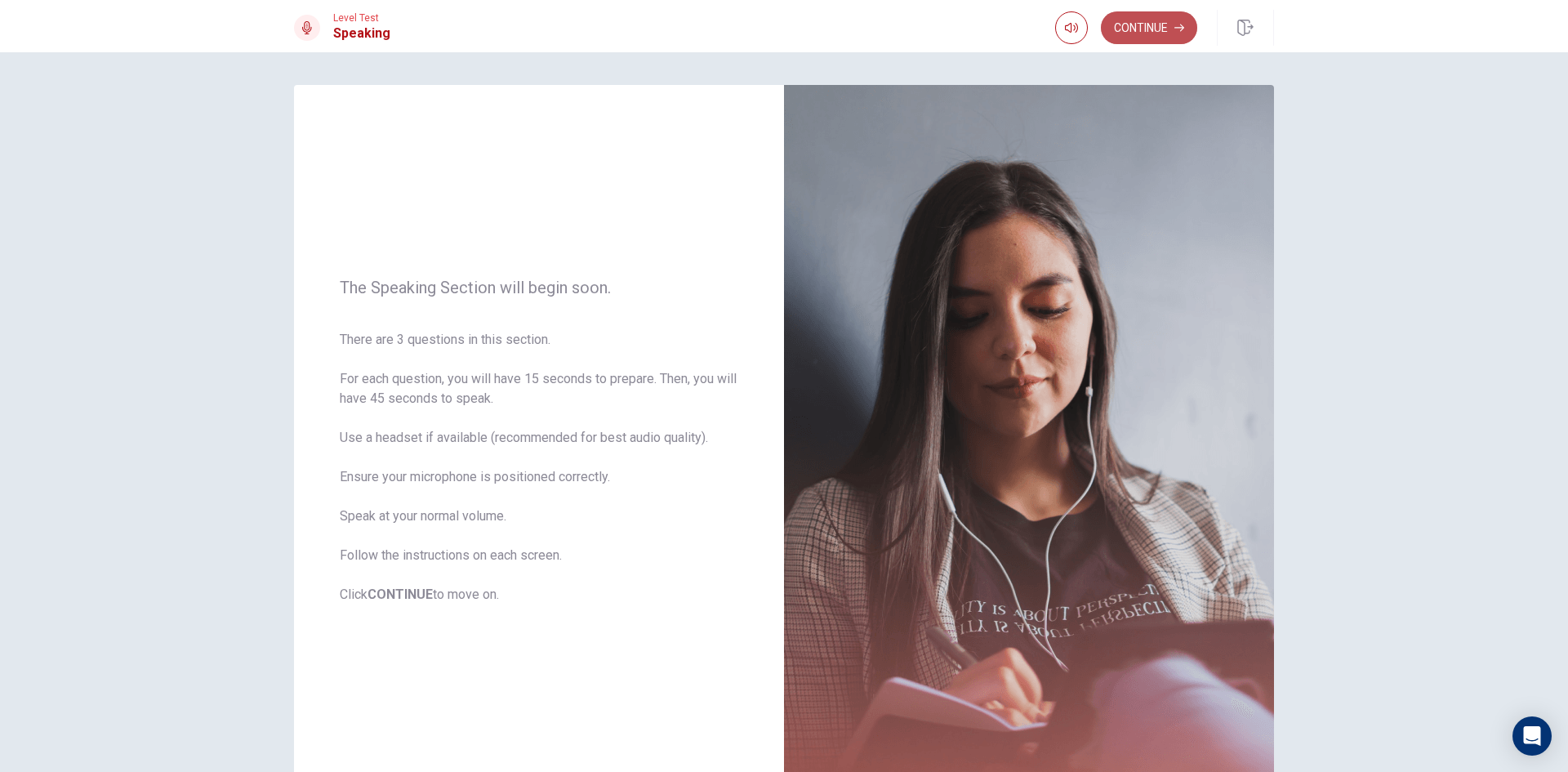
click at [1147, 27] on button "Continue" at bounding box center [1149, 27] width 96 height 32
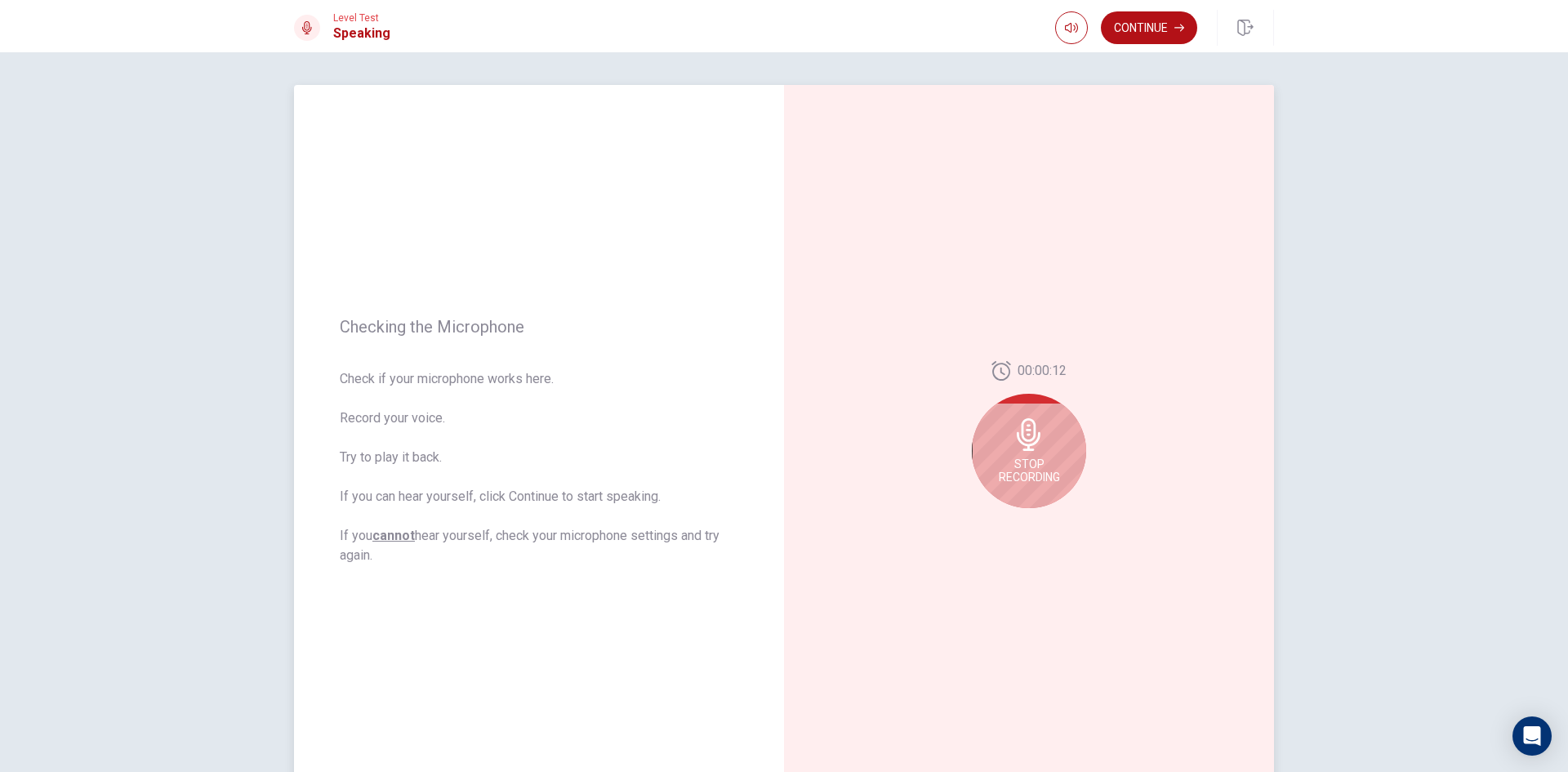
click at [1036, 410] on div "Stop Recording" at bounding box center [1029, 451] width 114 height 114
click at [1036, 410] on div at bounding box center [1029, 439] width 114 height 114
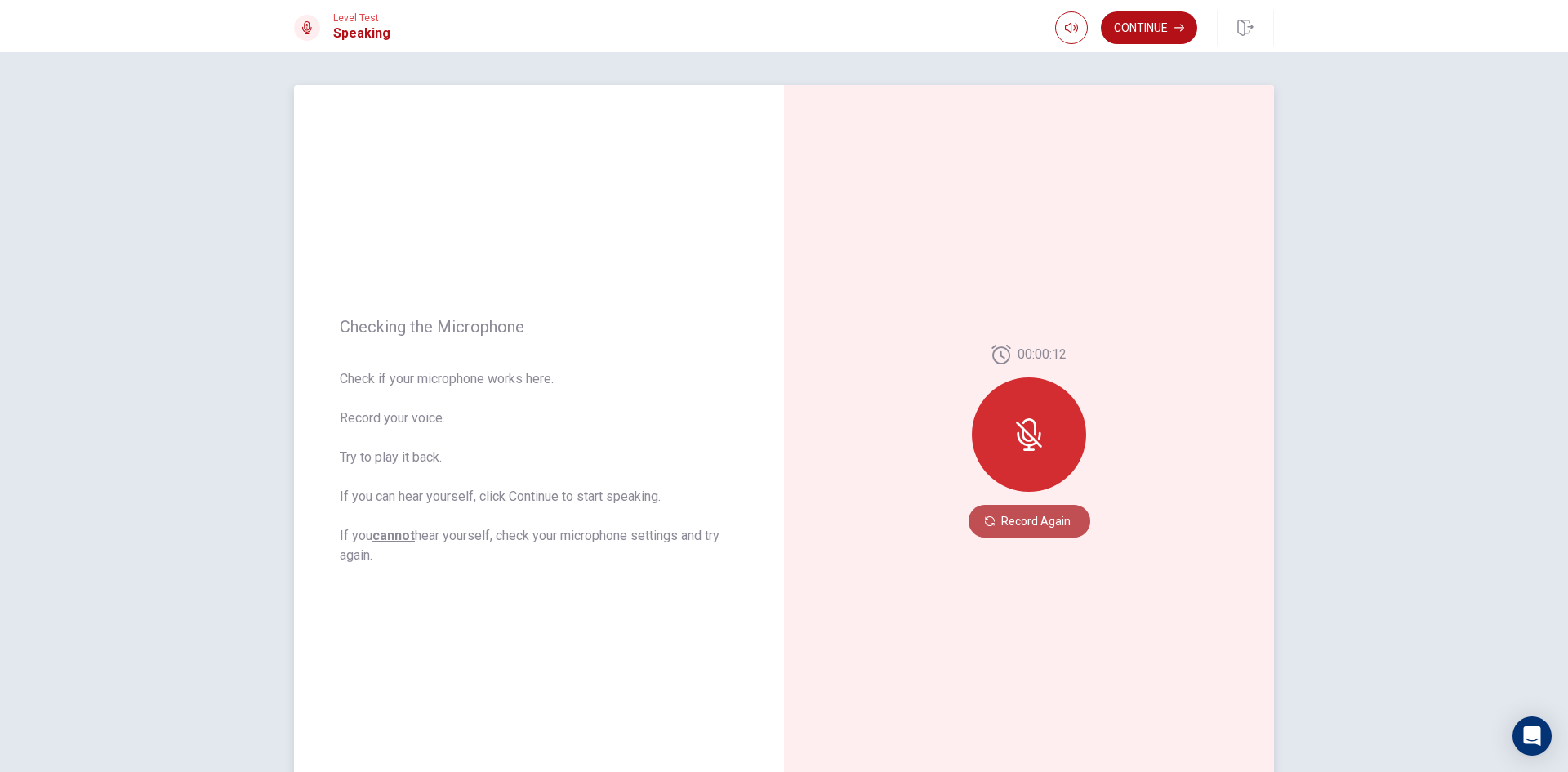
click at [1016, 513] on button "Record Again" at bounding box center [1029, 521] width 122 height 32
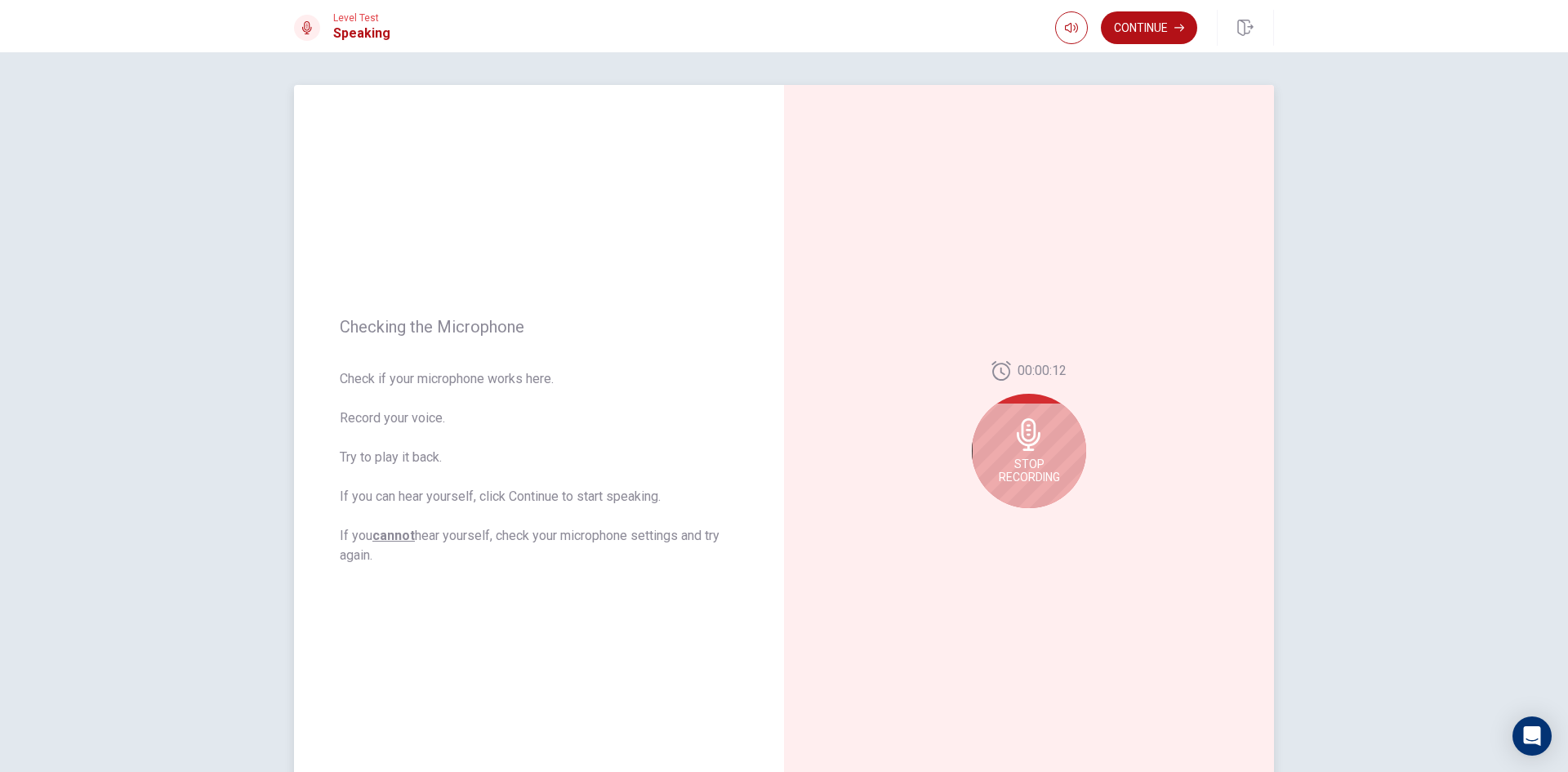
click at [1064, 415] on div "Stop Recording" at bounding box center [1029, 451] width 114 height 114
click at [1046, 517] on icon "Play Audio" at bounding box center [1047, 522] width 10 height 10
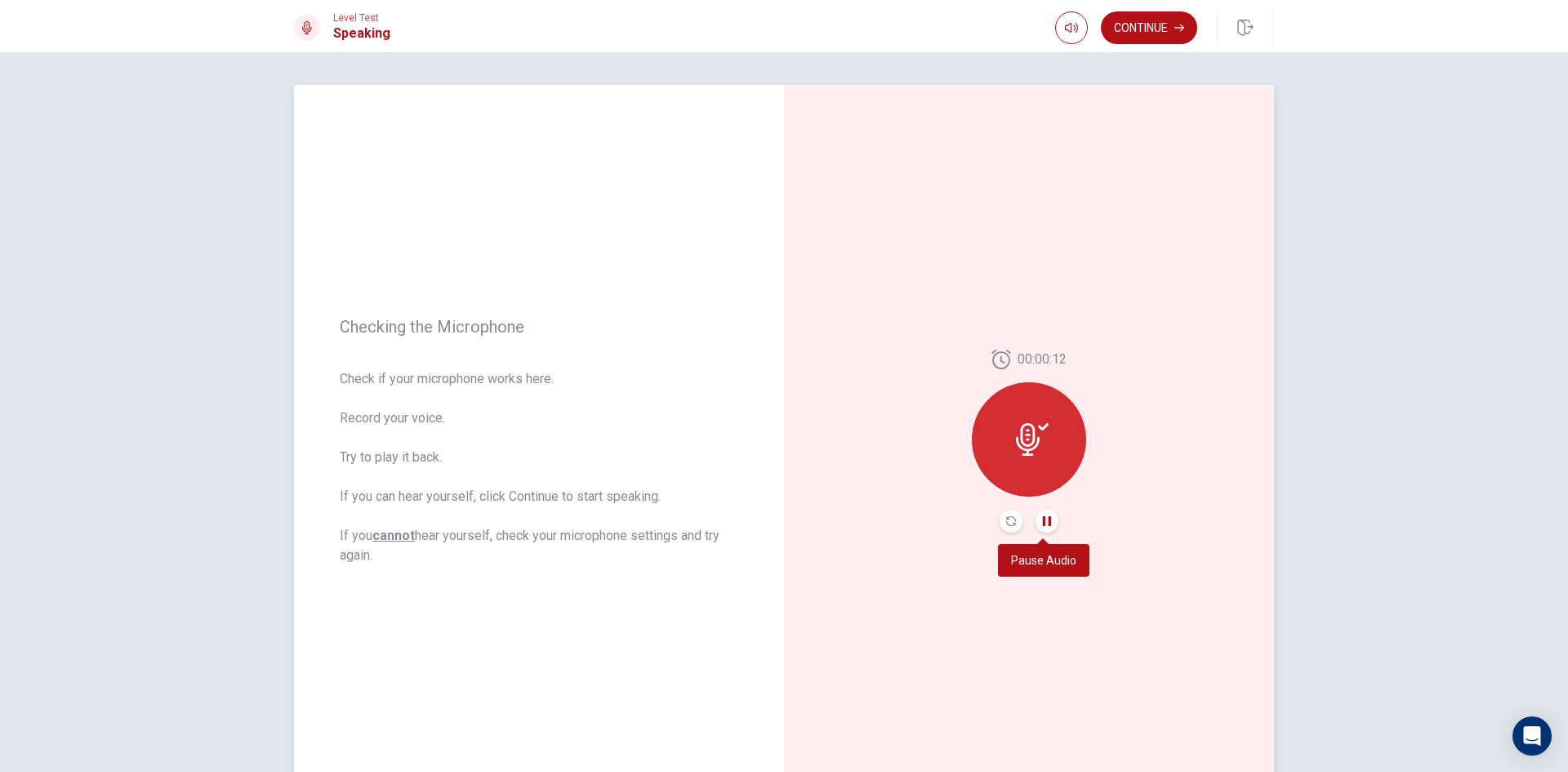
click at [1046, 517] on icon "Pause Audio" at bounding box center [1047, 522] width 8 height 10
click at [1163, 19] on button "Continue" at bounding box center [1149, 27] width 96 height 32
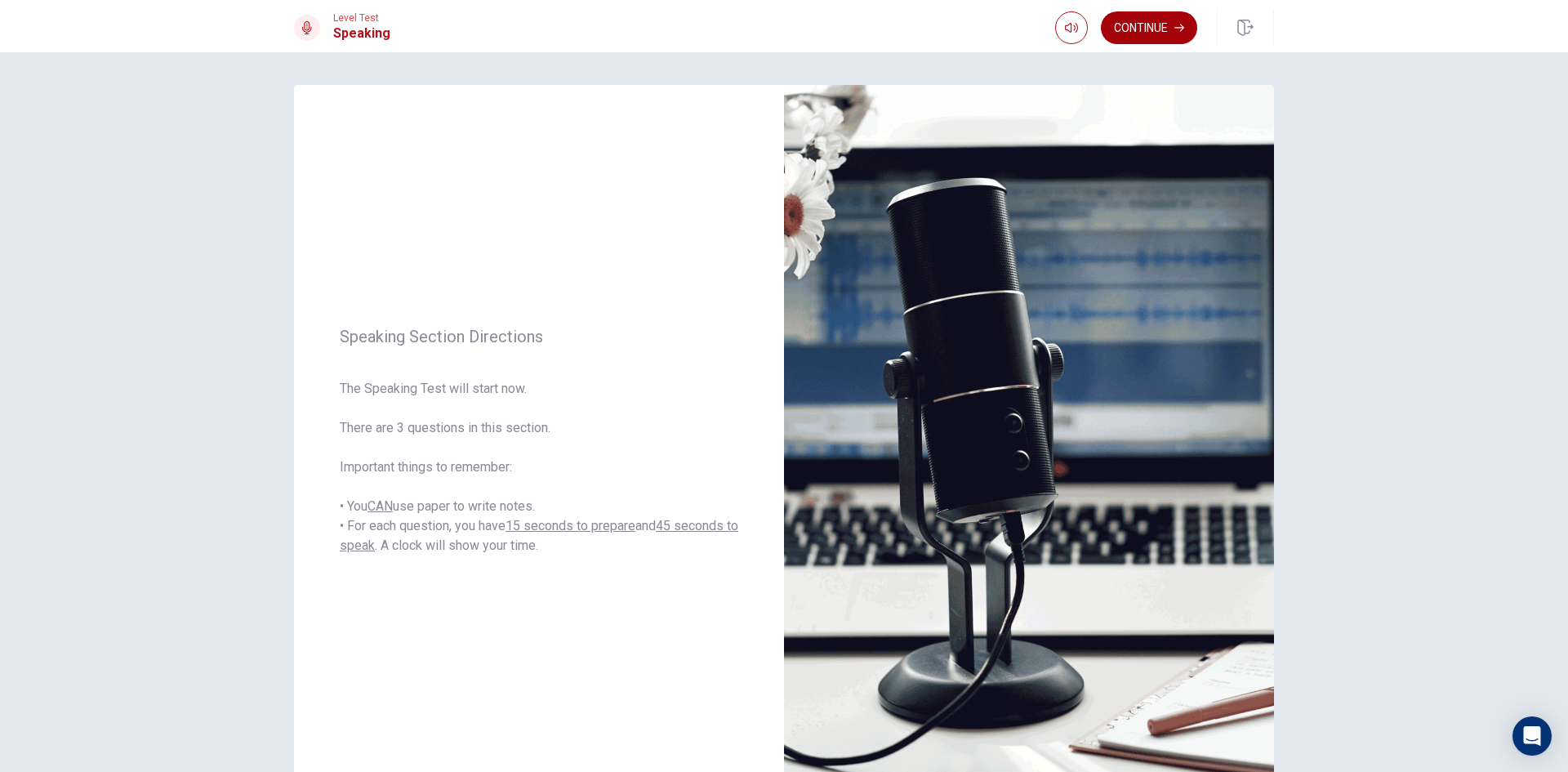
click at [1159, 40] on button "Continue" at bounding box center [1149, 27] width 96 height 32
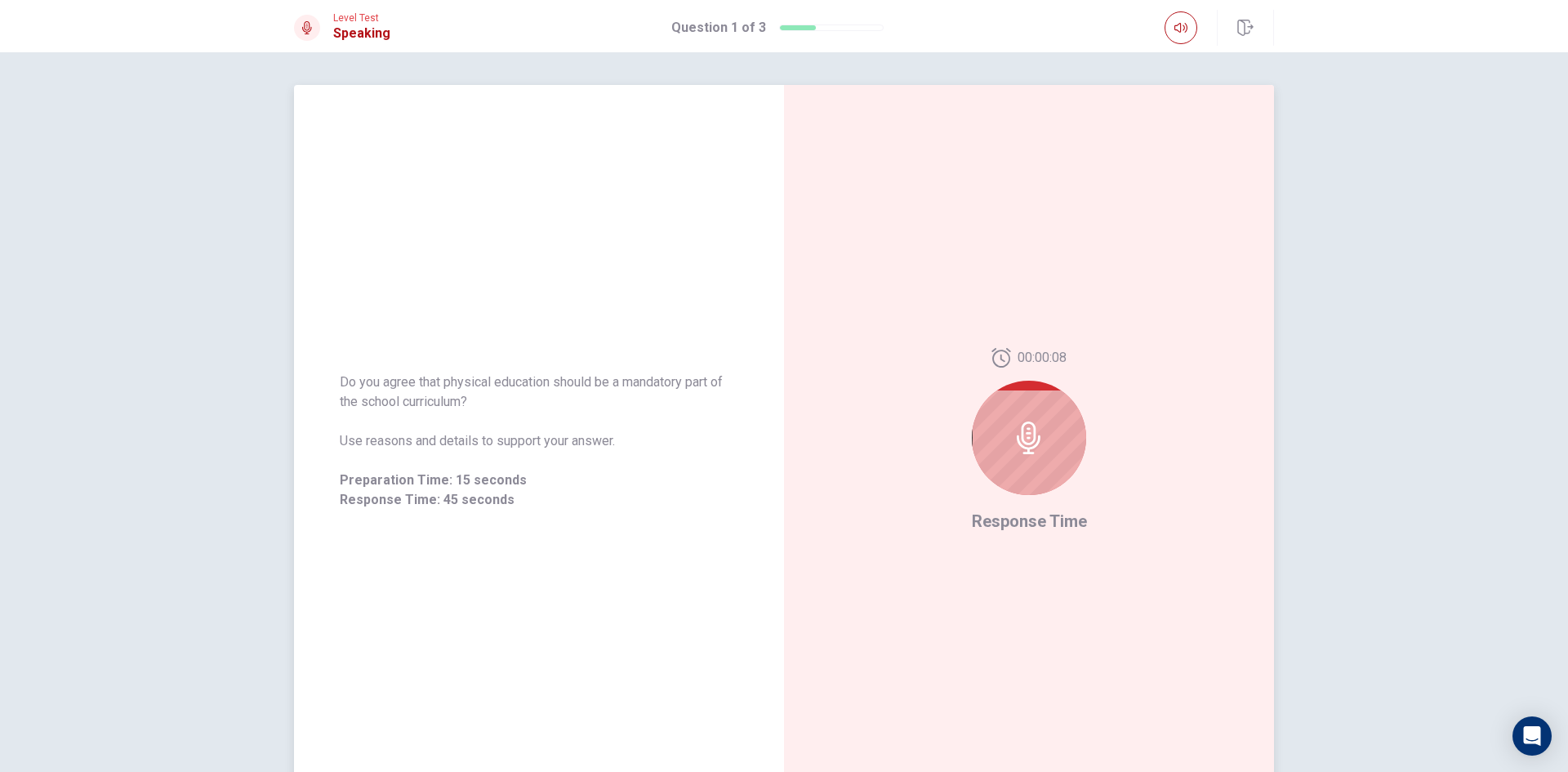
click at [1047, 398] on div at bounding box center [1029, 438] width 114 height 114
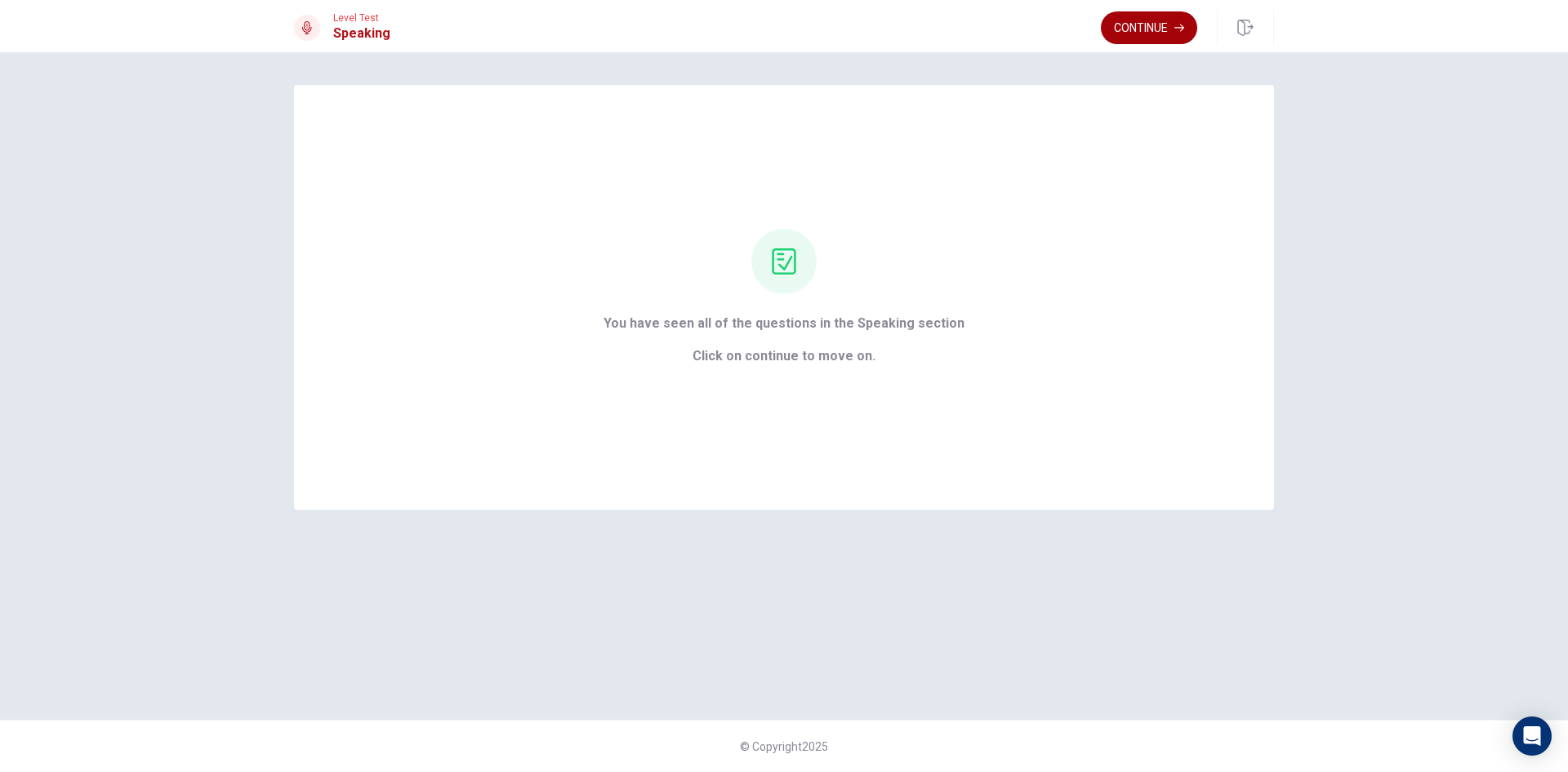
click at [1167, 17] on button "Continue" at bounding box center [1149, 27] width 96 height 32
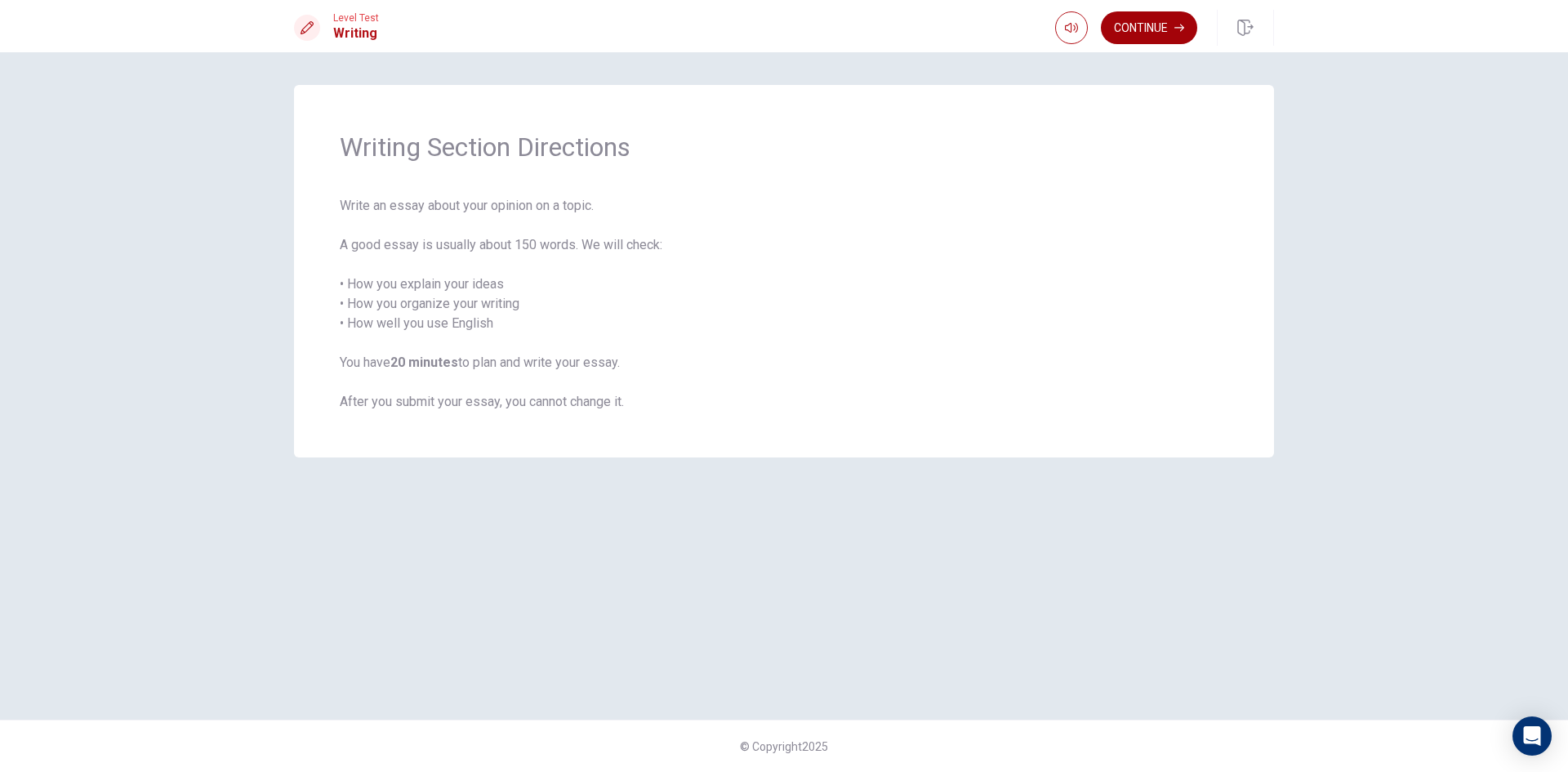
click at [1151, 19] on button "Continue" at bounding box center [1149, 27] width 96 height 32
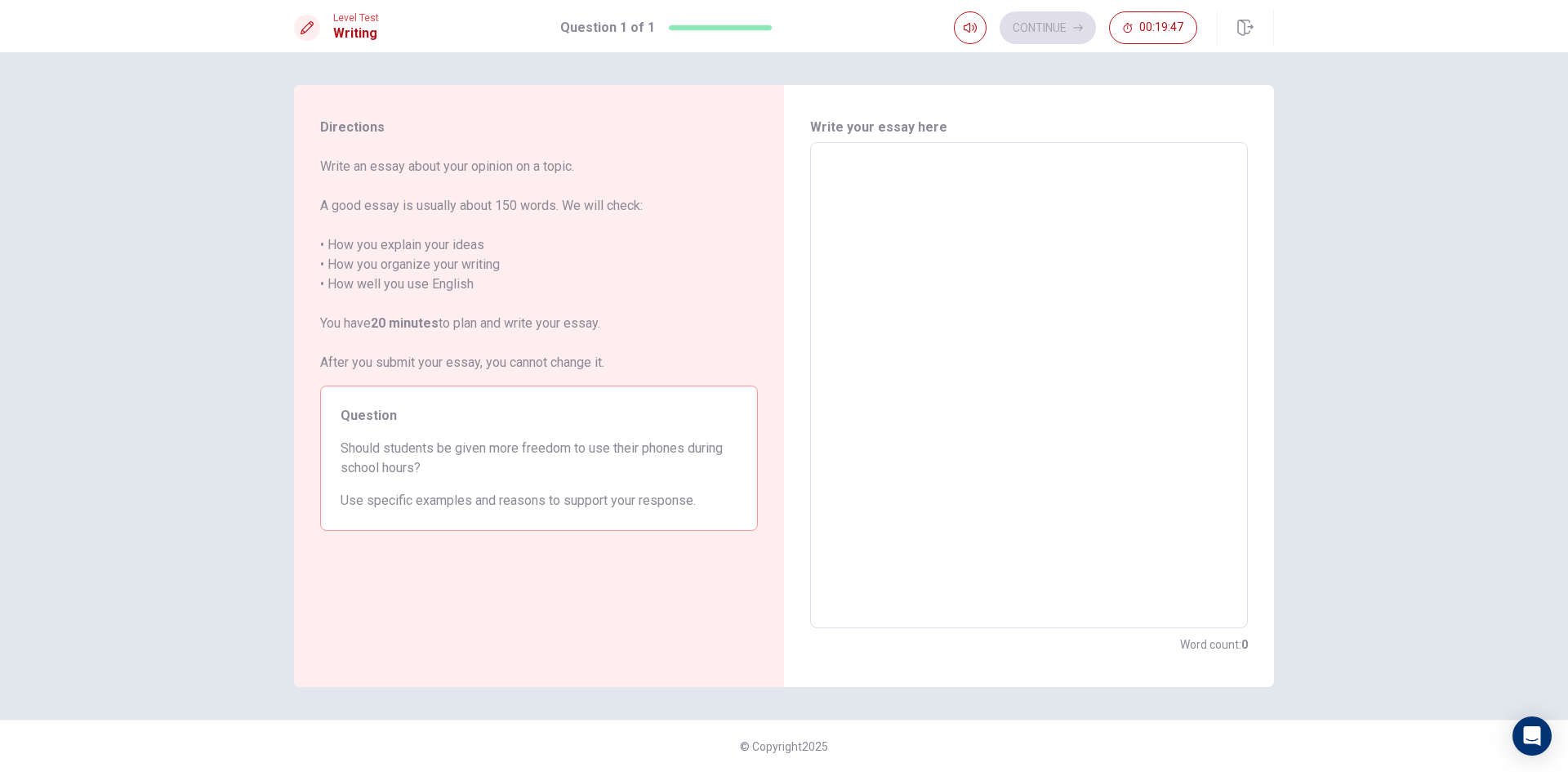
click at [856, 206] on textarea at bounding box center [1028, 386] width 415 height 459
type textarea "i"
type textarea "x"
type textarea "i"
type textarea "x"
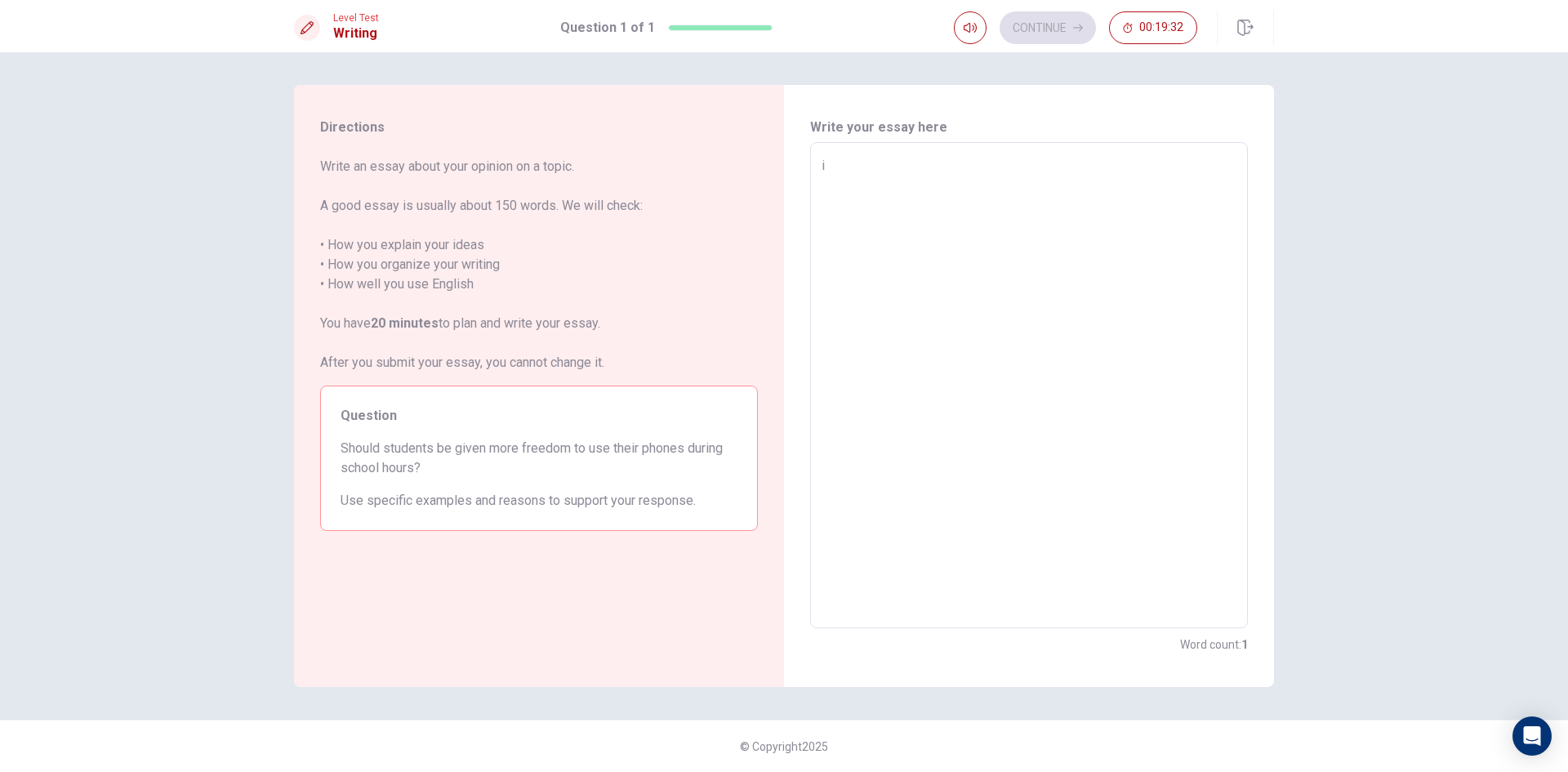
type textarea "i t"
type textarea "x"
type textarea "i th"
type textarea "x"
type textarea "i thi"
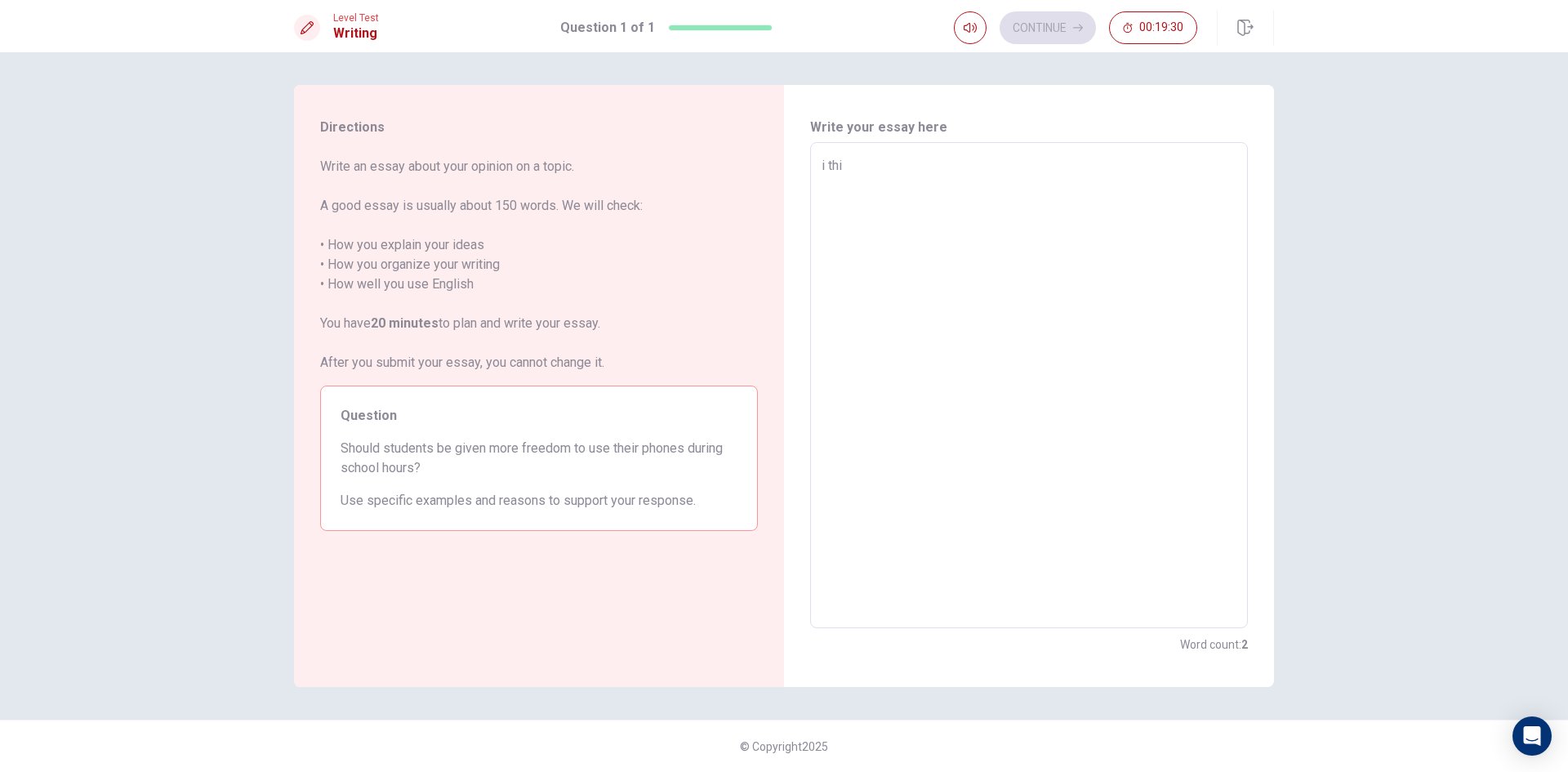
type textarea "x"
type textarea "i thin"
type textarea "x"
type textarea "i think"
type textarea "x"
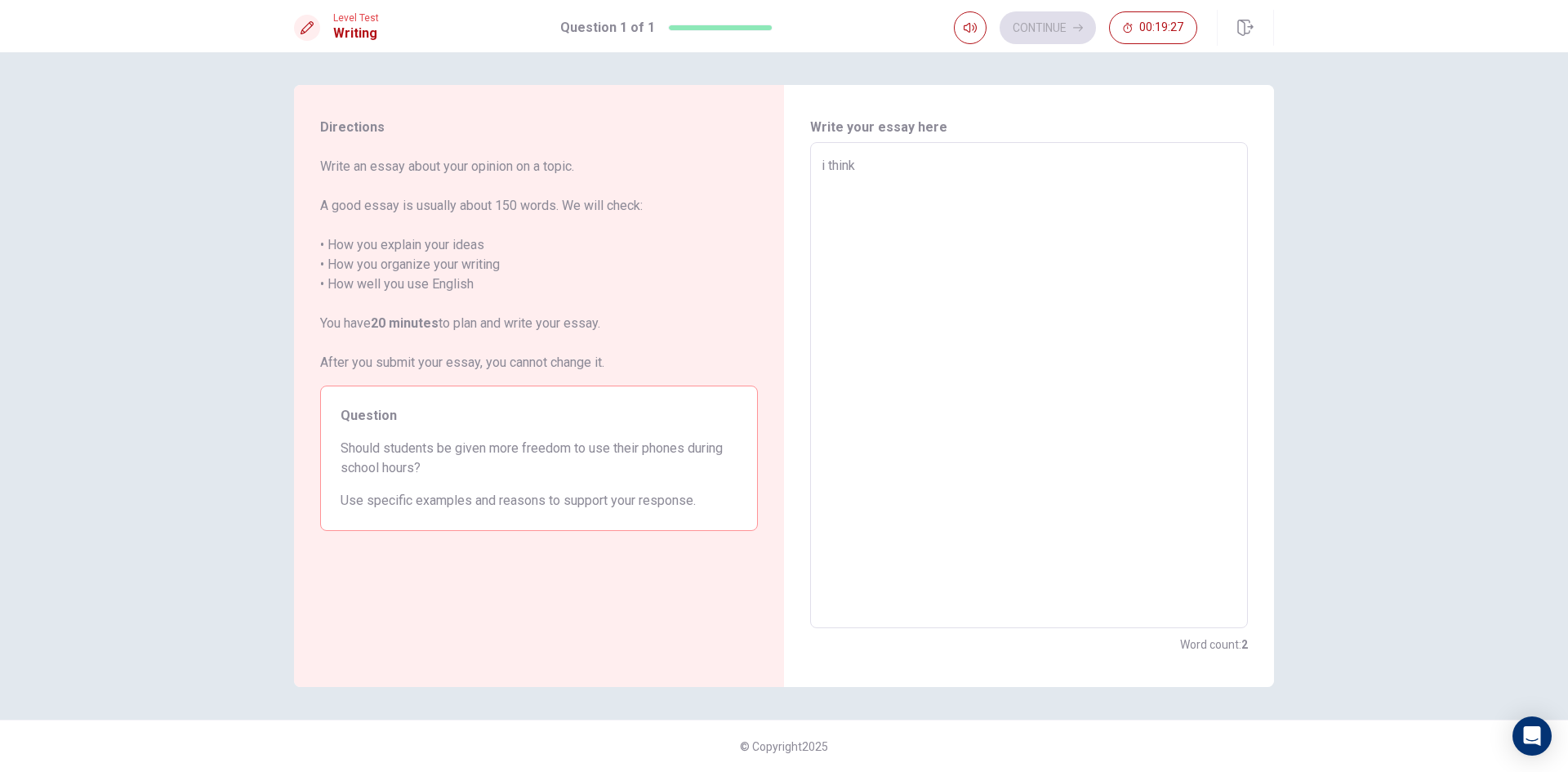
type textarea "i thin"
type textarea "x"
type textarea "i thi"
type textarea "x"
type textarea "i th"
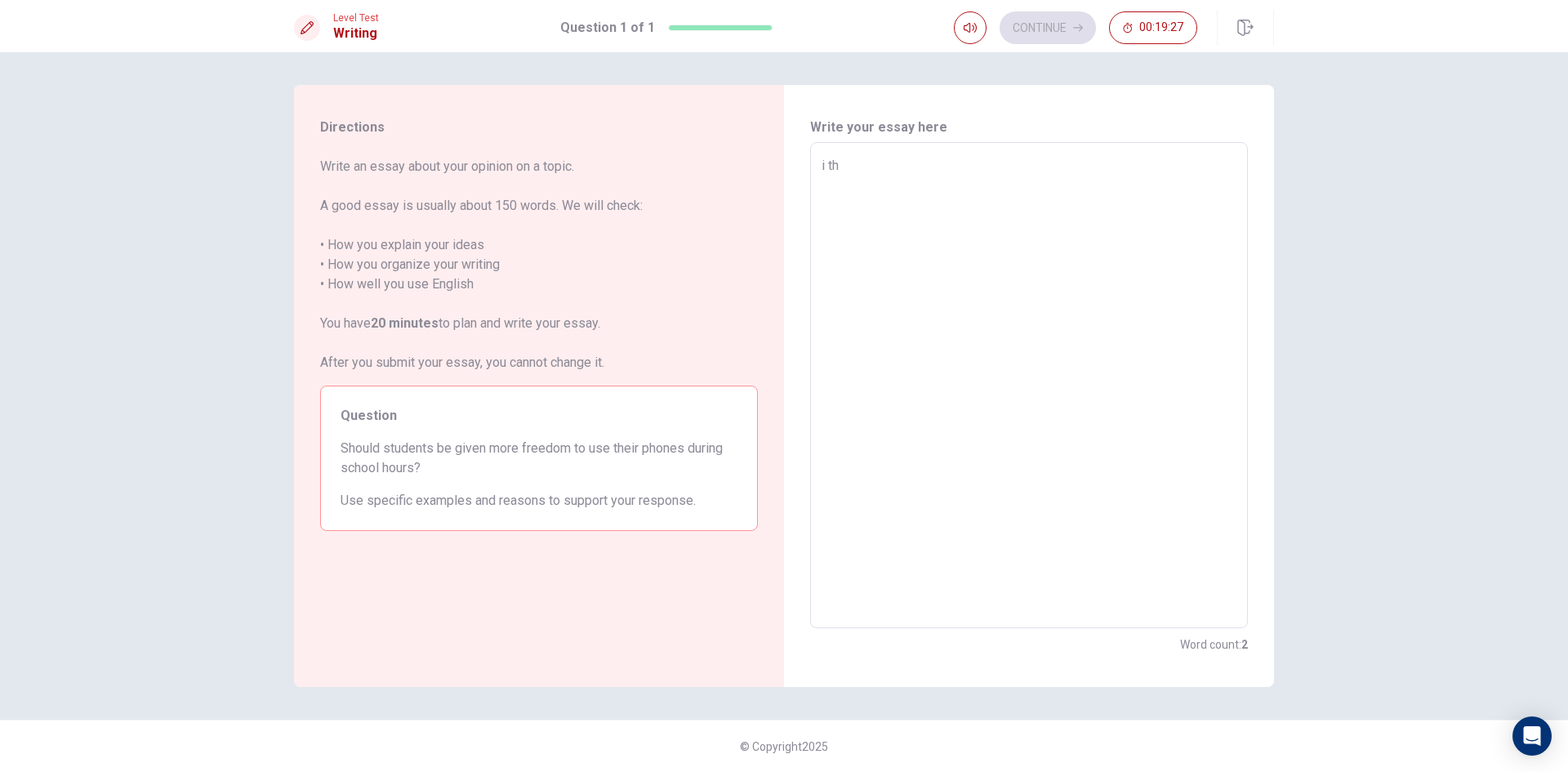
type textarea "x"
type textarea "i t"
type textarea "x"
type textarea "i"
type textarea "x"
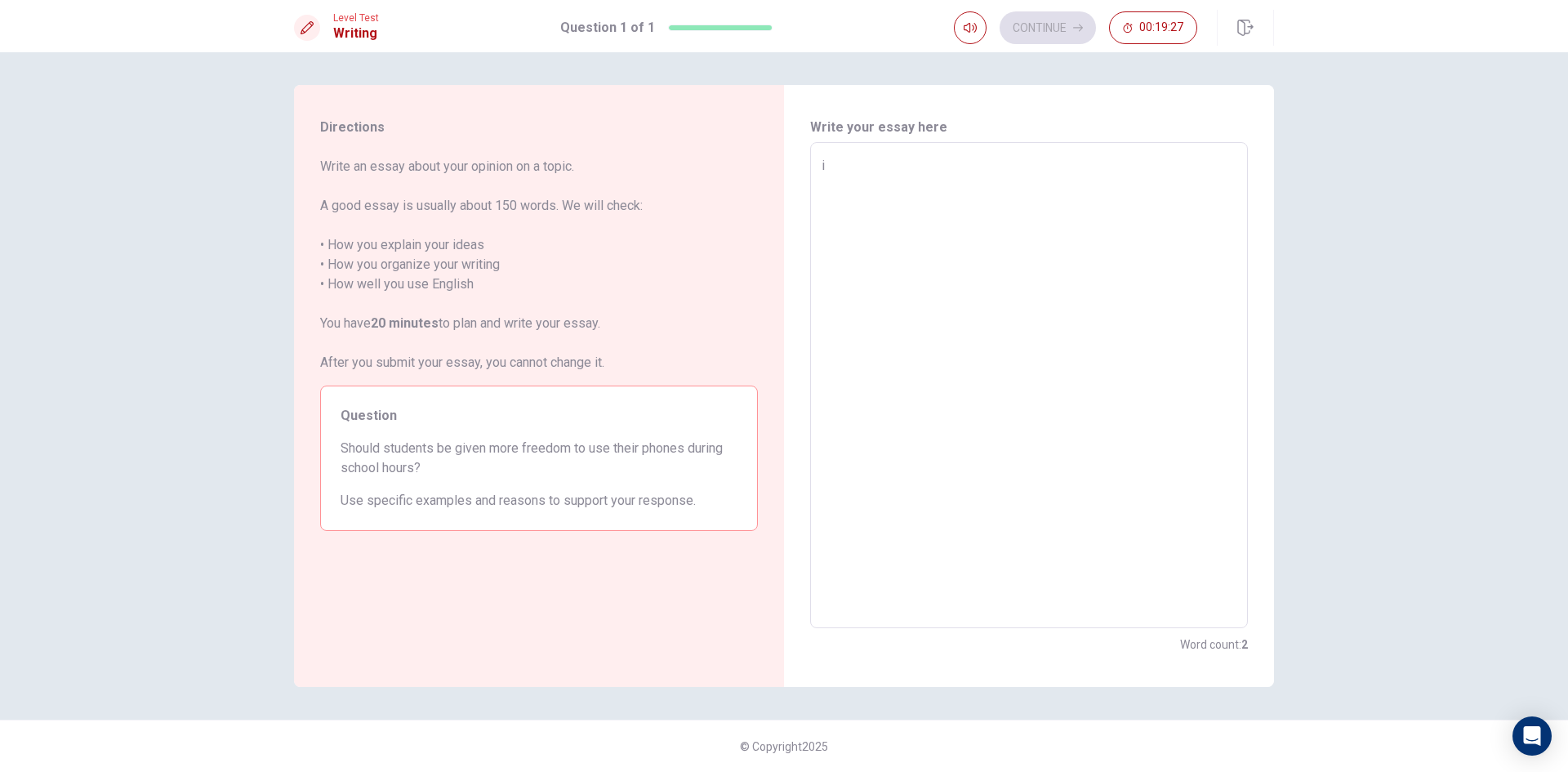
type textarea "i"
type textarea "x"
type textarea "s"
type textarea "x"
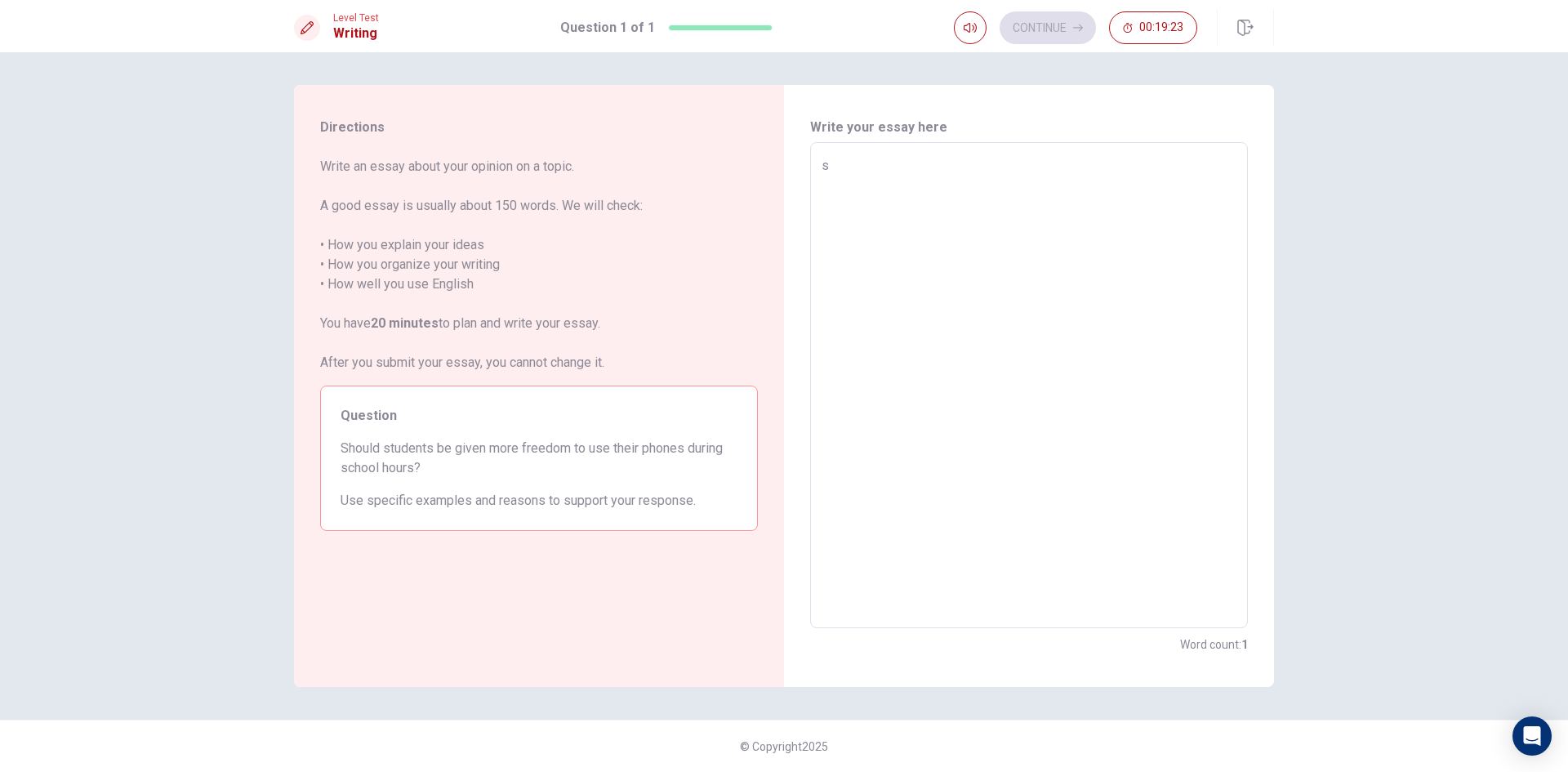
type textarea "st"
type textarea "x"
type textarea "stu"
type textarea "x"
type textarea "stud"
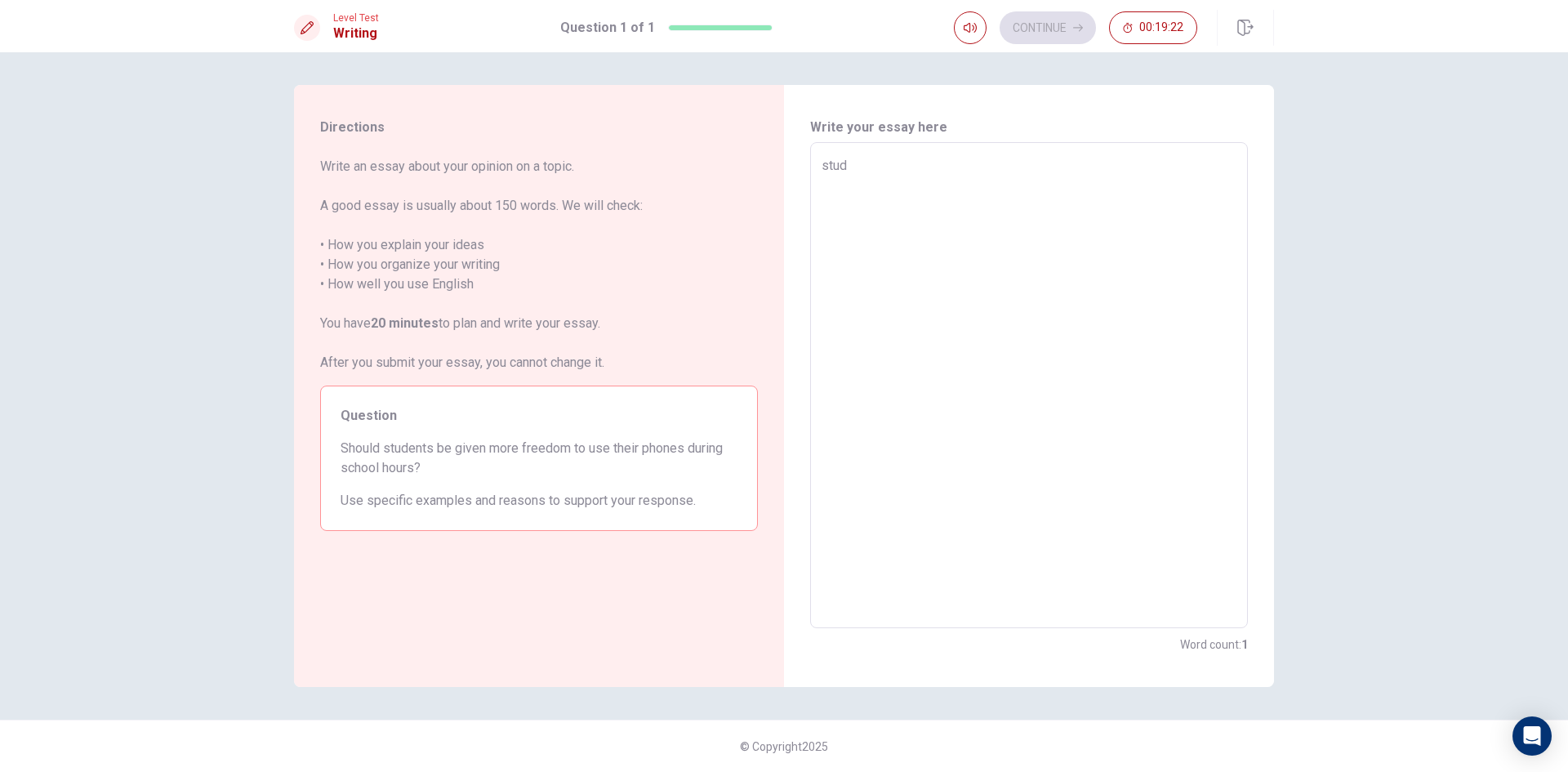
type textarea "x"
type textarea "stude"
type textarea "x"
type textarea "studen"
type textarea "x"
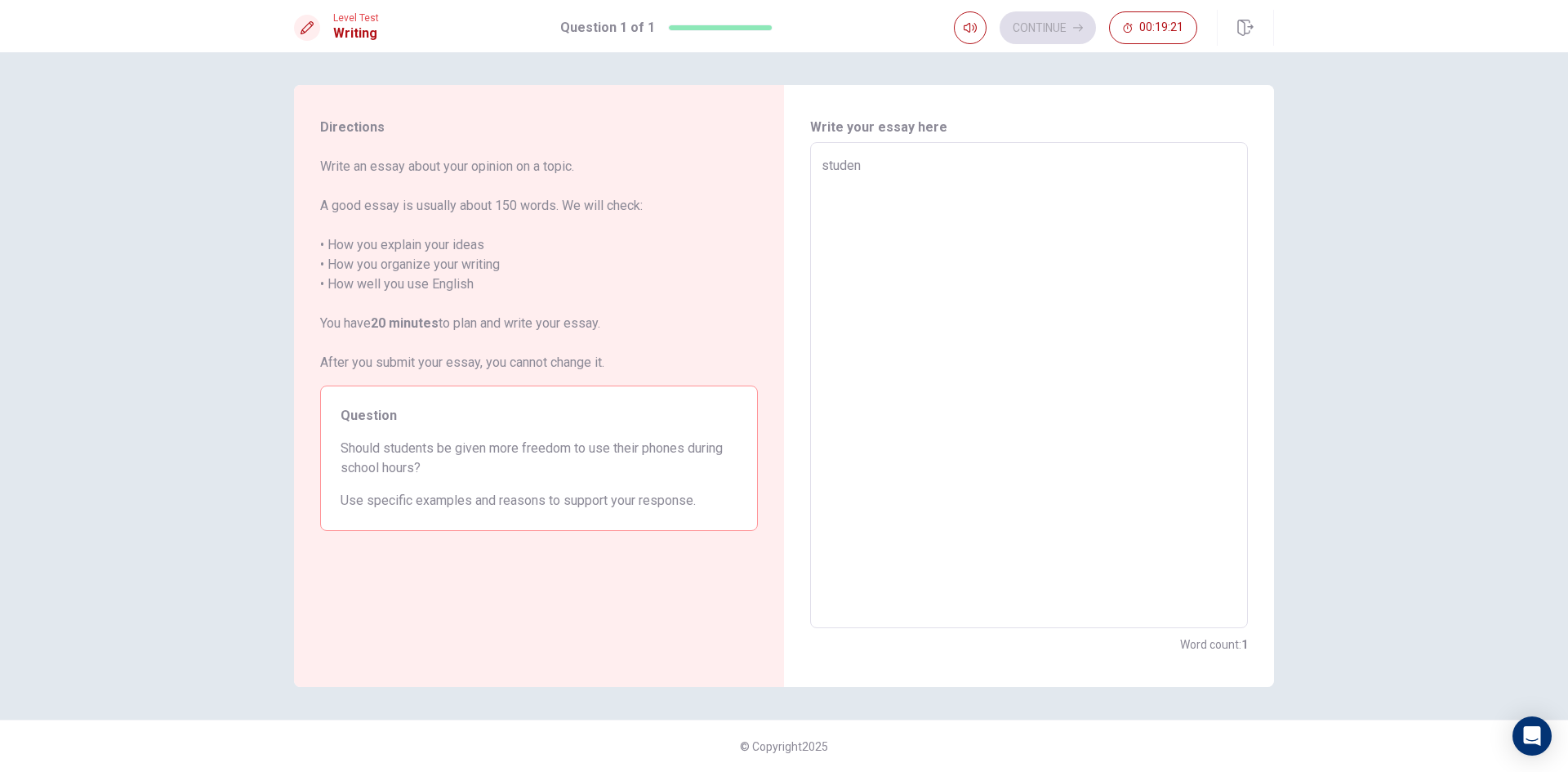
type textarea "student"
type textarea "x"
type textarea "students"
type textarea "x"
type textarea "student"
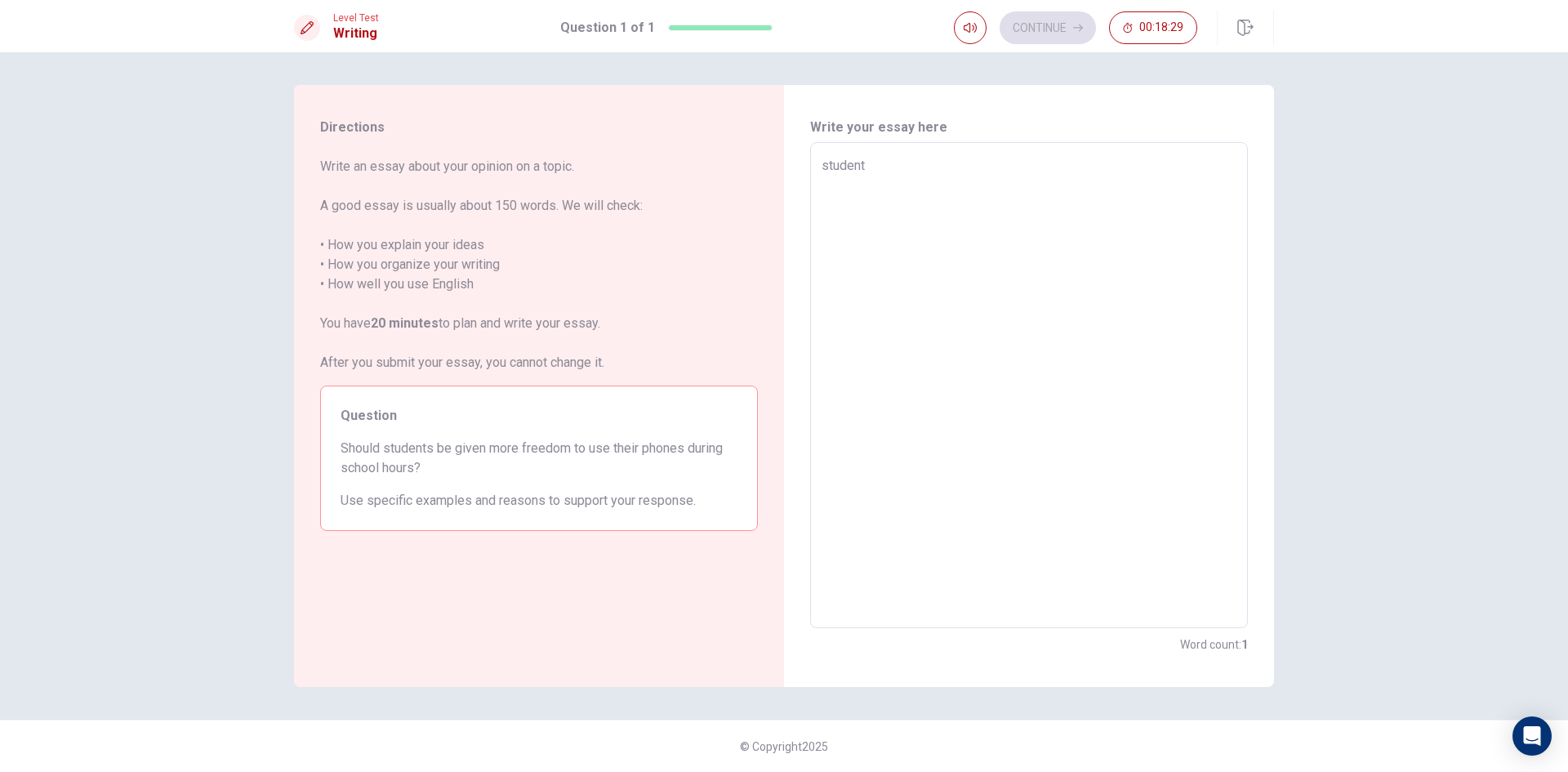
type textarea "x"
type textarea "studen"
type textarea "x"
type textarea "stude"
type textarea "x"
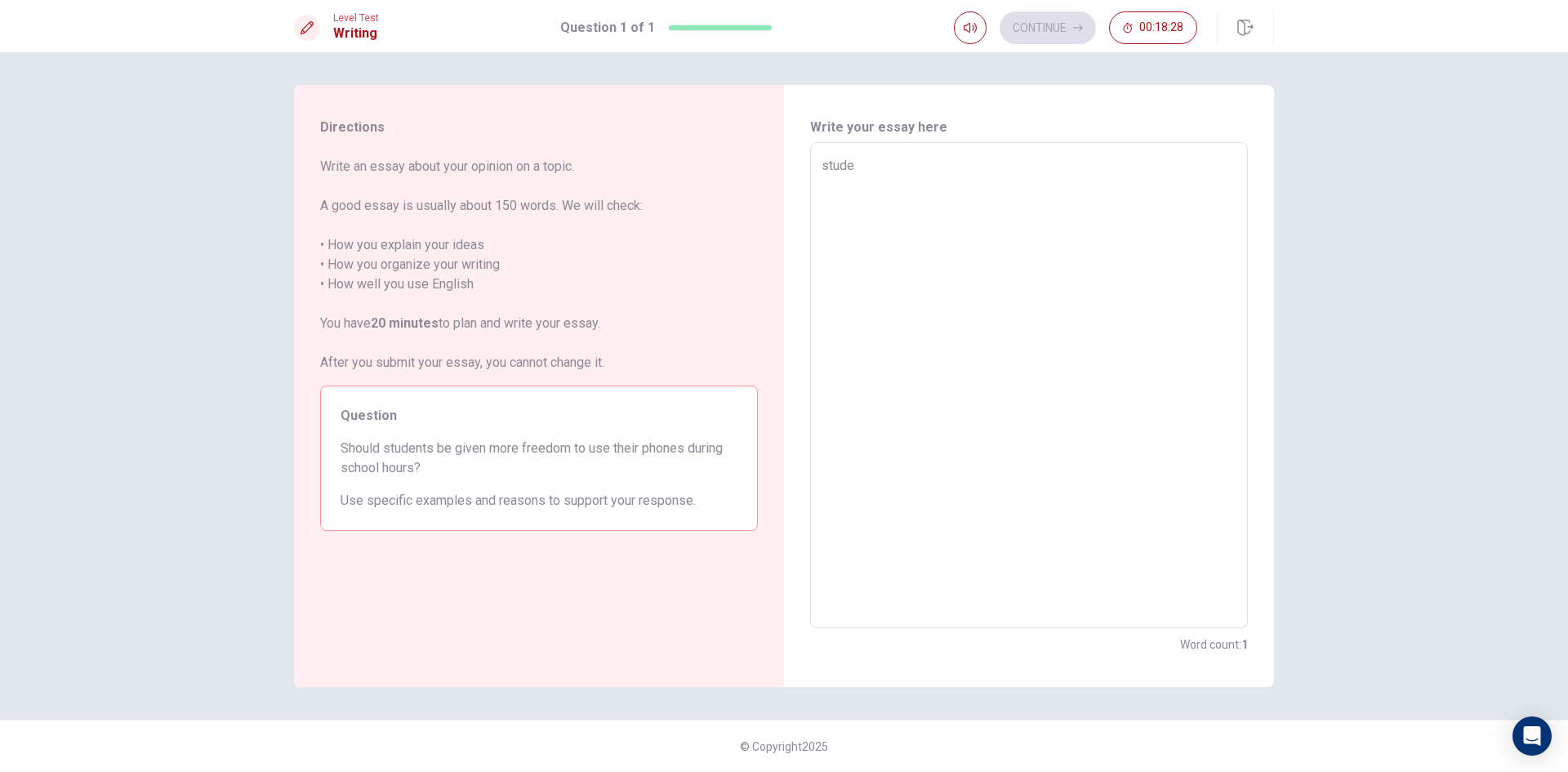
type textarea "stud"
type textarea "x"
type textarea "stu"
type textarea "x"
type textarea "st"
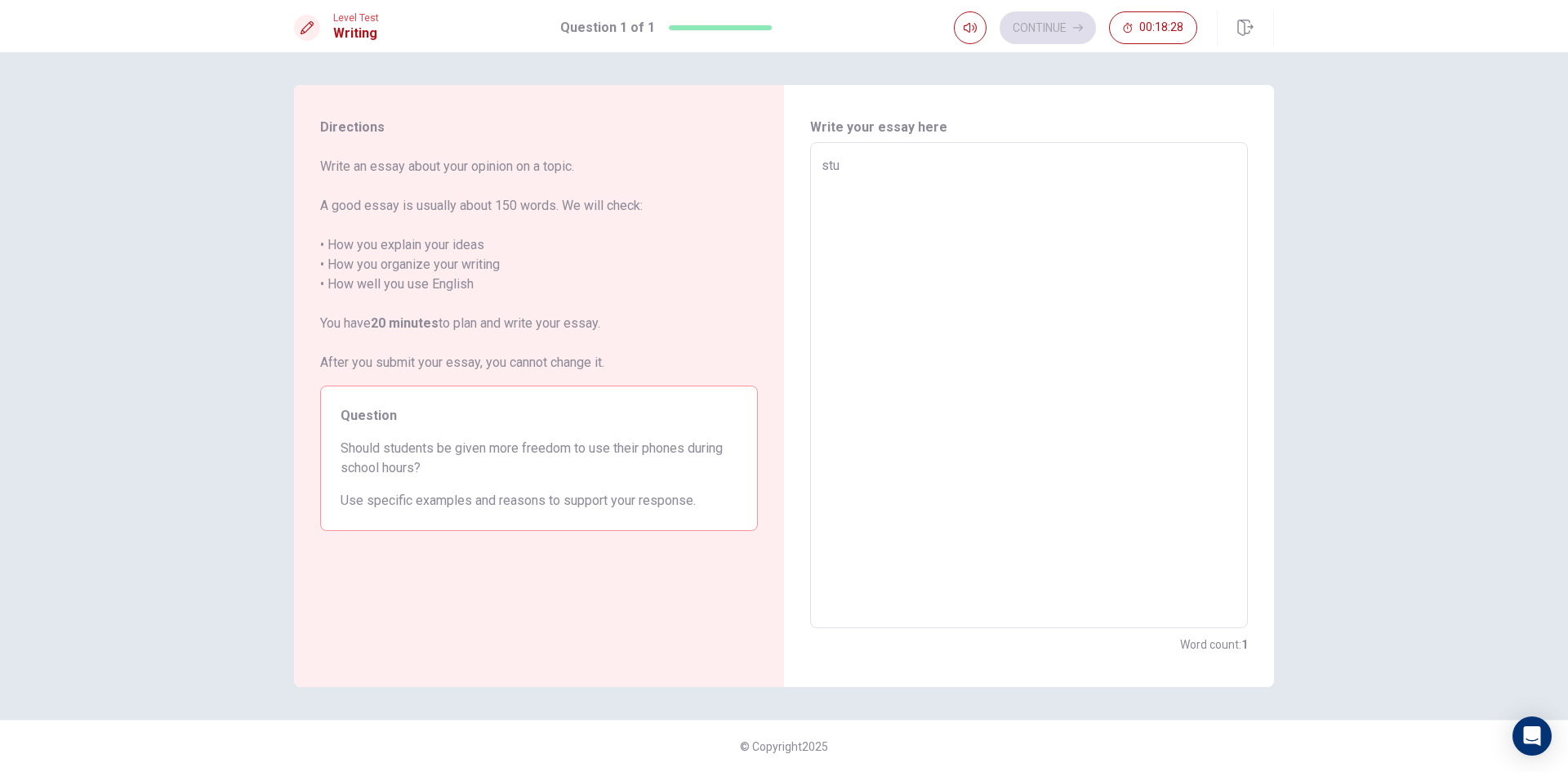
type textarea "x"
type textarea "s"
type textarea "x"
type textarea "i"
type textarea "x"
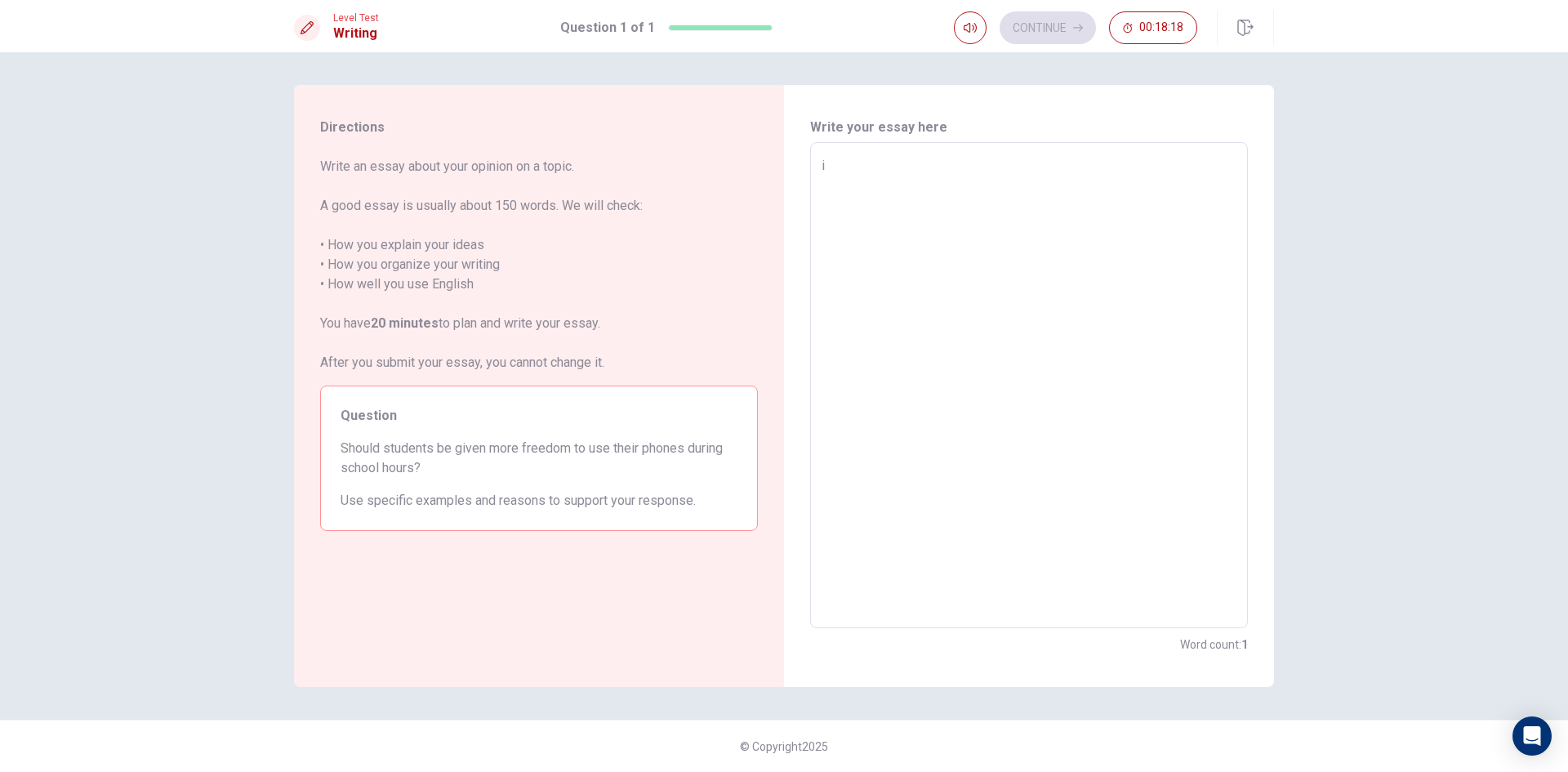
type textarea "i"
type textarea "x"
type textarea "i"
type textarea "x"
type textarea "I"
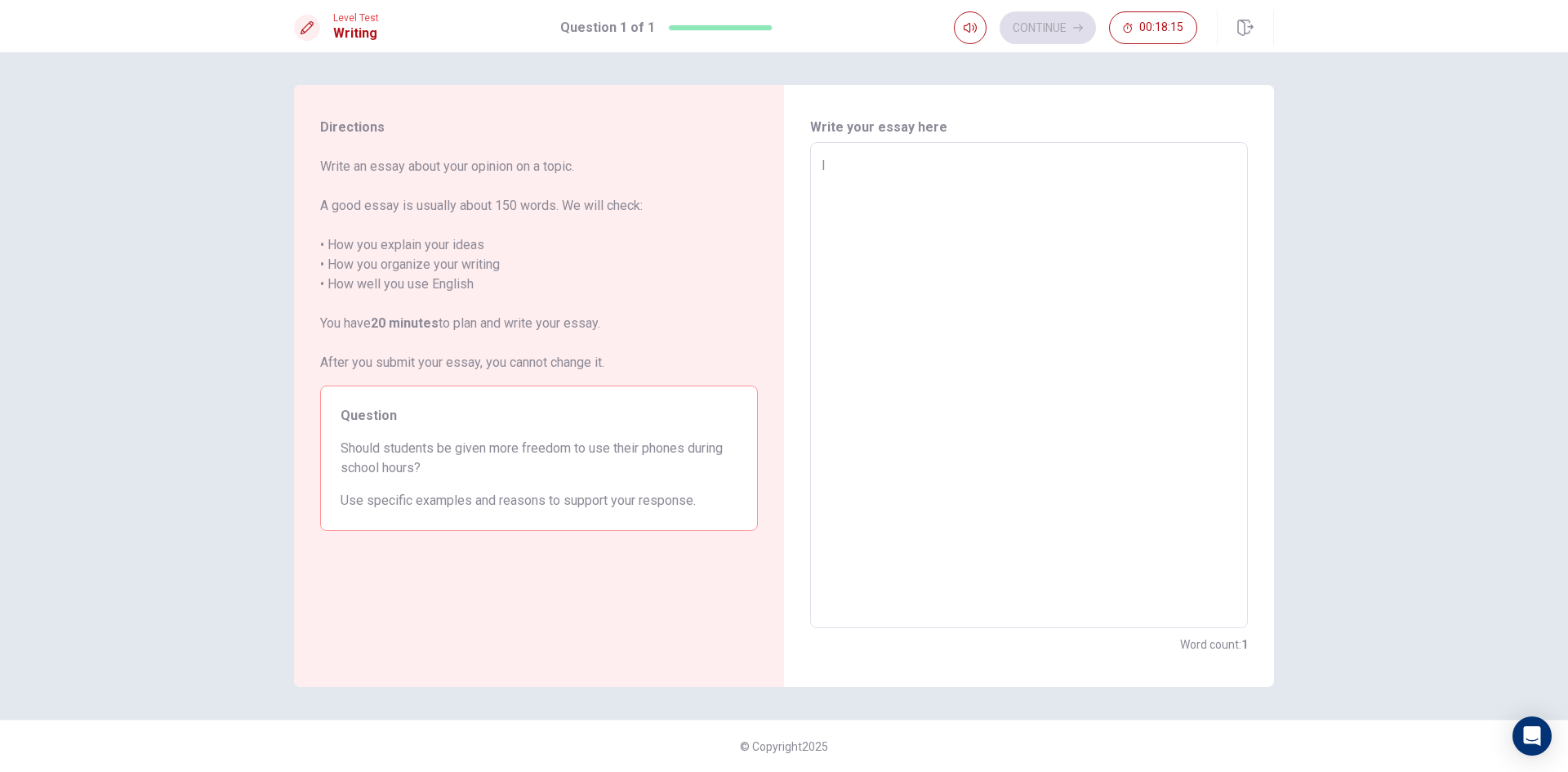
type textarea "x"
type textarea "I"
type textarea "x"
type textarea "I t"
type textarea "x"
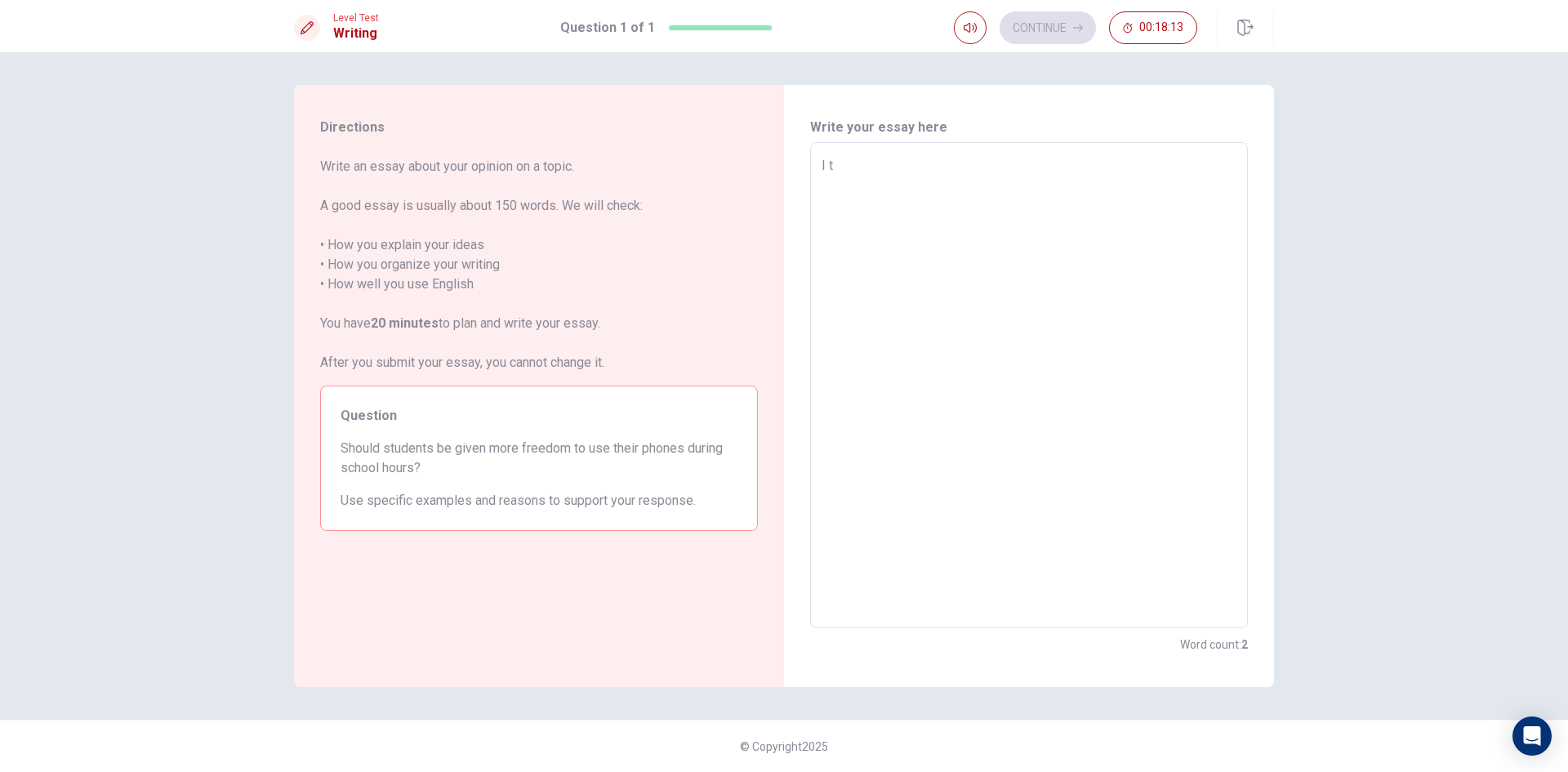
type textarea "I th"
type textarea "x"
type textarea "I thi"
type textarea "x"
type textarea "I thin"
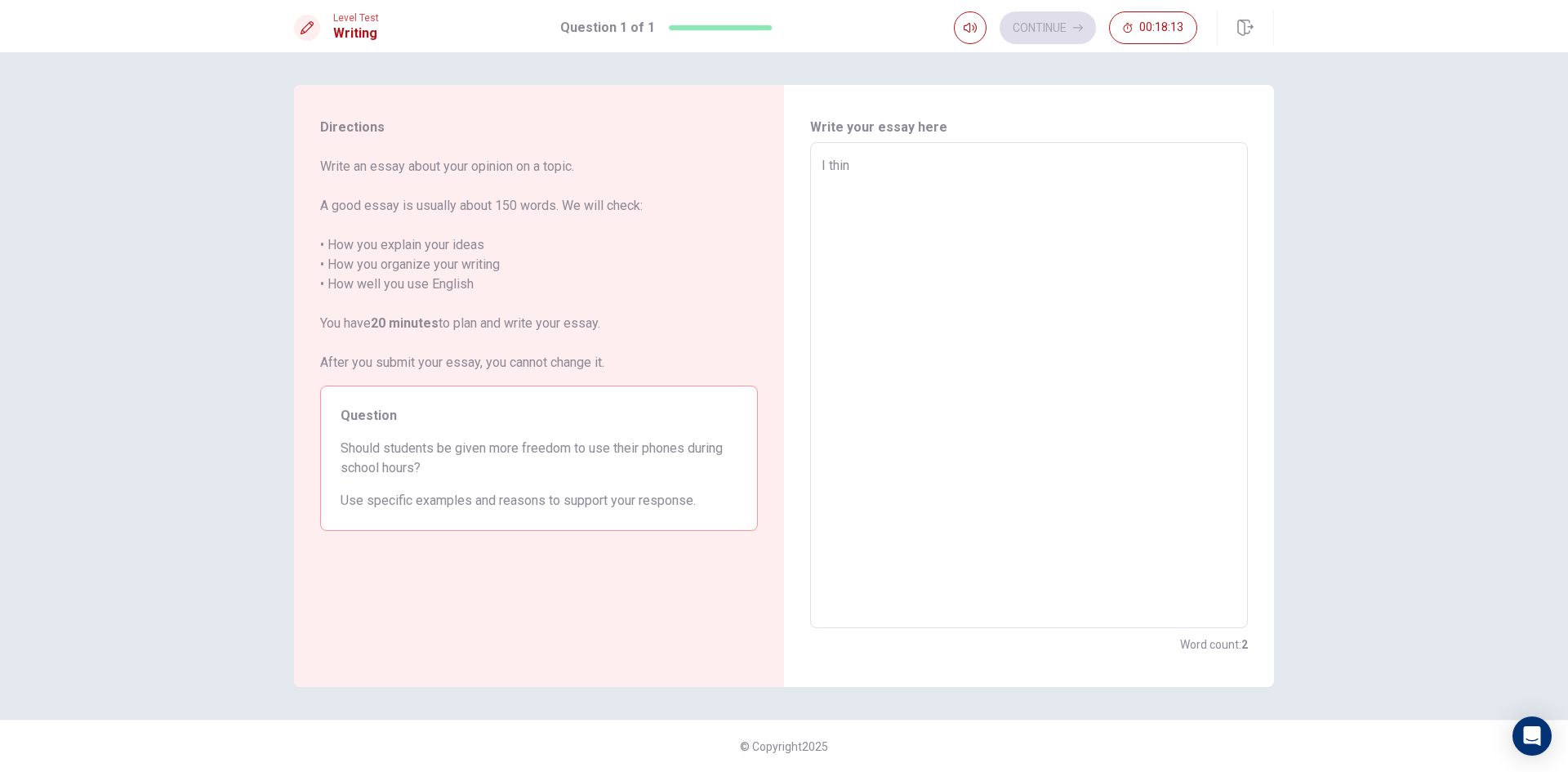
type textarea "x"
type textarea "I think"
type textarea "x"
type textarea "I think"
type textarea "x"
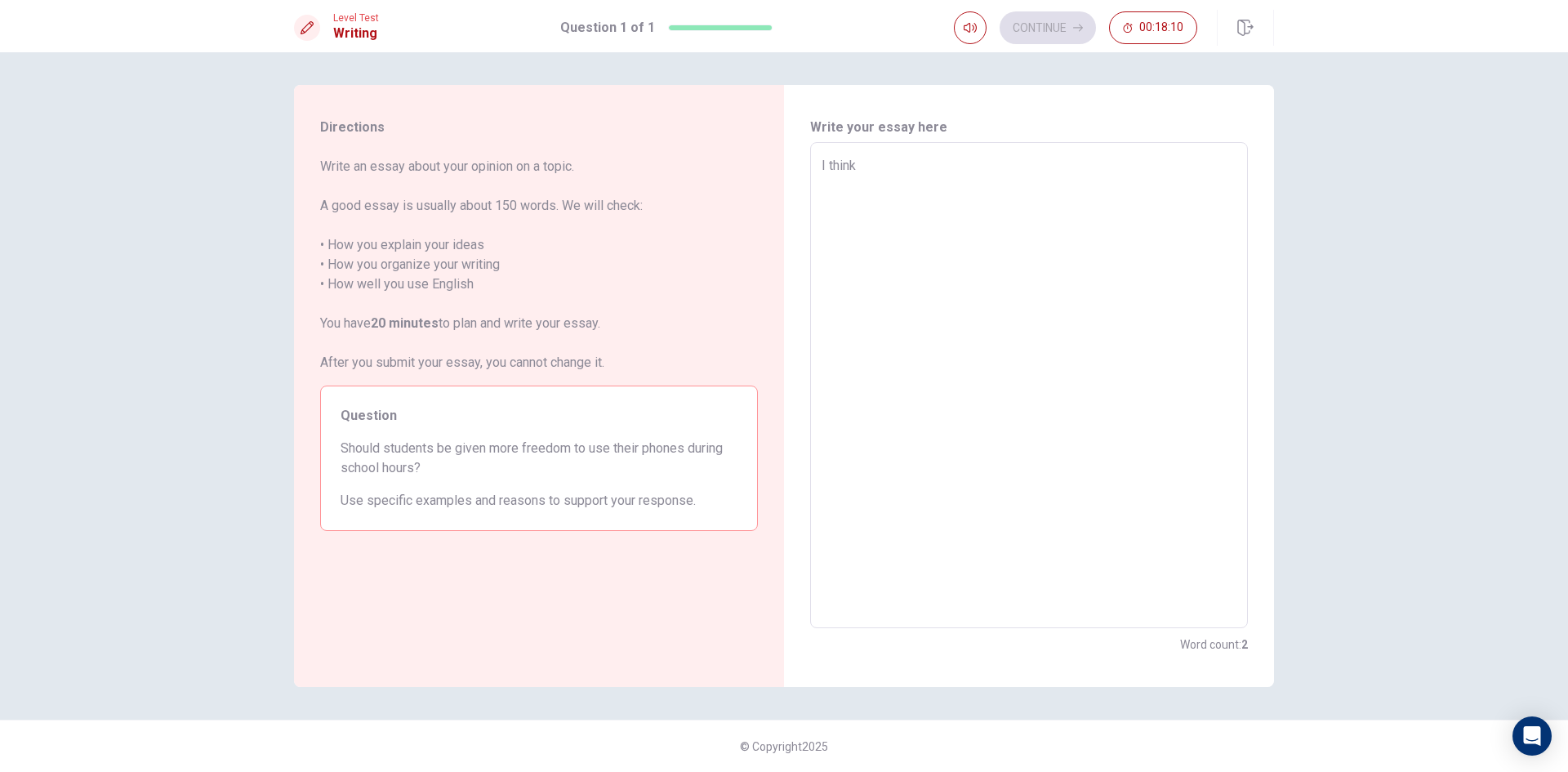
type textarea "I think s"
type textarea "x"
type textarea "I think"
type textarea "x"
type textarea "I think a"
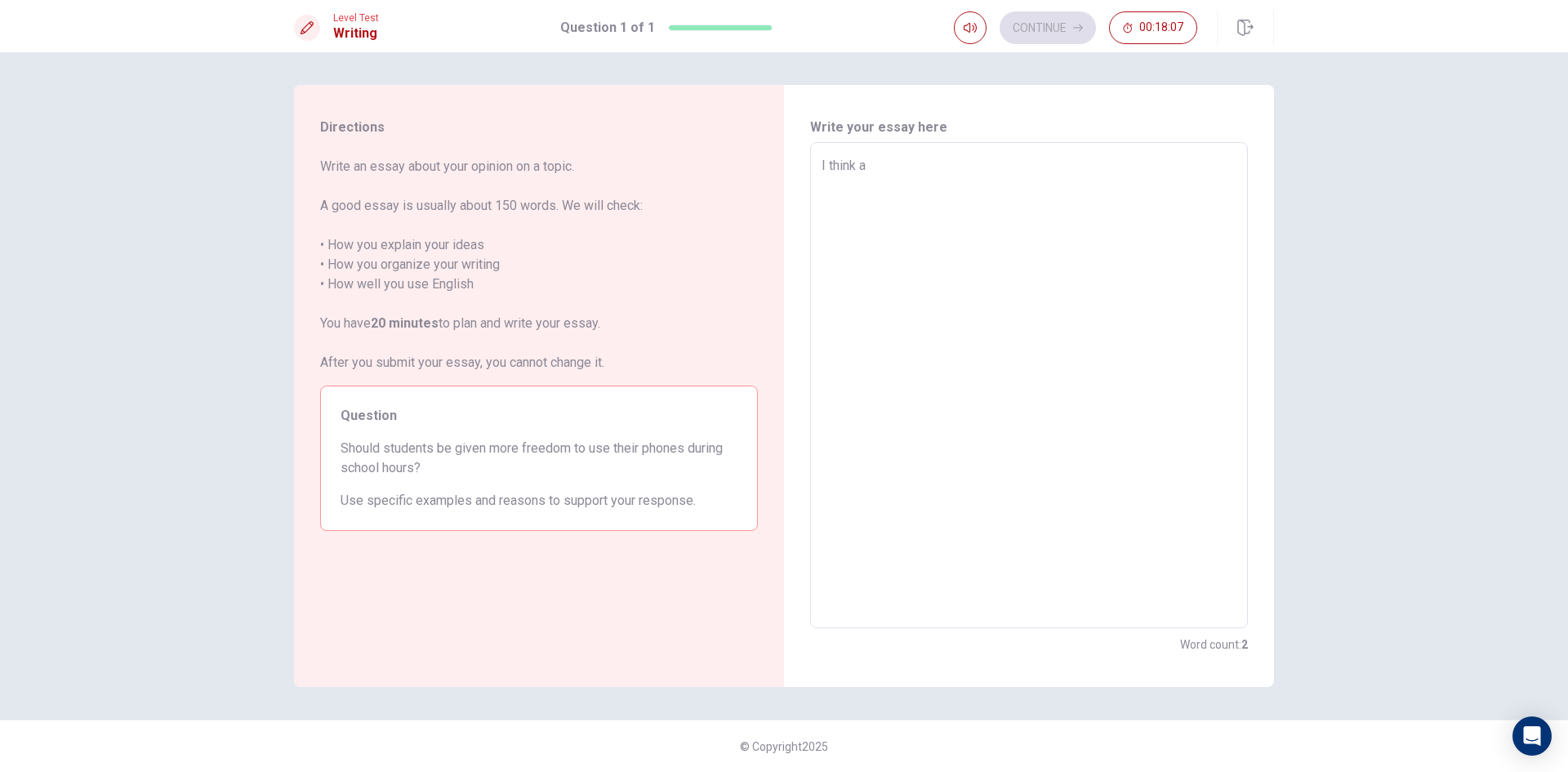
type textarea "x"
type textarea "I think ar"
type textarea "x"
type textarea "I think are"
type textarea "x"
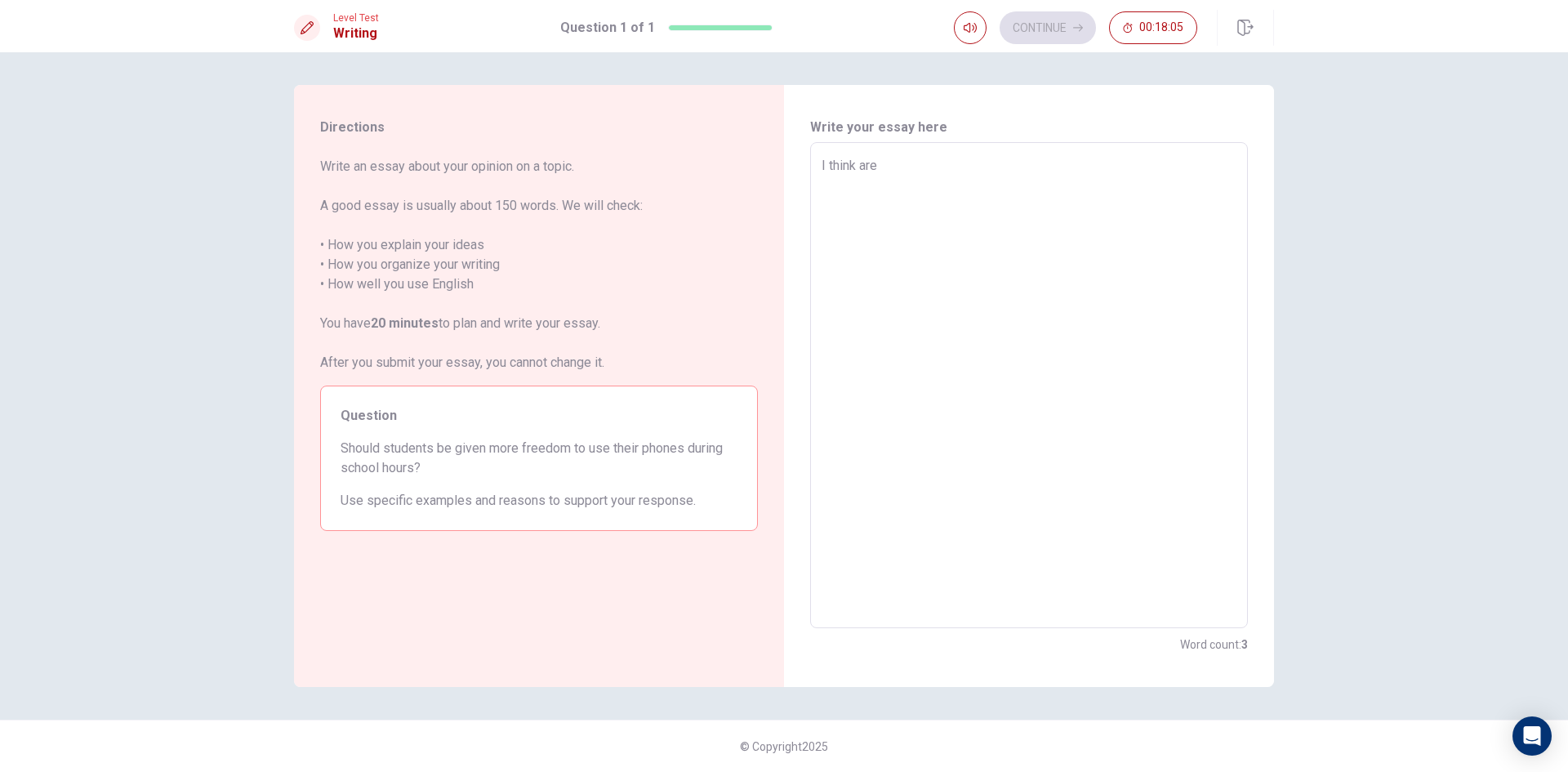
type textarea "I think are"
type textarea "x"
type textarea "I think are s"
type textarea "x"
type textarea "I think are st"
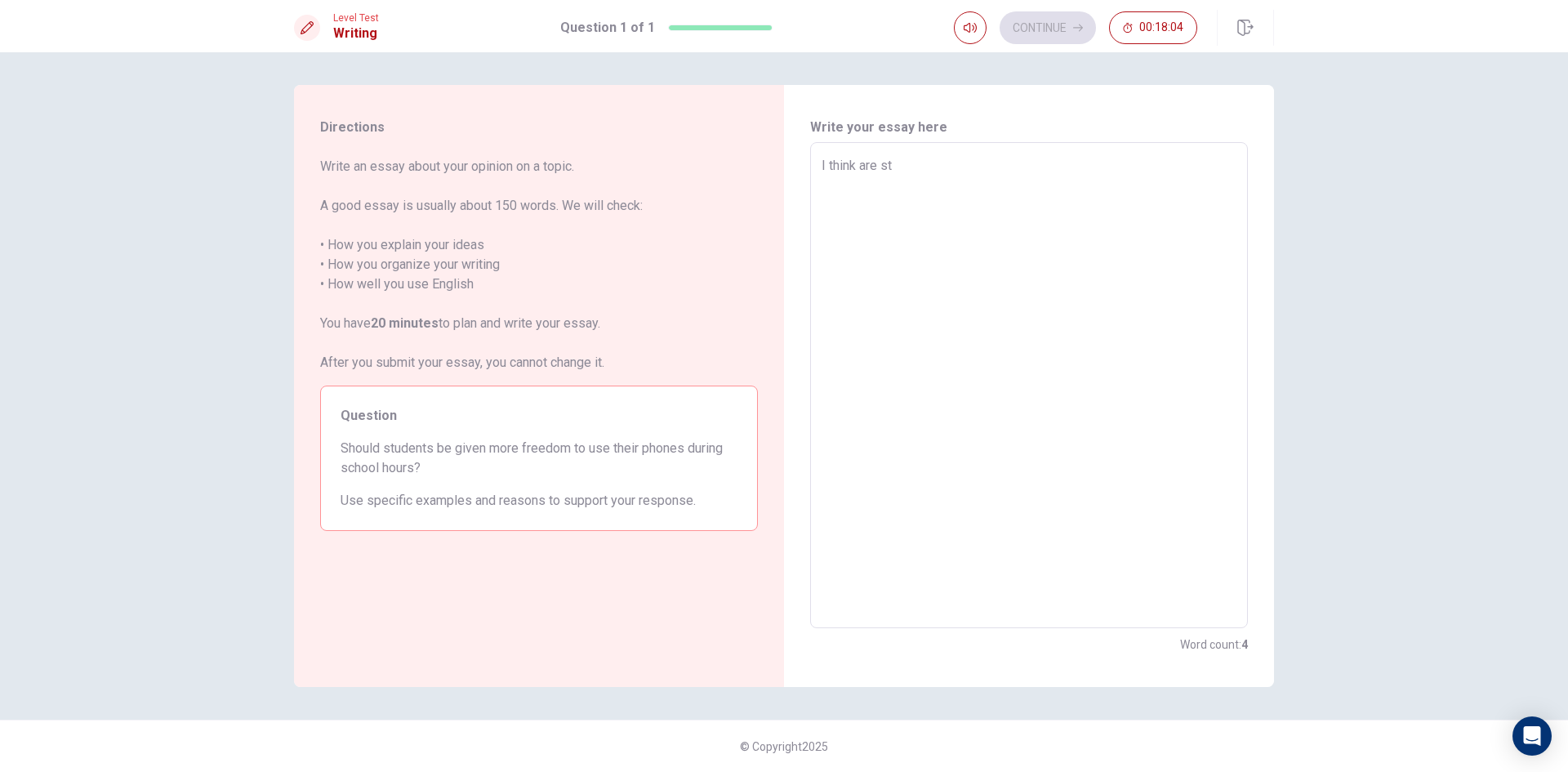
type textarea "x"
type textarea "I think are stu"
type textarea "x"
type textarea "I think are stud"
type textarea "x"
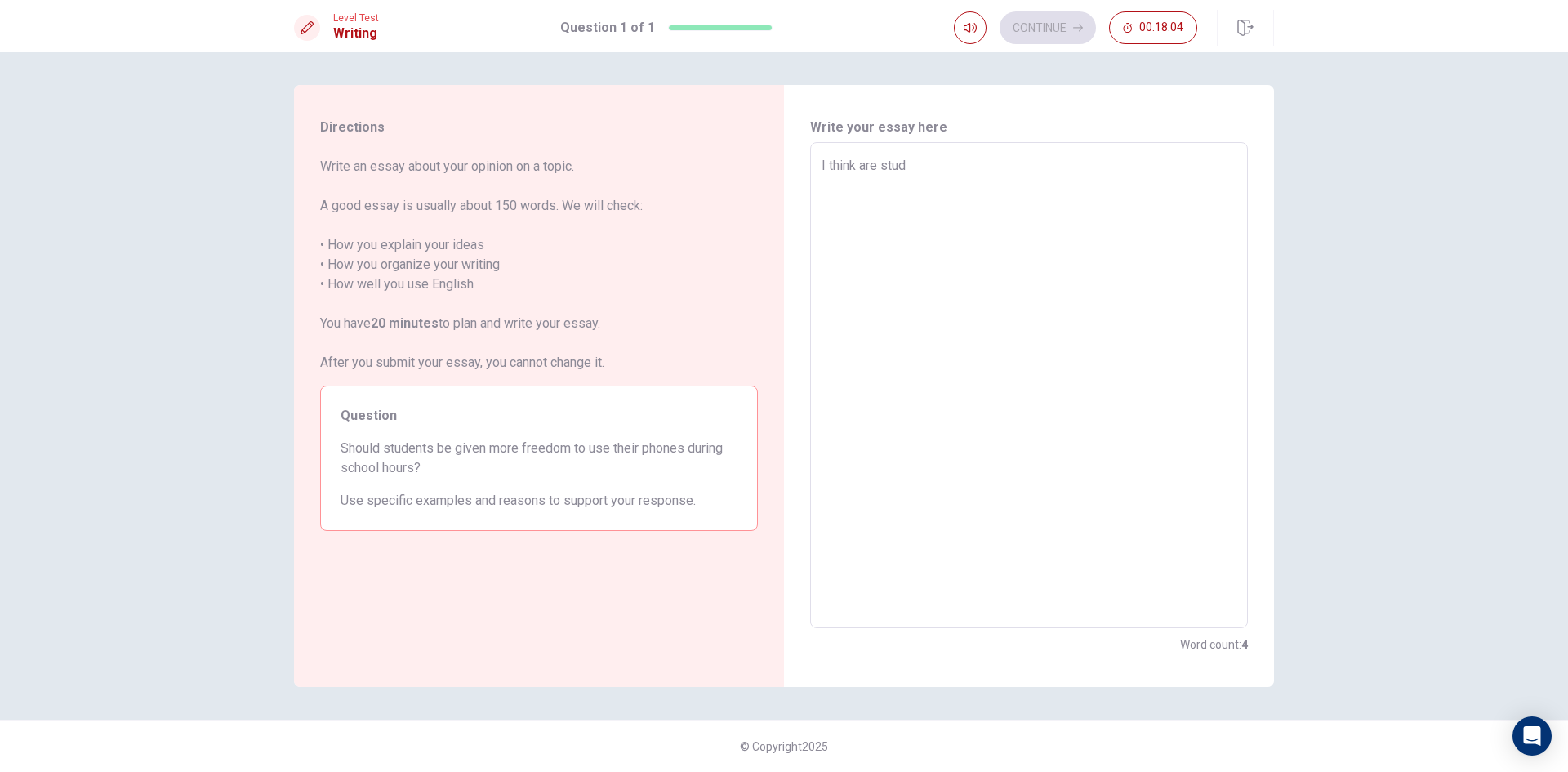
type textarea "I think are stude"
type textarea "x"
type textarea "I think are studen"
type textarea "x"
type textarea "I think are student"
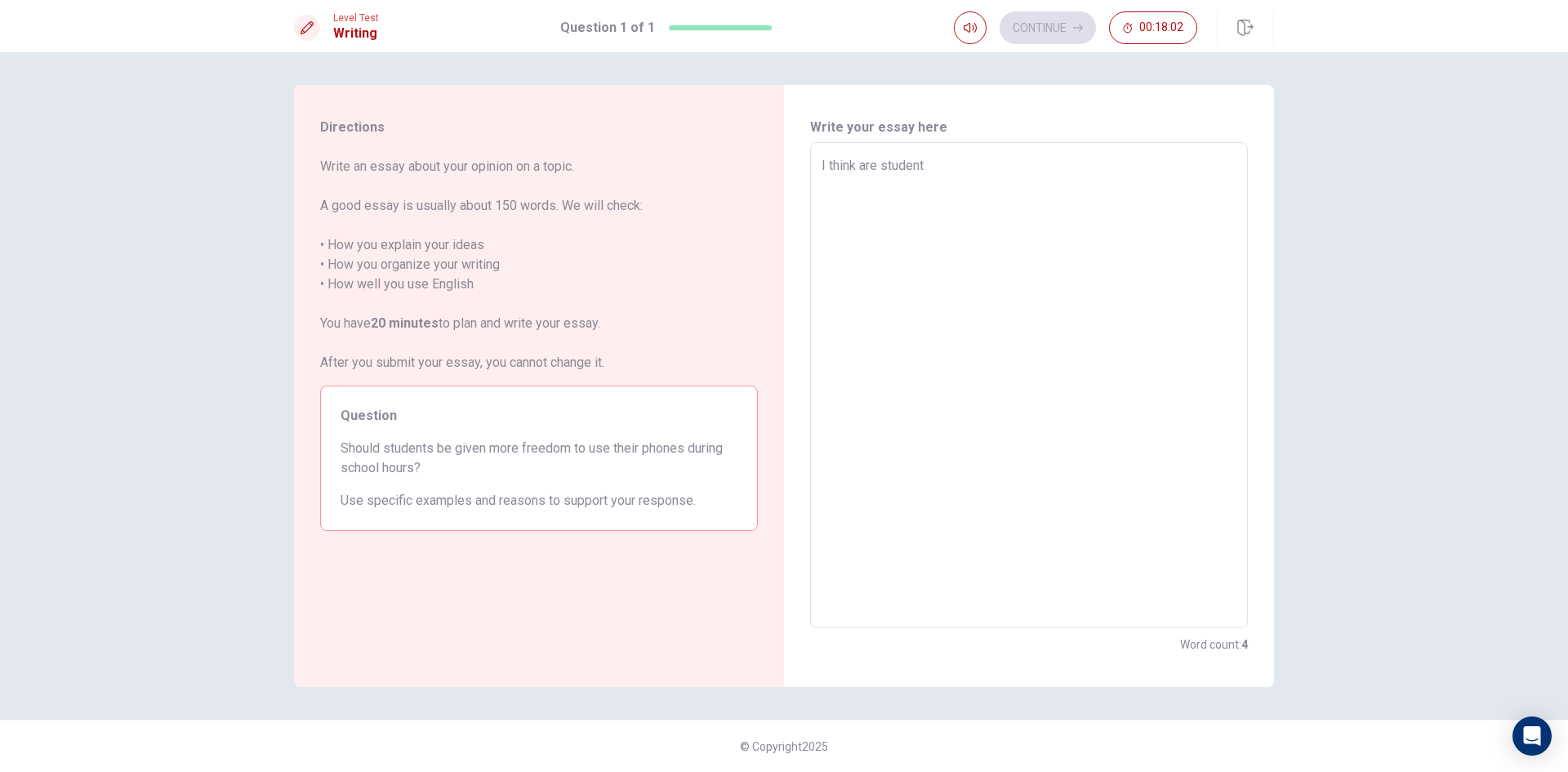
type textarea "x"
type textarea "I think are students"
type textarea "x"
type textarea "I think are students"
type textarea "x"
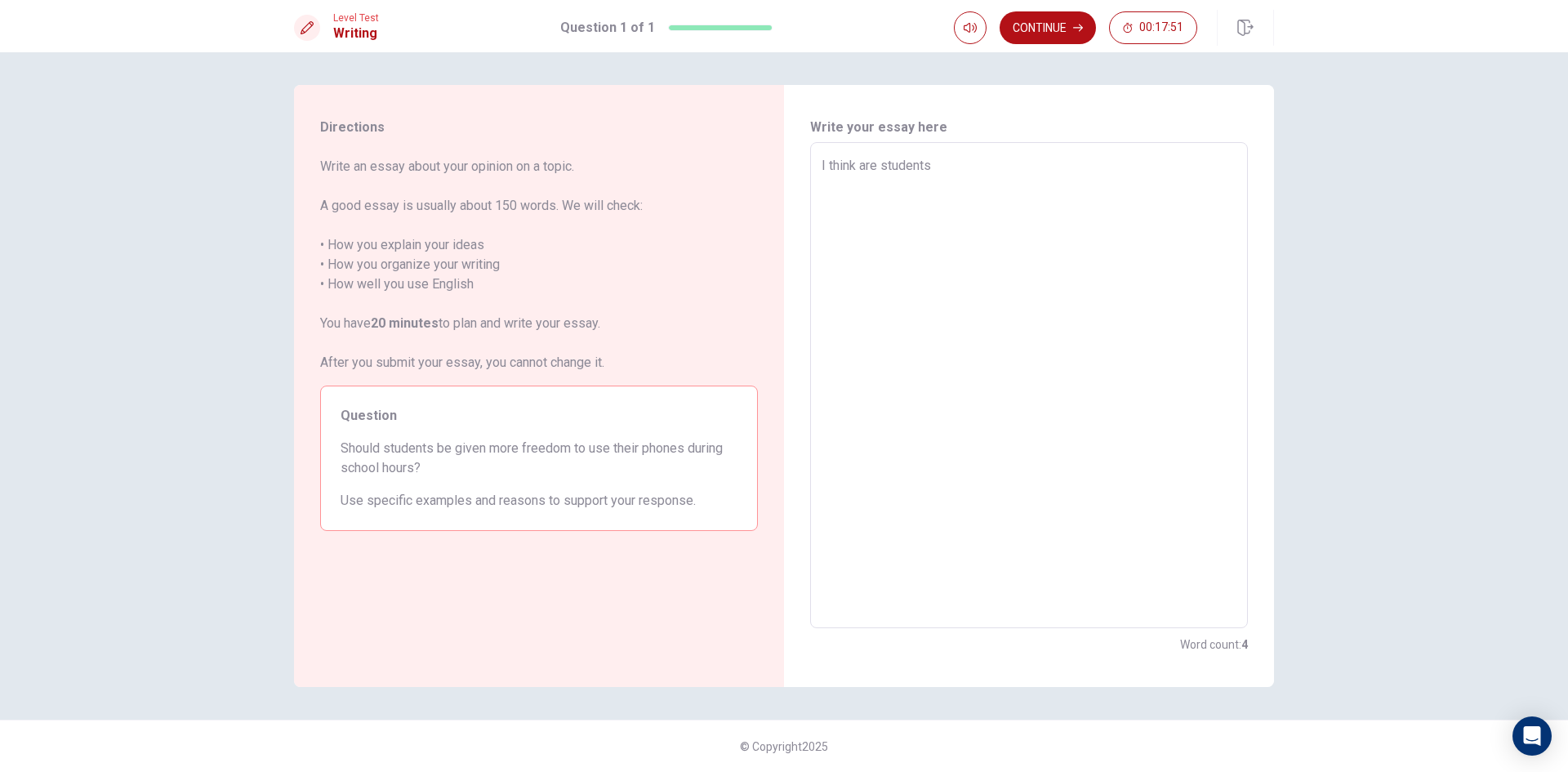
type textarea "I think are students s"
type textarea "x"
type textarea "I think are students sh"
type textarea "x"
type textarea "I think are students sho"
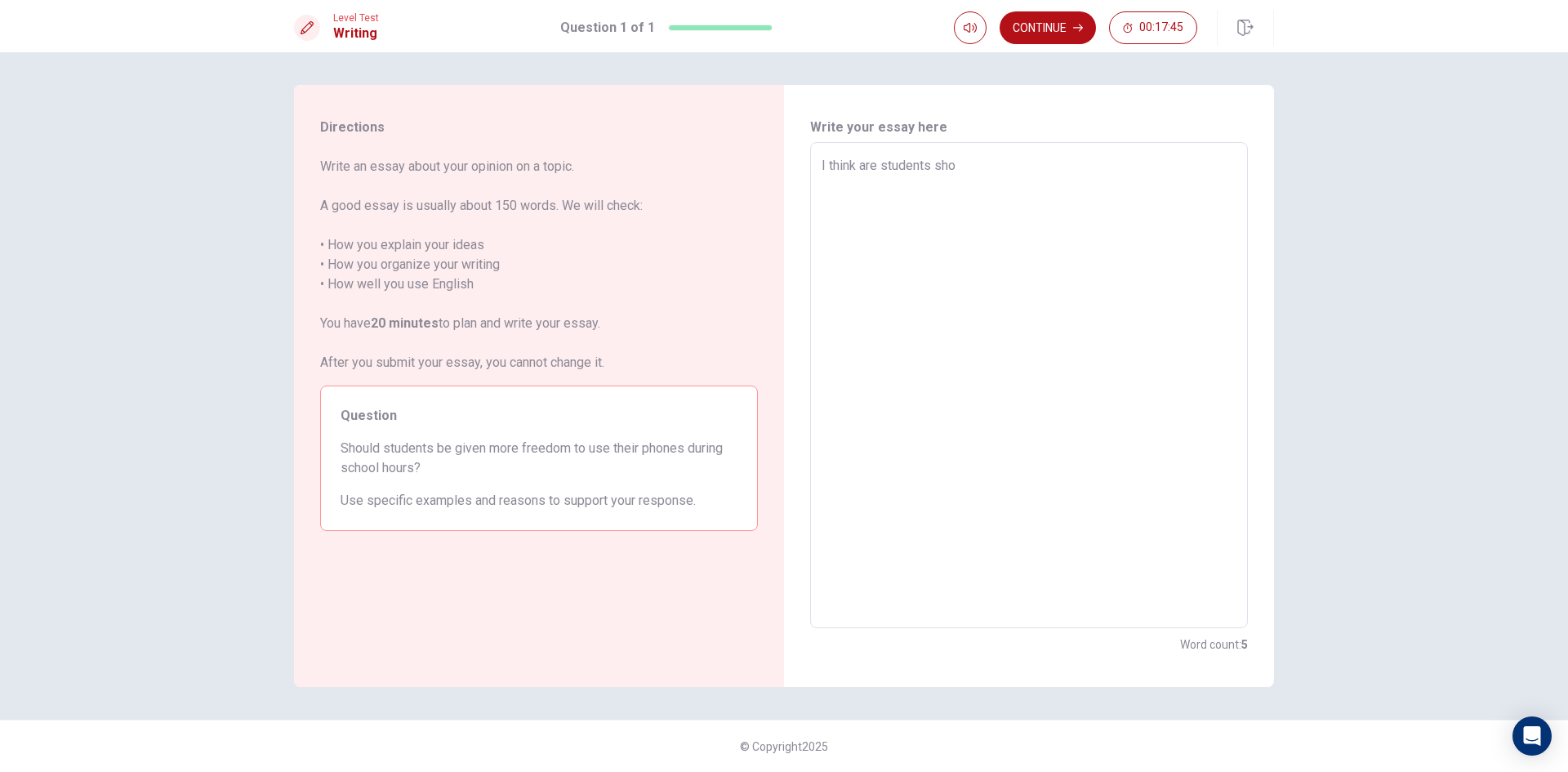
type textarea "x"
type textarea "I think are students shoo"
type textarea "x"
type textarea "I think are students shoou"
type textarea "x"
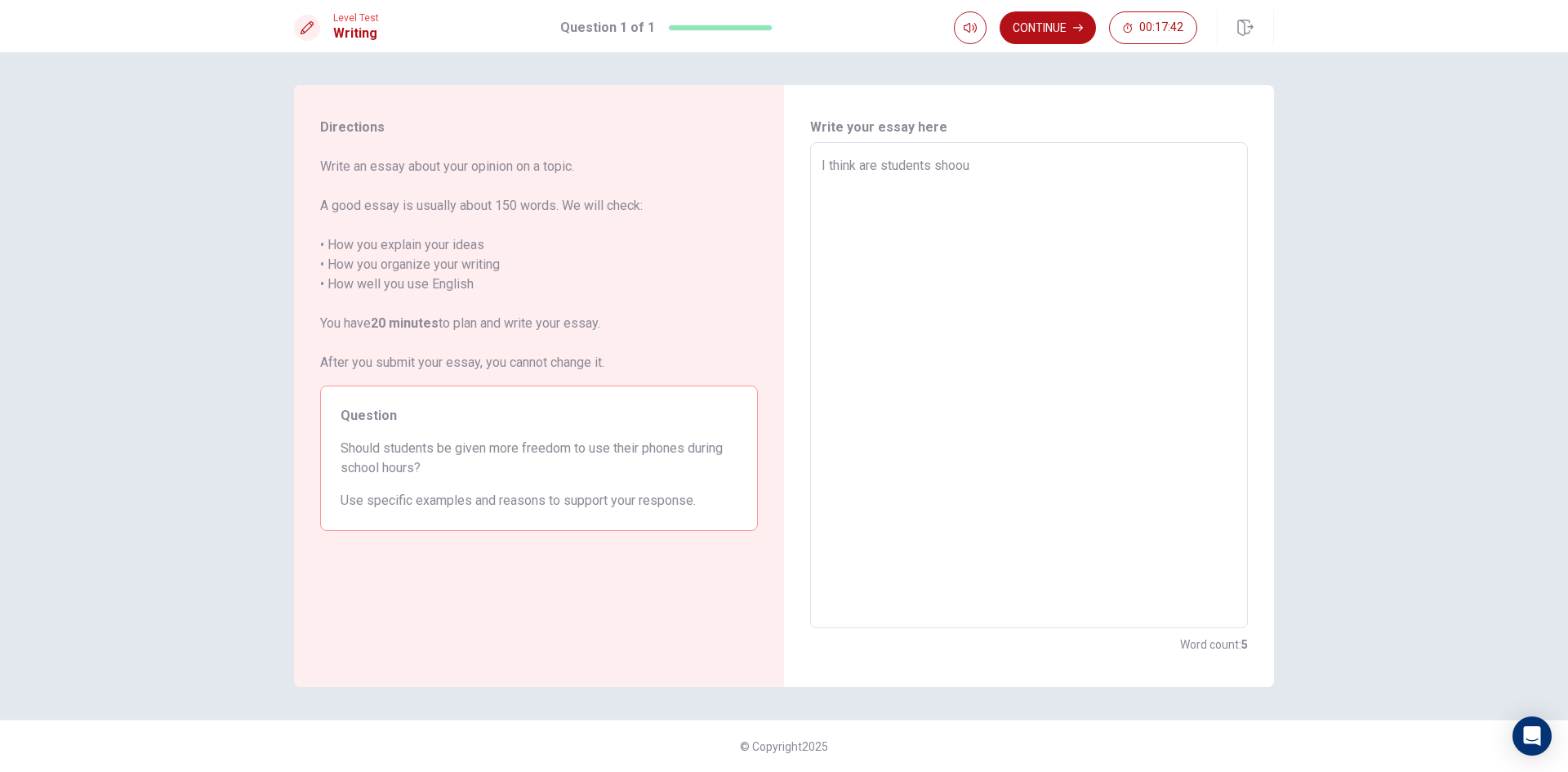
type textarea "I think are students shooul"
type textarea "x"
type textarea "I think are students shoould"
type textarea "x"
type textarea "I think are students shooul"
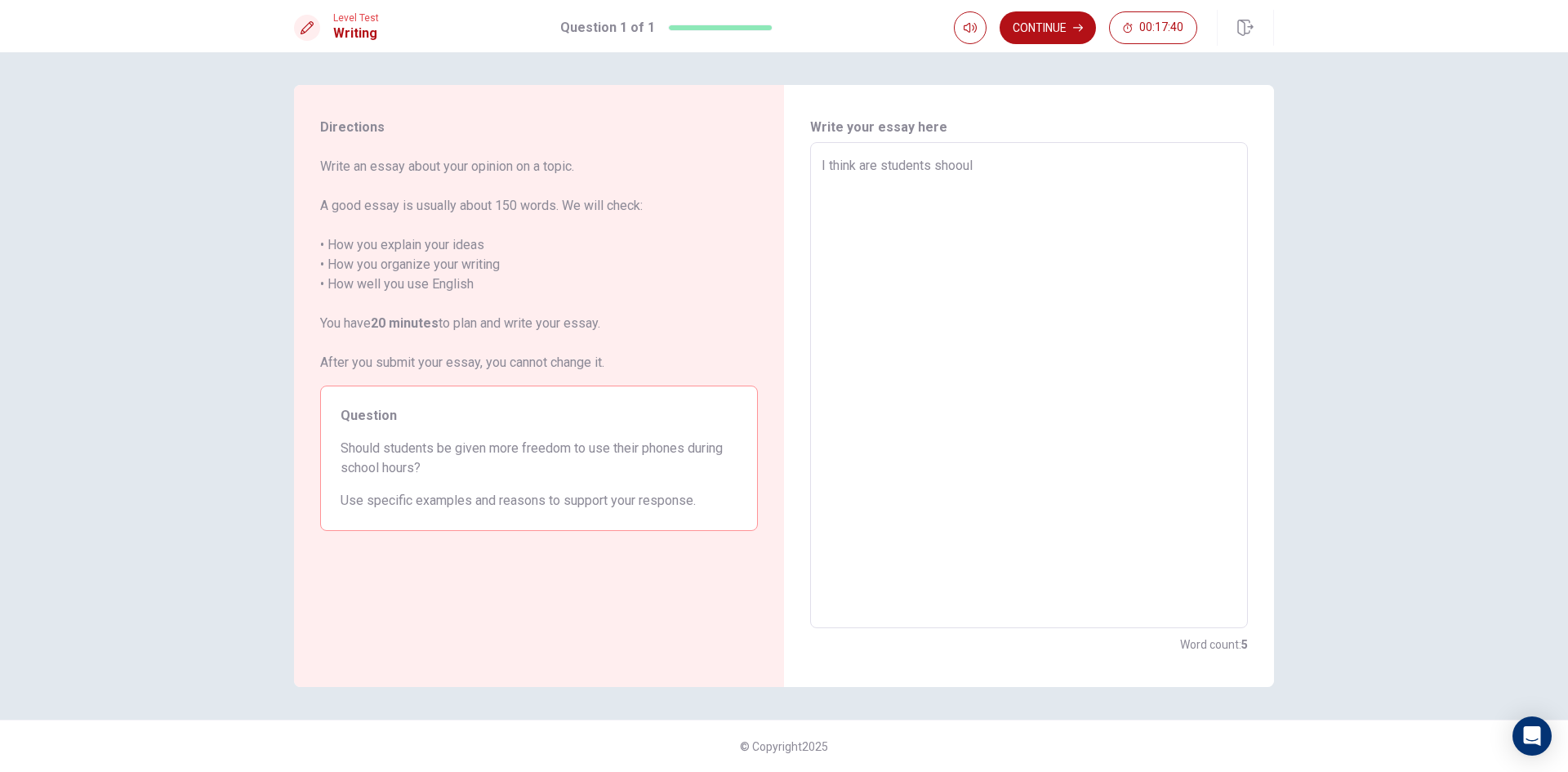
type textarea "x"
type textarea "I think are students shoou"
type textarea "x"
type textarea "I think are students shoo"
type textarea "x"
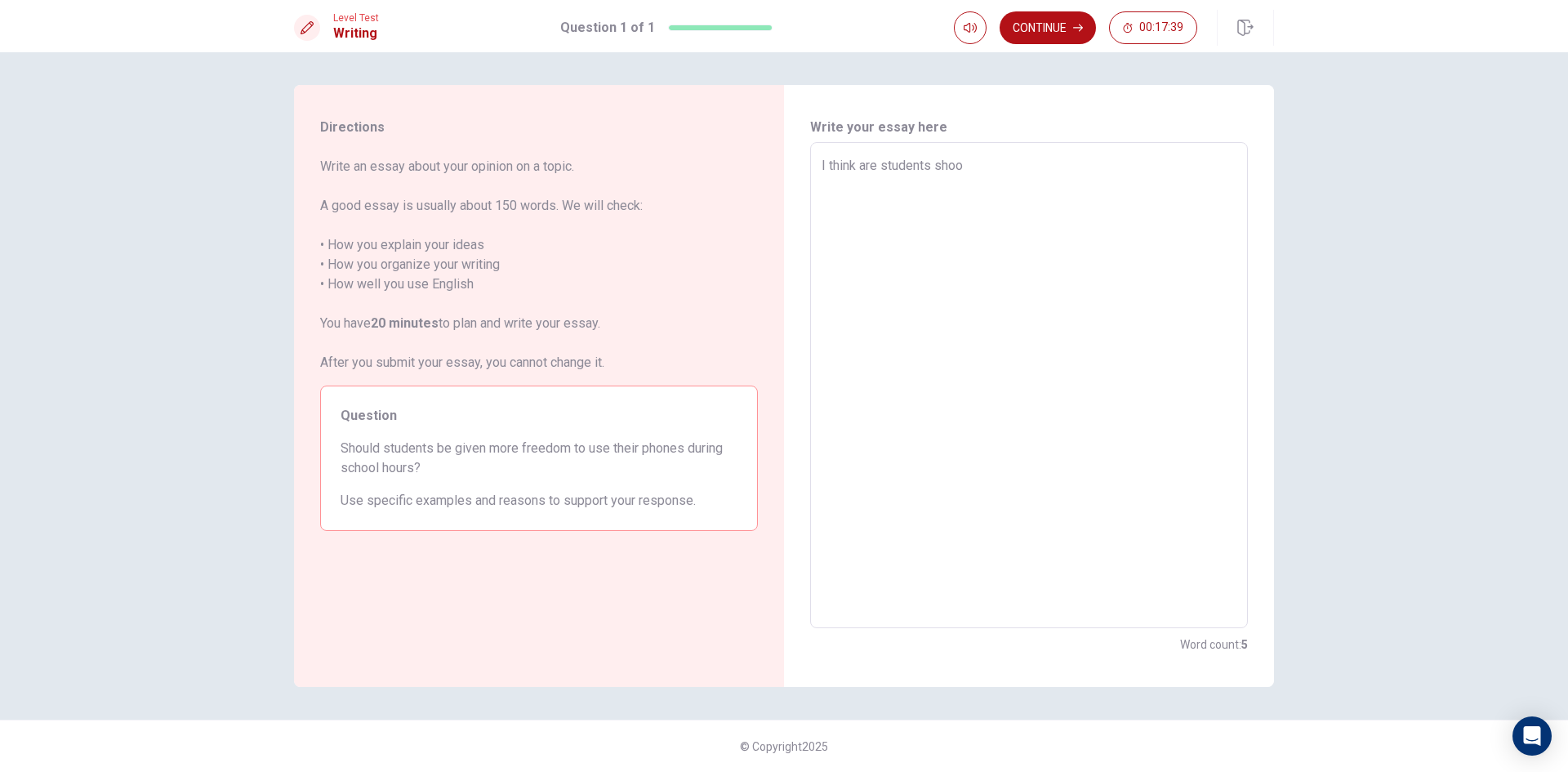
type textarea "I think are students sho"
type textarea "x"
type textarea "I think are students shol"
type textarea "x"
type textarea "I think are students sholu"
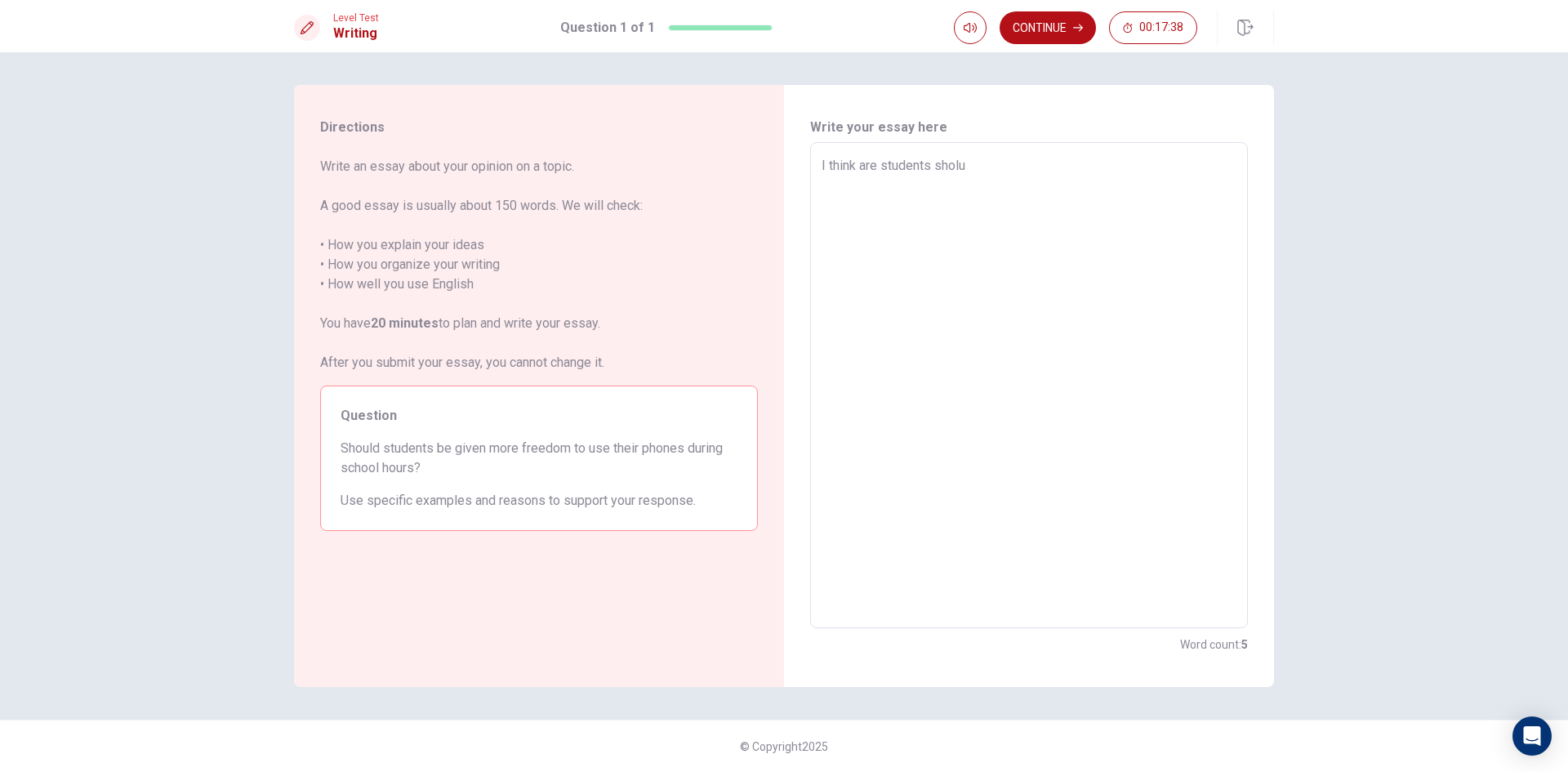
type textarea "x"
type textarea "I think are students shol"
type textarea "x"
type textarea "I think are students sho"
type textarea "x"
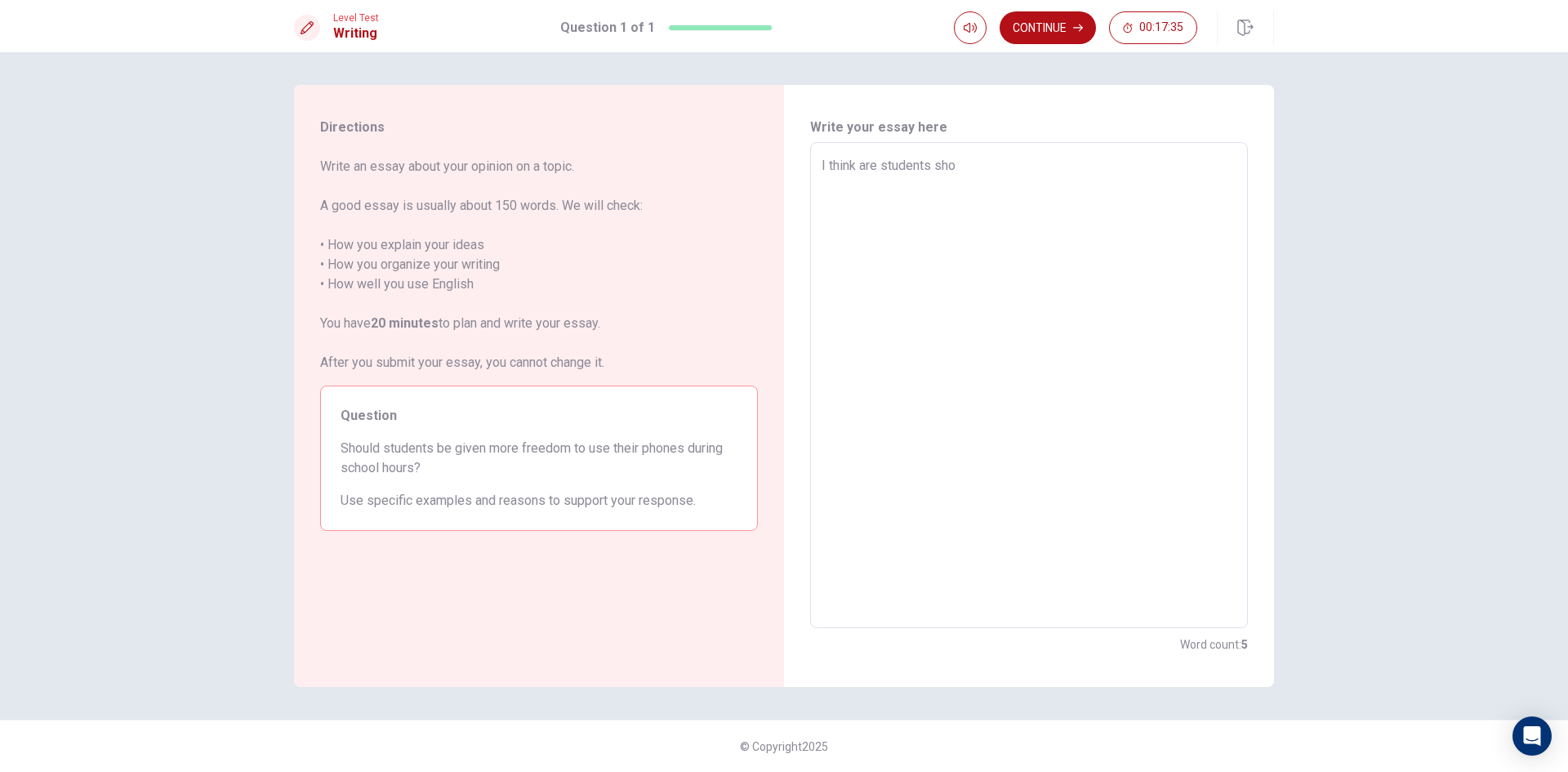
type textarea "I think are students shou"
type textarea "x"
type textarea "I think are students shoul"
type textarea "x"
type textarea "I think are students should"
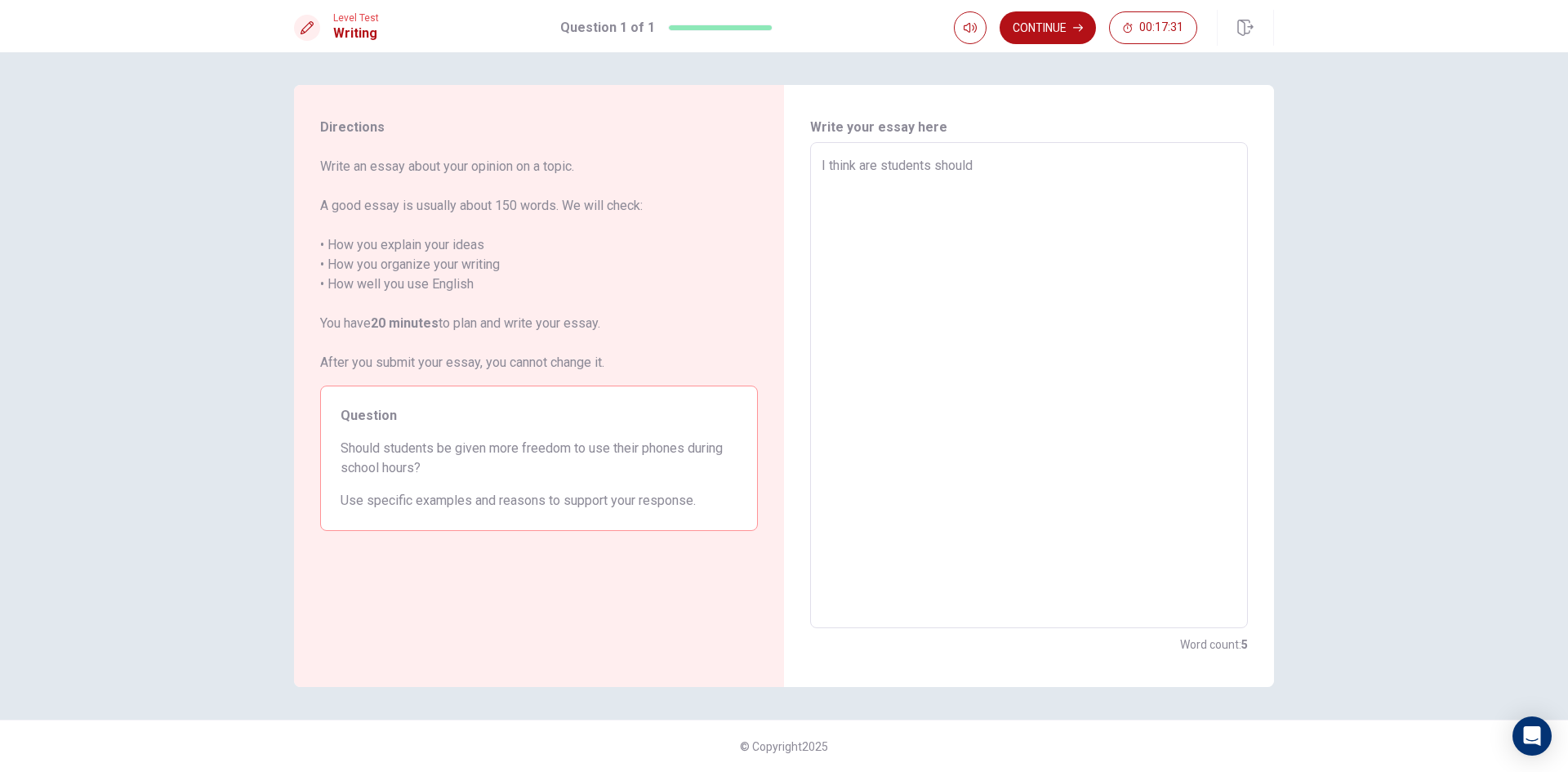
type textarea "x"
type textarea "I think are students should"
type textarea "x"
type textarea "I think are students should"
type textarea "x"
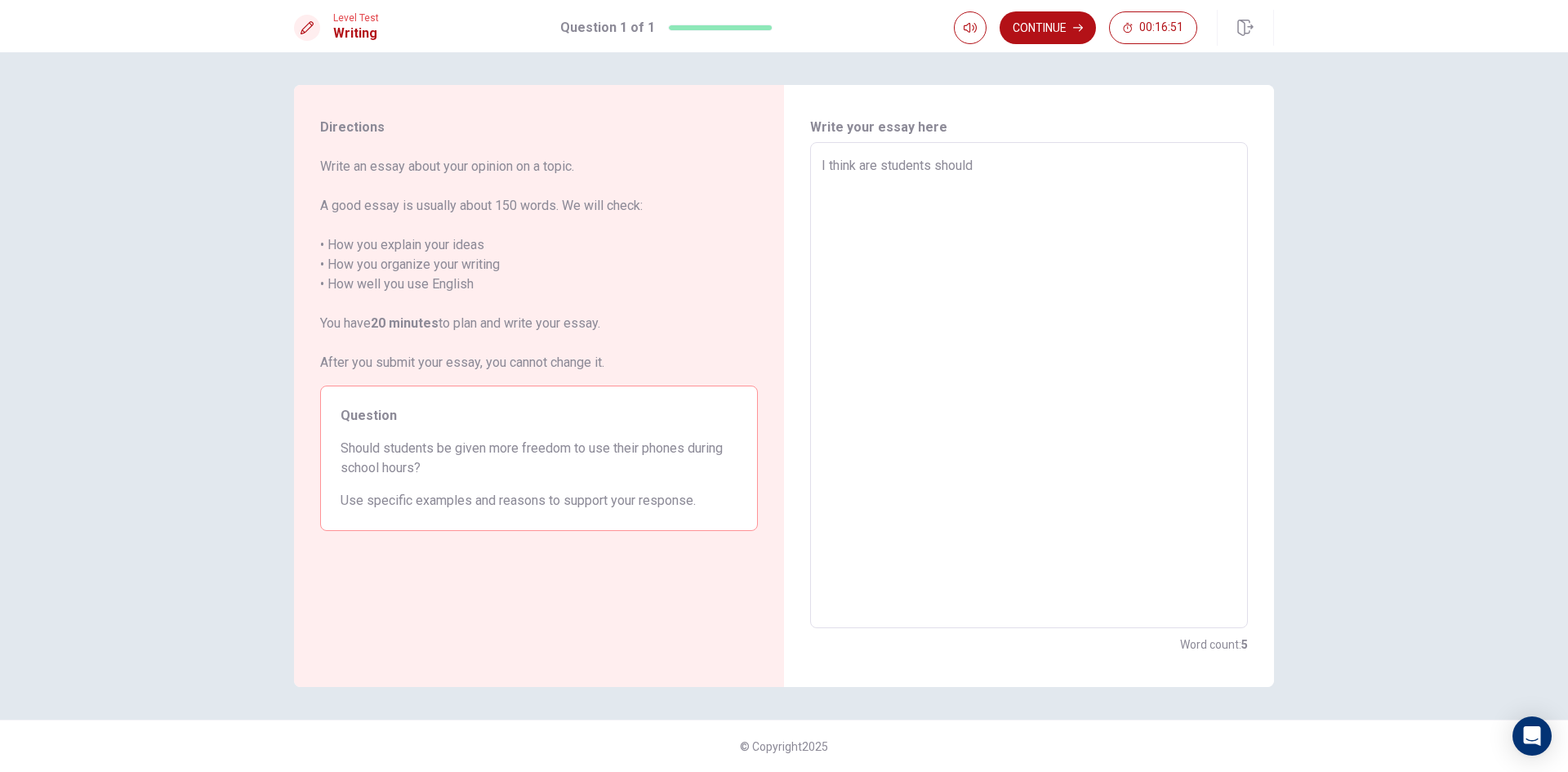
type textarea "I think are students shoul"
type textarea "x"
type textarea "I think are students shou"
type textarea "x"
type textarea "I think are students sho"
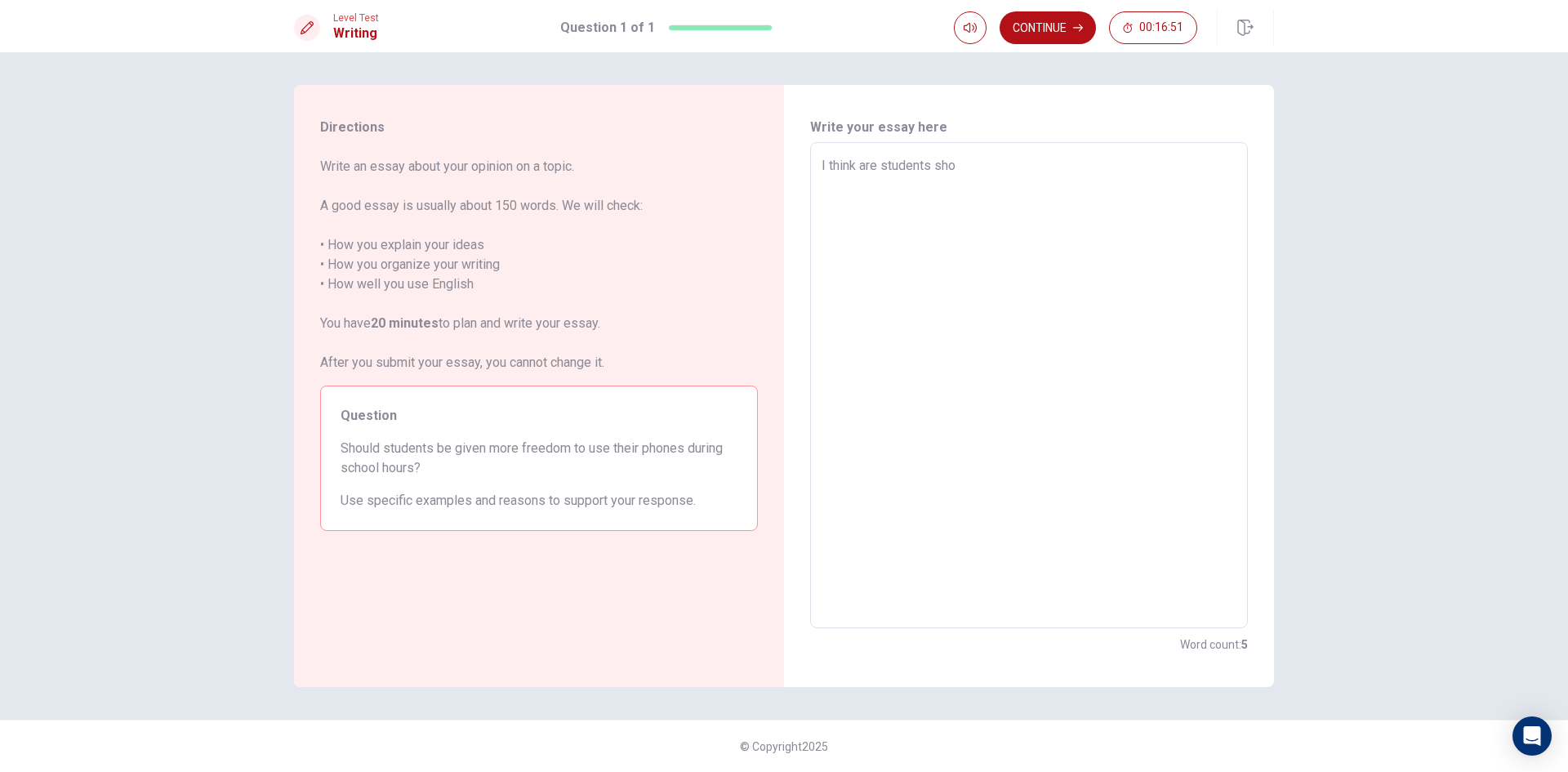
type textarea "x"
type textarea "I think are students sh"
type textarea "x"
type textarea "I think are students s"
type textarea "x"
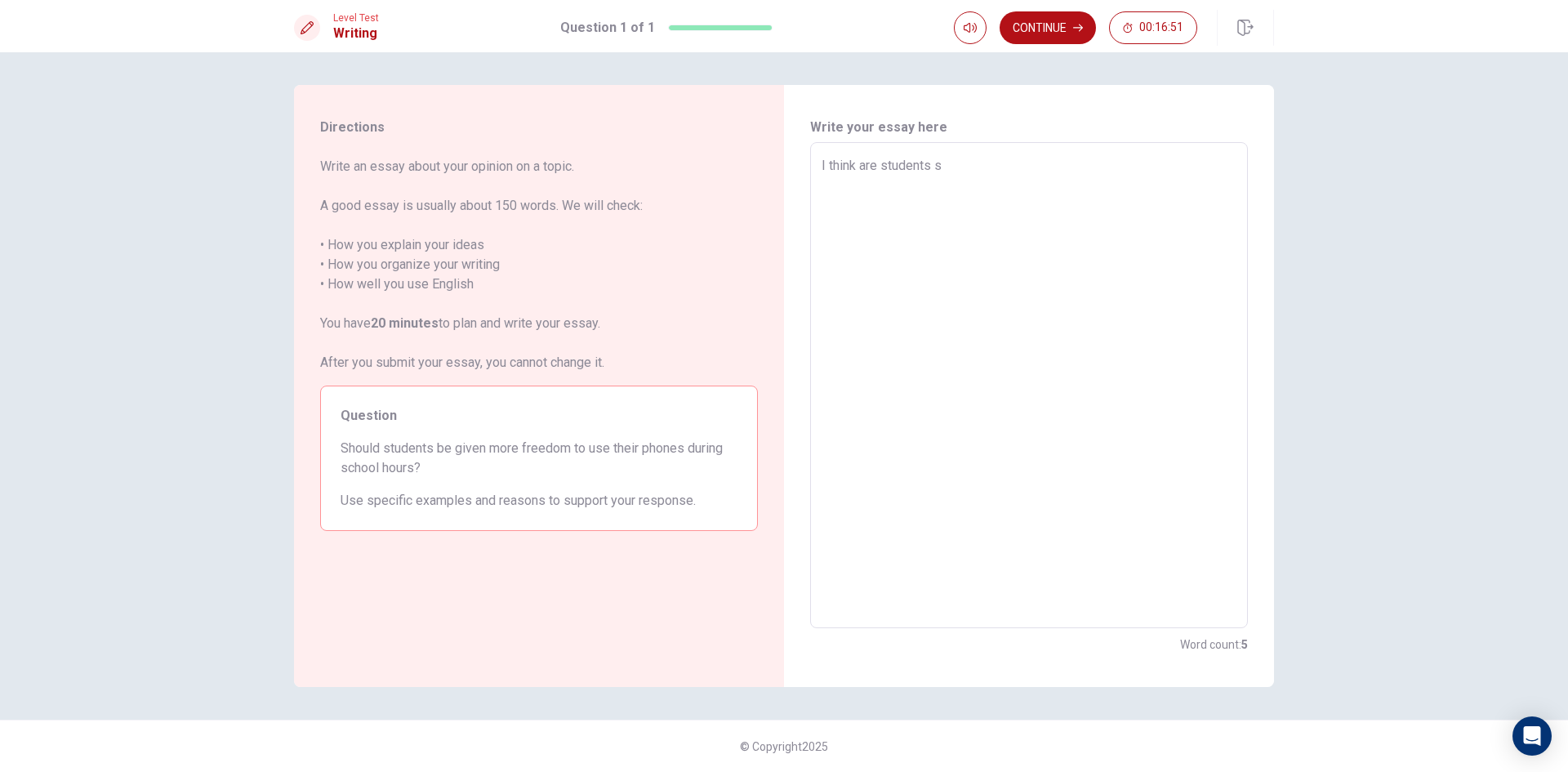
type textarea "I think are students"
type textarea "x"
type textarea "I think are students s"
type textarea "x"
type textarea "I think are students sh"
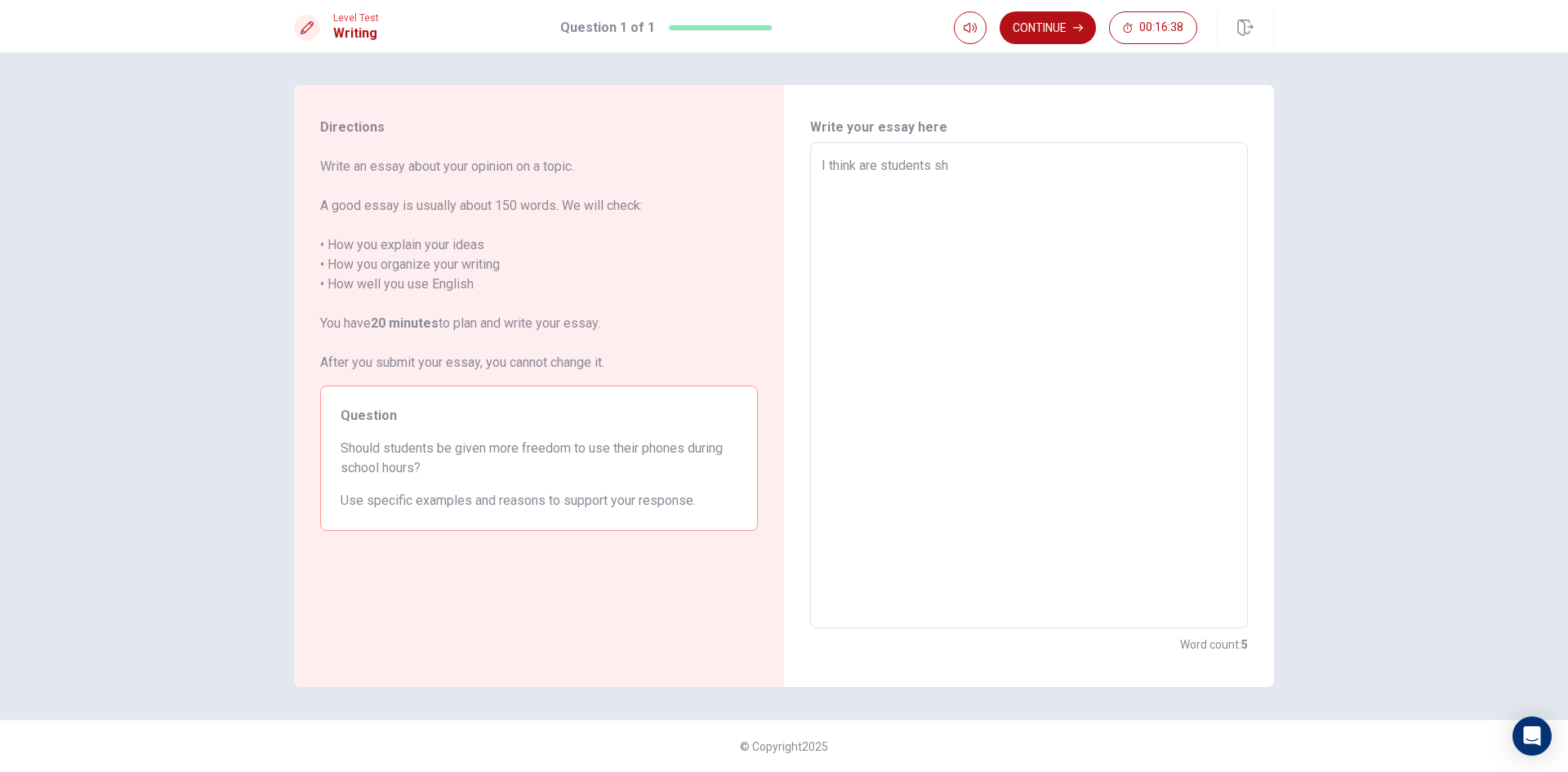
type textarea "x"
type textarea "I think are students sho"
type textarea "x"
type textarea "I think are students shou"
type textarea "x"
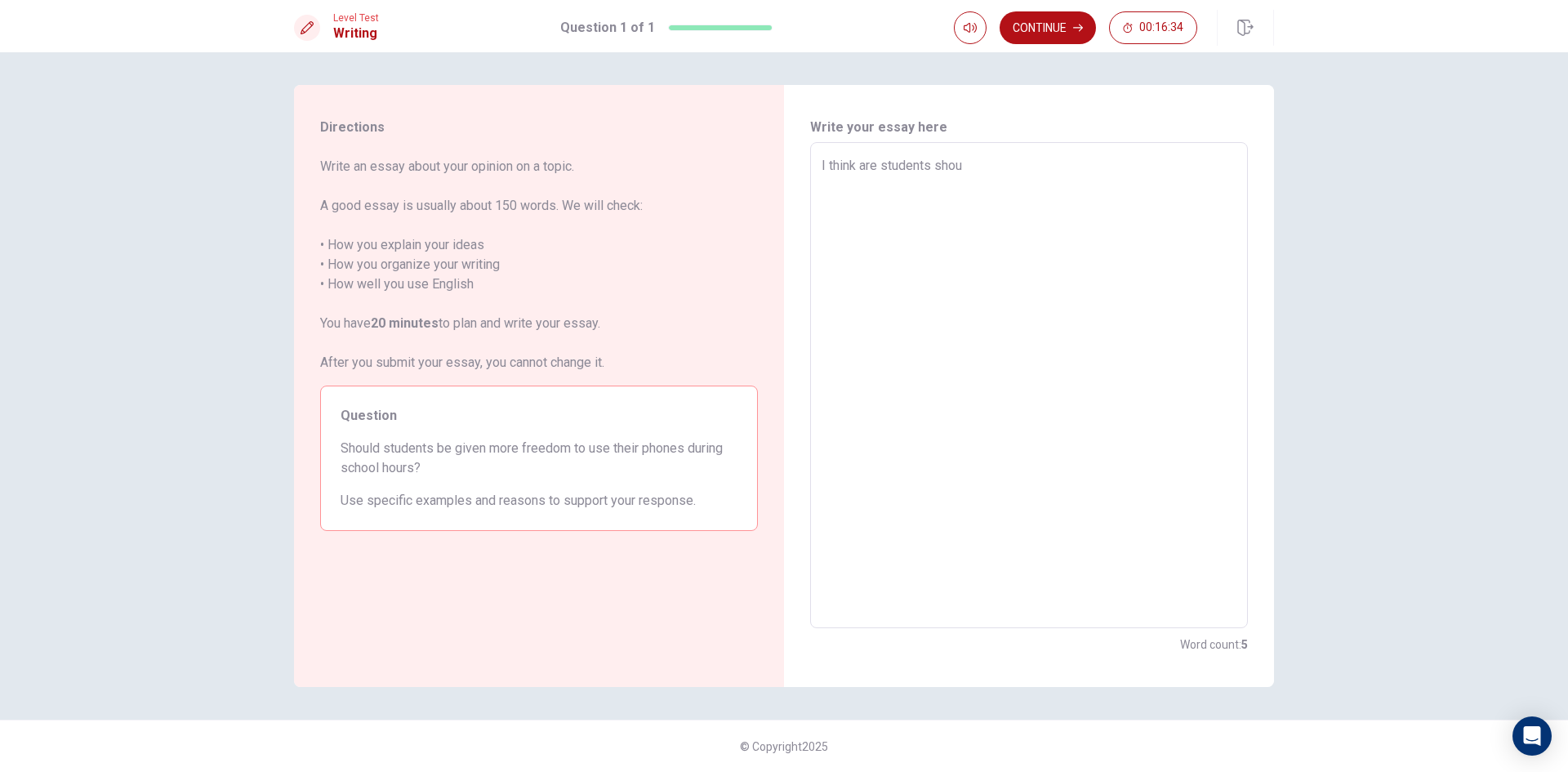
type textarea "I think are students shoul"
type textarea "x"
type textarea "I think are students should"
type textarea "x"
type textarea "I think are students should"
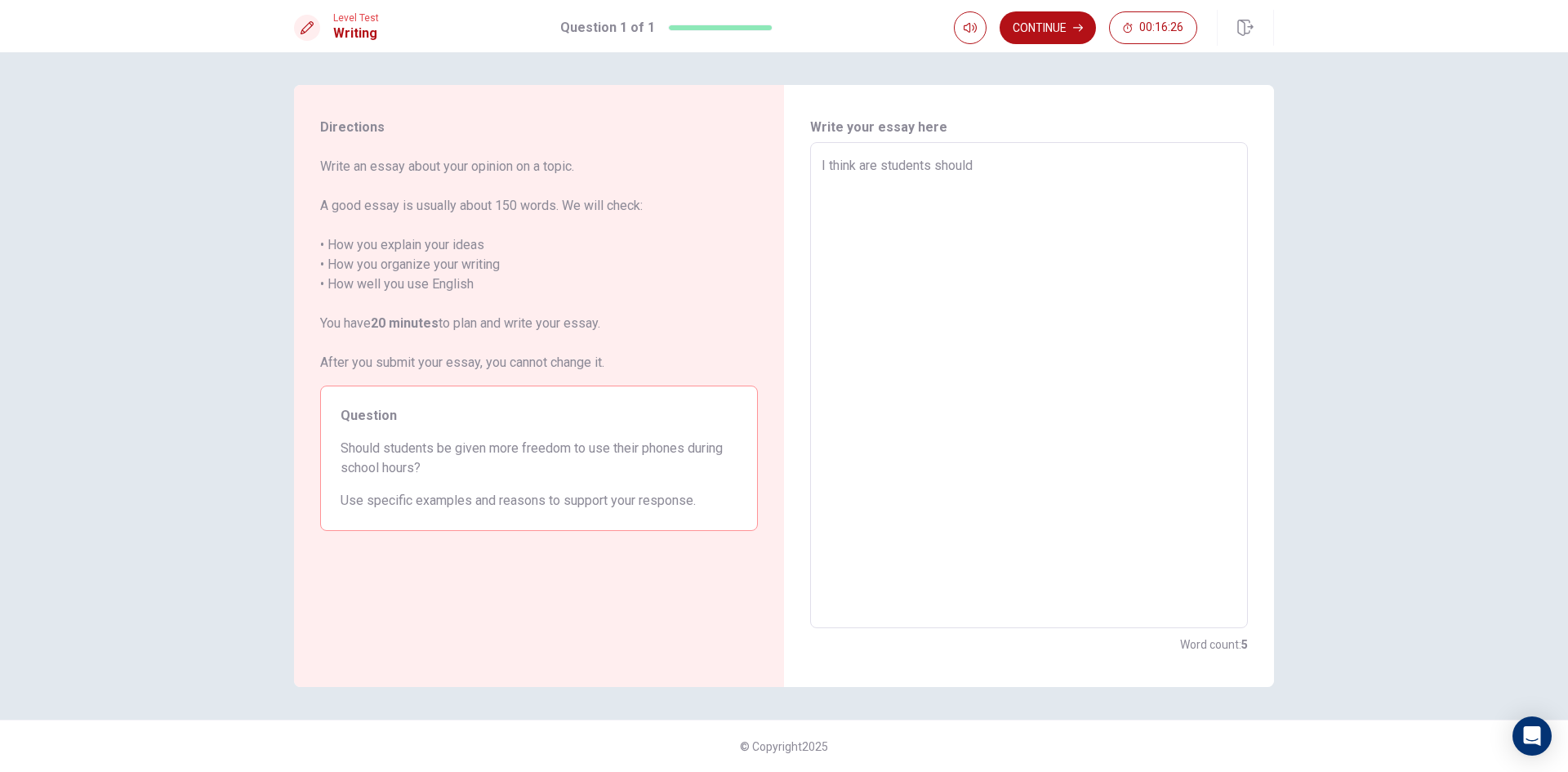
type textarea "x"
type textarea "I think are students should m"
type textarea "x"
type textarea "I think are students should mo"
type textarea "x"
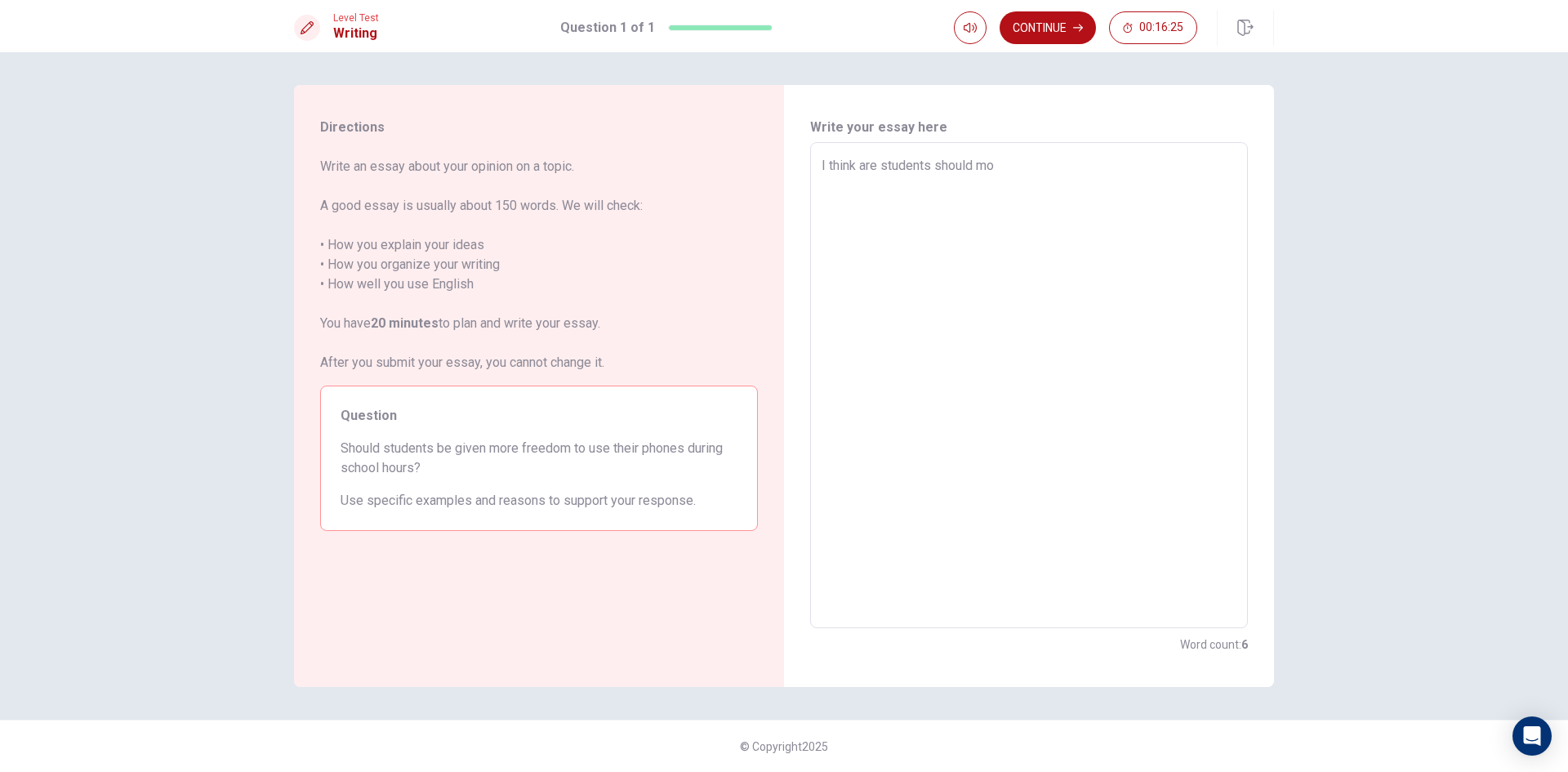
type textarea "I think are students should moe"
type textarea "x"
type textarea "I think are students should mo"
type textarea "x"
type textarea "I think are students should mor"
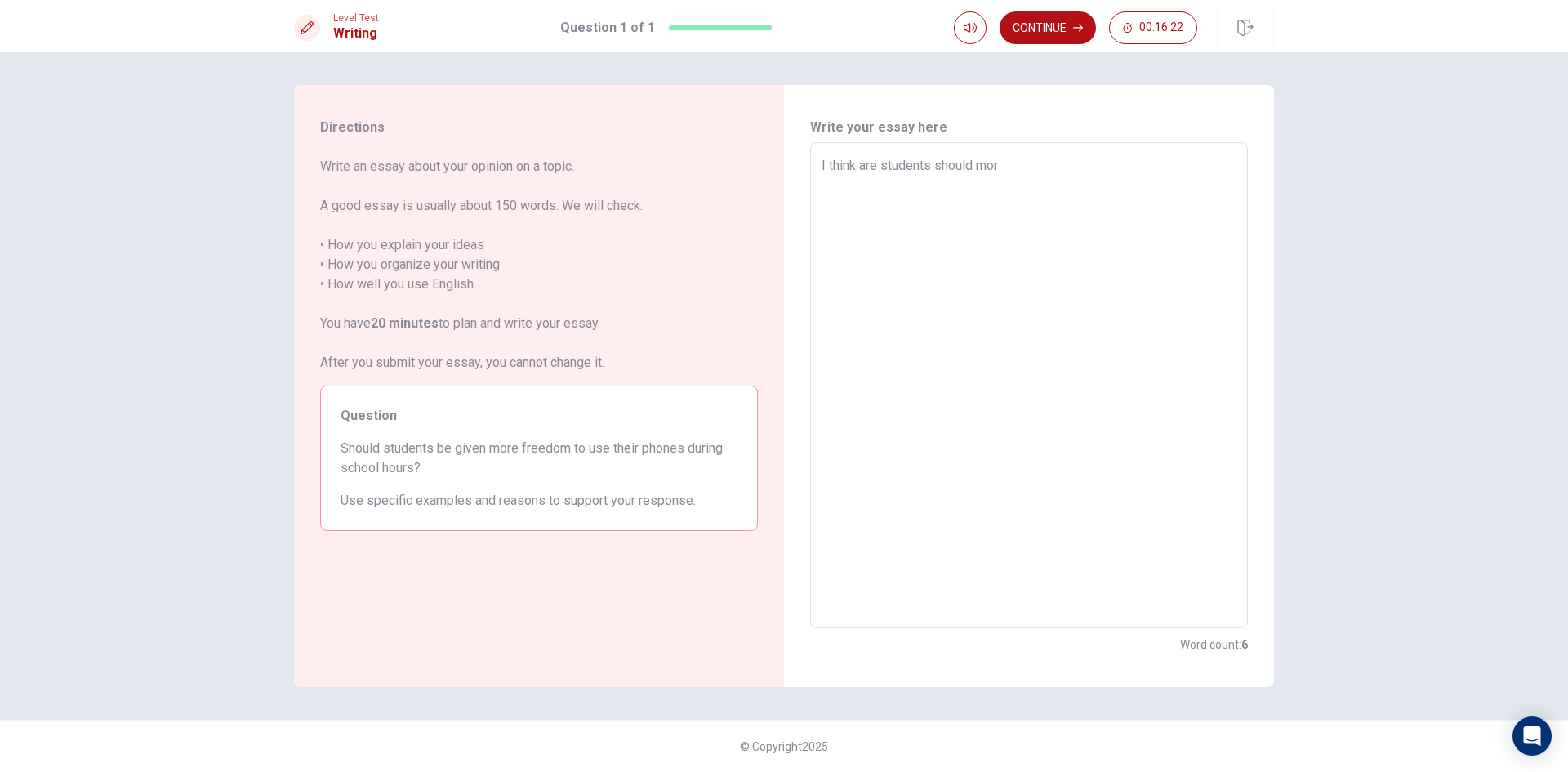
type textarea "x"
type textarea "I think are students should more"
type textarea "x"
type textarea "I think are students should more"
type textarea "x"
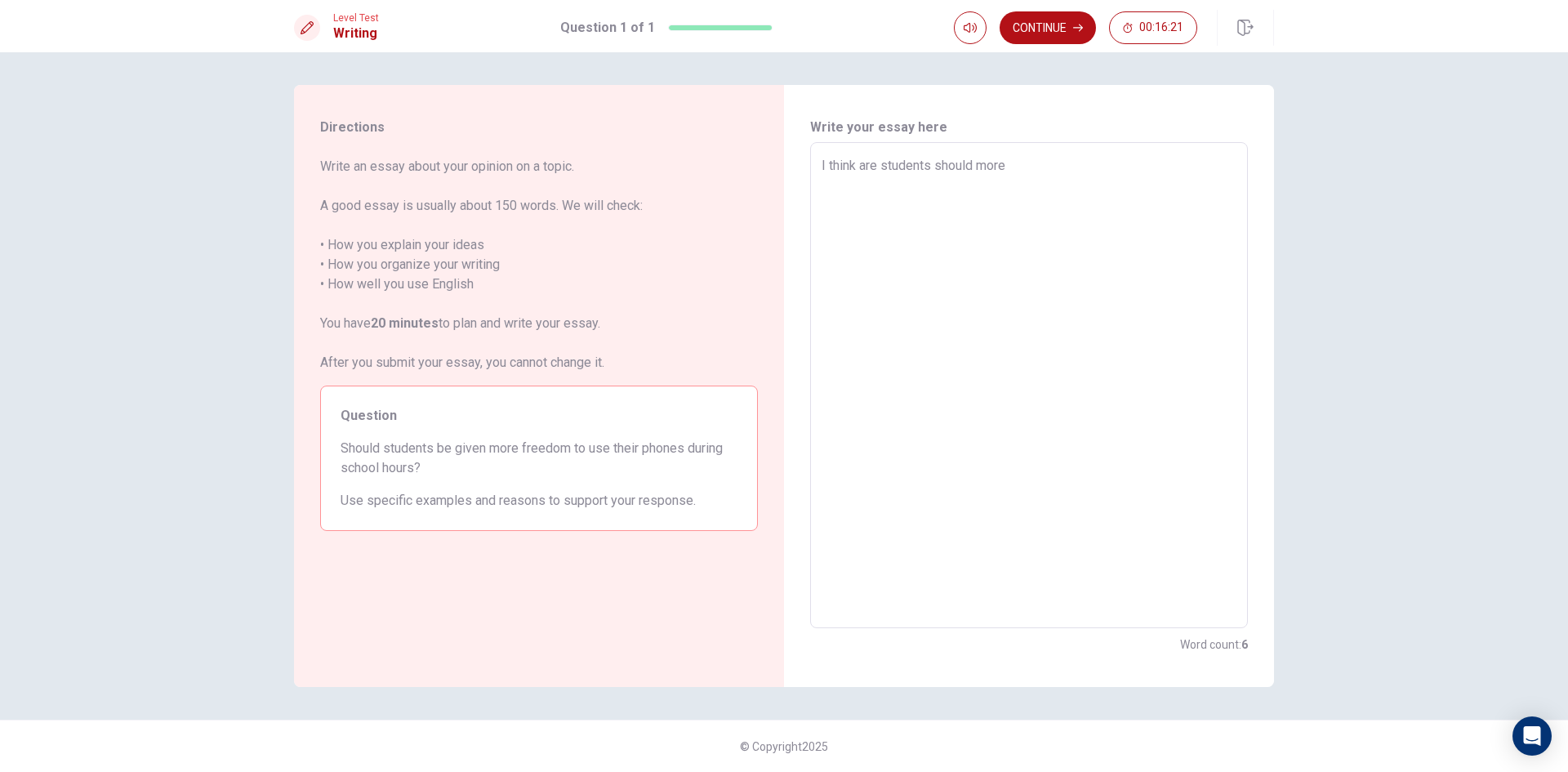
type textarea "I think are students should more t"
type textarea "x"
type textarea "I think are students should more ti"
type textarea "x"
type textarea "I think are students should more [PERSON_NAME]"
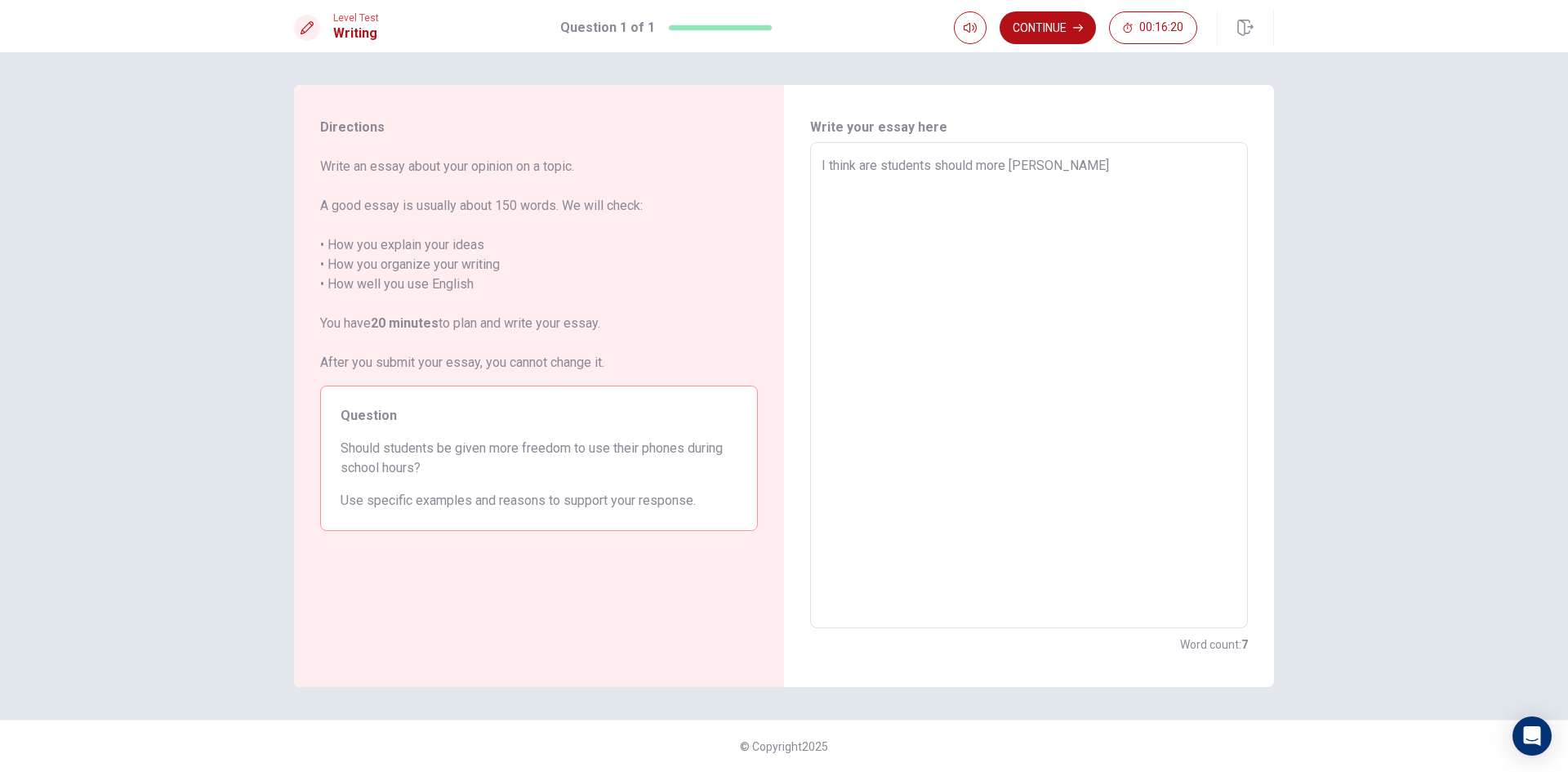
type textarea "x"
type textarea "I think are students should more time"
type textarea "x"
type textarea "I think are students should more [PERSON_NAME]"
type textarea "x"
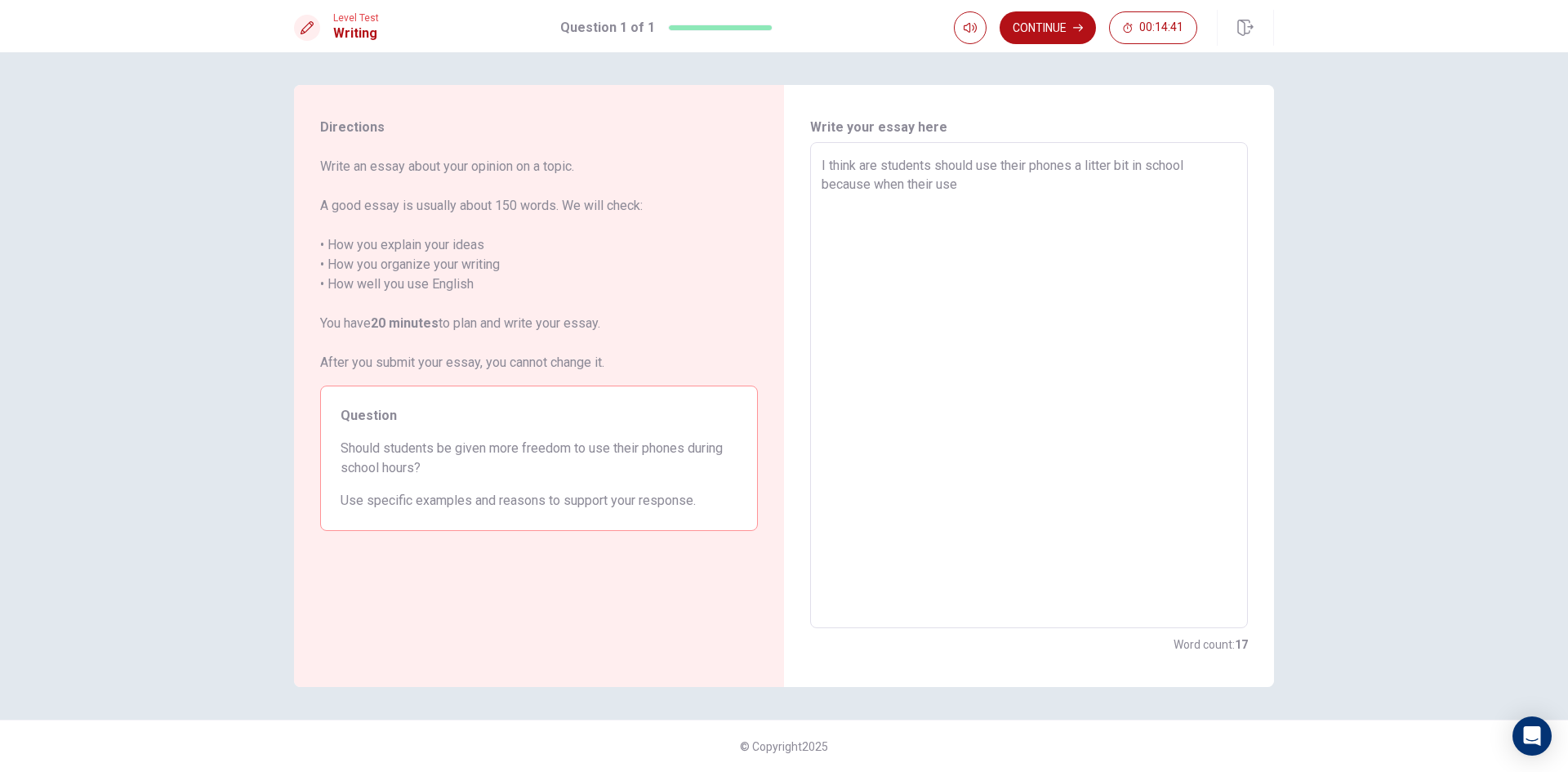
click at [874, 184] on textarea "I think are students should use their phones a litter bit in school because whe…" at bounding box center [1028, 386] width 415 height 459
click at [1037, 207] on textarea "I think are students should use their phones a litter bit in school because alw…" at bounding box center [1028, 386] width 415 height 459
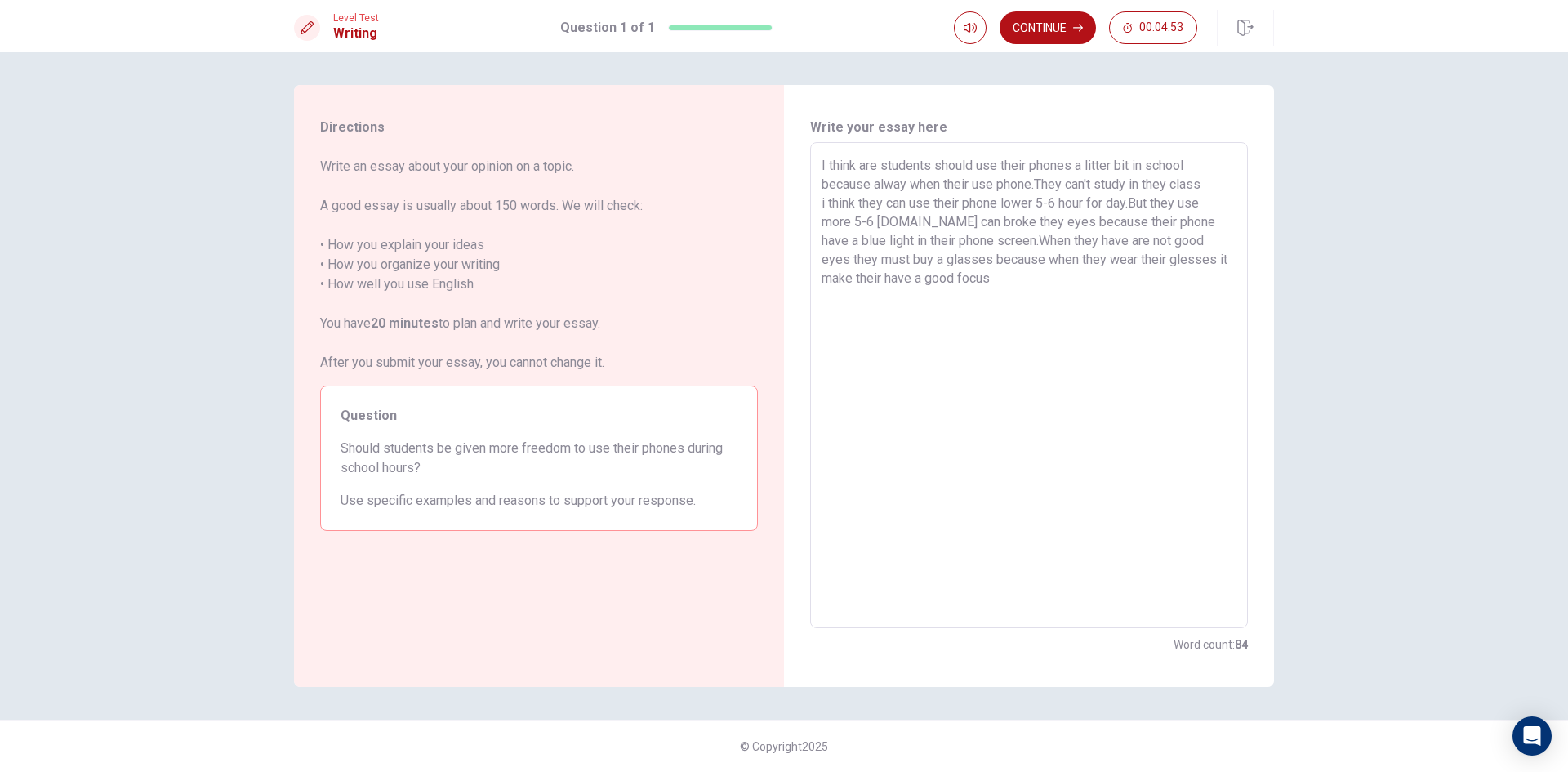
click at [1171, 244] on textarea "I think are students should use their phones a litter bit in school because alw…" at bounding box center [1028, 386] width 415 height 459
click at [960, 252] on textarea "I think are students should use their phones a litter bit in school because alw…" at bounding box center [1028, 386] width 415 height 459
click at [1135, 285] on textarea "I think are students should use their phones a litter bit in school because alw…" at bounding box center [1028, 386] width 415 height 459
click at [1041, 296] on textarea "I think are students should use their phones a litter bit in school because alw…" at bounding box center [1028, 386] width 415 height 459
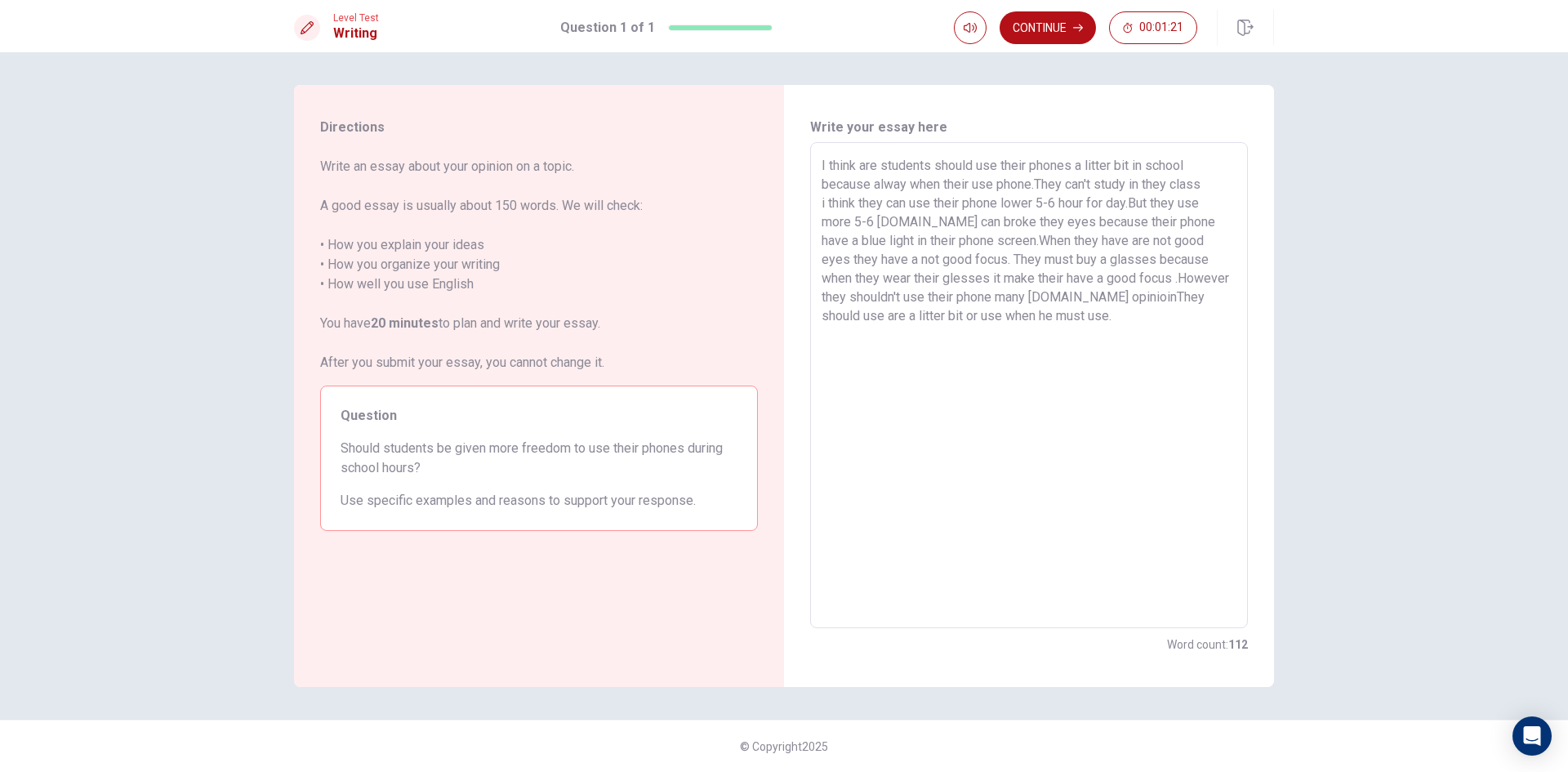
click at [1104, 297] on textarea "I think are students should use their phones a litter bit in school because alw…" at bounding box center [1028, 386] width 415 height 459
click at [1118, 289] on textarea "I think are students should use their phones a litter bit in school because alw…" at bounding box center [1028, 386] width 415 height 459
click at [1109, 289] on textarea "I think are students should use their phones a litter bit in school because alw…" at bounding box center [1028, 386] width 415 height 459
click at [1117, 313] on textarea "I think are students should use their phones a litter bit in school because alw…" at bounding box center [1028, 386] width 415 height 459
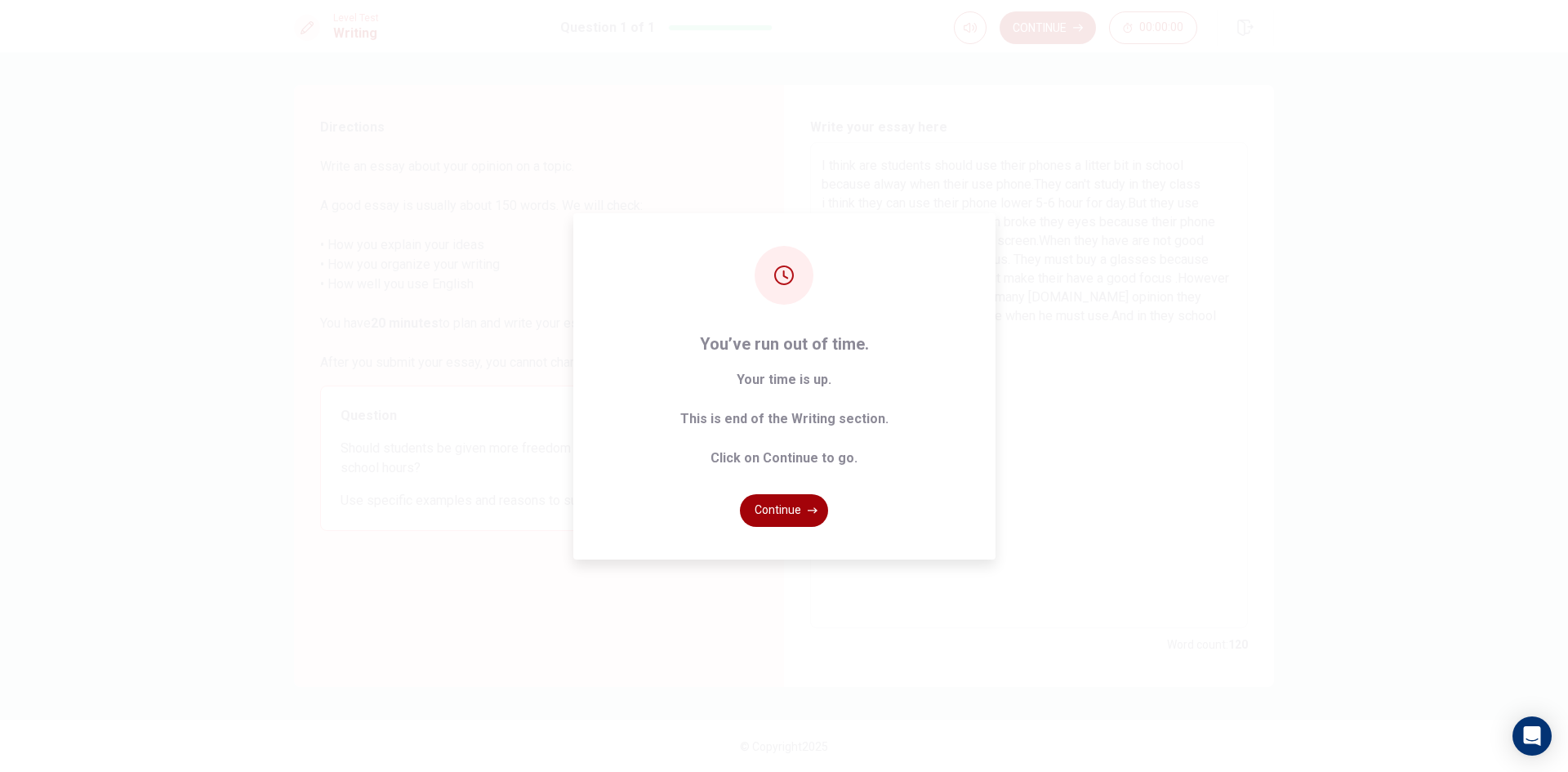
click at [811, 504] on button "Continue" at bounding box center [784, 510] width 88 height 32
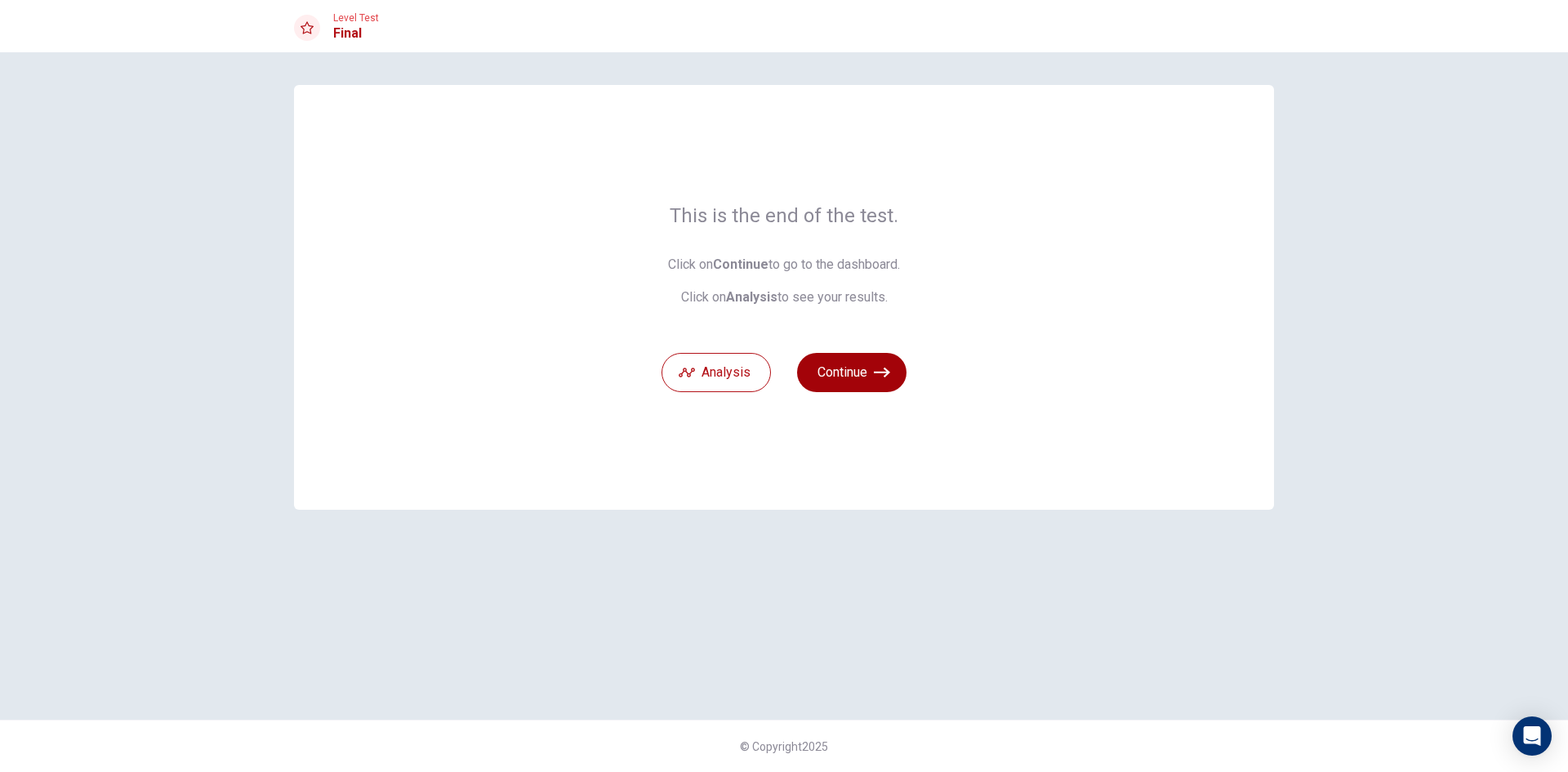
click at [861, 371] on button "Continue" at bounding box center [852, 372] width 109 height 39
